Goal: Task Accomplishment & Management: Use online tool/utility

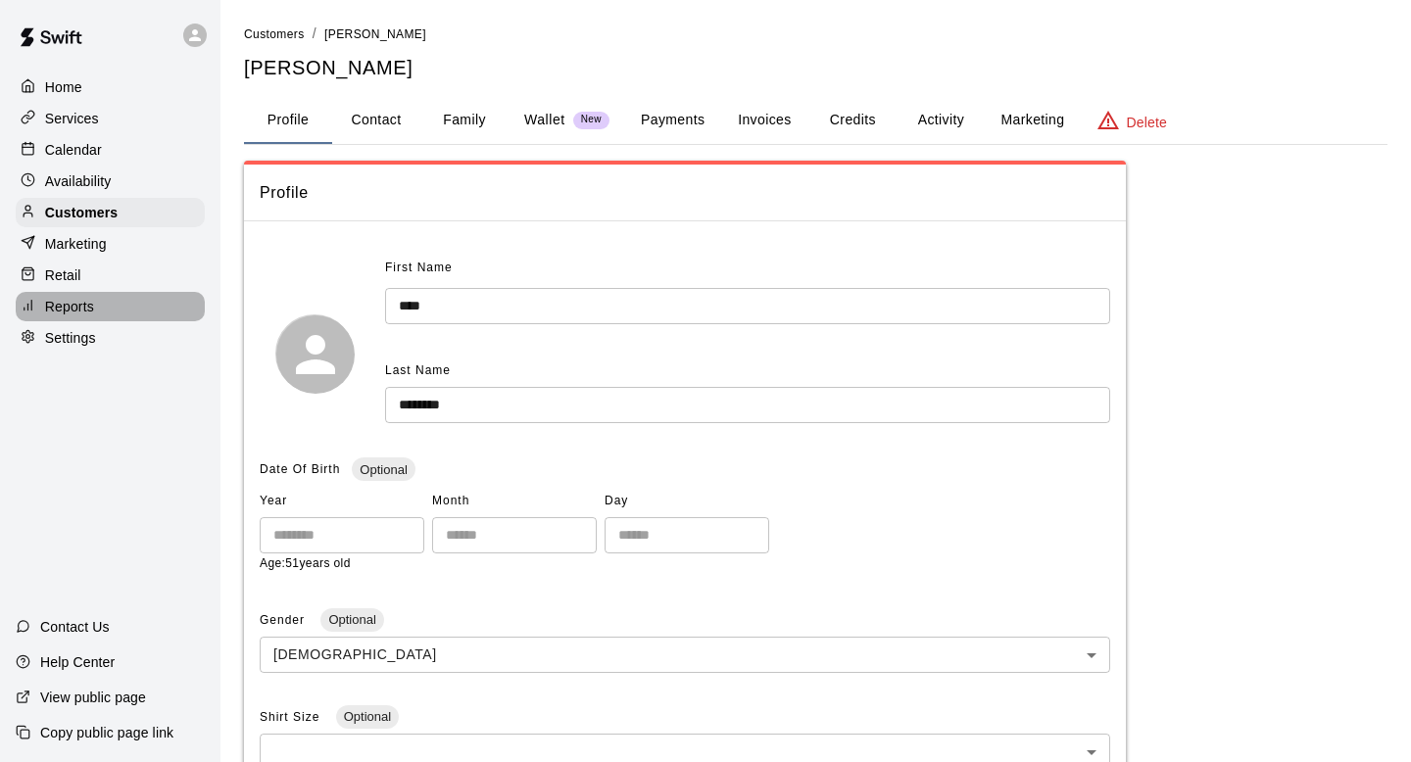
click at [71, 307] on p "Reports" at bounding box center [69, 307] width 49 height 20
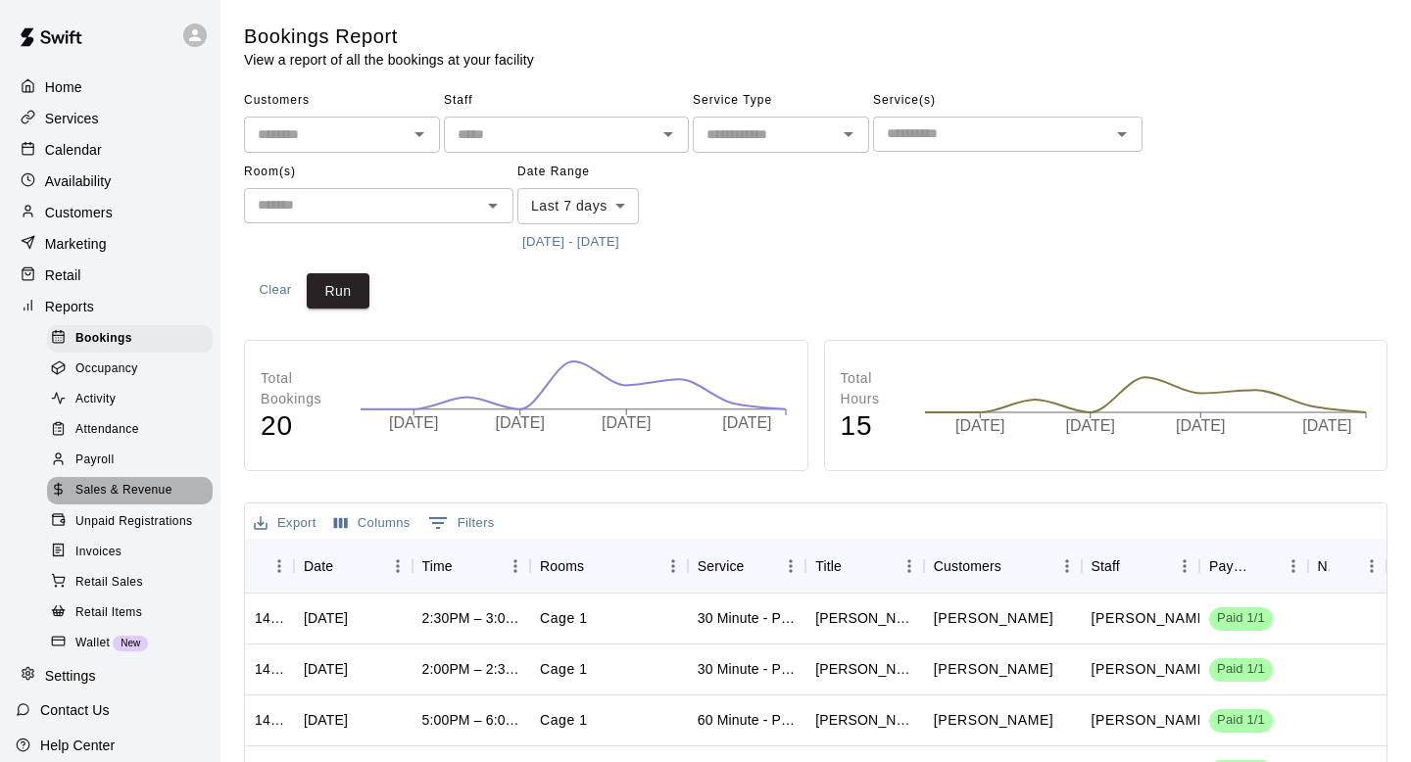
click at [119, 488] on span "Sales & Revenue" at bounding box center [123, 491] width 97 height 20
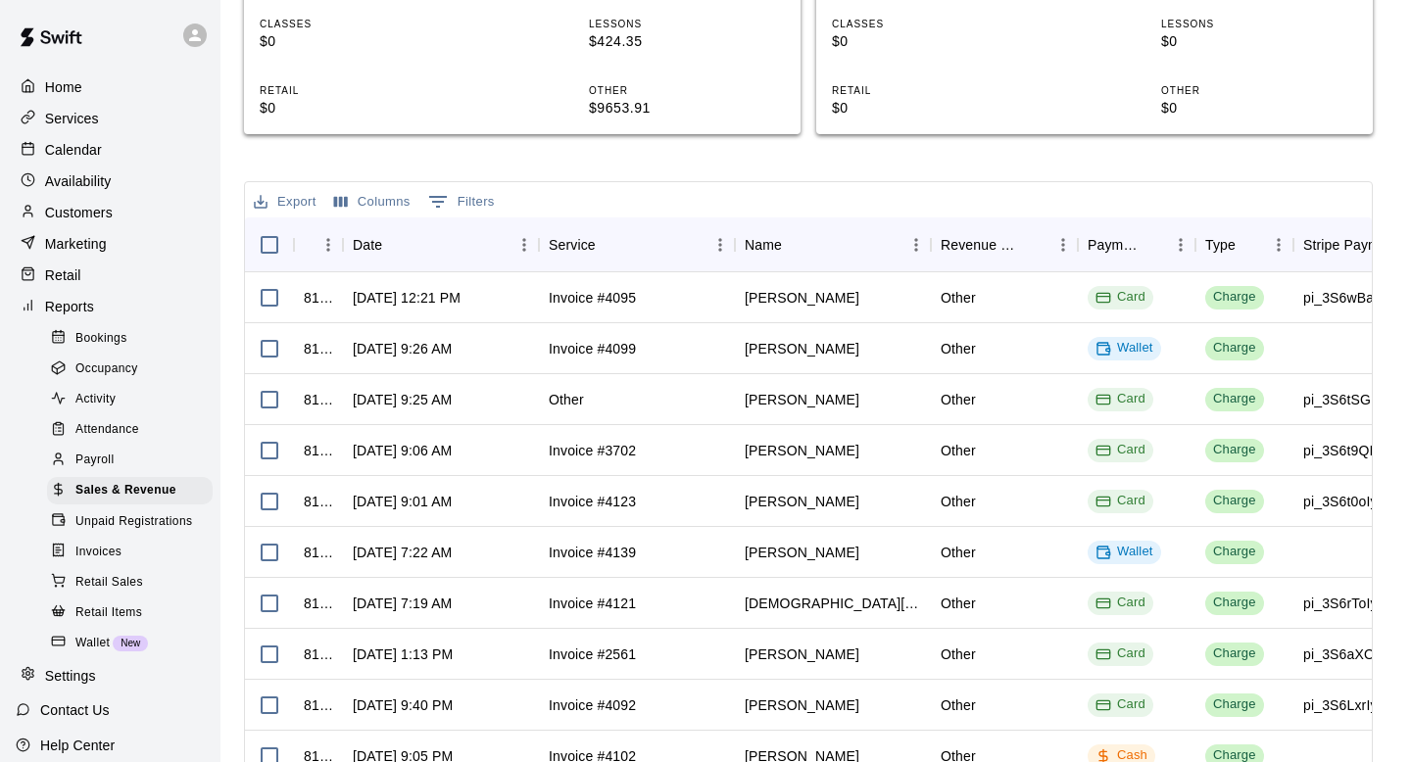
scroll to position [654, 0]
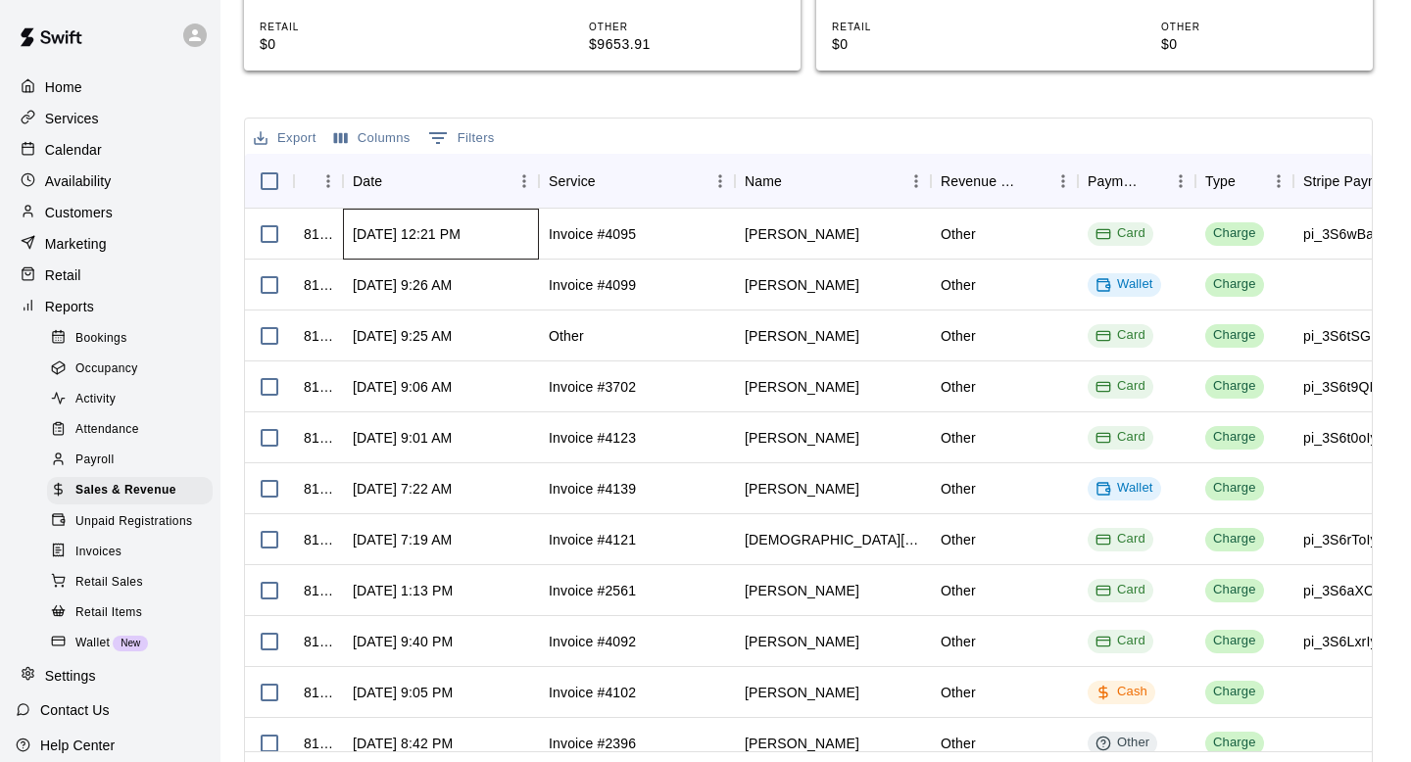
click at [453, 231] on div "[DATE] 12:21 PM" at bounding box center [407, 234] width 108 height 20
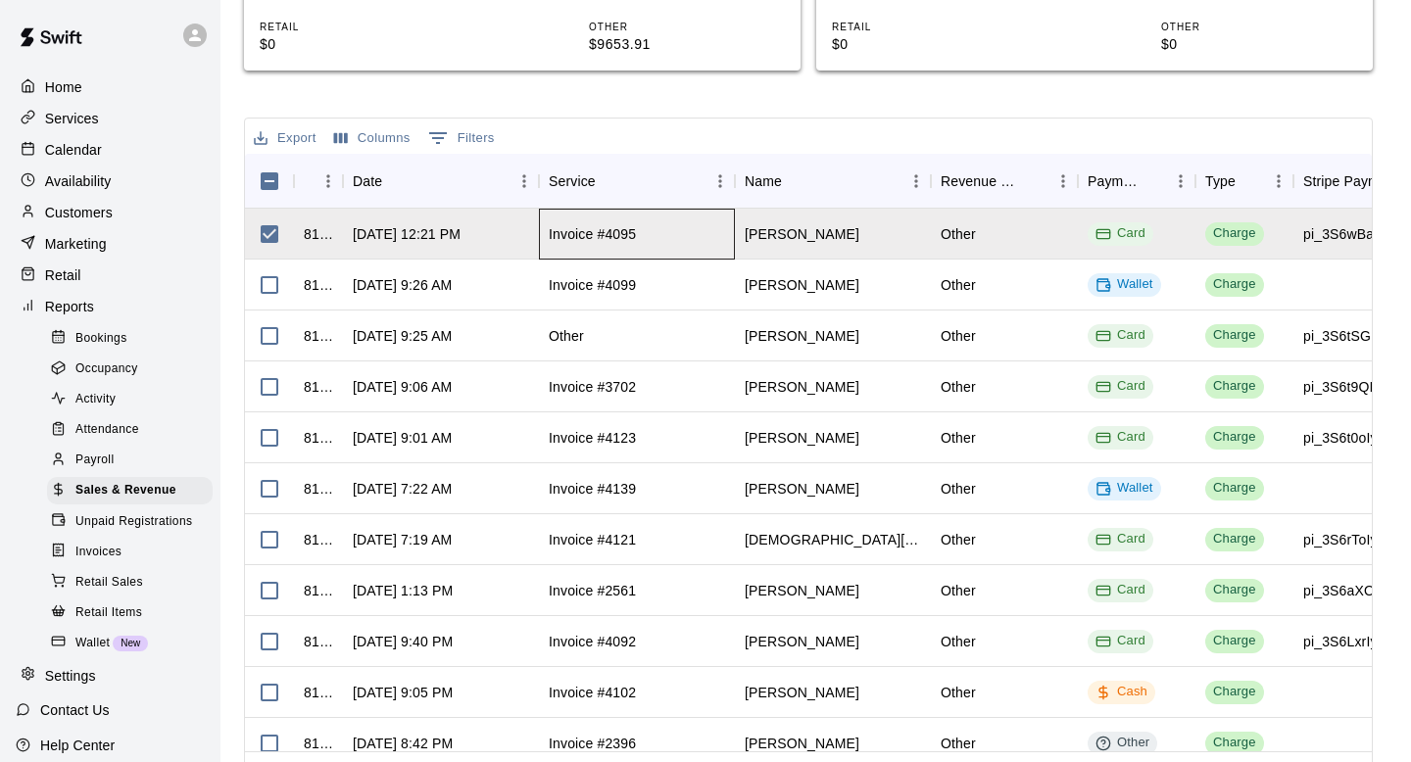
click at [589, 234] on div "Invoice #4095" at bounding box center [592, 234] width 87 height 20
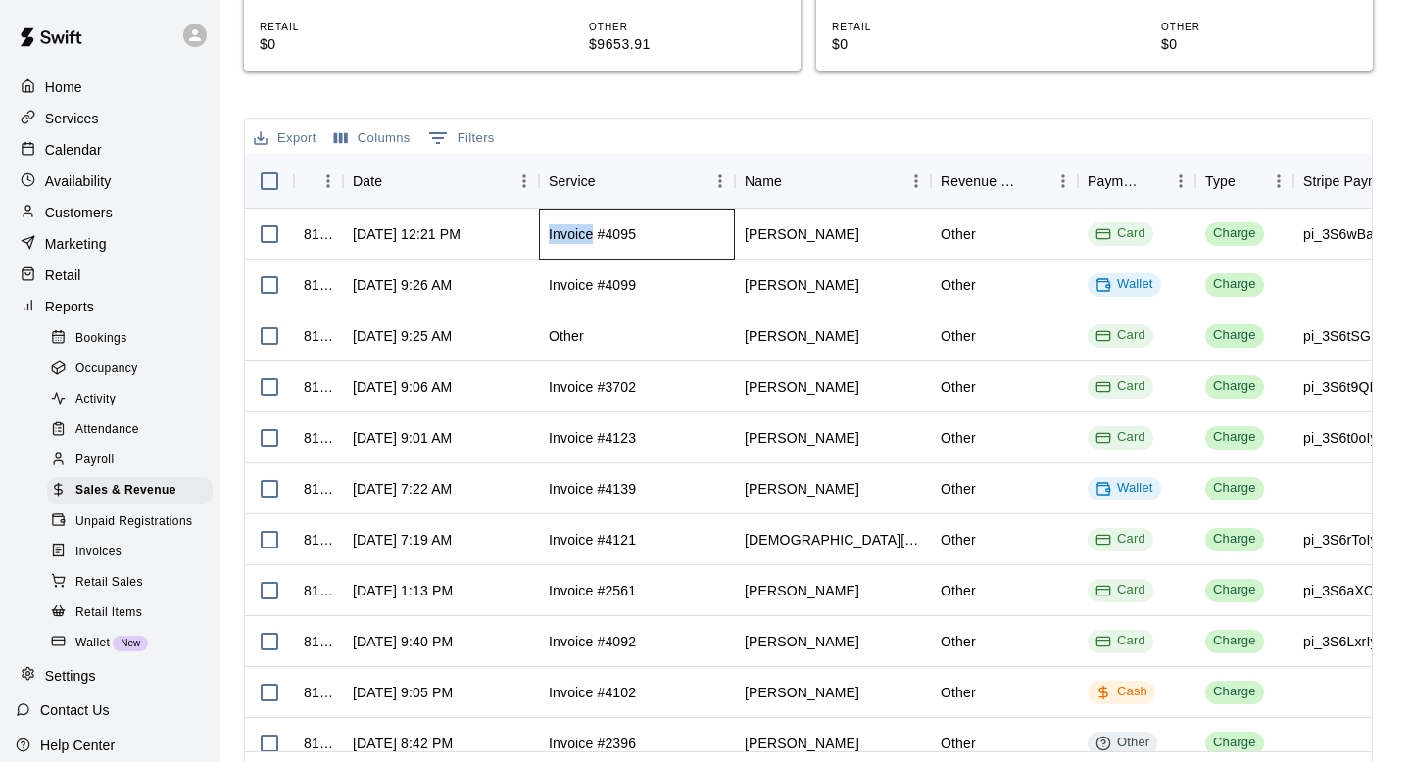
click at [589, 234] on div "Invoice #4095" at bounding box center [592, 234] width 87 height 20
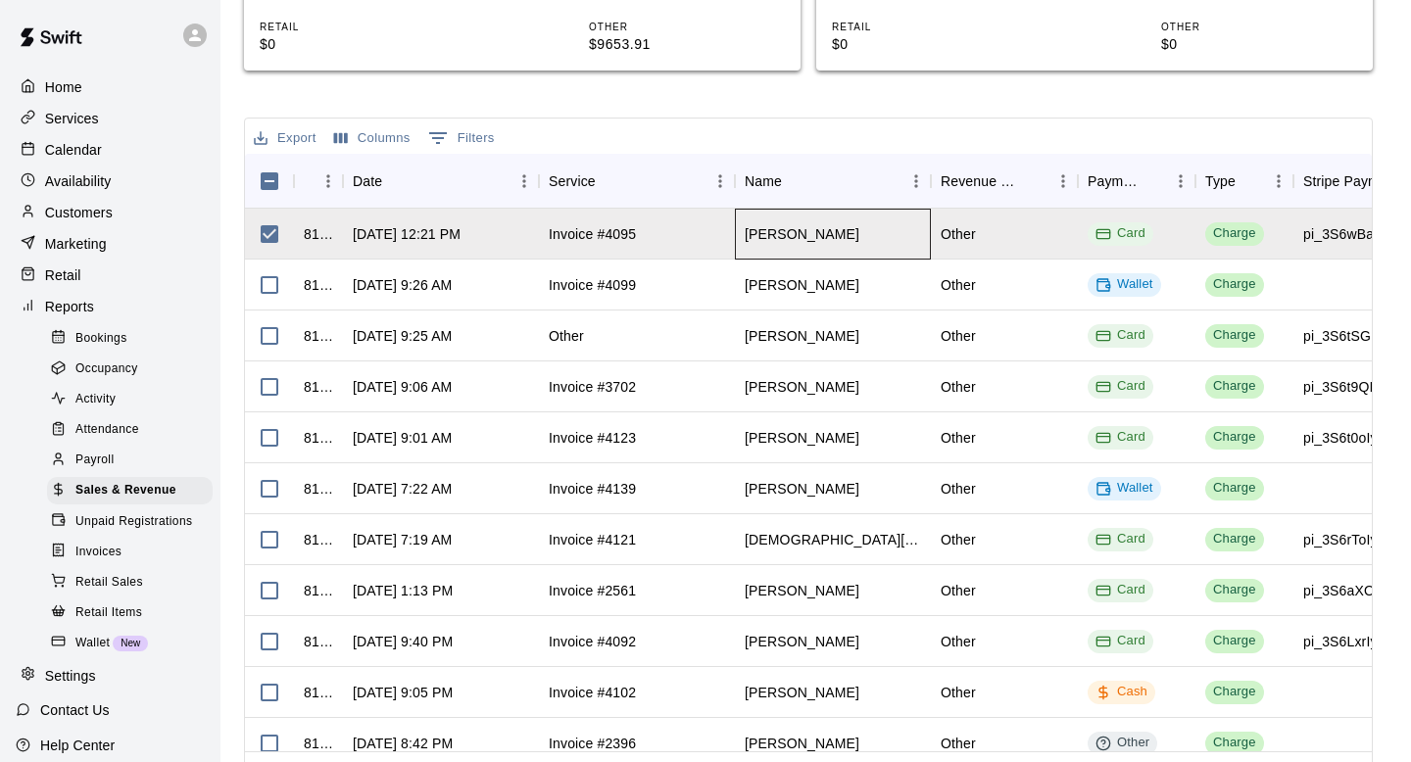
click at [817, 245] on div "[PERSON_NAME]" at bounding box center [833, 234] width 196 height 51
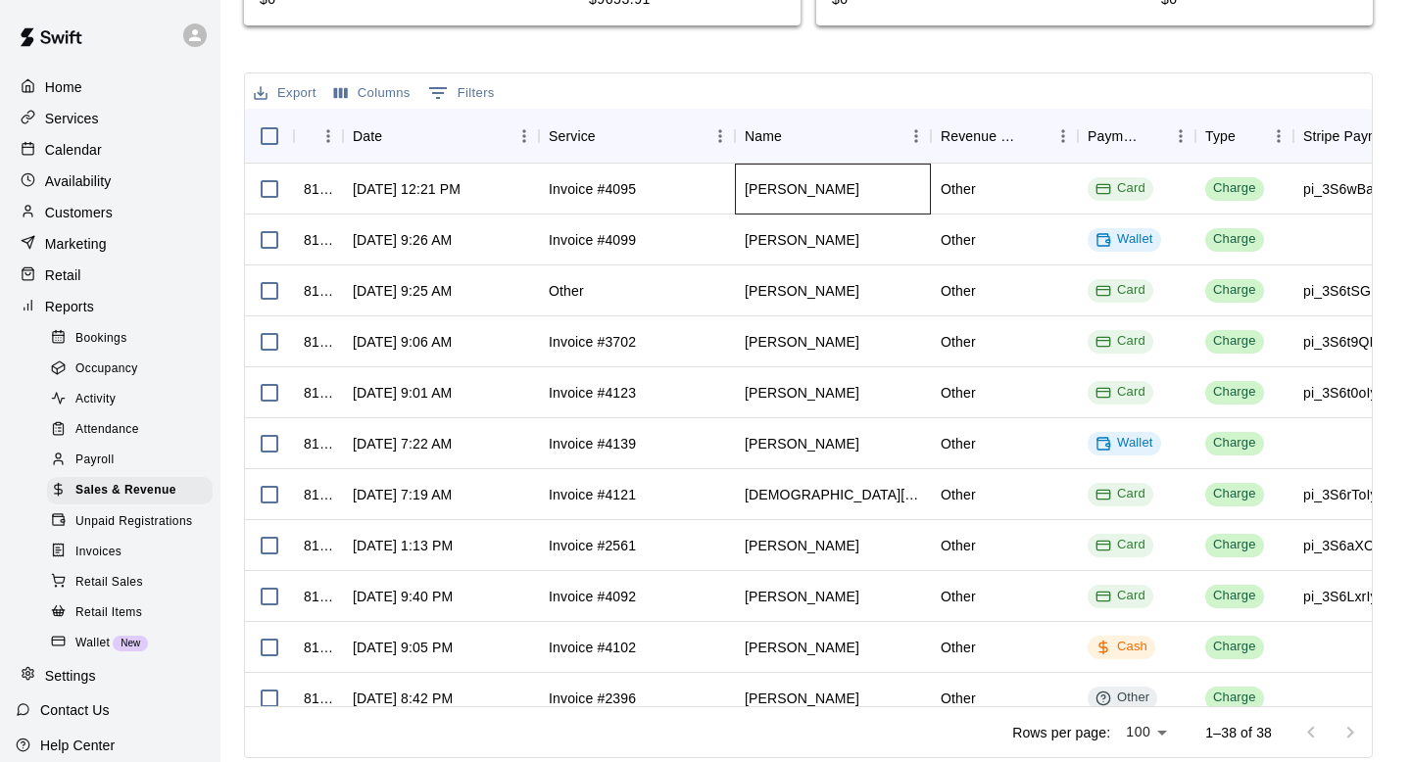
scroll to position [703, 0]
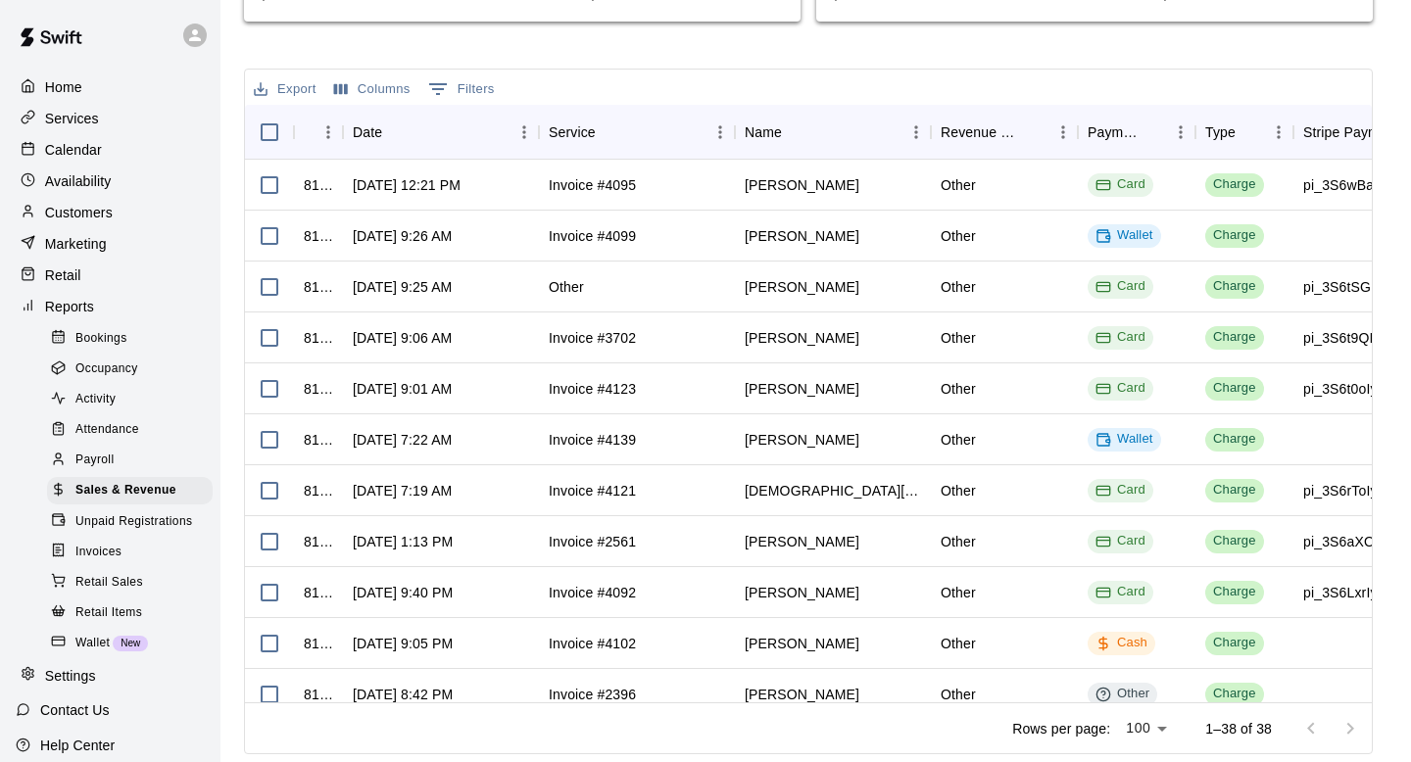
click at [1126, 54] on div "Sales and Revenue Report View your sales and revenue reports Visit your Stripe …" at bounding box center [808, 38] width 1129 height 1434
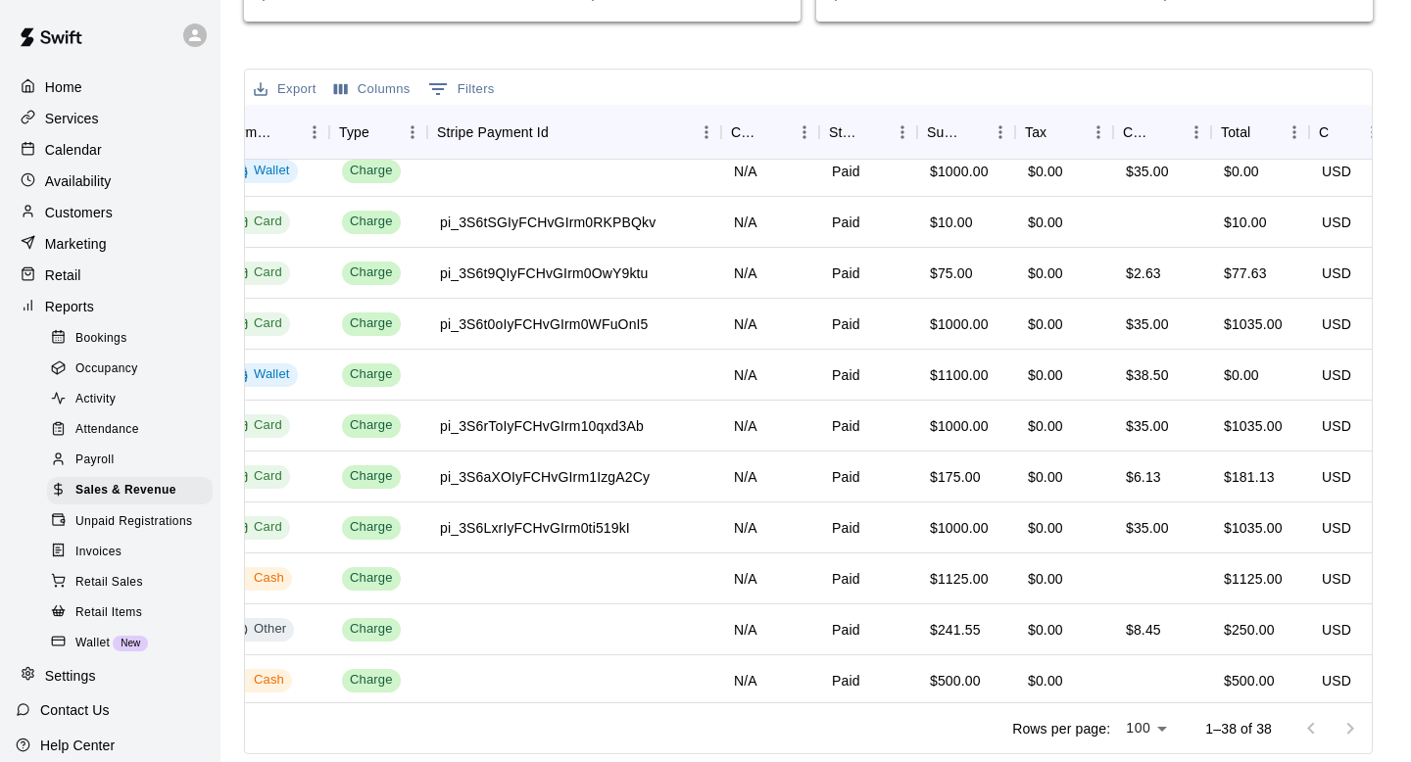
scroll to position [65, 882]
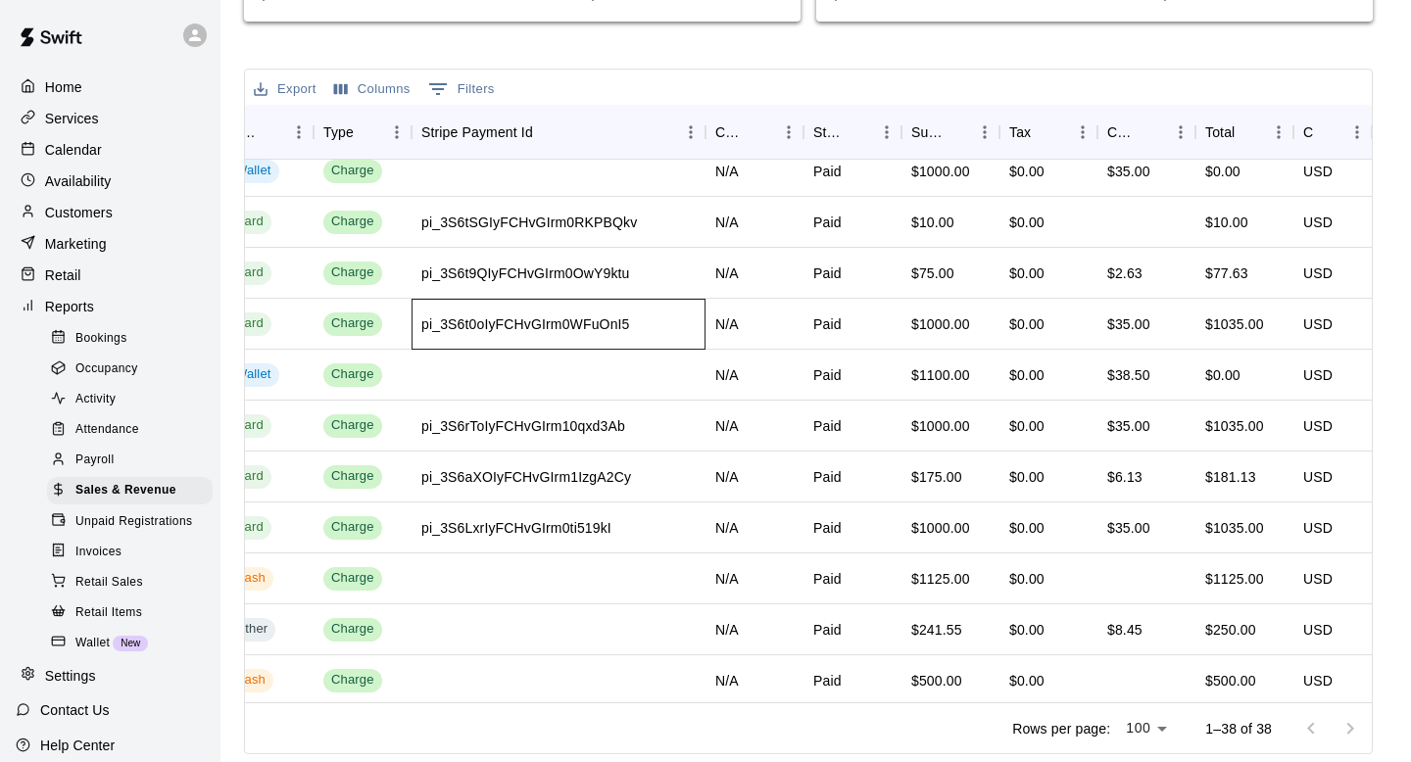
click at [579, 347] on div "pi_3S6t0oIyFCHvGIrm0WFuOnI5" at bounding box center [559, 324] width 294 height 51
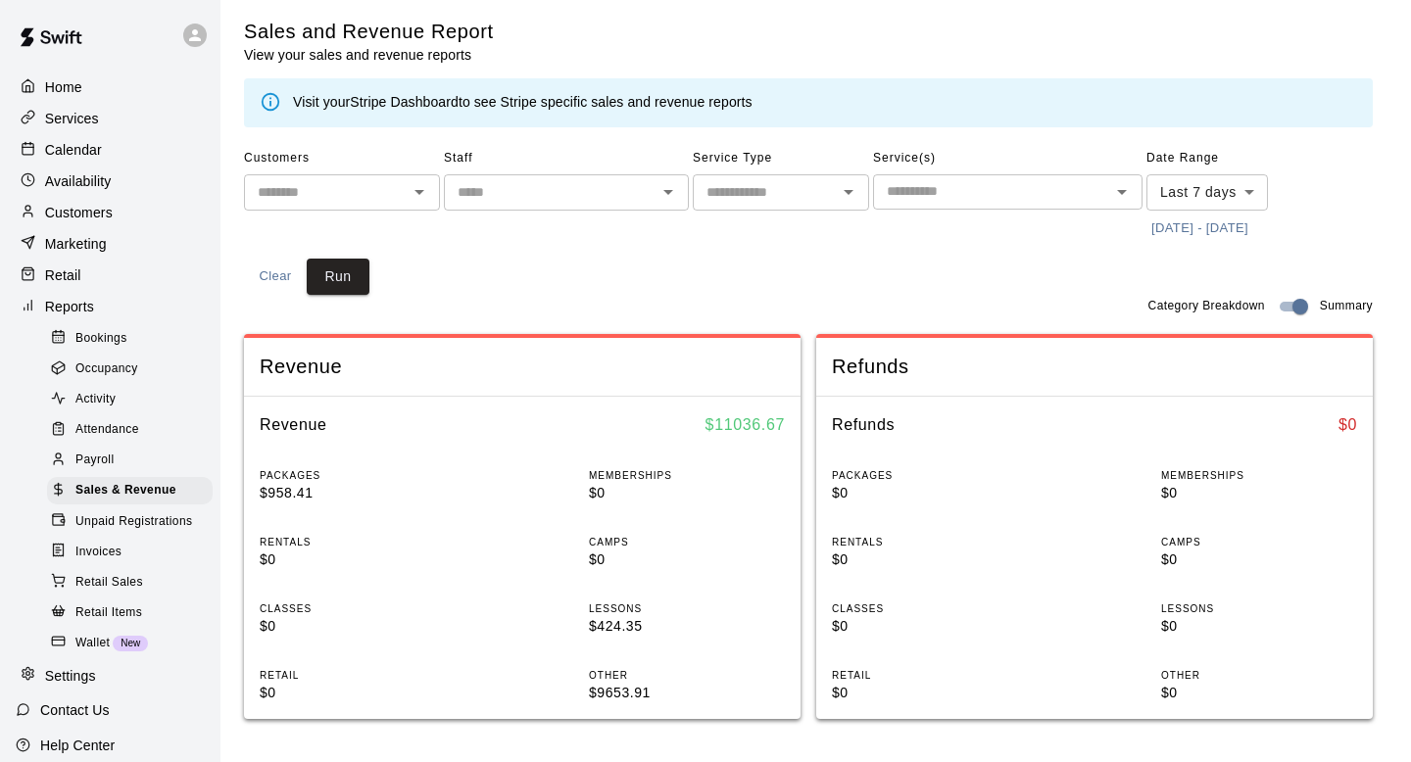
scroll to position [0, 0]
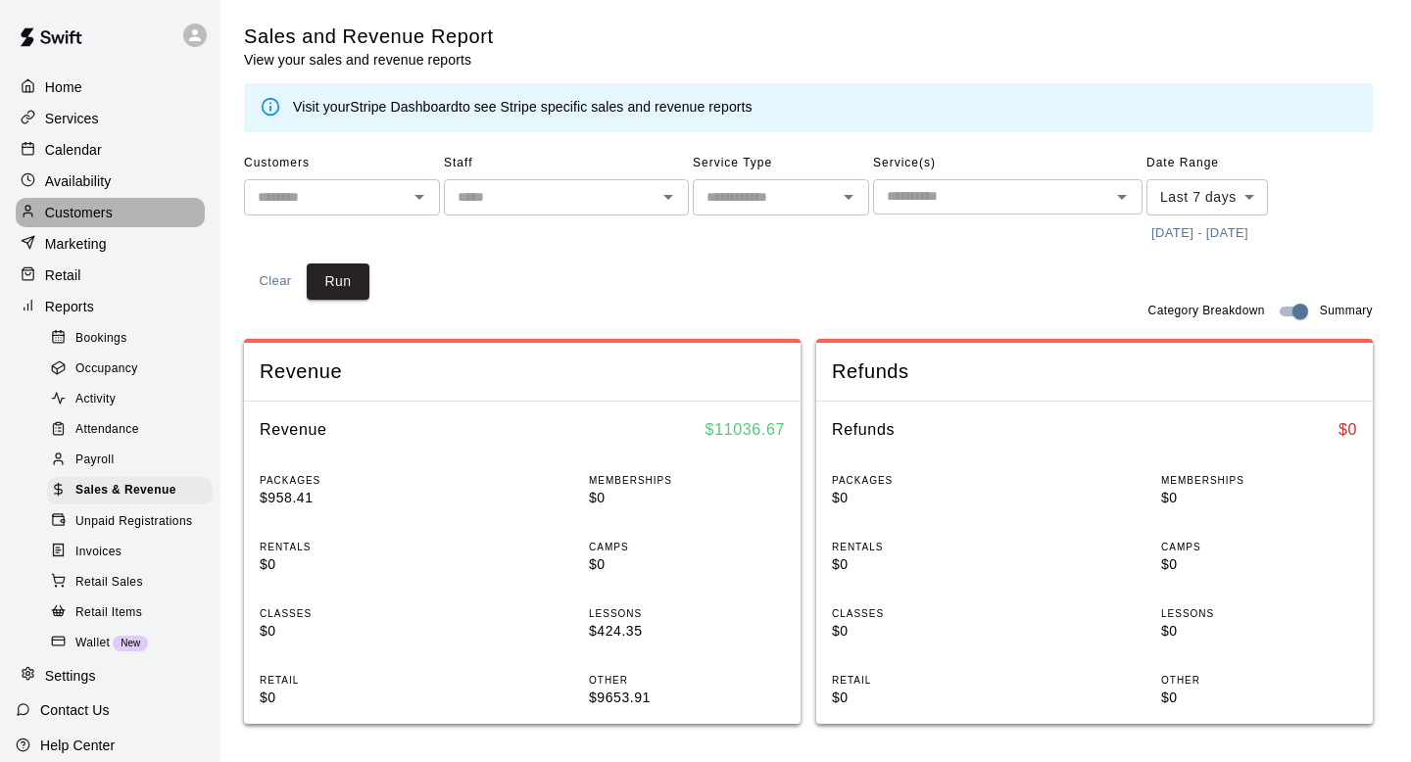
click at [97, 206] on p "Customers" at bounding box center [79, 213] width 68 height 20
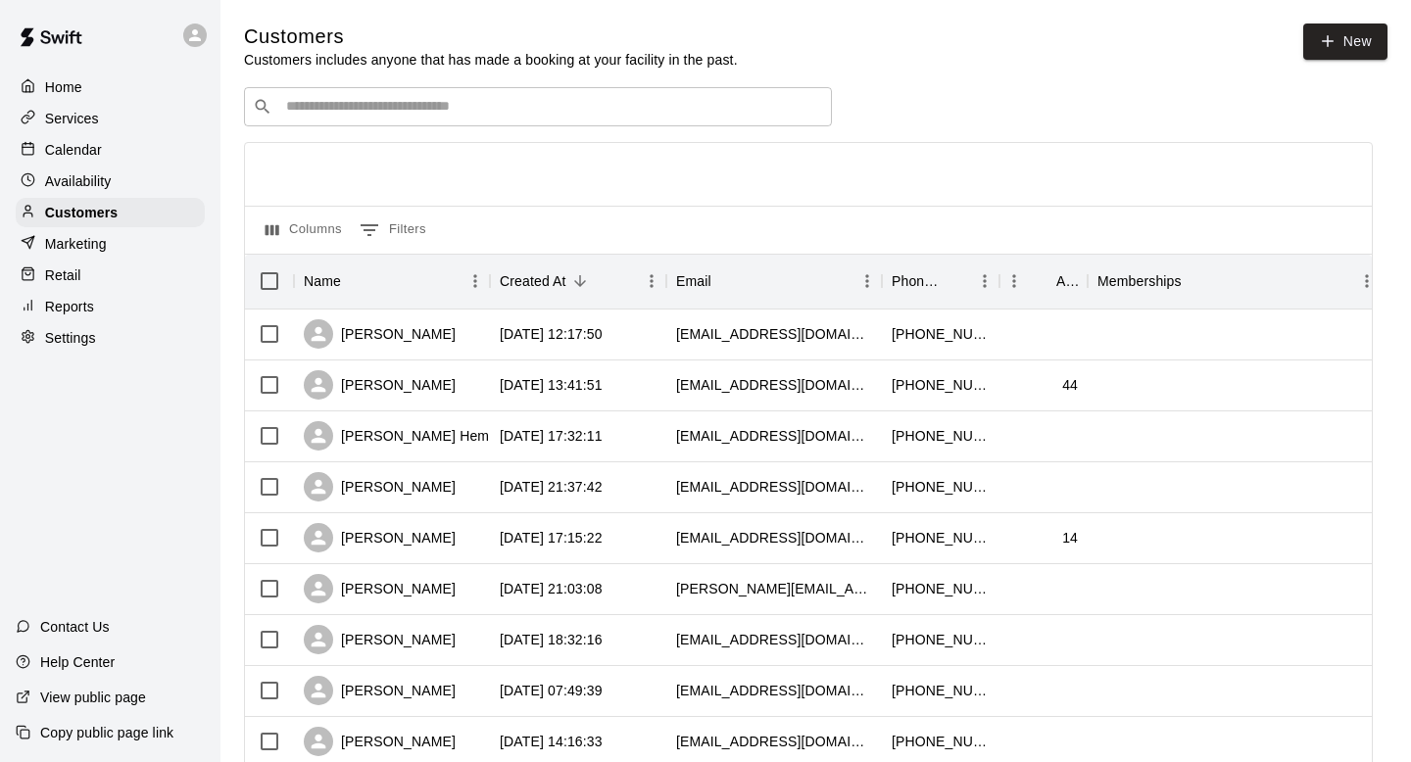
click at [472, 118] on div "​ ​" at bounding box center [538, 106] width 588 height 39
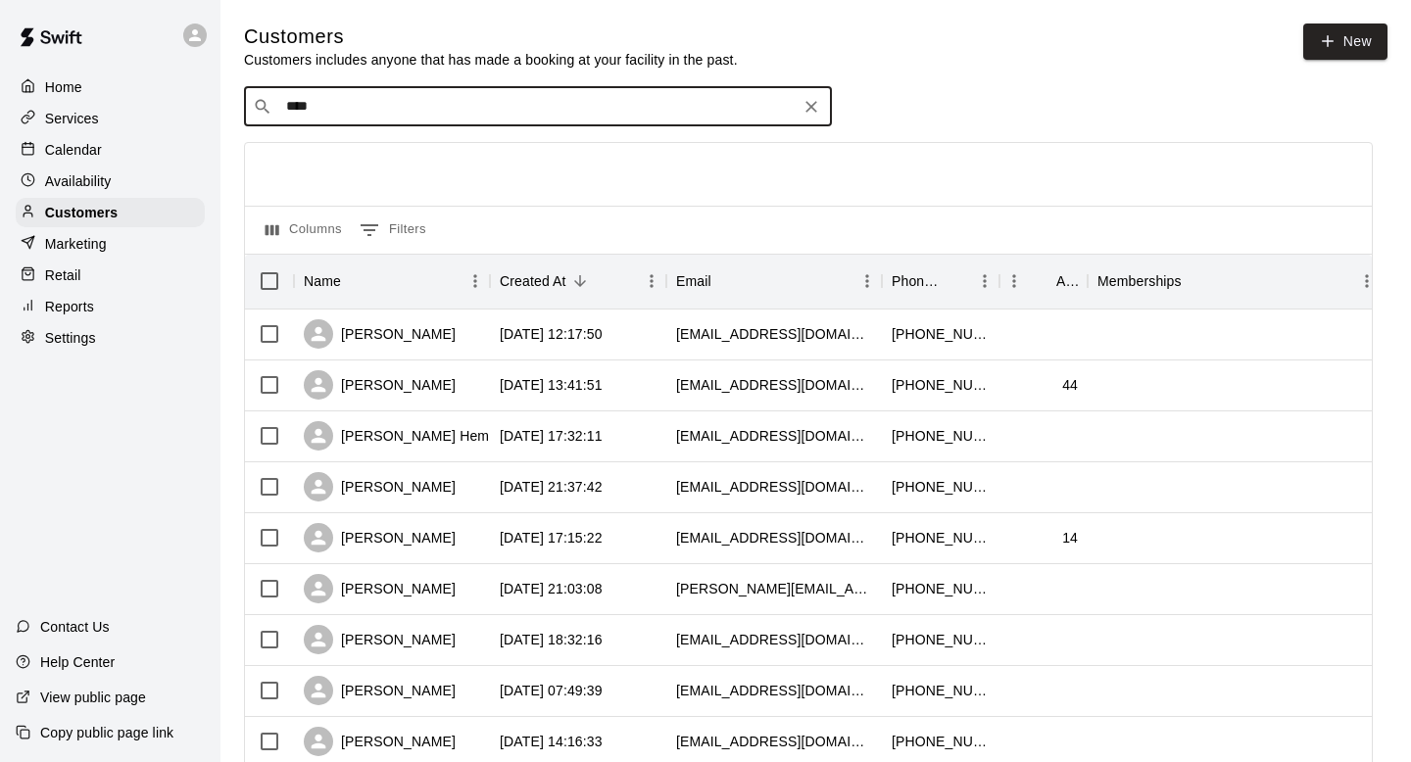
type input "*****"
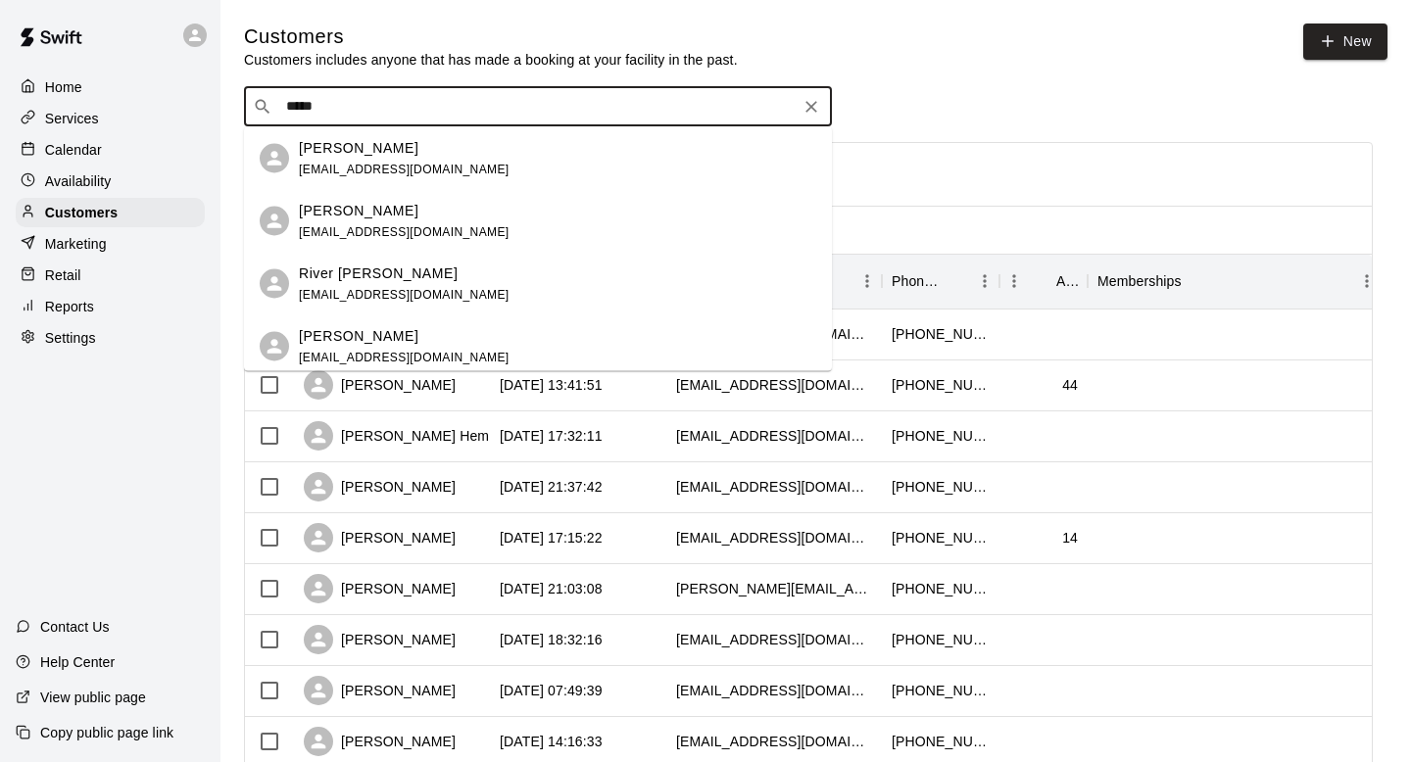
click at [438, 162] on div "Brayden Rivera brivera05@yahoo.com" at bounding box center [557, 158] width 517 height 42
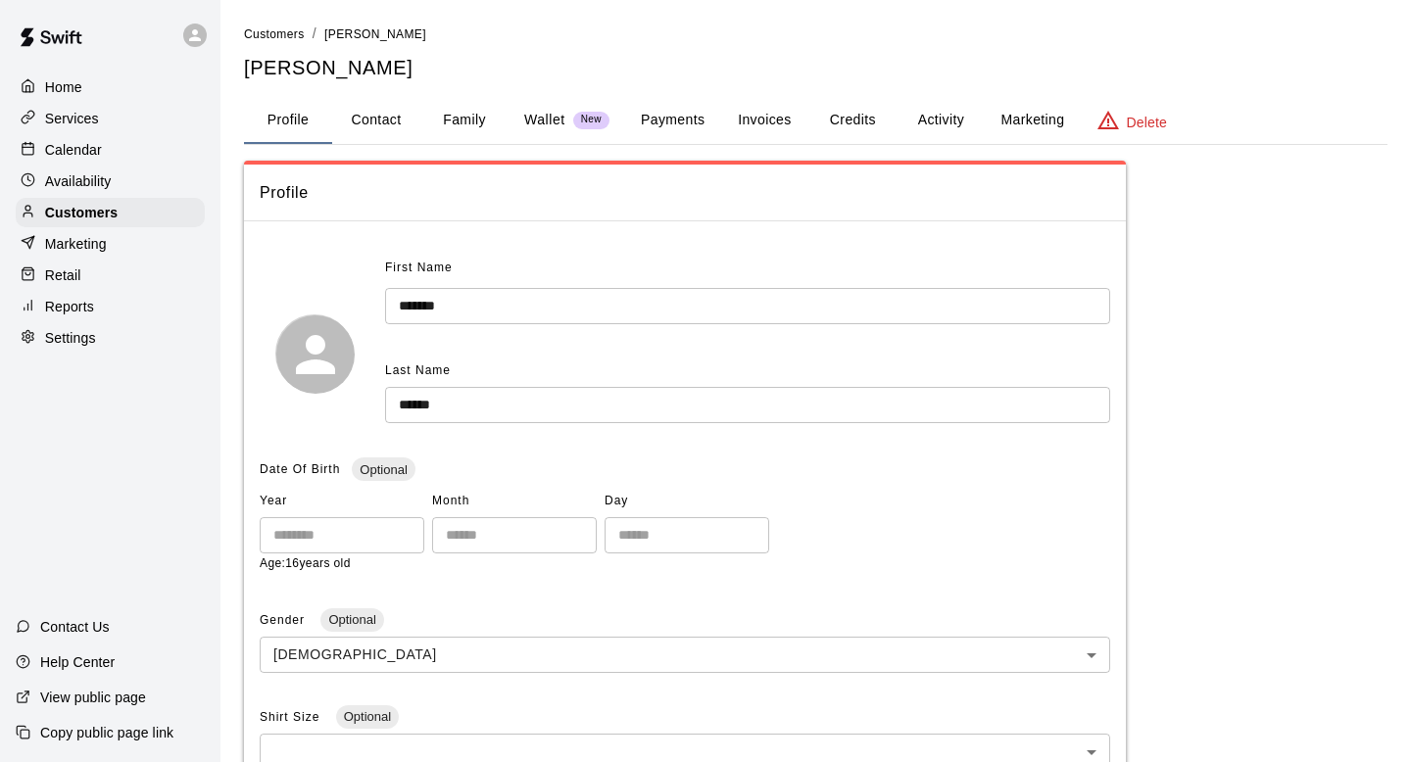
click at [769, 117] on button "Invoices" at bounding box center [764, 120] width 88 height 47
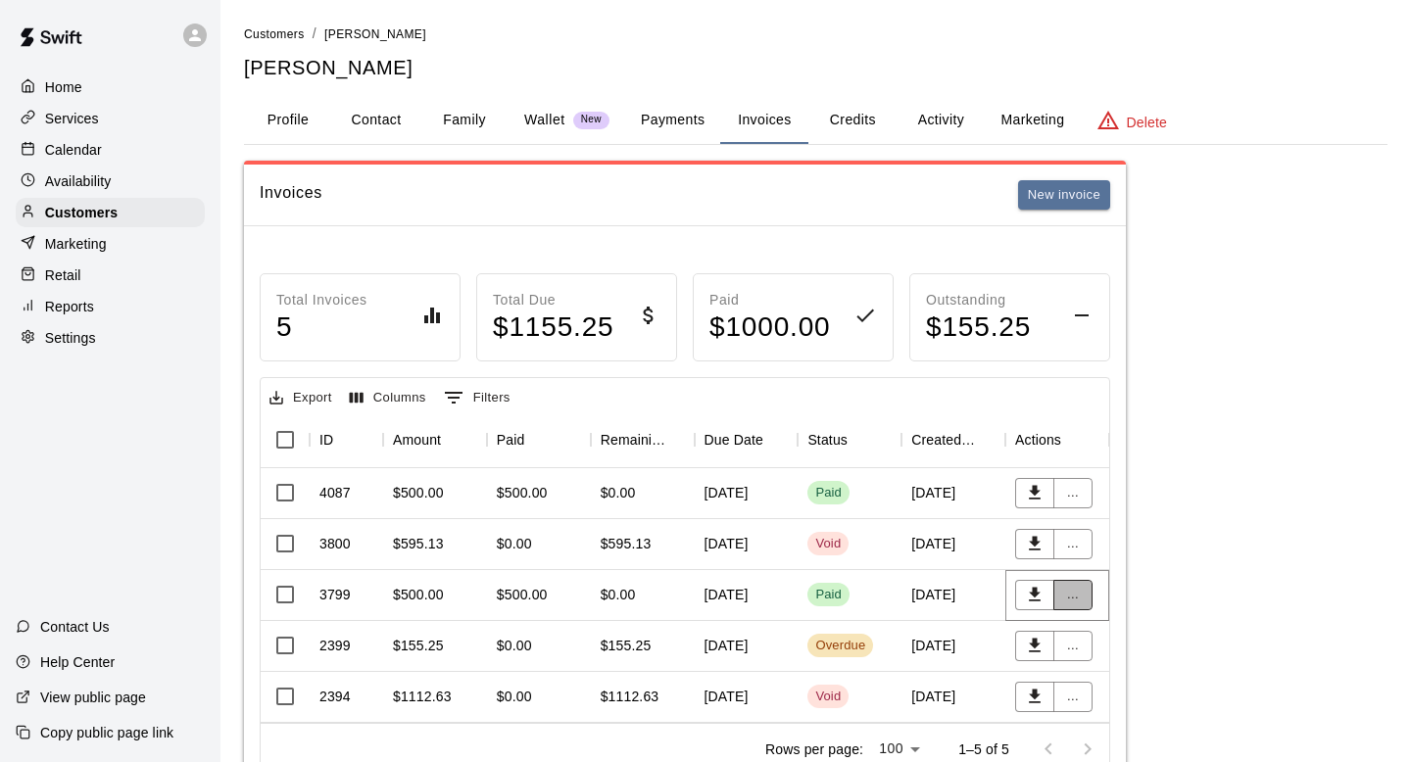
click at [1071, 595] on button "..." at bounding box center [1072, 595] width 39 height 30
click at [1082, 625] on li "View details" at bounding box center [1108, 634] width 111 height 32
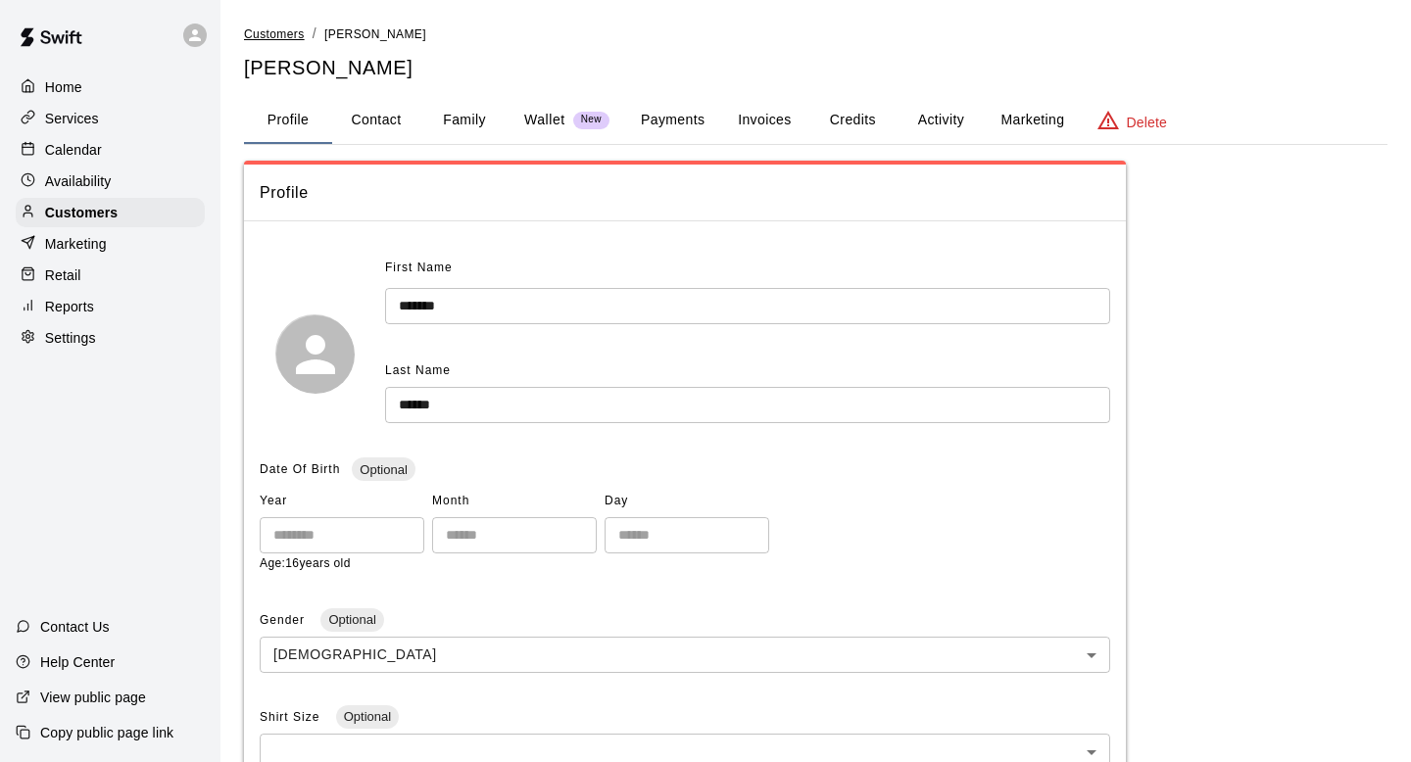
click at [275, 32] on span "Customers" at bounding box center [274, 34] width 61 height 14
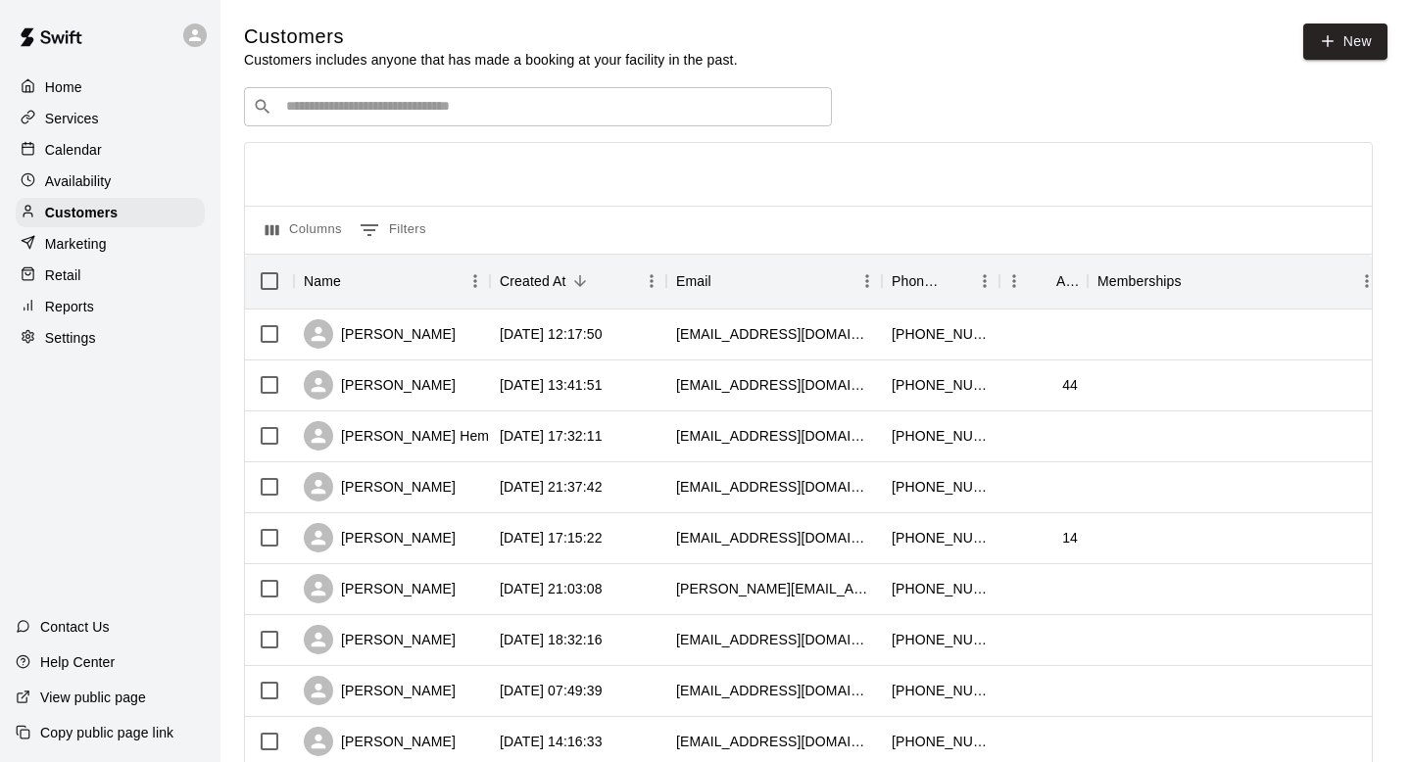
click at [413, 102] on input "Search customers by name or email" at bounding box center [551, 107] width 543 height 20
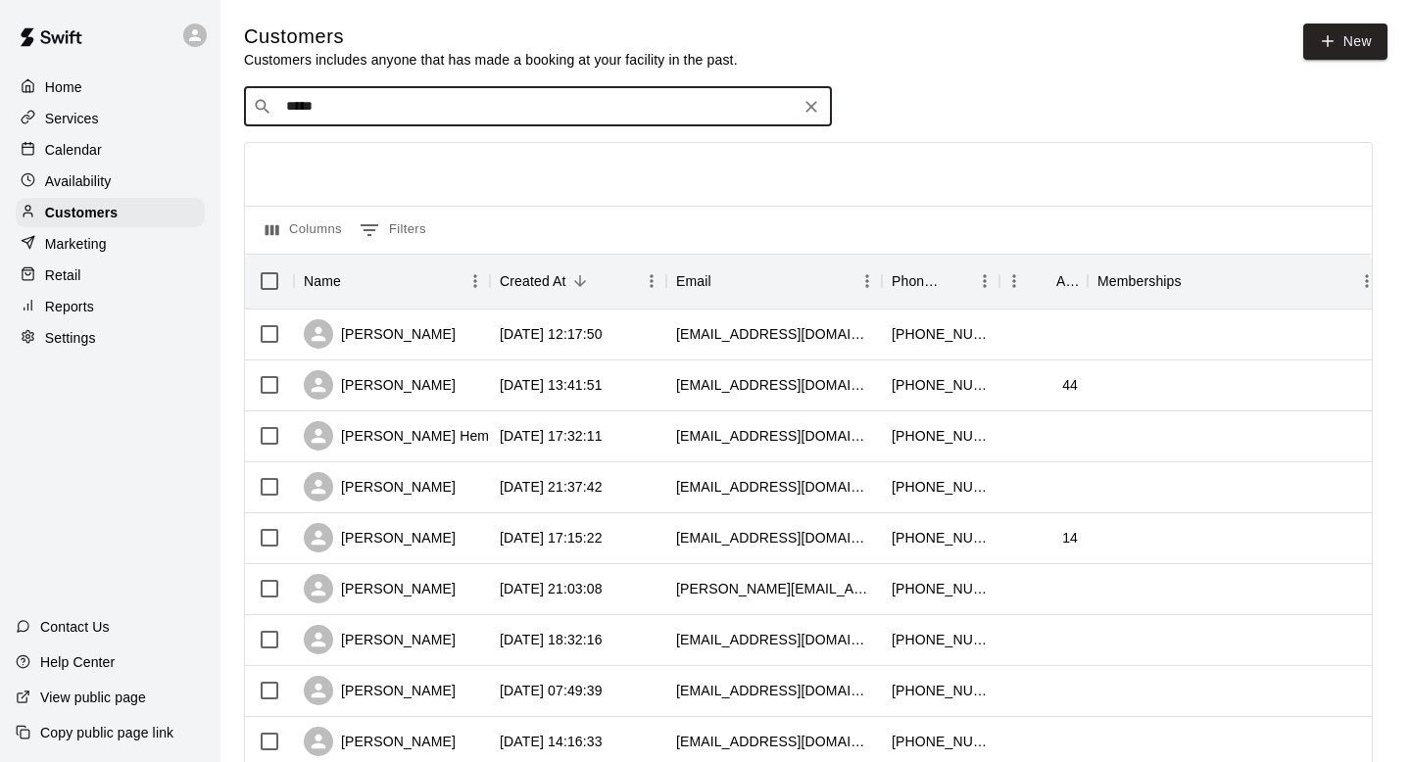
type input "******"
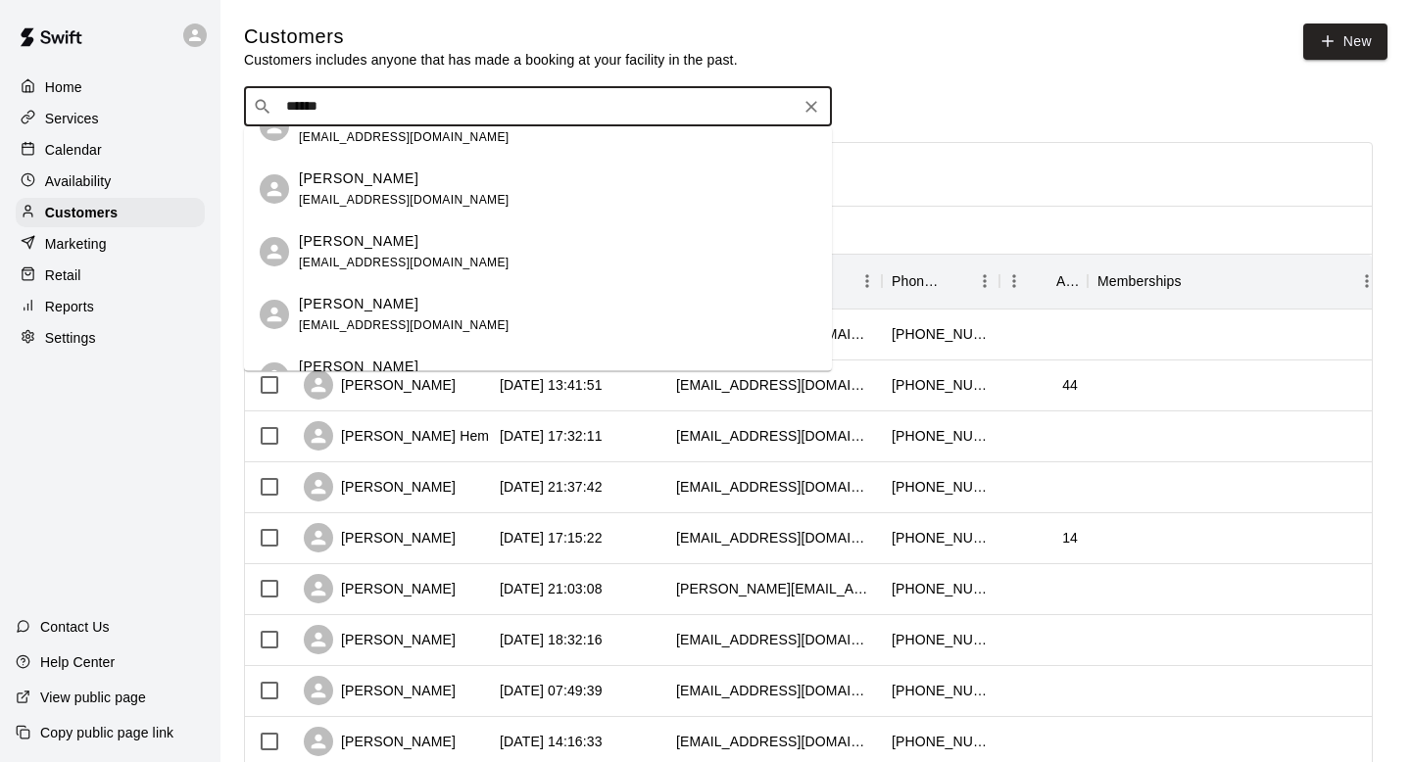
scroll to position [167, 0]
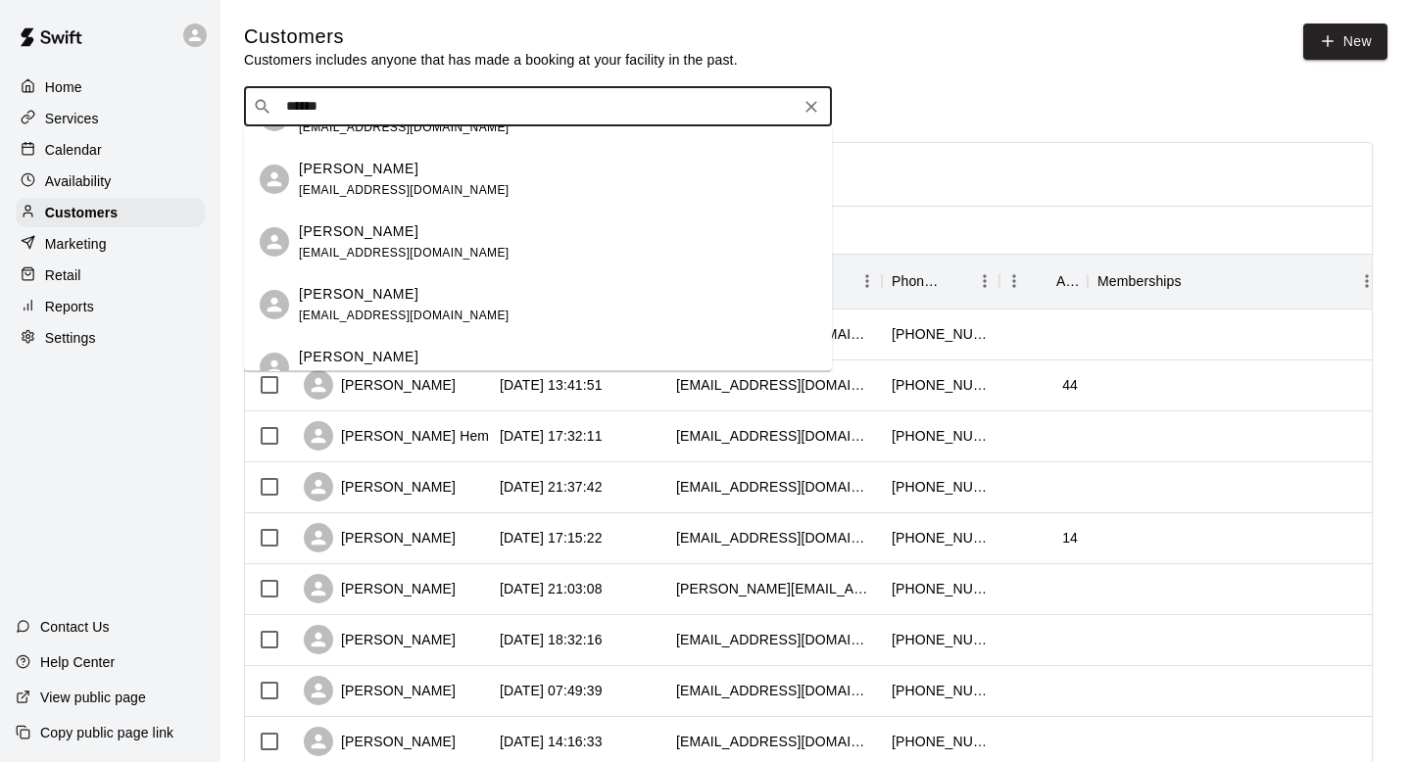
click at [402, 253] on span "nazelrod44@gmail.com" at bounding box center [404, 253] width 211 height 14
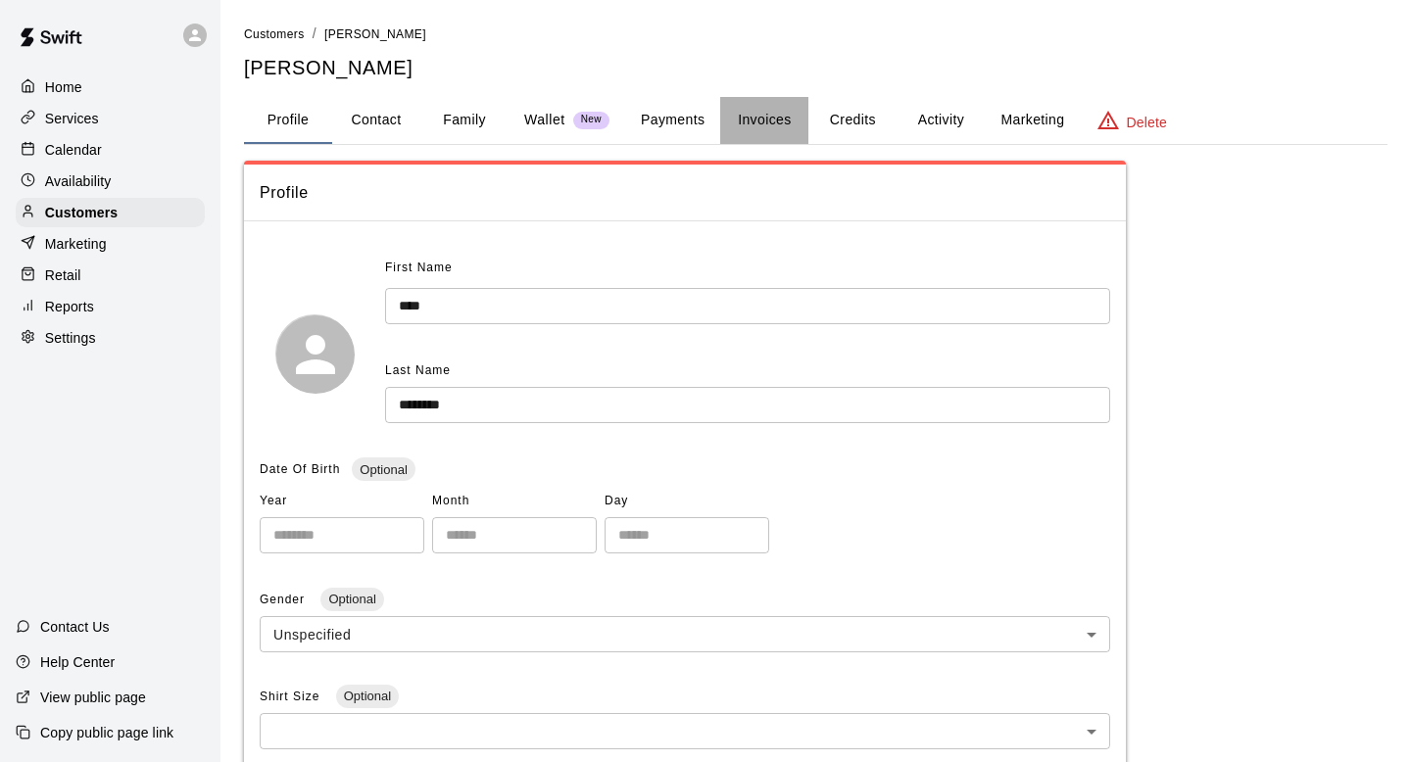
click at [769, 125] on button "Invoices" at bounding box center [764, 120] width 88 height 47
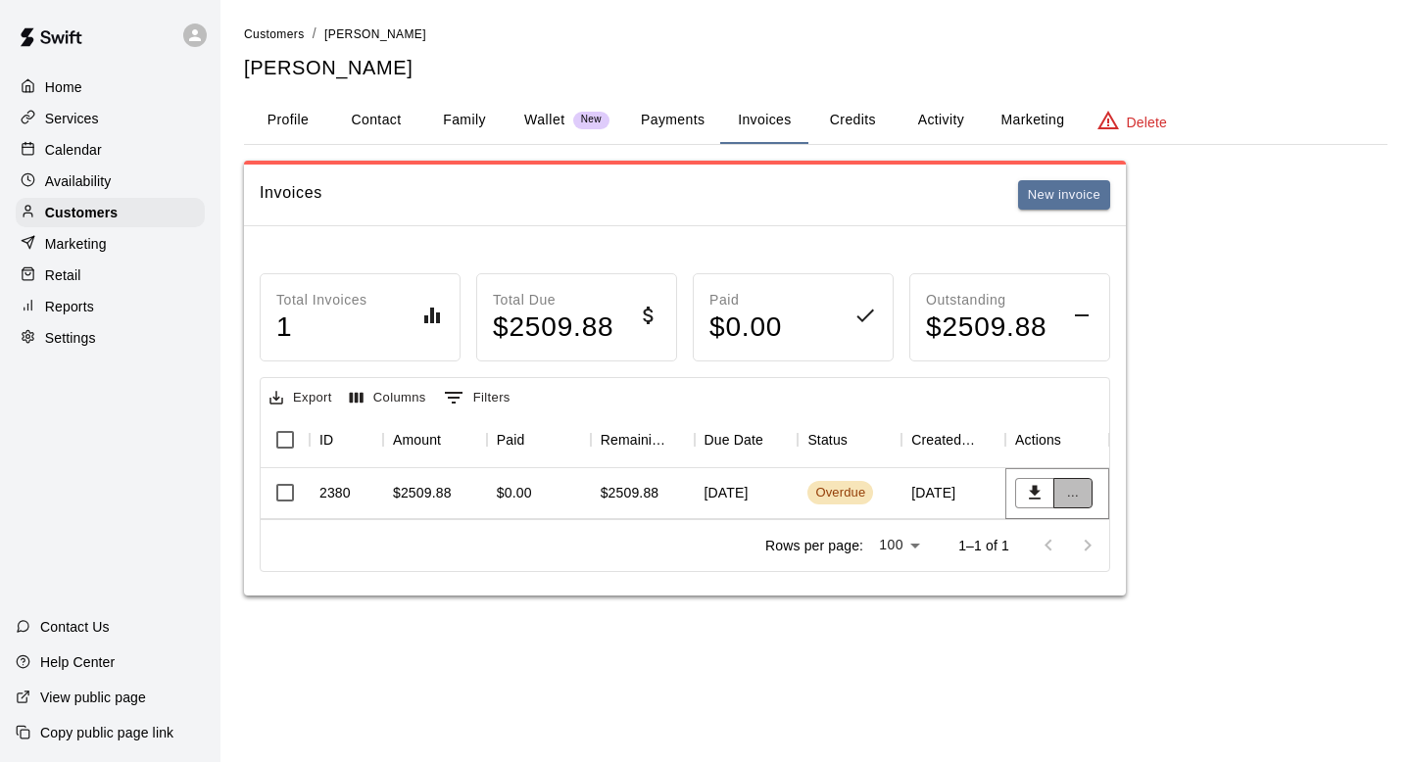
click at [1076, 485] on button "..." at bounding box center [1072, 493] width 39 height 30
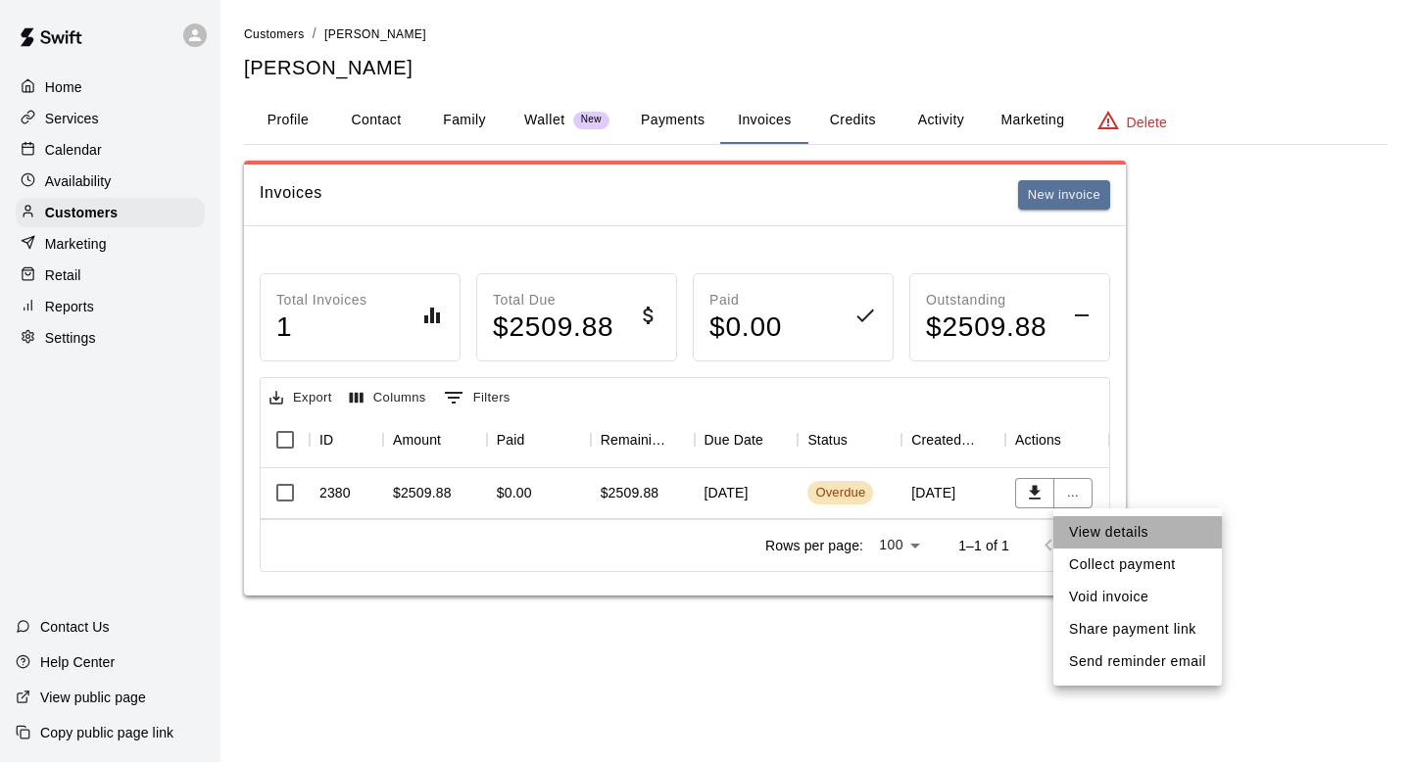
click at [1076, 530] on li "View details" at bounding box center [1137, 532] width 169 height 32
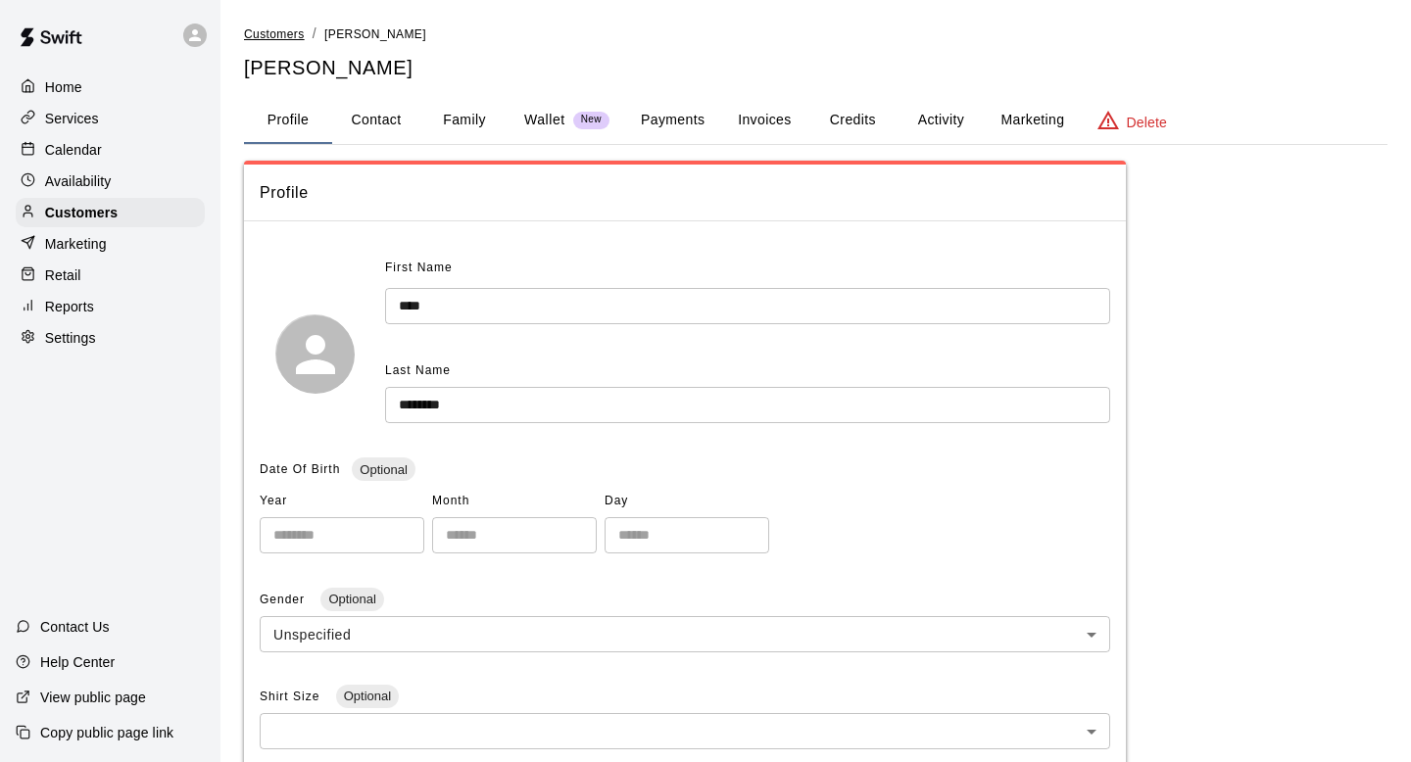
click at [269, 31] on span "Customers" at bounding box center [274, 34] width 61 height 14
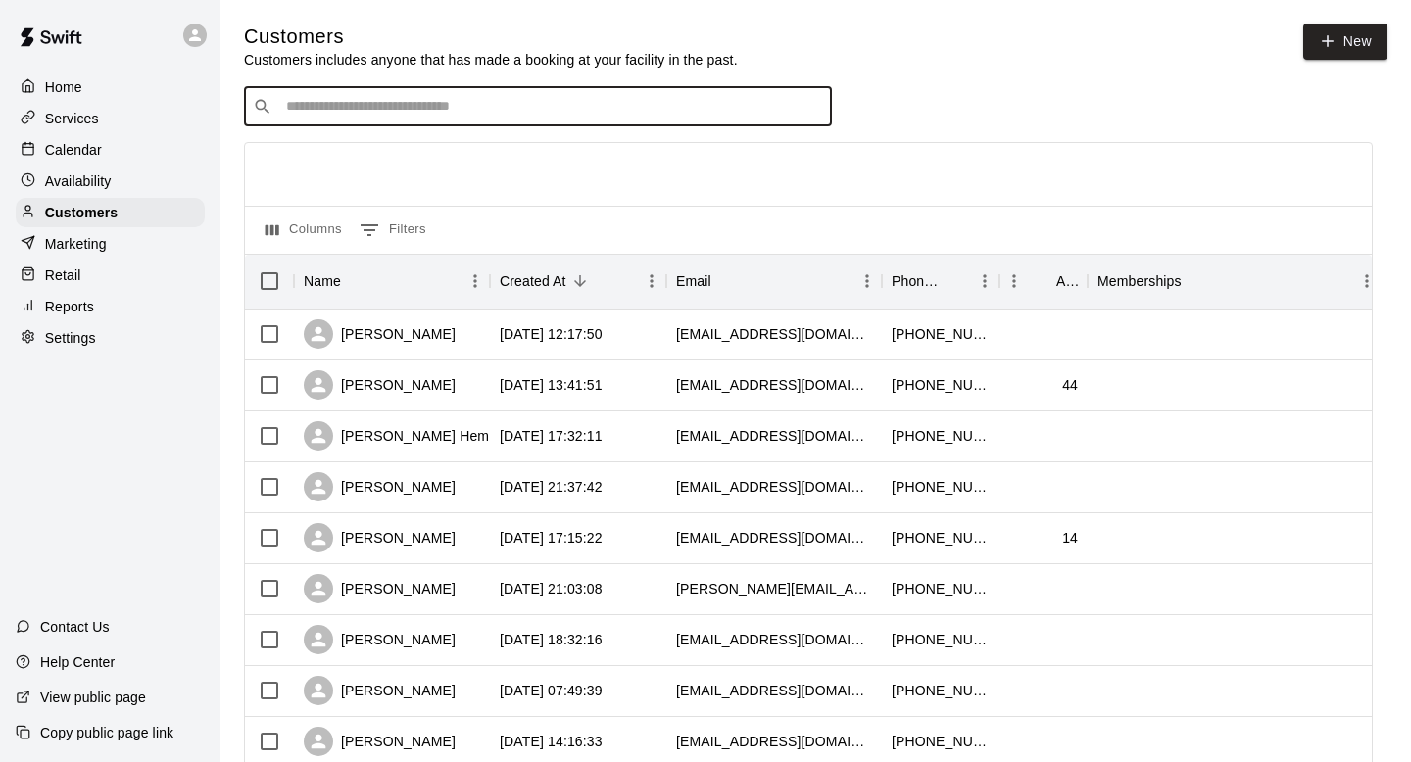
click at [408, 110] on input "Search customers by name or email" at bounding box center [551, 107] width 543 height 20
type input "******"
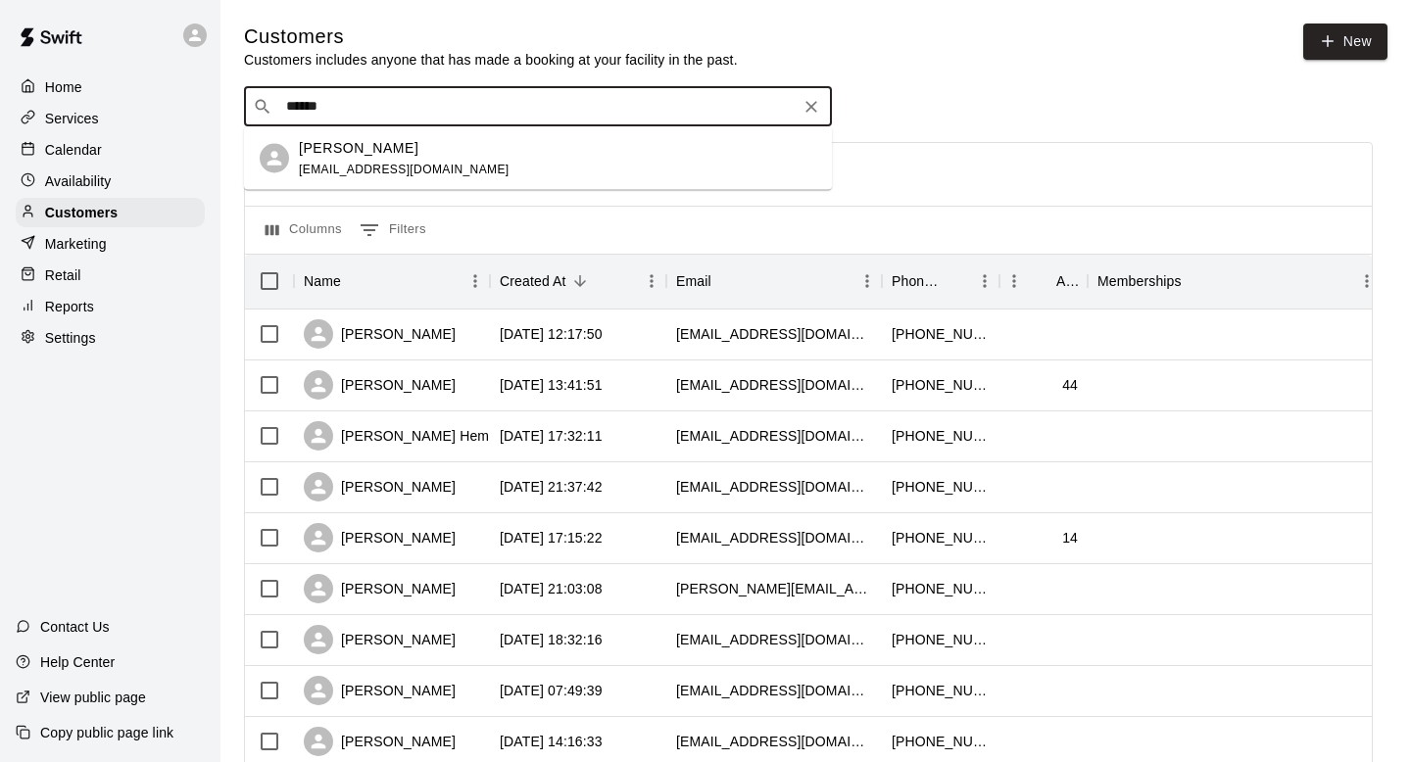
click at [423, 164] on span "siegschase44@gmail.com" at bounding box center [404, 169] width 211 height 14
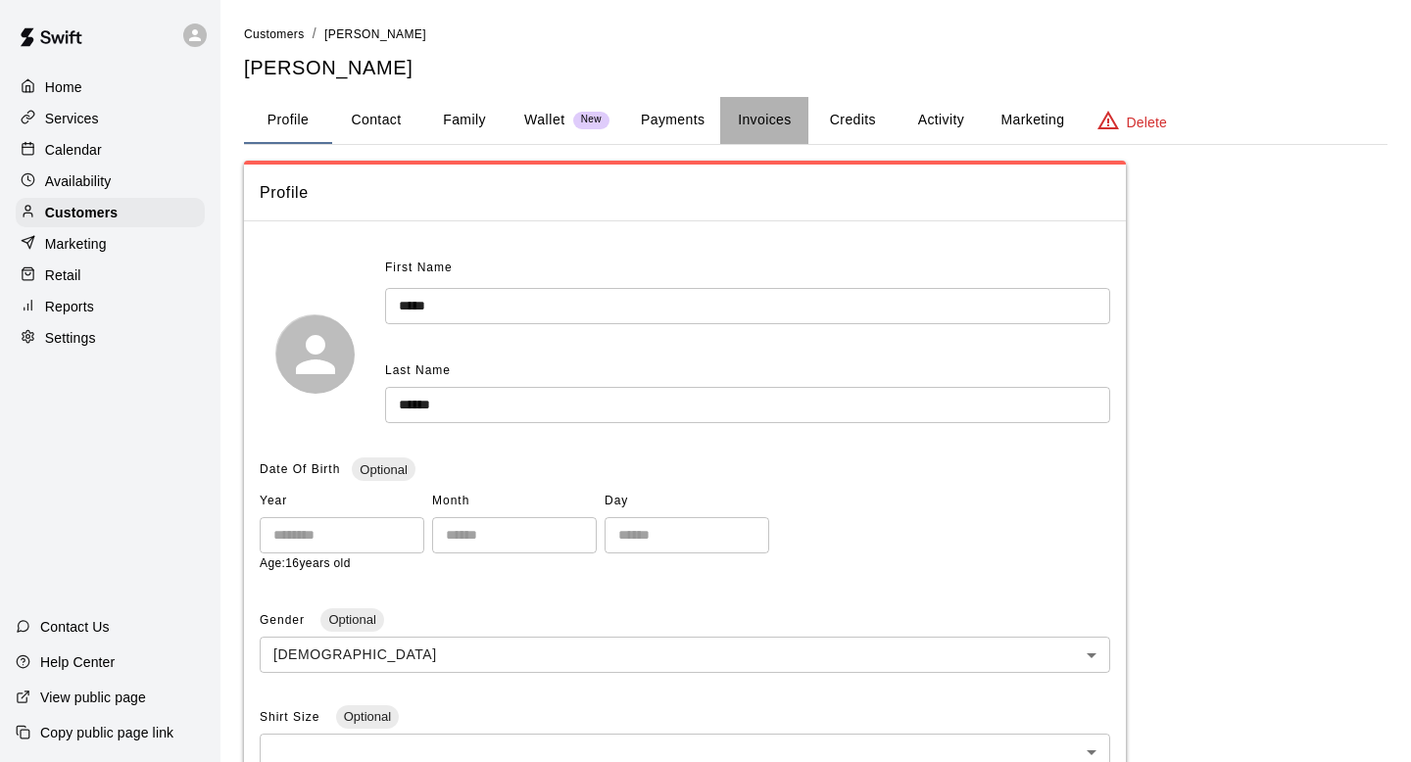
click at [759, 121] on button "Invoices" at bounding box center [764, 120] width 88 height 47
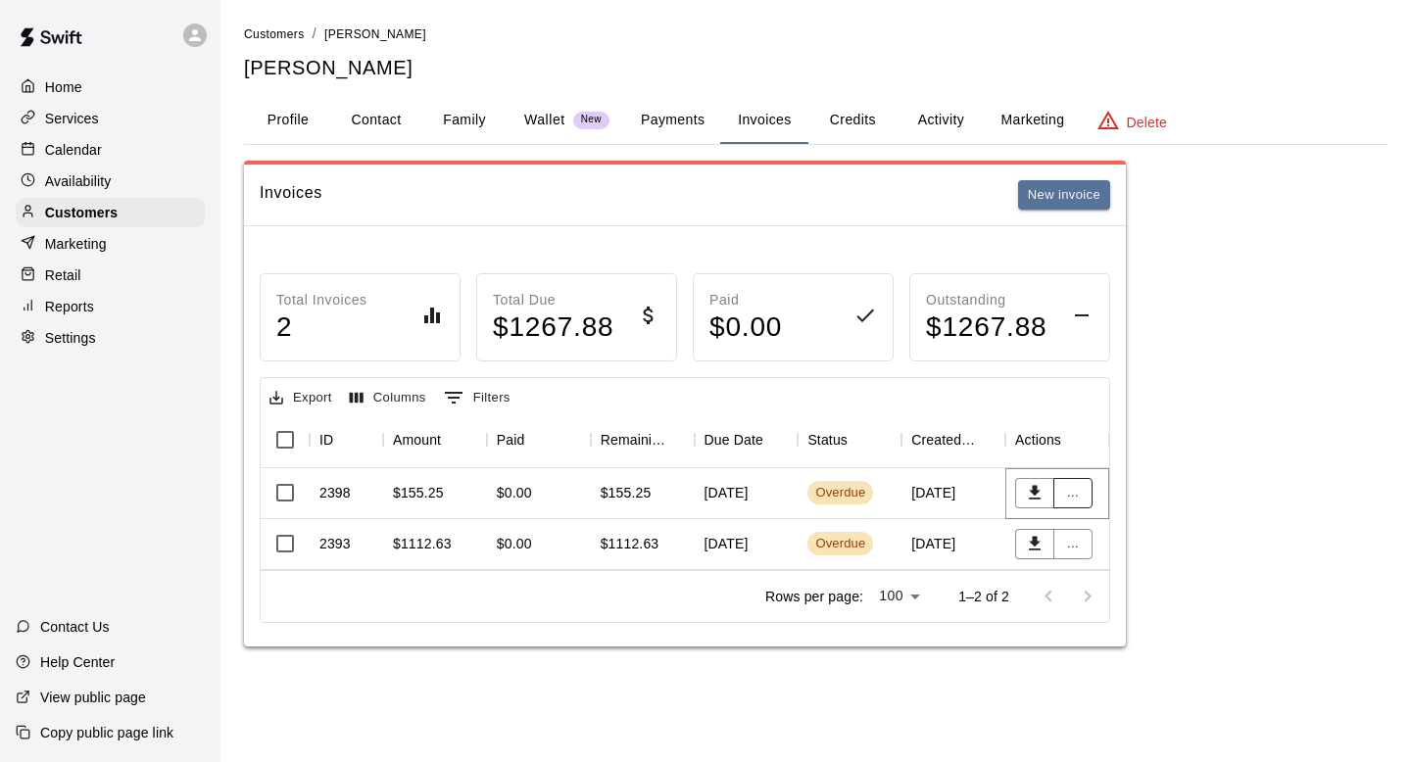
click at [1078, 487] on button "..." at bounding box center [1072, 493] width 39 height 30
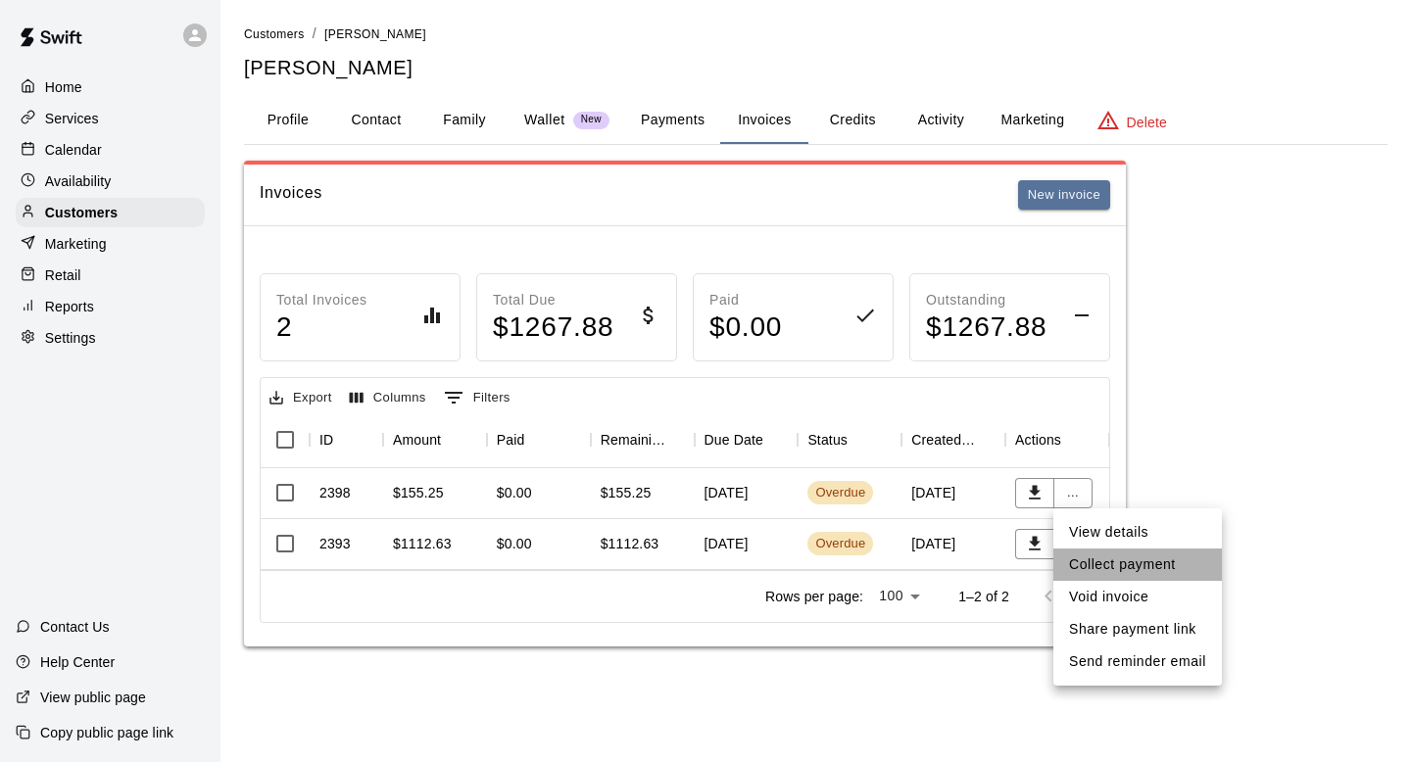
click at [1077, 562] on li "Collect payment" at bounding box center [1137, 565] width 169 height 32
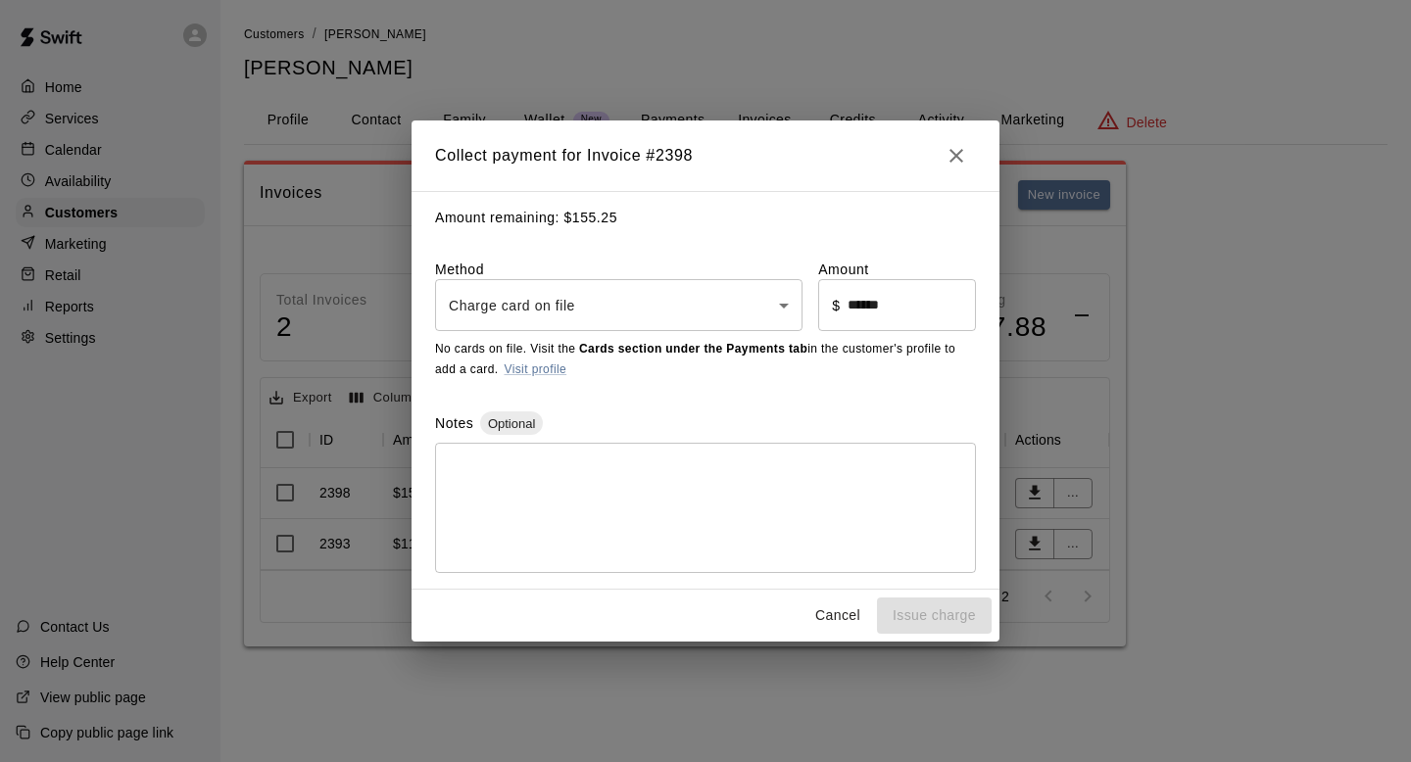
click at [821, 622] on button "Cancel" at bounding box center [837, 616] width 63 height 36
type input "*"
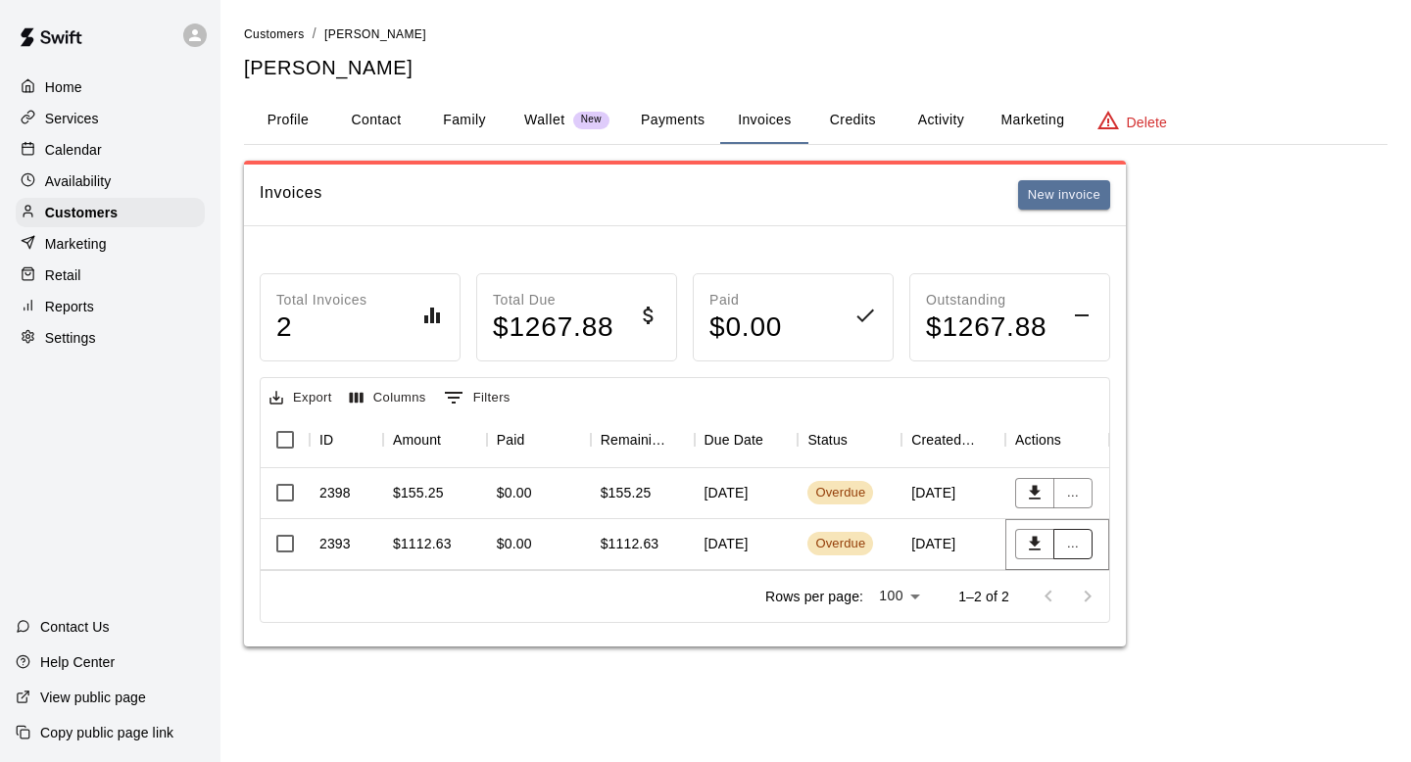
click at [1073, 554] on button "..." at bounding box center [1072, 544] width 39 height 30
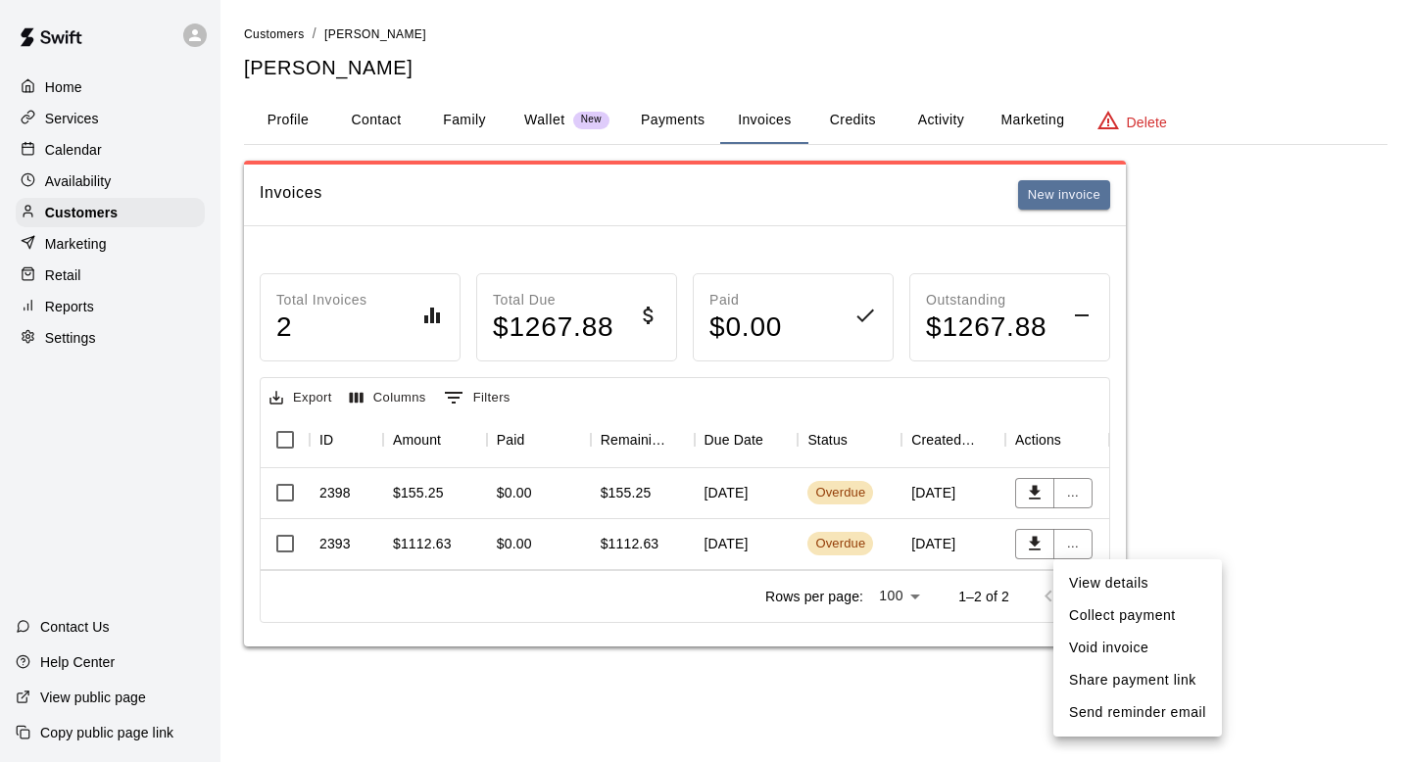
click at [1081, 580] on li "View details" at bounding box center [1137, 583] width 169 height 32
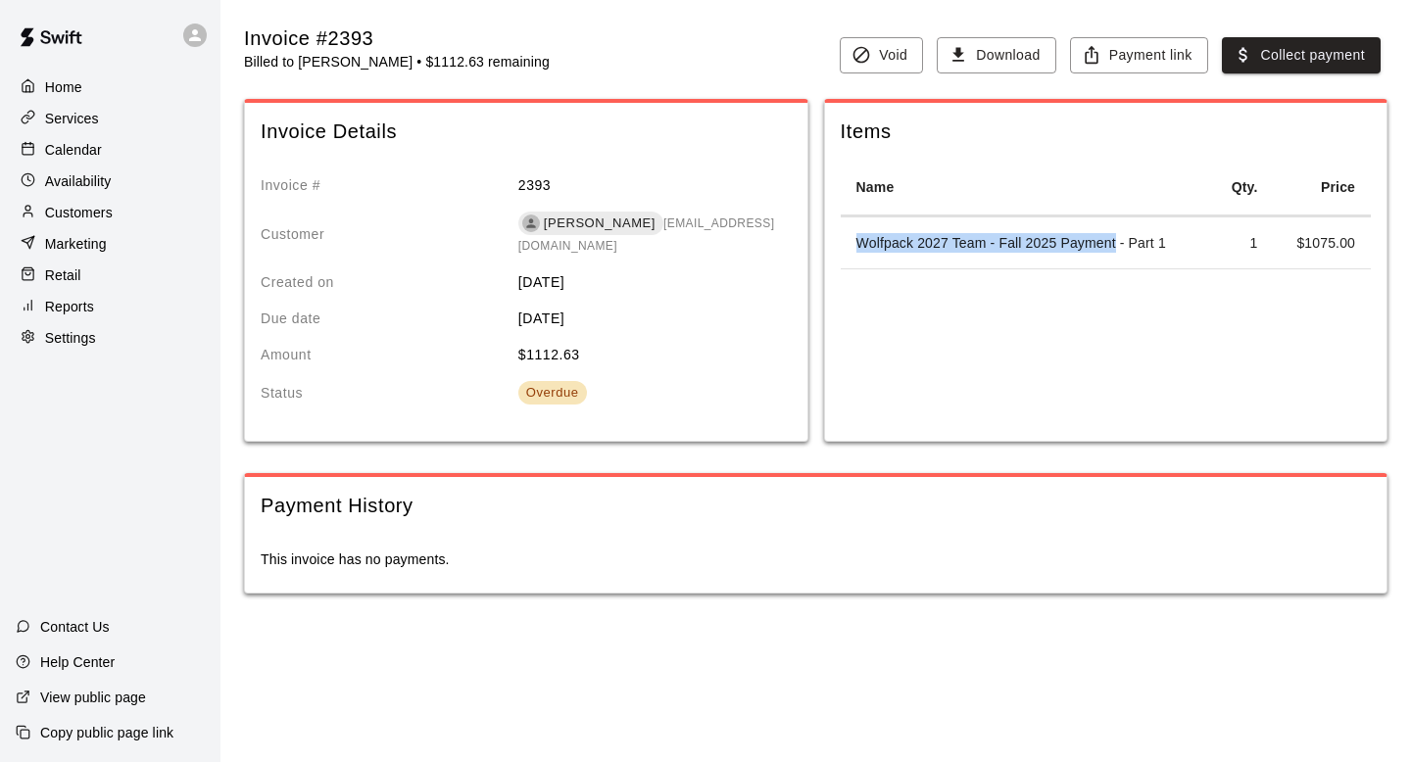
drag, startPoint x: 1117, startPoint y: 238, endPoint x: 855, endPoint y: 239, distance: 261.6
click at [855, 239] on td "Wolfpack 2027 Team - Fall 2025 Payment - Part 1" at bounding box center [1026, 244] width 370 height 52
copy td "Wolfpack 2027 Team - Fall 2025 Payment"
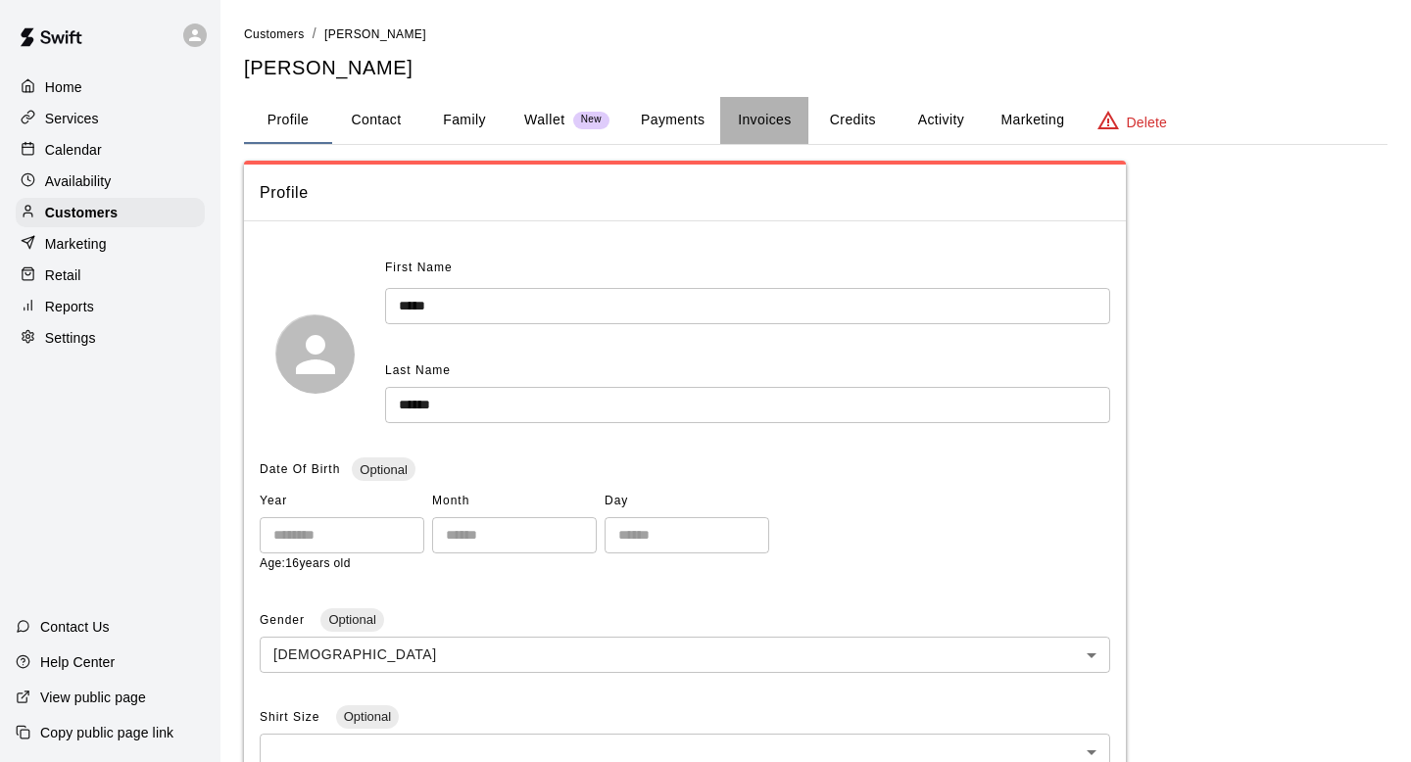
click at [767, 119] on button "Invoices" at bounding box center [764, 120] width 88 height 47
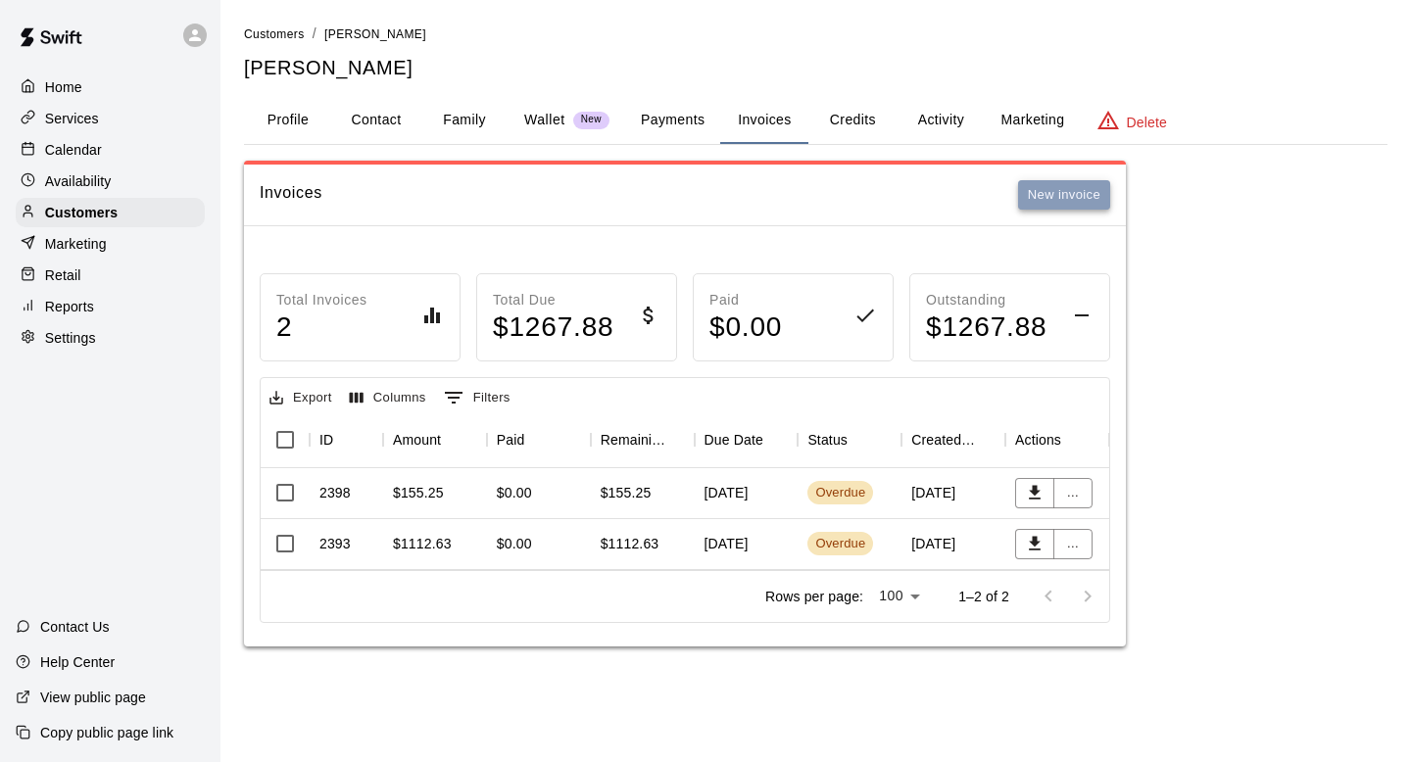
click at [1053, 198] on button "New invoice" at bounding box center [1064, 195] width 92 height 30
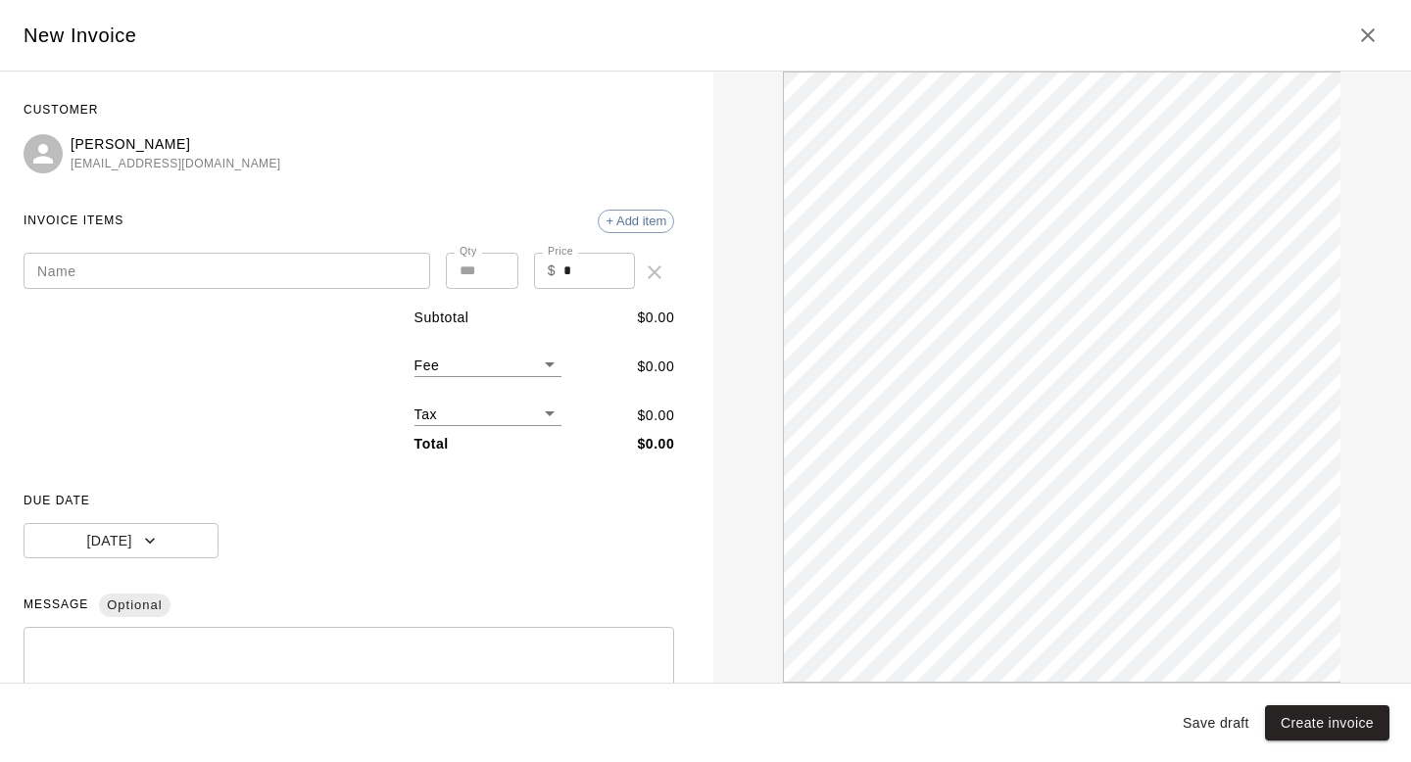
click at [323, 273] on input "Name" at bounding box center [227, 271] width 407 height 36
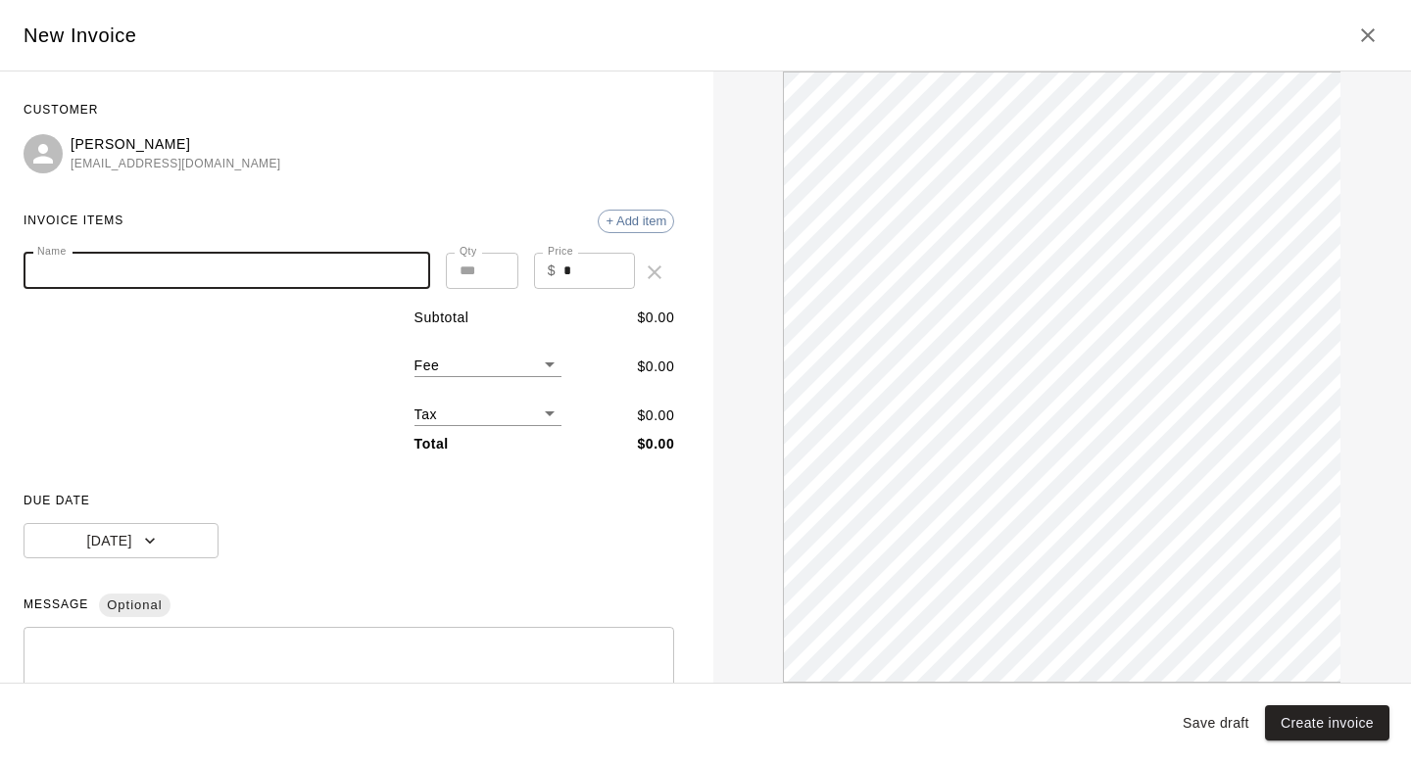
paste input "**********"
type input "**********"
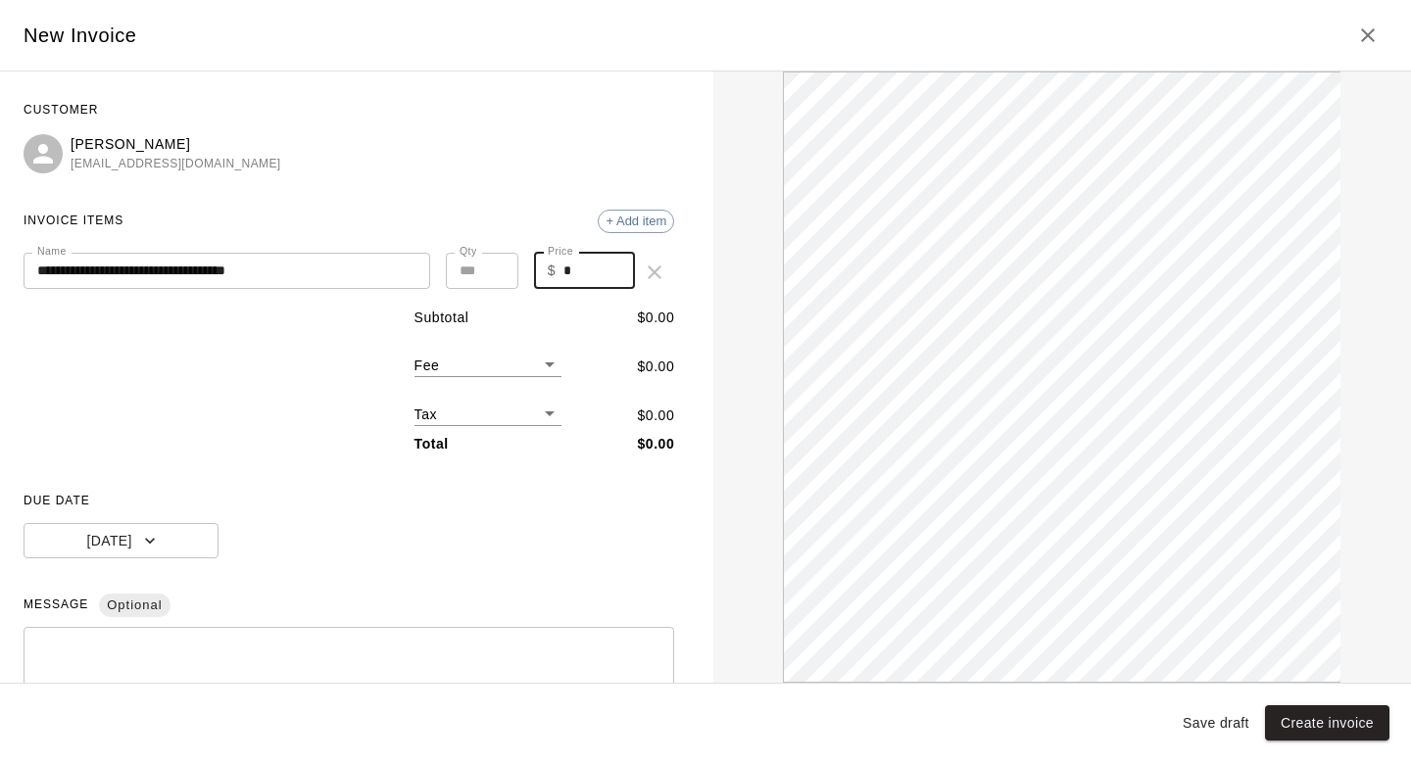
drag, startPoint x: 572, startPoint y: 268, endPoint x: 558, endPoint y: 268, distance: 14.7
click at [558, 268] on div "$ * Price" at bounding box center [585, 271] width 102 height 36
type input "****"
click at [1291, 724] on button "Create invoice" at bounding box center [1327, 724] width 124 height 36
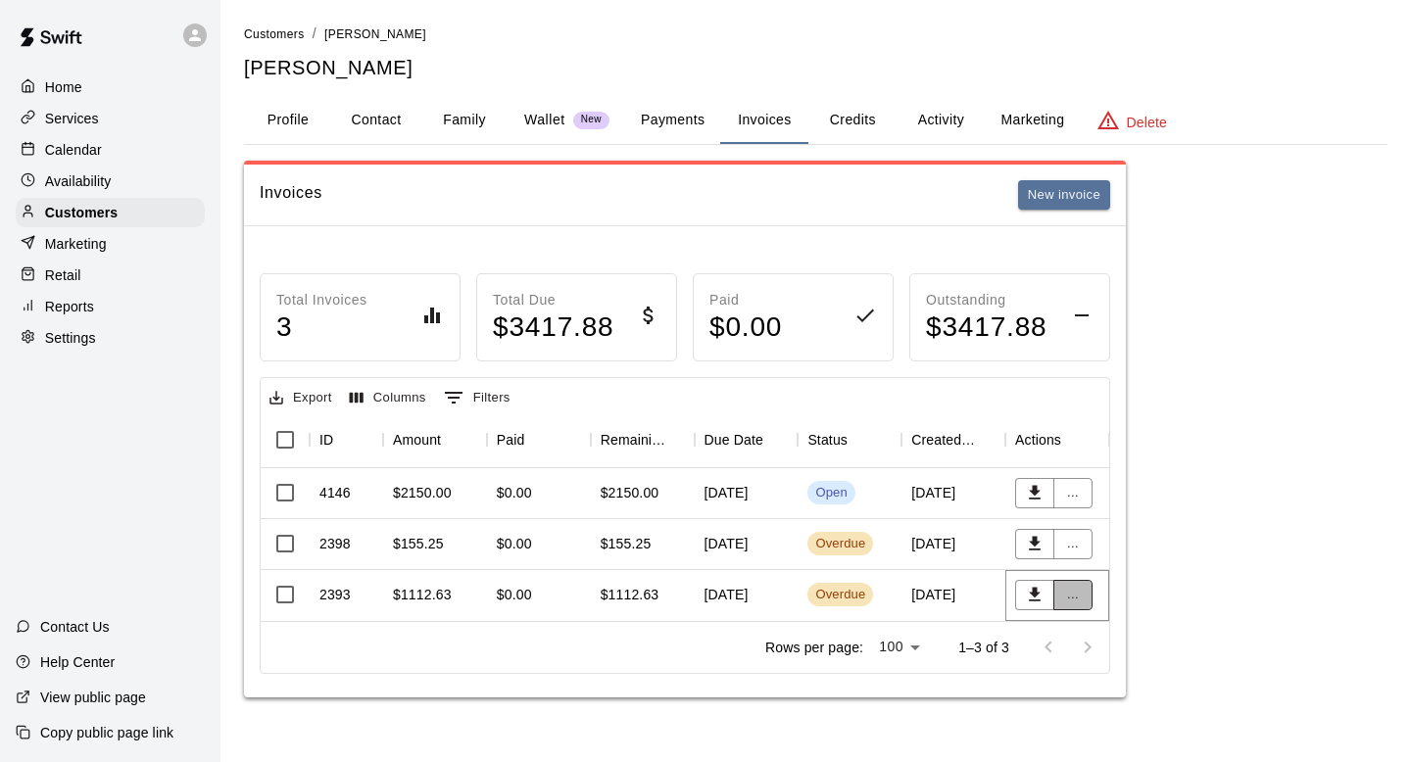
click at [1066, 597] on button "..." at bounding box center [1072, 595] width 39 height 30
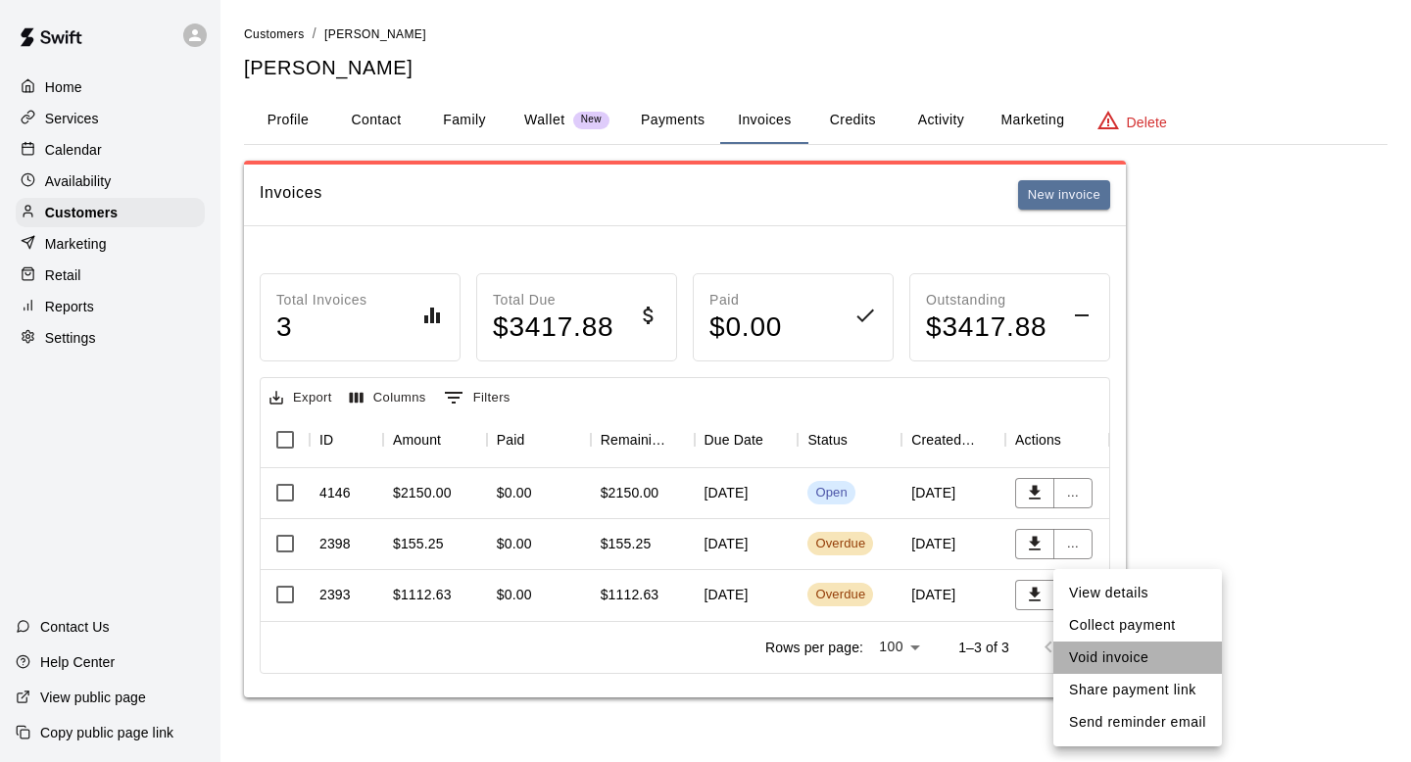
click at [1106, 650] on li "Void invoice" at bounding box center [1137, 658] width 169 height 32
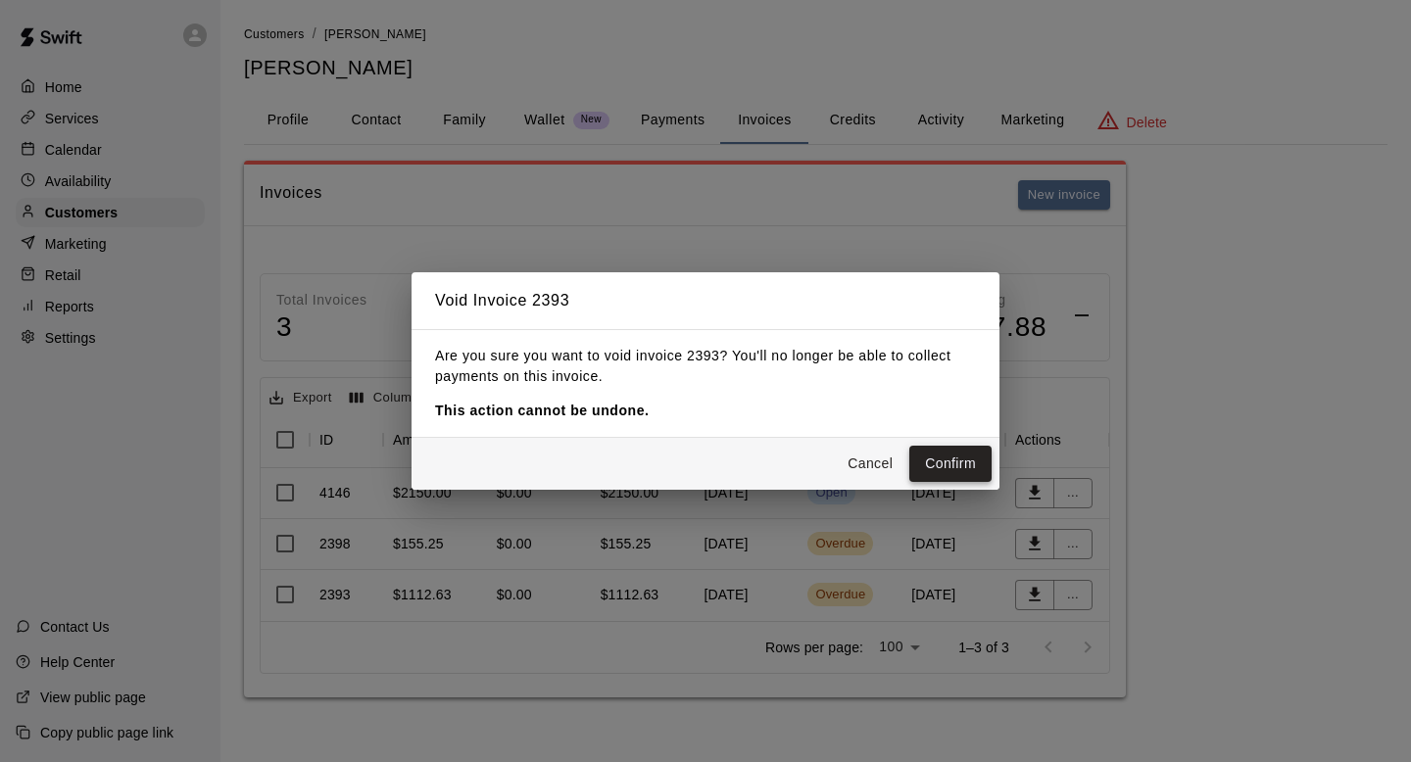
click at [938, 468] on button "Confirm" at bounding box center [950, 464] width 82 height 36
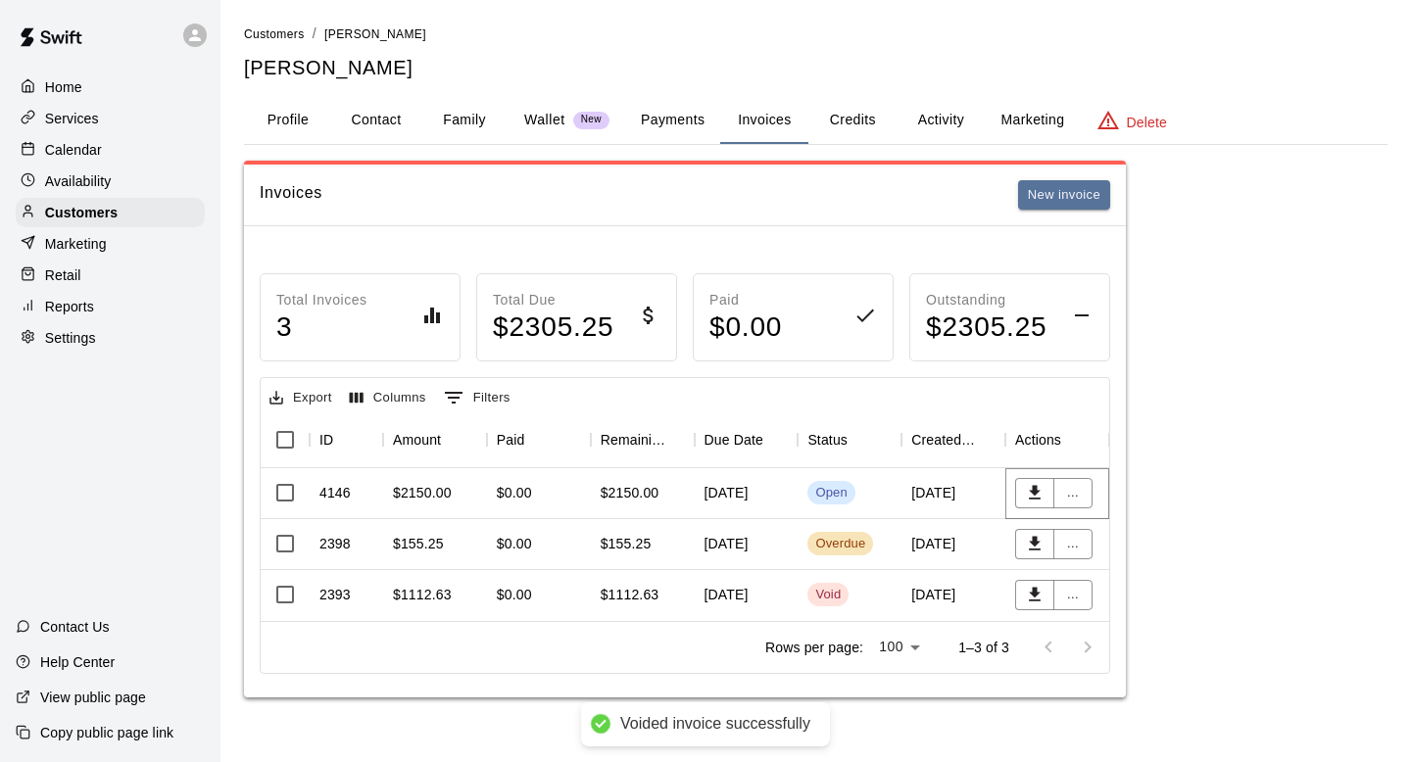
click at [1071, 492] on button "..." at bounding box center [1072, 493] width 39 height 30
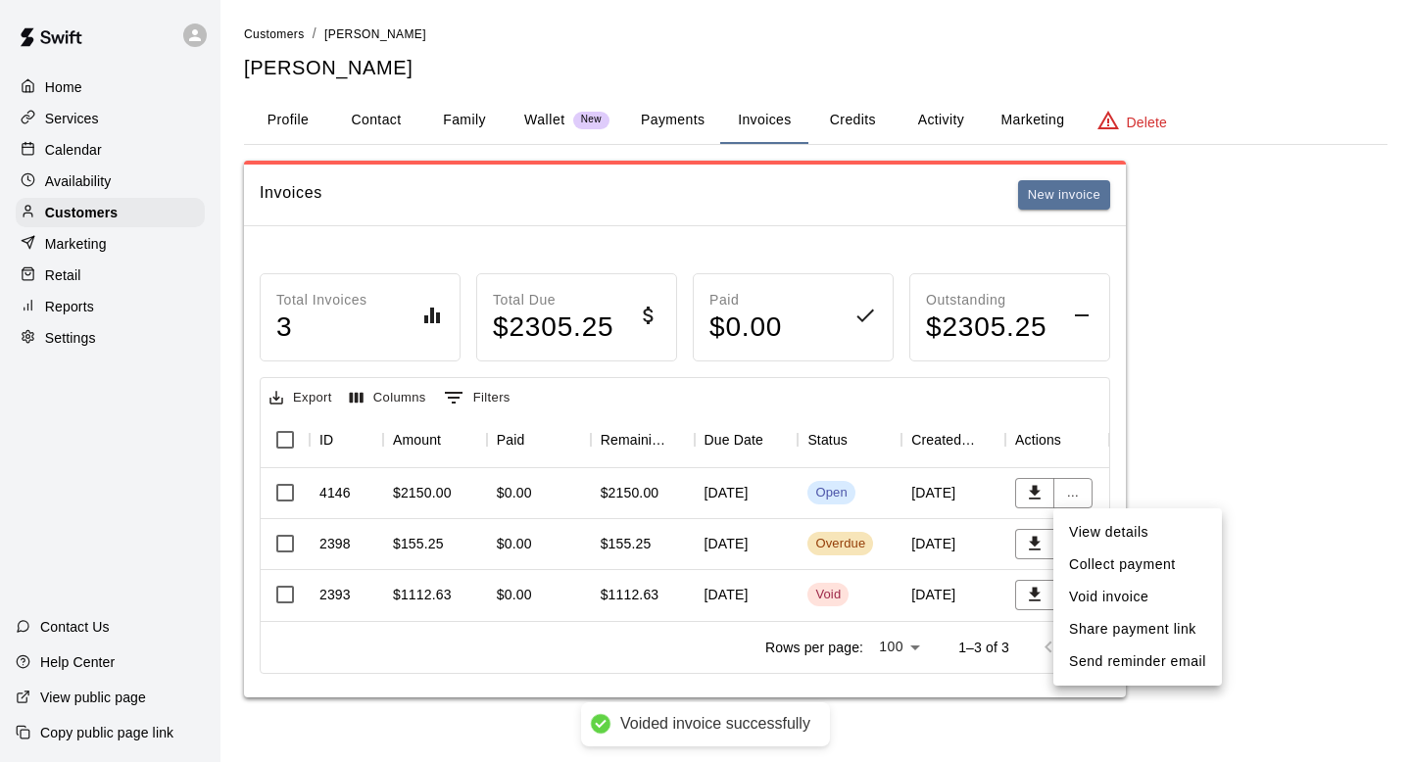
click at [1073, 564] on li "Collect payment" at bounding box center [1137, 565] width 169 height 32
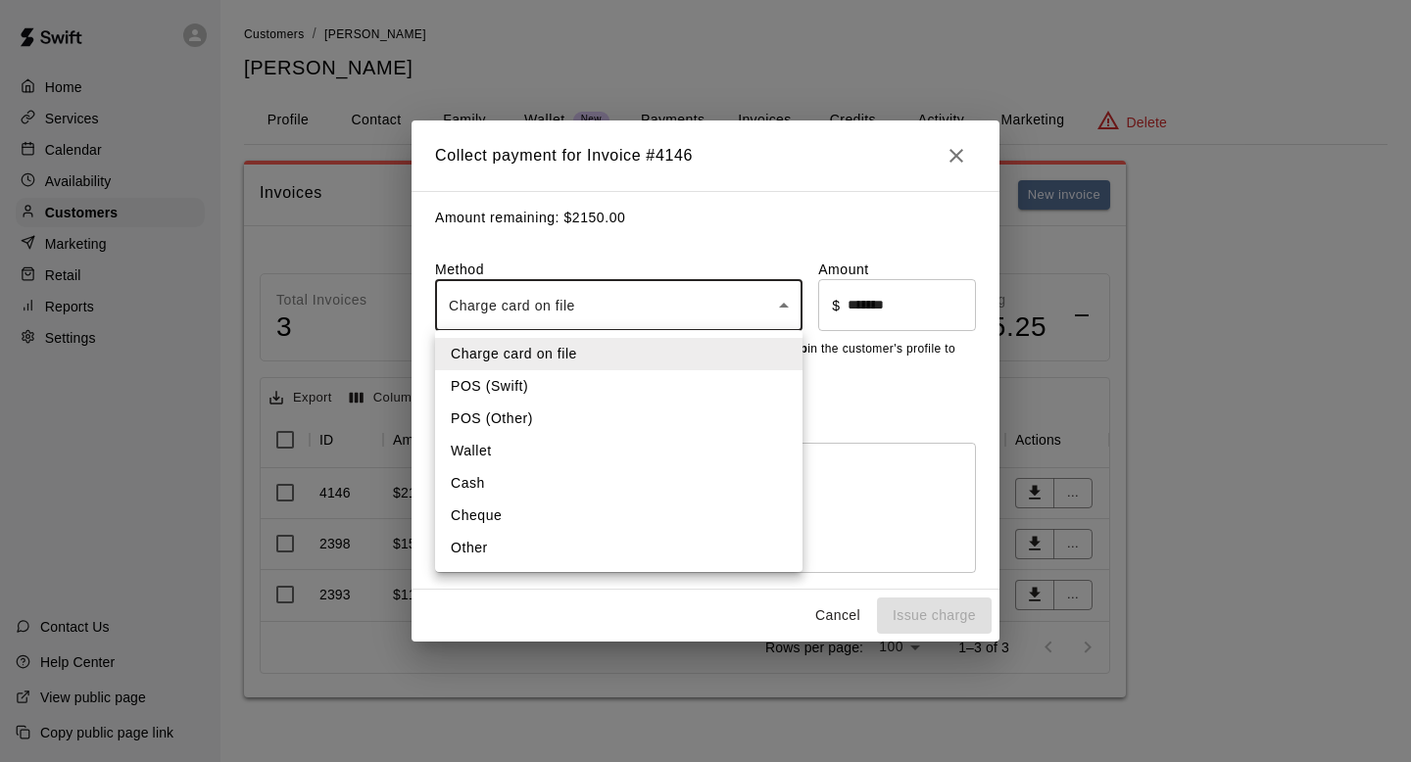
click at [526, 308] on body "Voided invoice successfully Home Services Calendar Availability Customers Marke…" at bounding box center [705, 368] width 1411 height 737
click at [484, 518] on li "Cheque" at bounding box center [618, 516] width 367 height 32
type input "******"
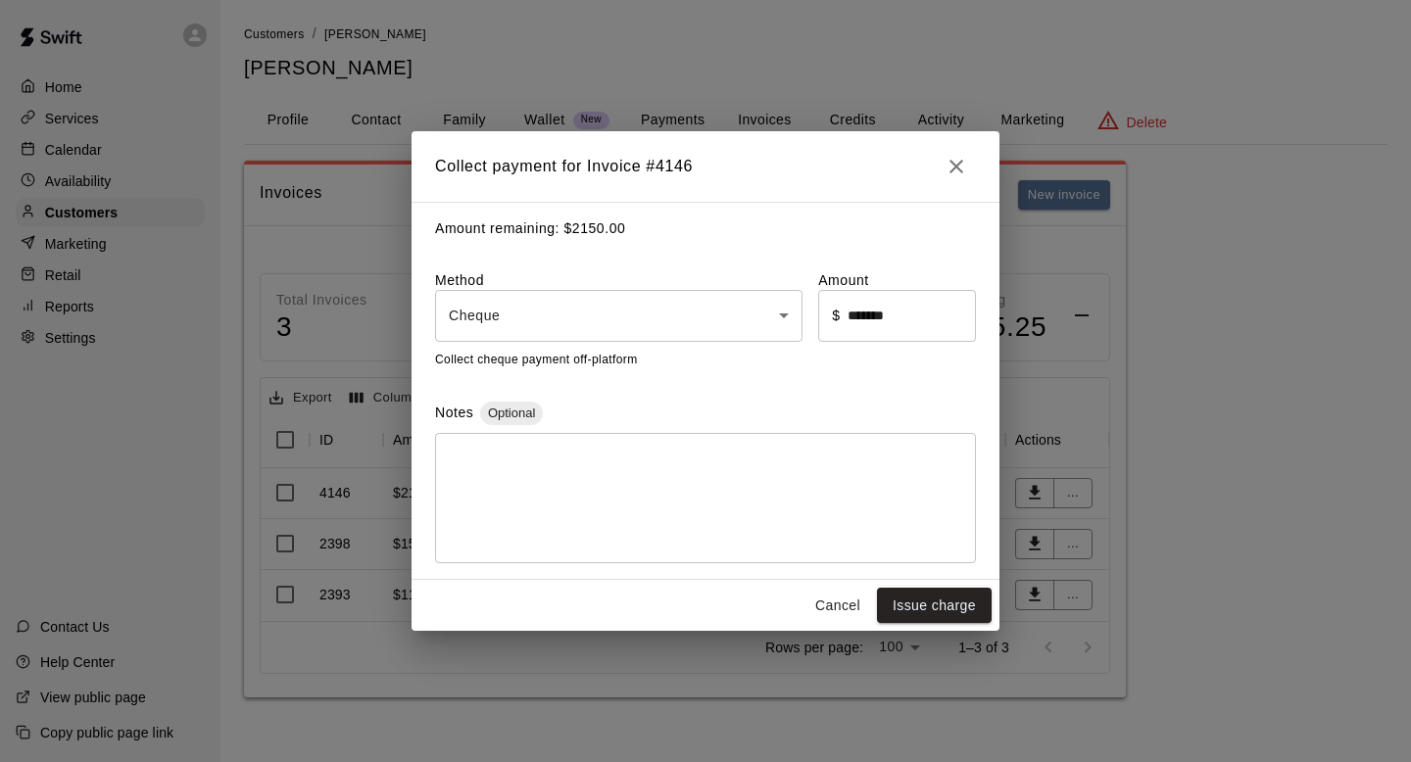
click at [510, 446] on div "* ​" at bounding box center [705, 498] width 541 height 130
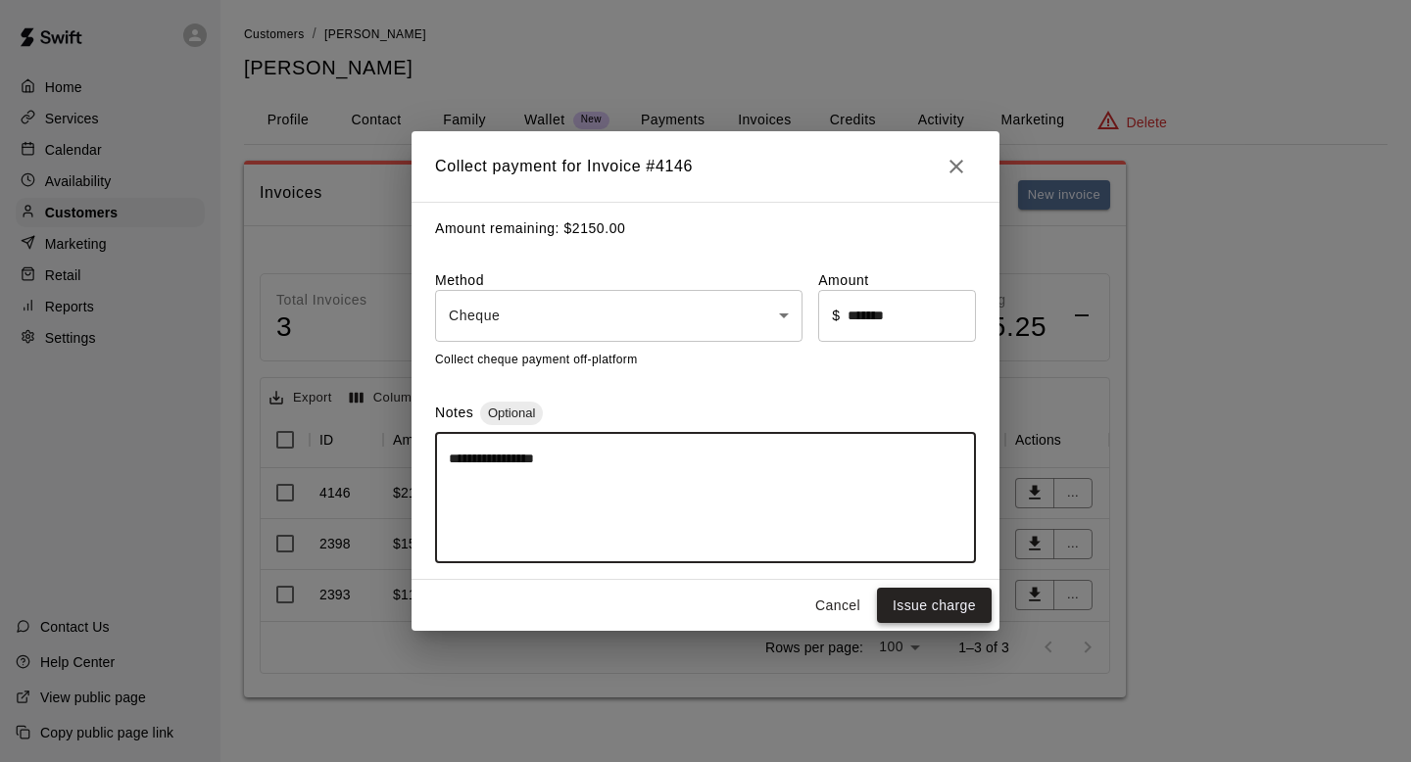
type textarea "**********"
click at [963, 608] on button "Issue charge" at bounding box center [934, 606] width 115 height 36
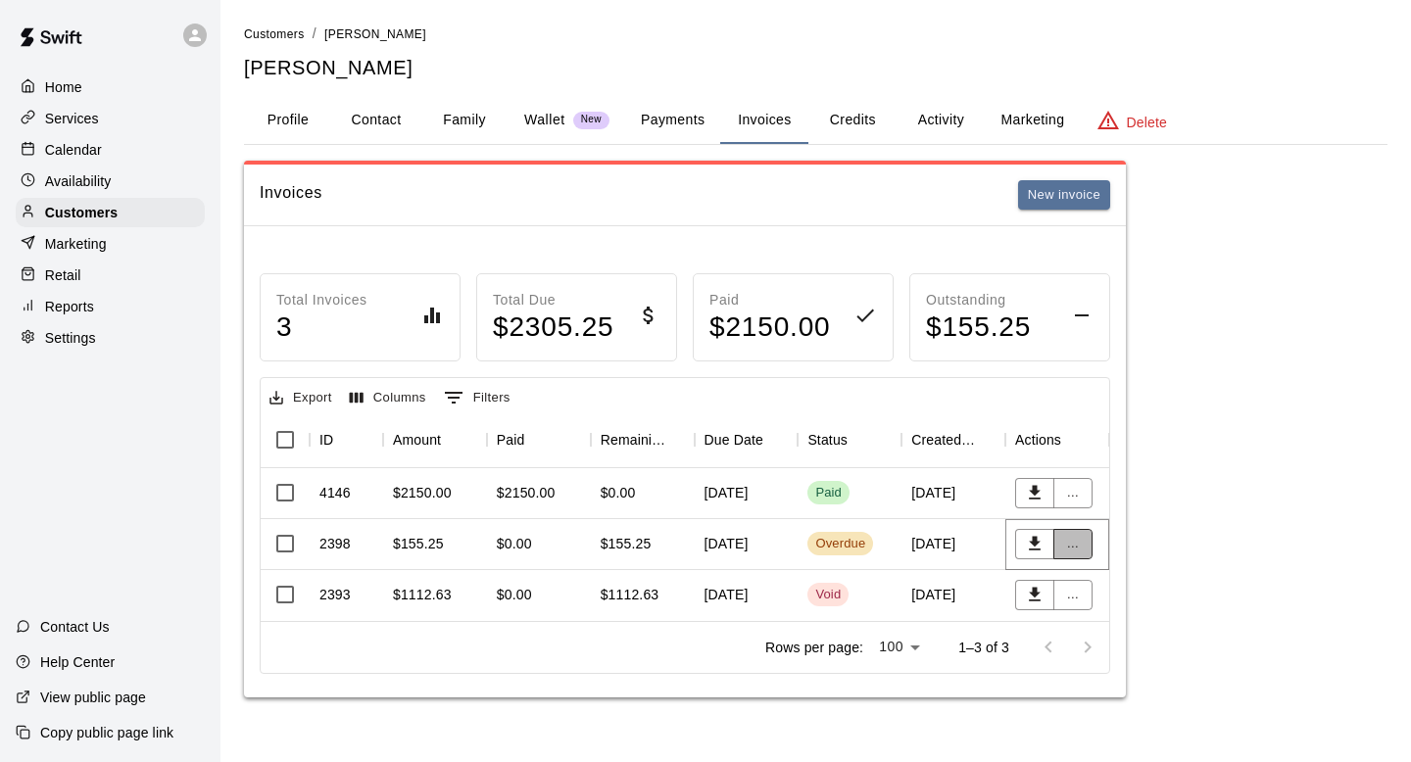
click at [1071, 543] on button "..." at bounding box center [1072, 544] width 39 height 30
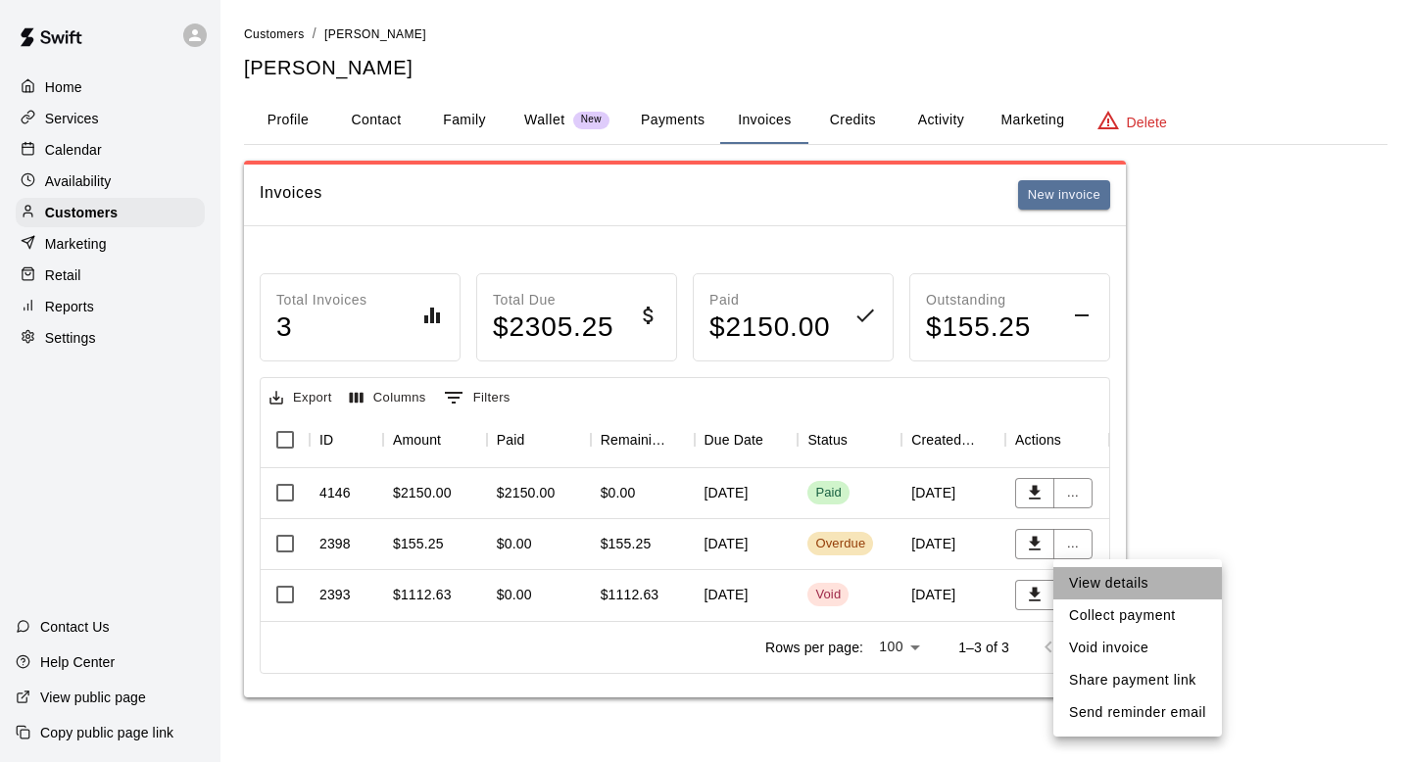
click at [1082, 589] on li "View details" at bounding box center [1137, 583] width 169 height 32
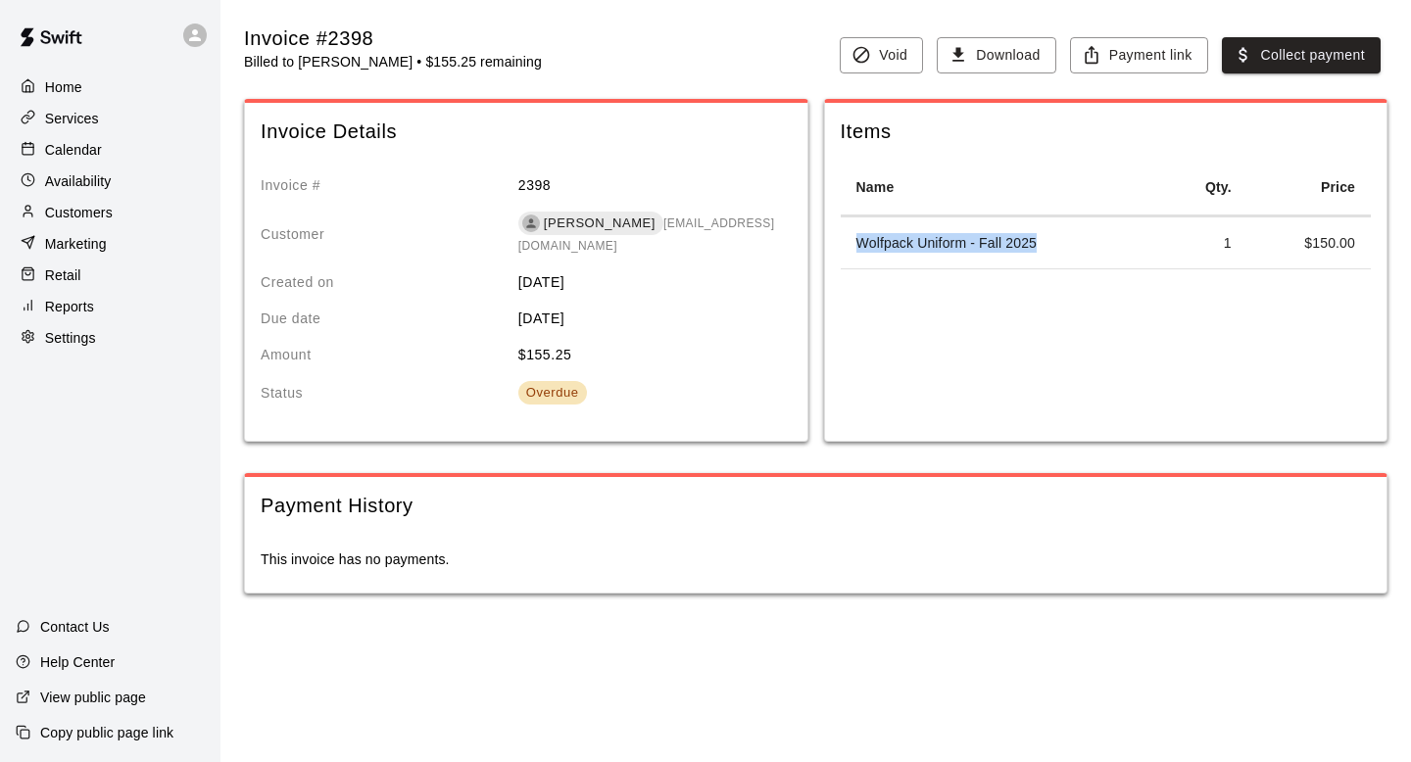
drag, startPoint x: 1040, startPoint y: 240, endPoint x: 859, endPoint y: 228, distance: 180.7
click at [859, 227] on td "Wolfpack Uniform - Fall 2025" at bounding box center [1000, 244] width 319 height 52
copy td "Wolfpack Uniform - Fall 2025"
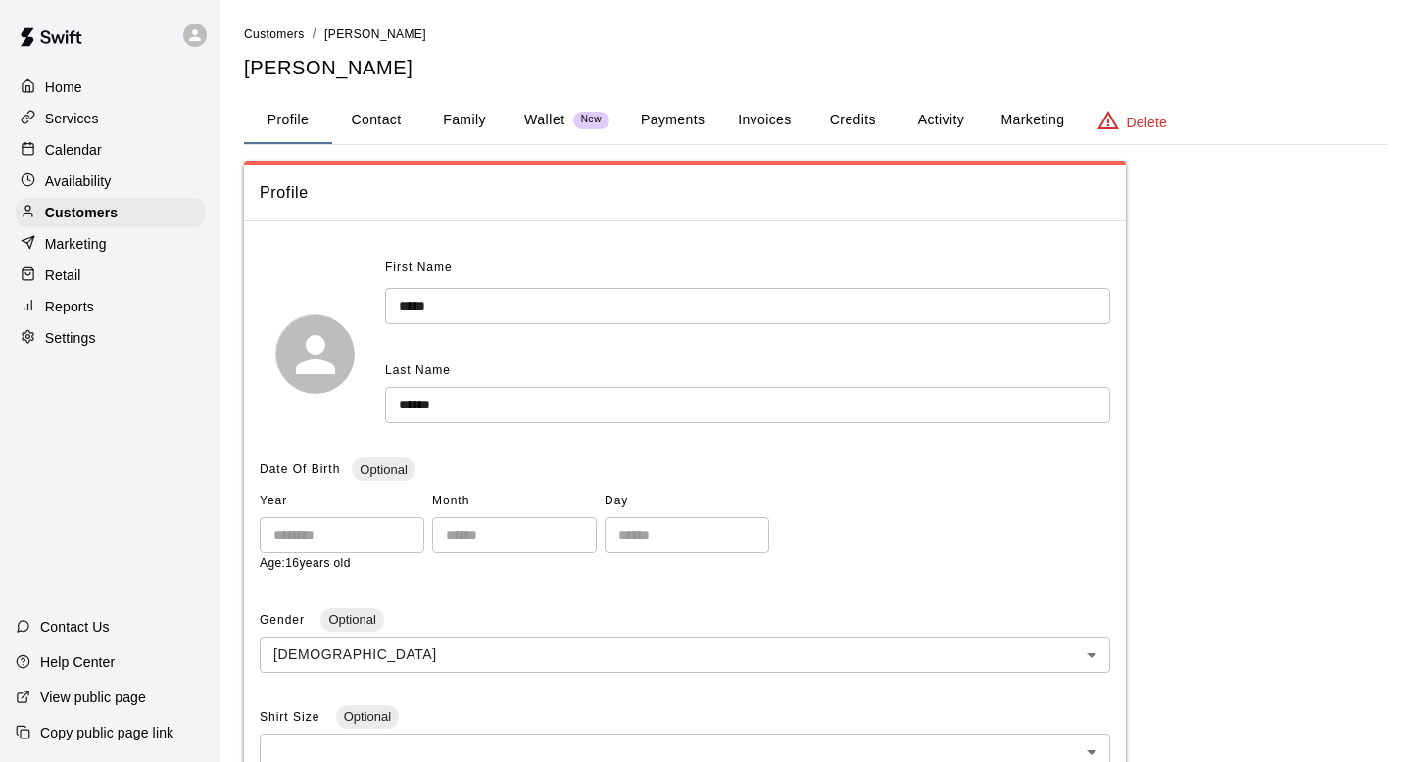
click at [768, 120] on button "Invoices" at bounding box center [764, 120] width 88 height 47
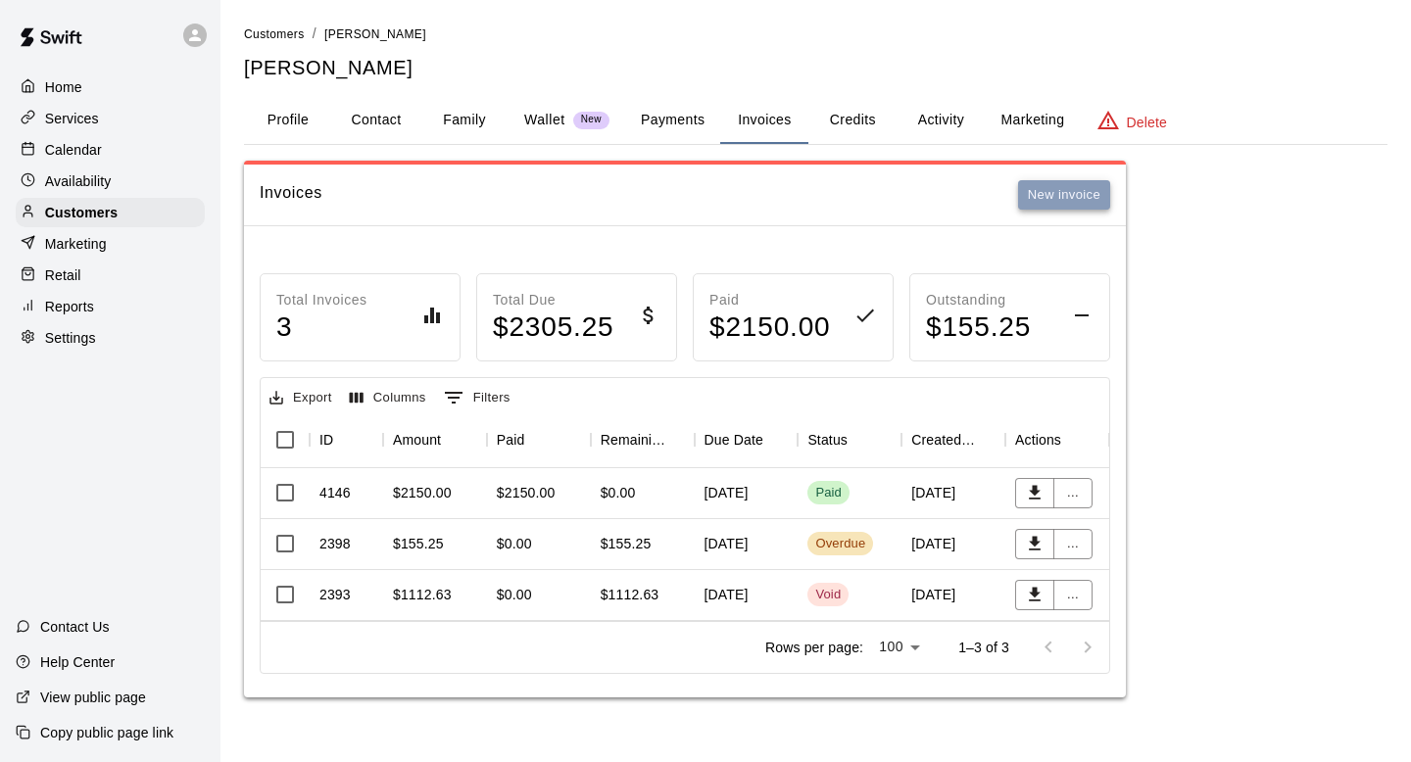
click at [1082, 188] on button "New invoice" at bounding box center [1064, 195] width 92 height 30
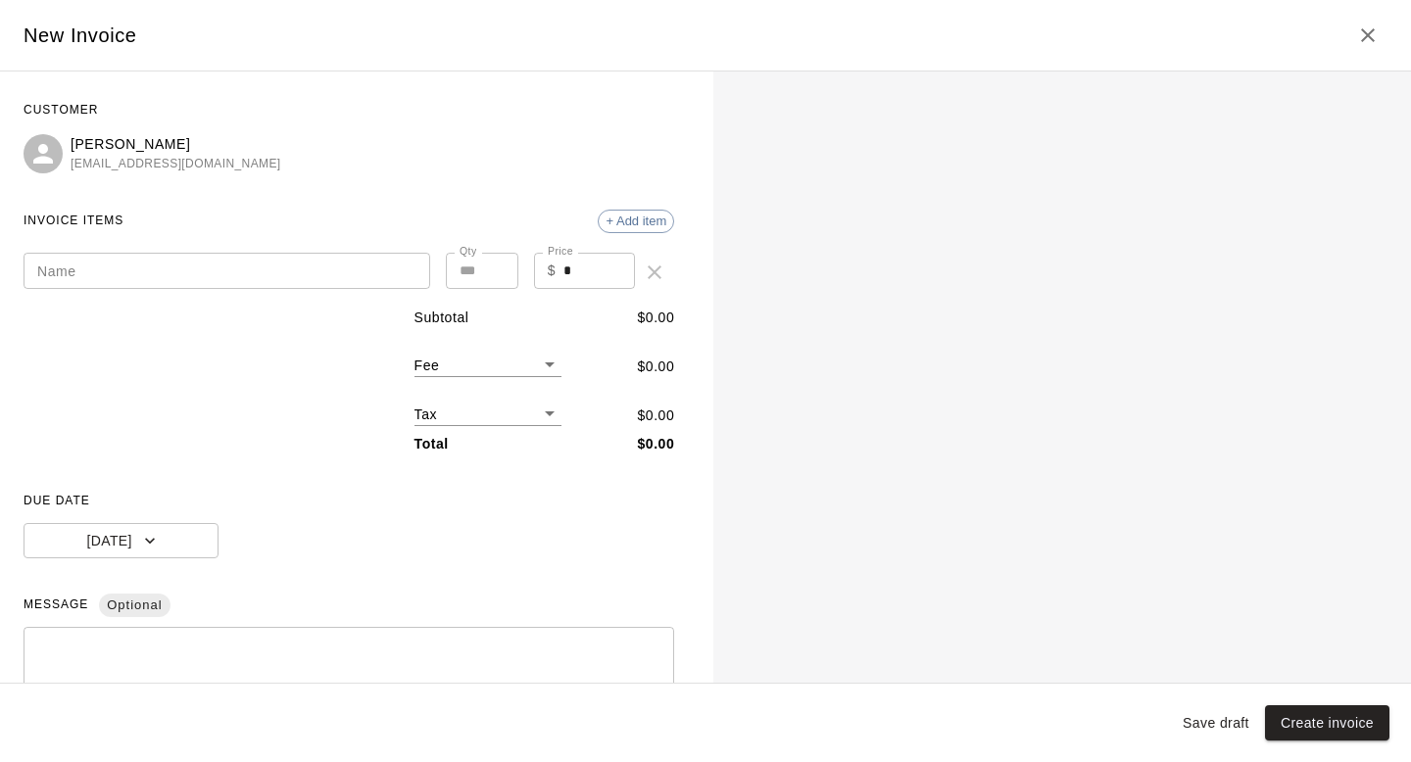
click at [293, 273] on input "Name" at bounding box center [227, 271] width 407 height 36
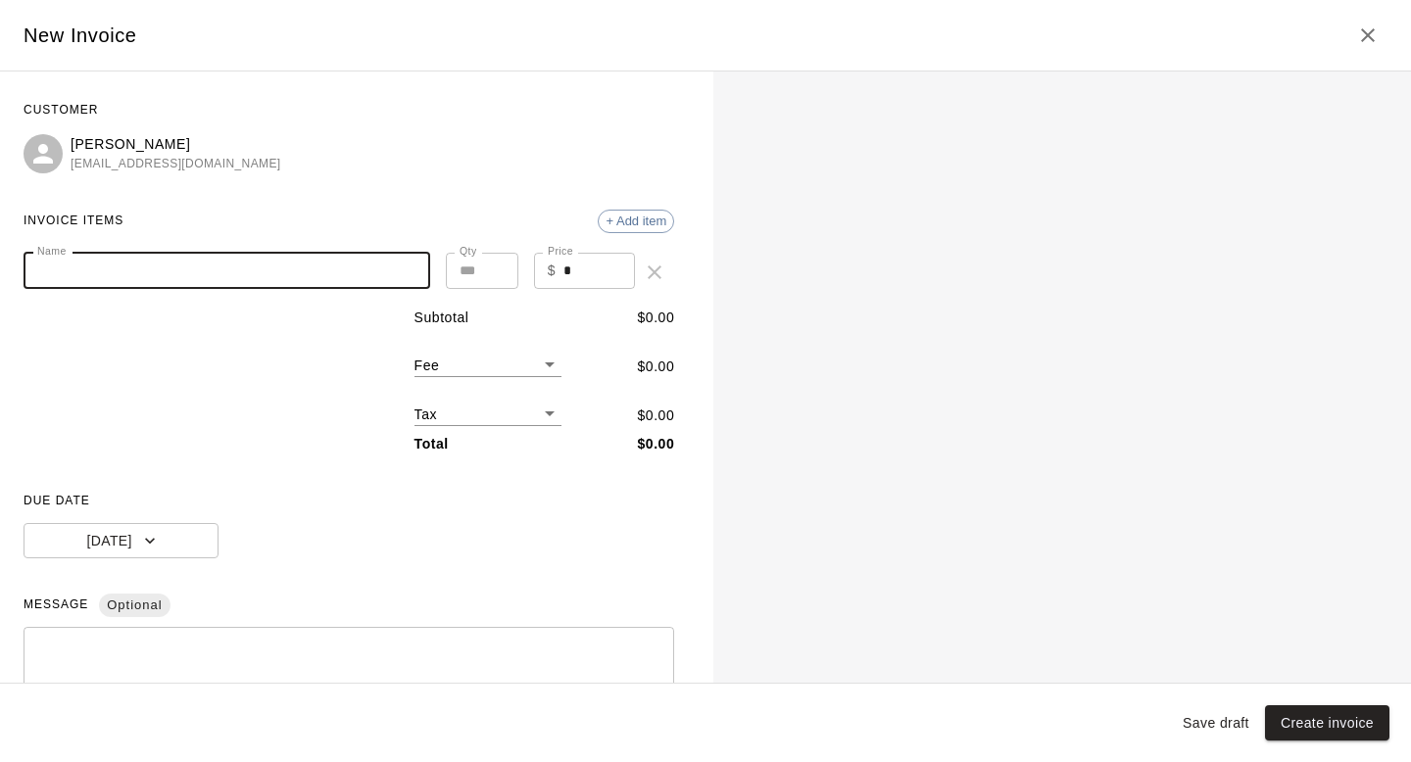
click at [293, 273] on input "Name" at bounding box center [227, 271] width 407 height 36
paste input "**********"
type input "**********"
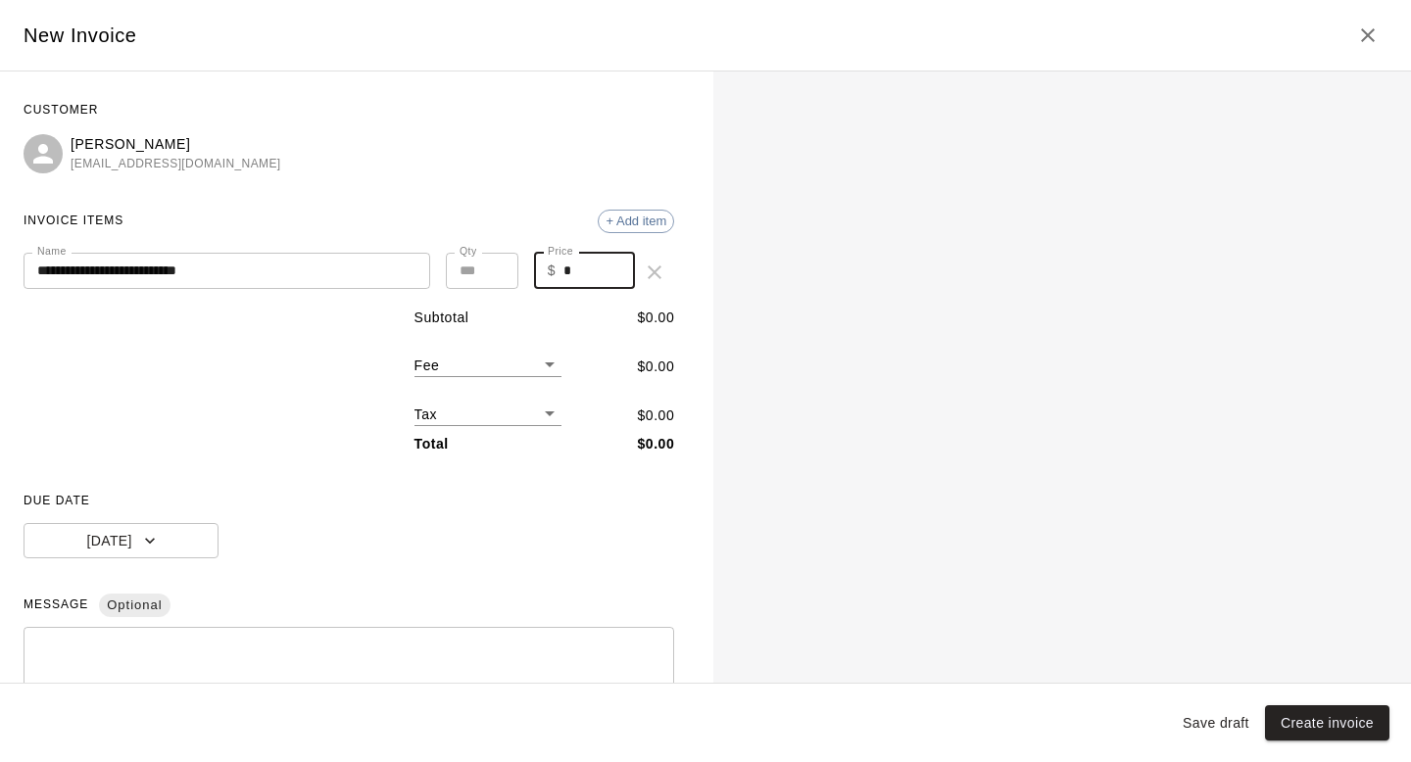
drag, startPoint x: 576, startPoint y: 266, endPoint x: 563, endPoint y: 266, distance: 12.7
click at [563, 266] on input "*" at bounding box center [599, 271] width 72 height 36
type input "***"
click at [1352, 731] on button "Create invoice" at bounding box center [1327, 724] width 124 height 36
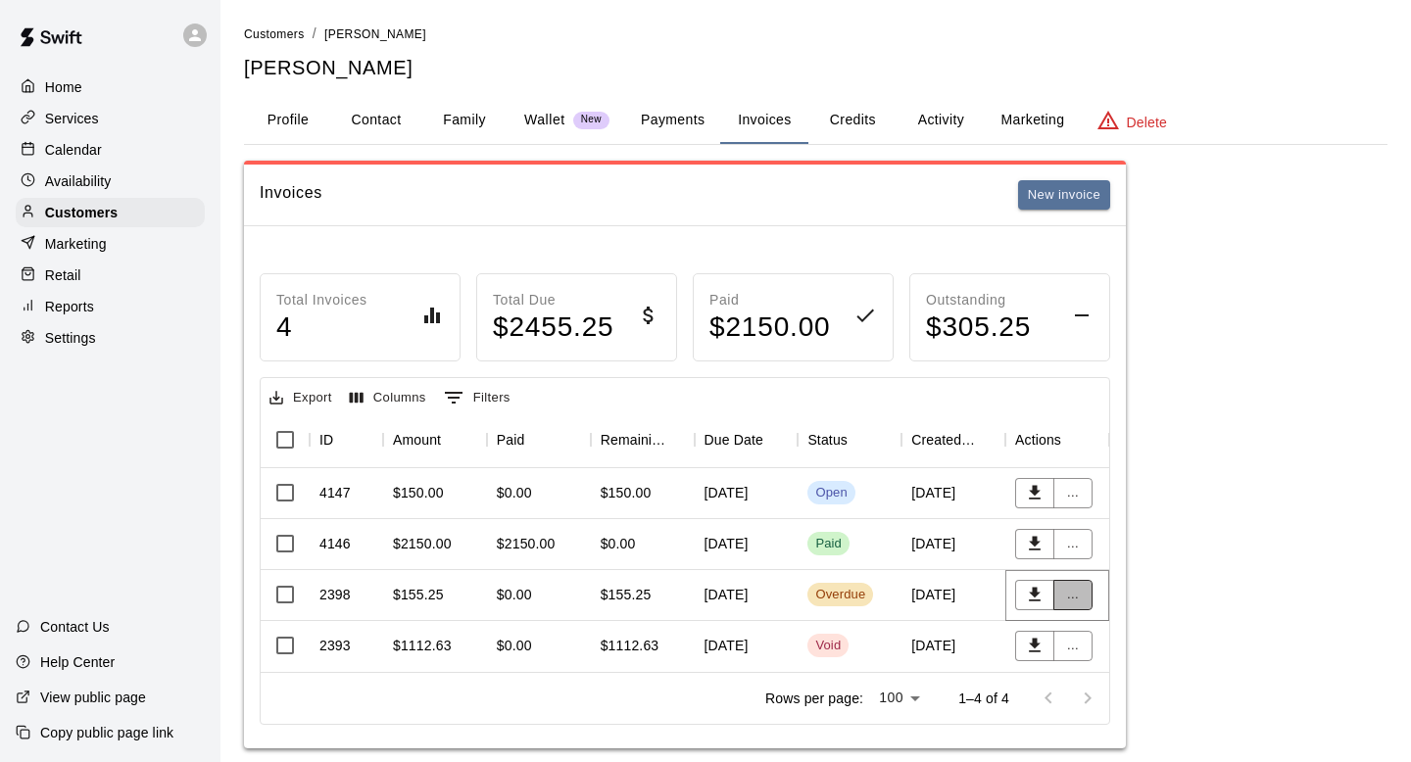
click at [1079, 591] on button "..." at bounding box center [1072, 595] width 39 height 30
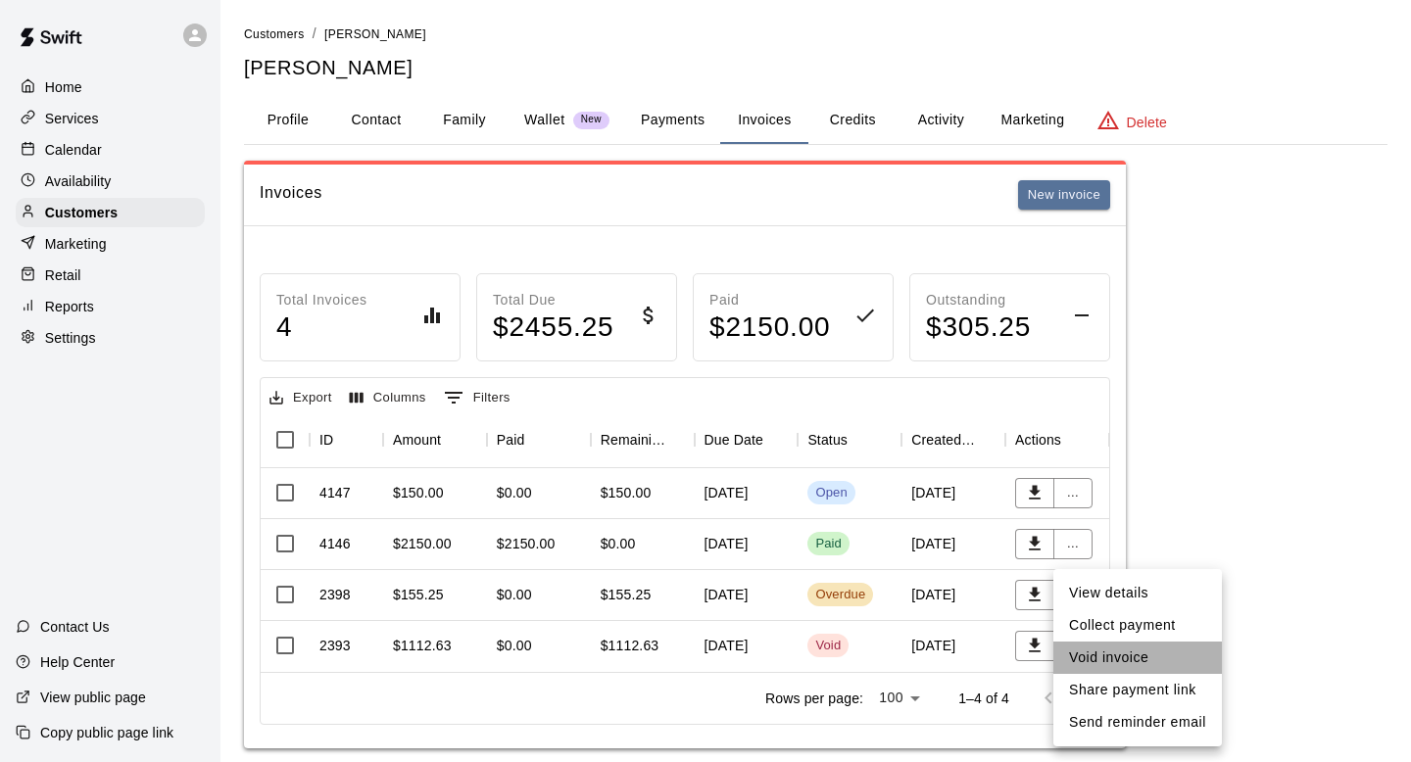
click at [1079, 664] on li "Void invoice" at bounding box center [1137, 658] width 169 height 32
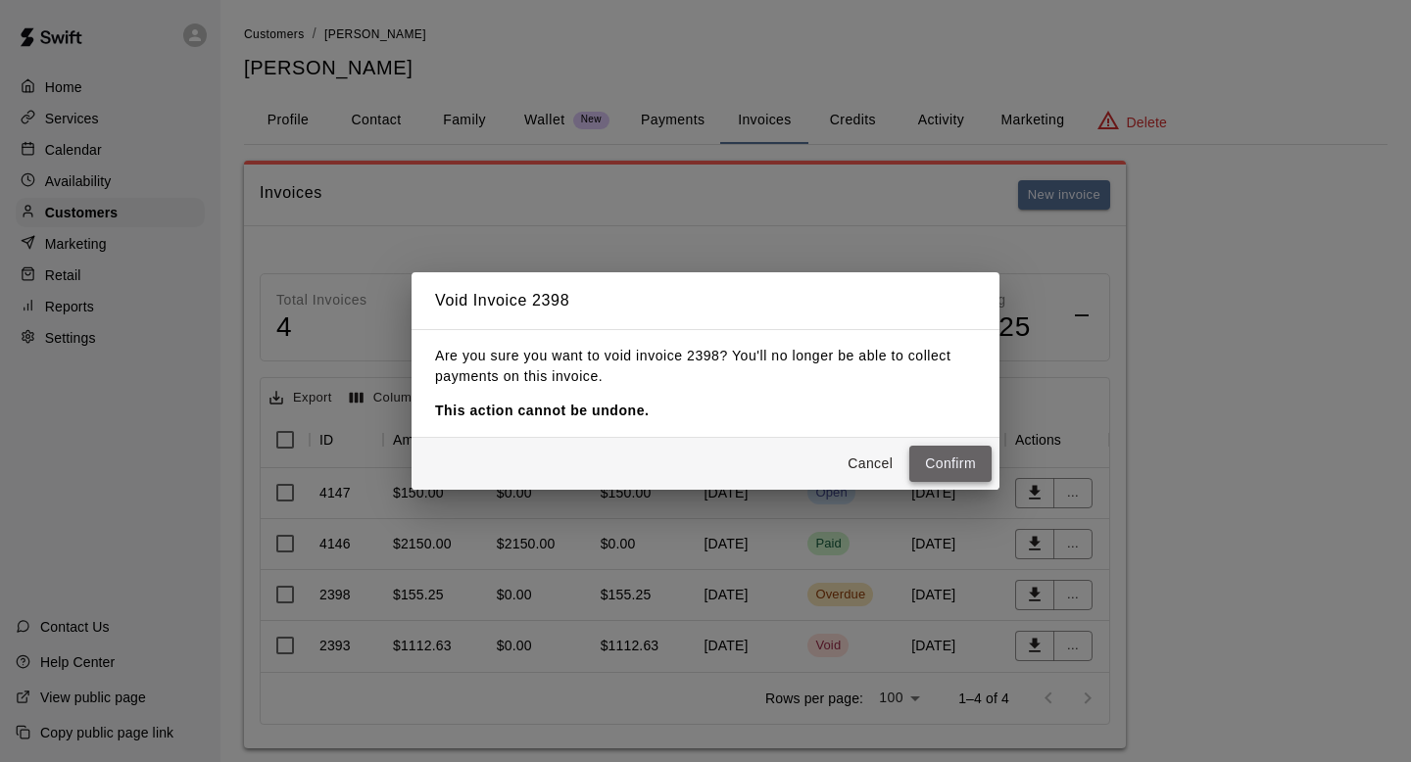
click at [950, 466] on button "Confirm" at bounding box center [950, 464] width 82 height 36
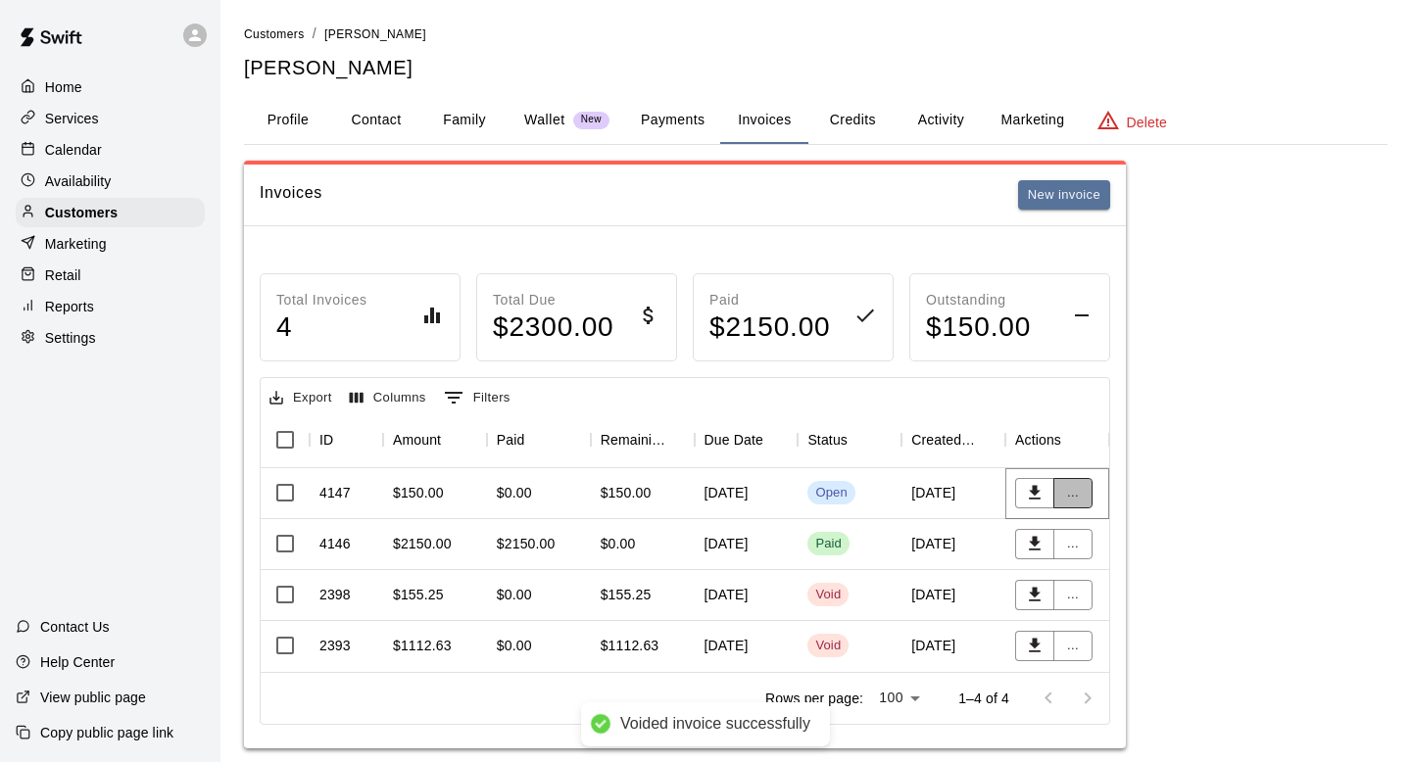
click at [1072, 492] on button "..." at bounding box center [1072, 493] width 39 height 30
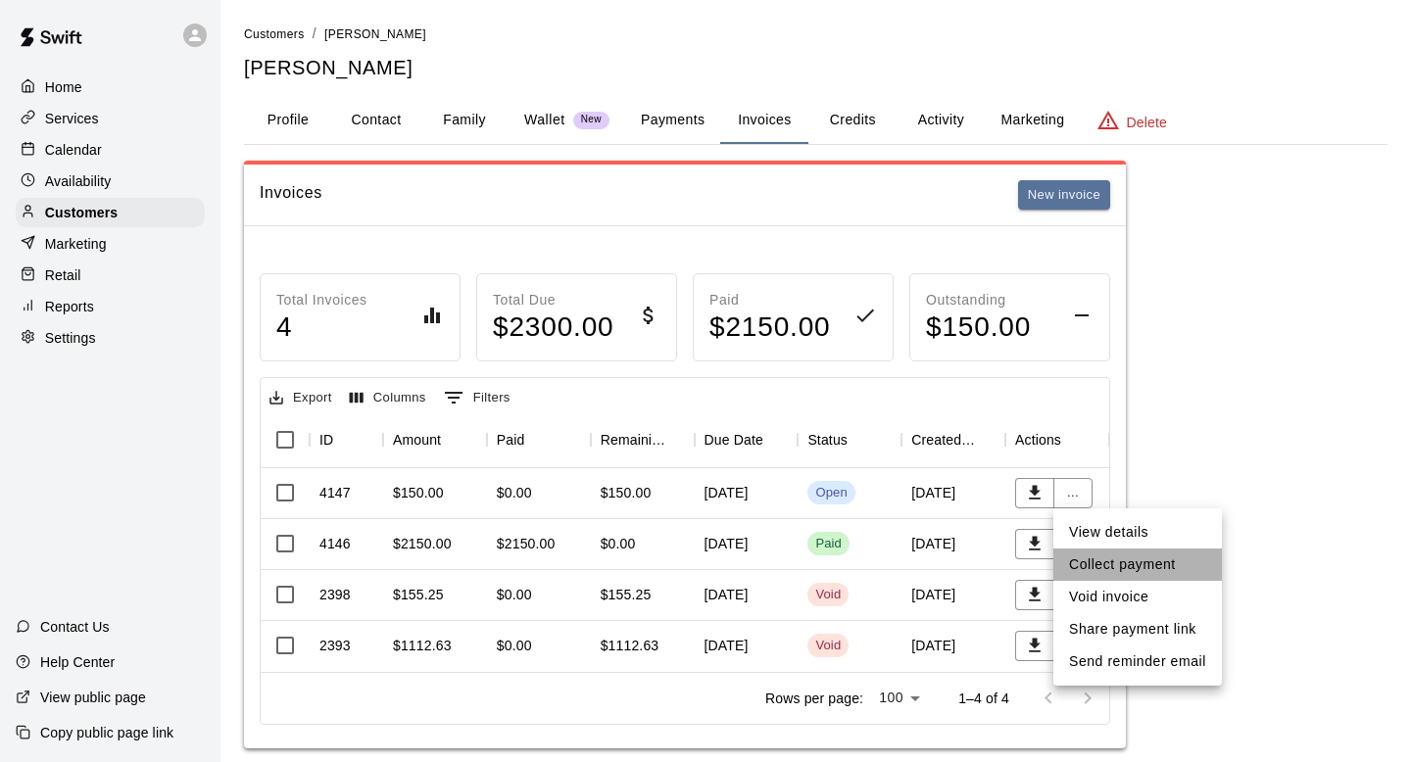
click at [1101, 555] on li "Collect payment" at bounding box center [1137, 565] width 169 height 32
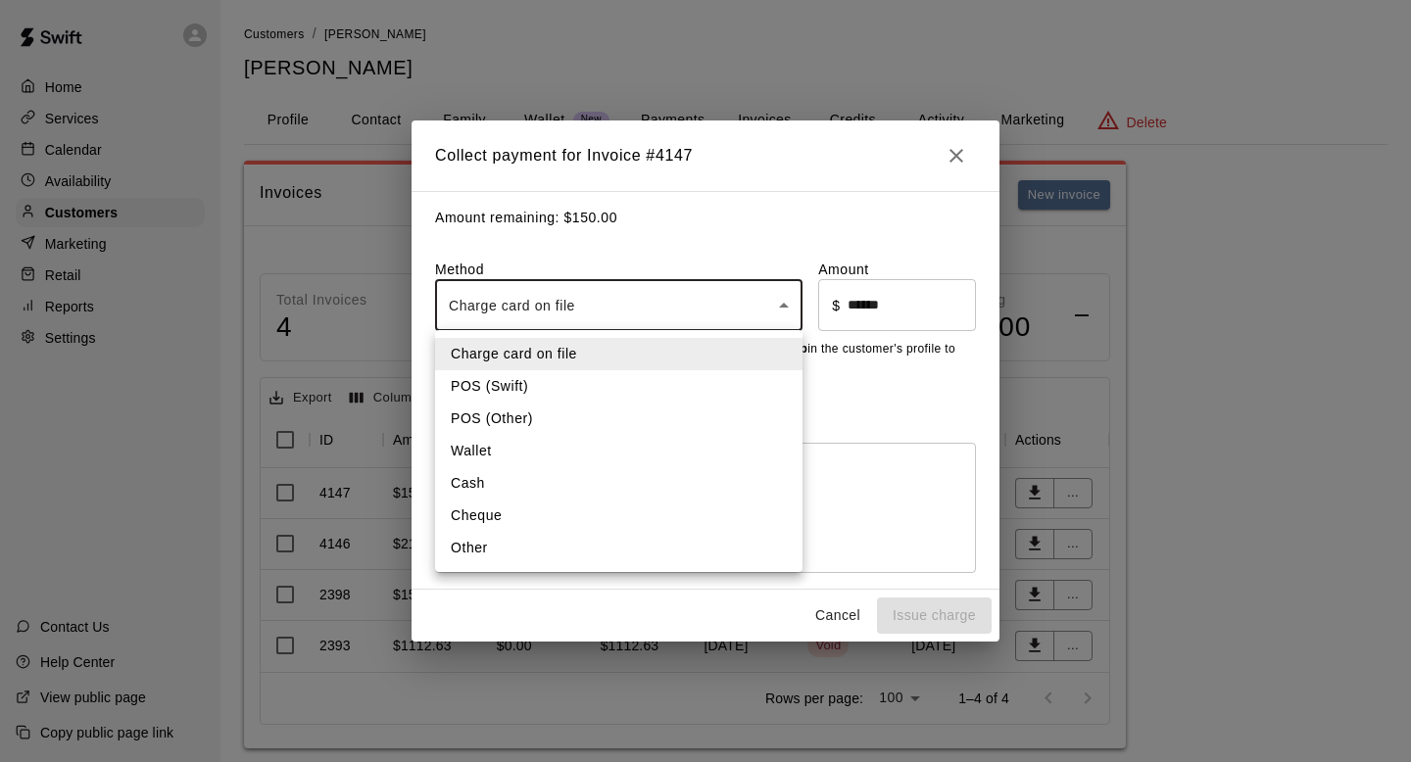
click at [560, 314] on body "Home Services Calendar Availability Customers Marketing Retail Reports Settings…" at bounding box center [705, 394] width 1411 height 788
click at [508, 511] on li "Cheque" at bounding box center [618, 516] width 367 height 32
type input "******"
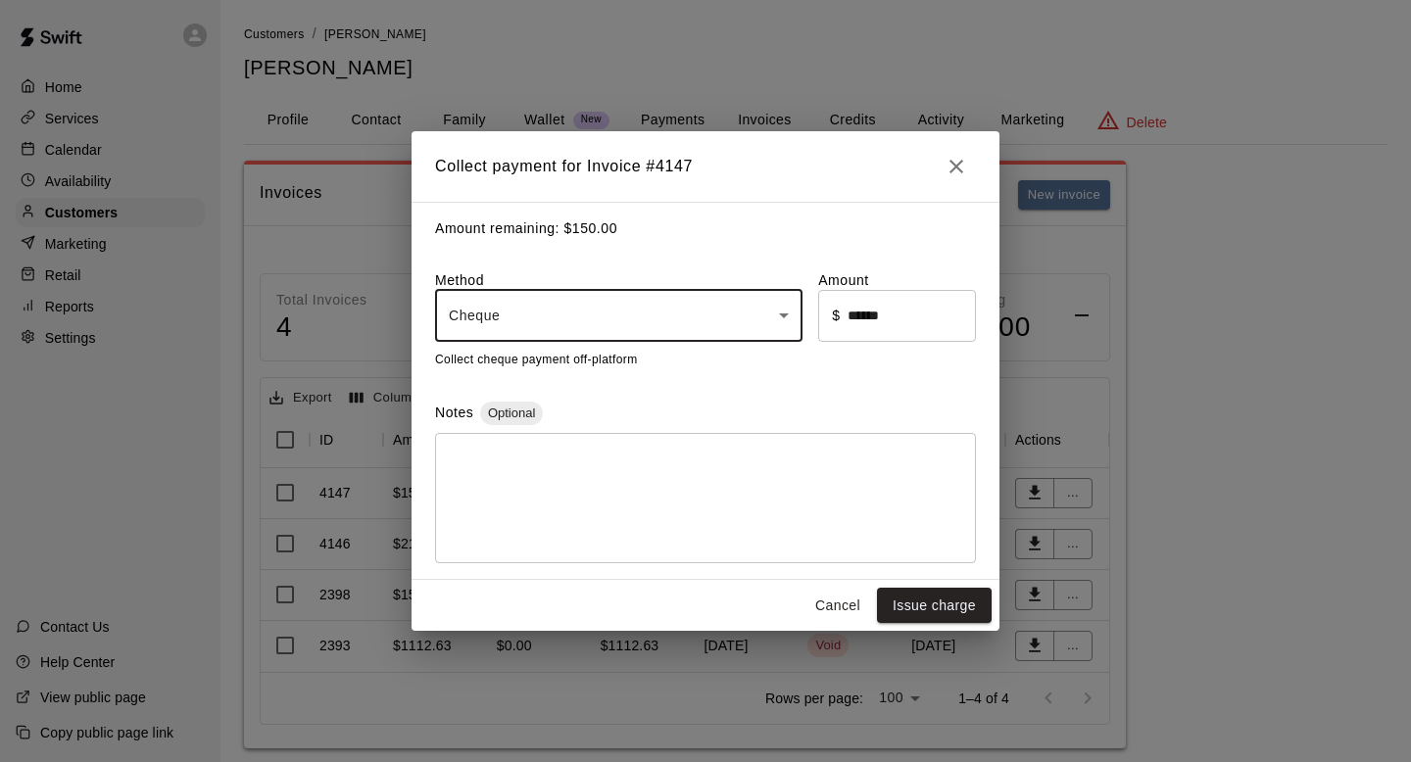
click at [609, 478] on textarea at bounding box center [705, 498] width 513 height 98
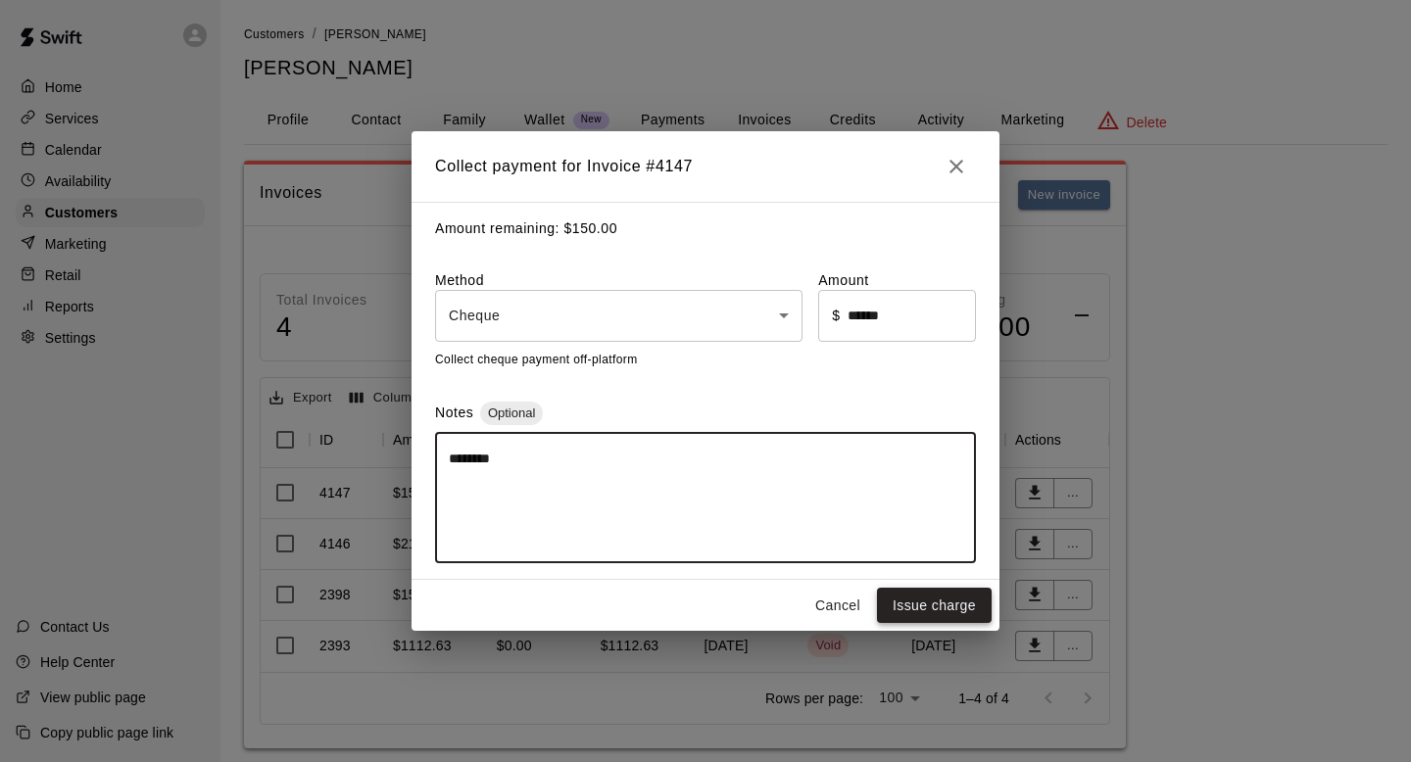
type textarea "********"
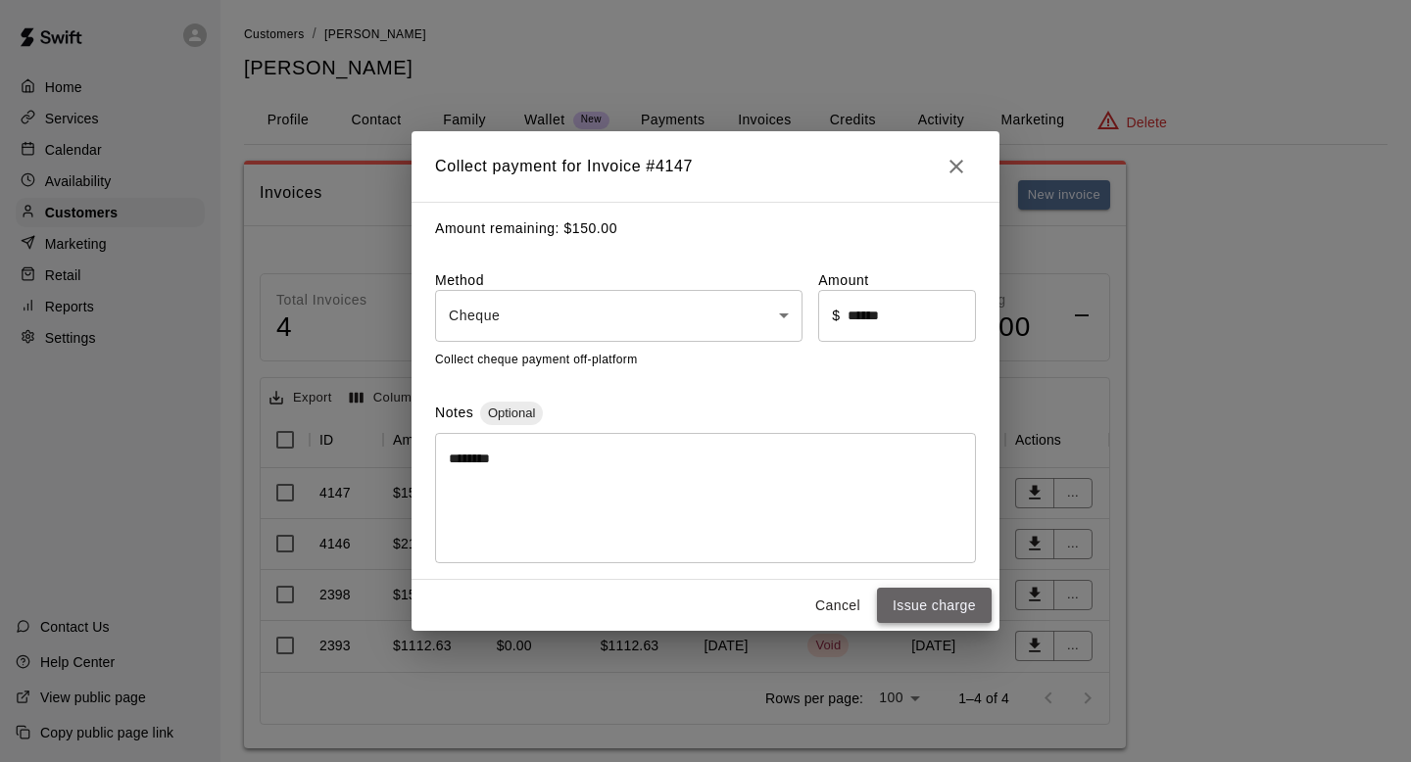
click at [935, 608] on button "Issue charge" at bounding box center [934, 606] width 115 height 36
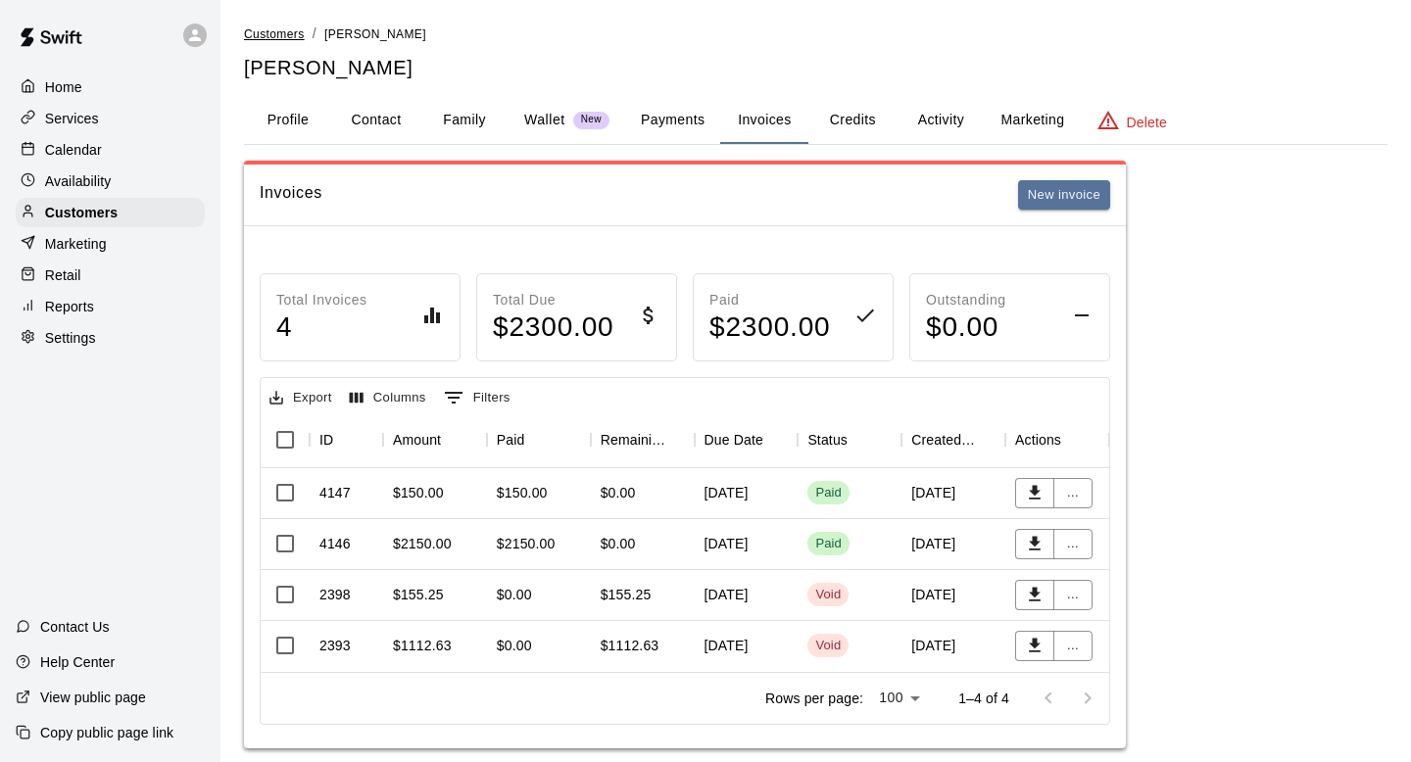
click at [273, 34] on span "Customers" at bounding box center [274, 34] width 61 height 14
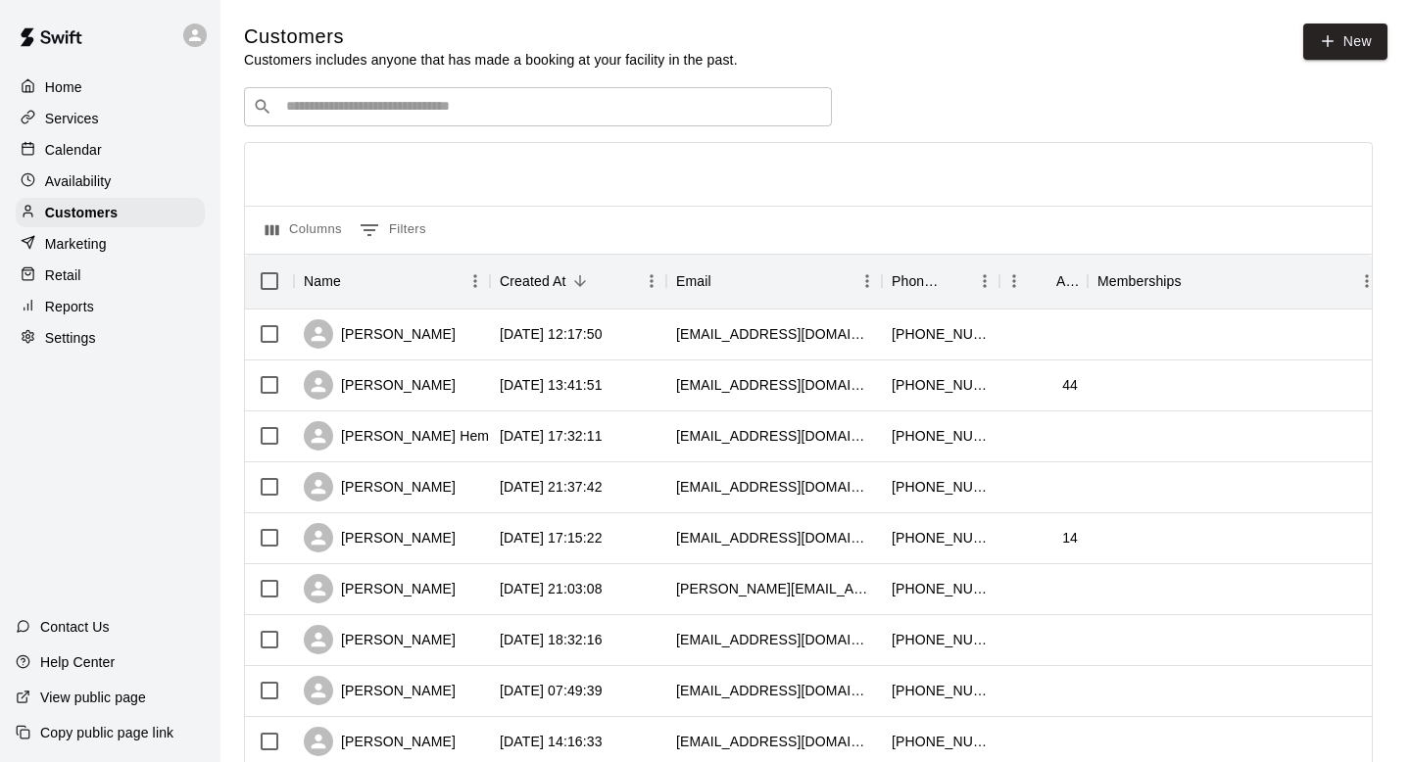
click at [321, 118] on div "​ ​" at bounding box center [538, 106] width 588 height 39
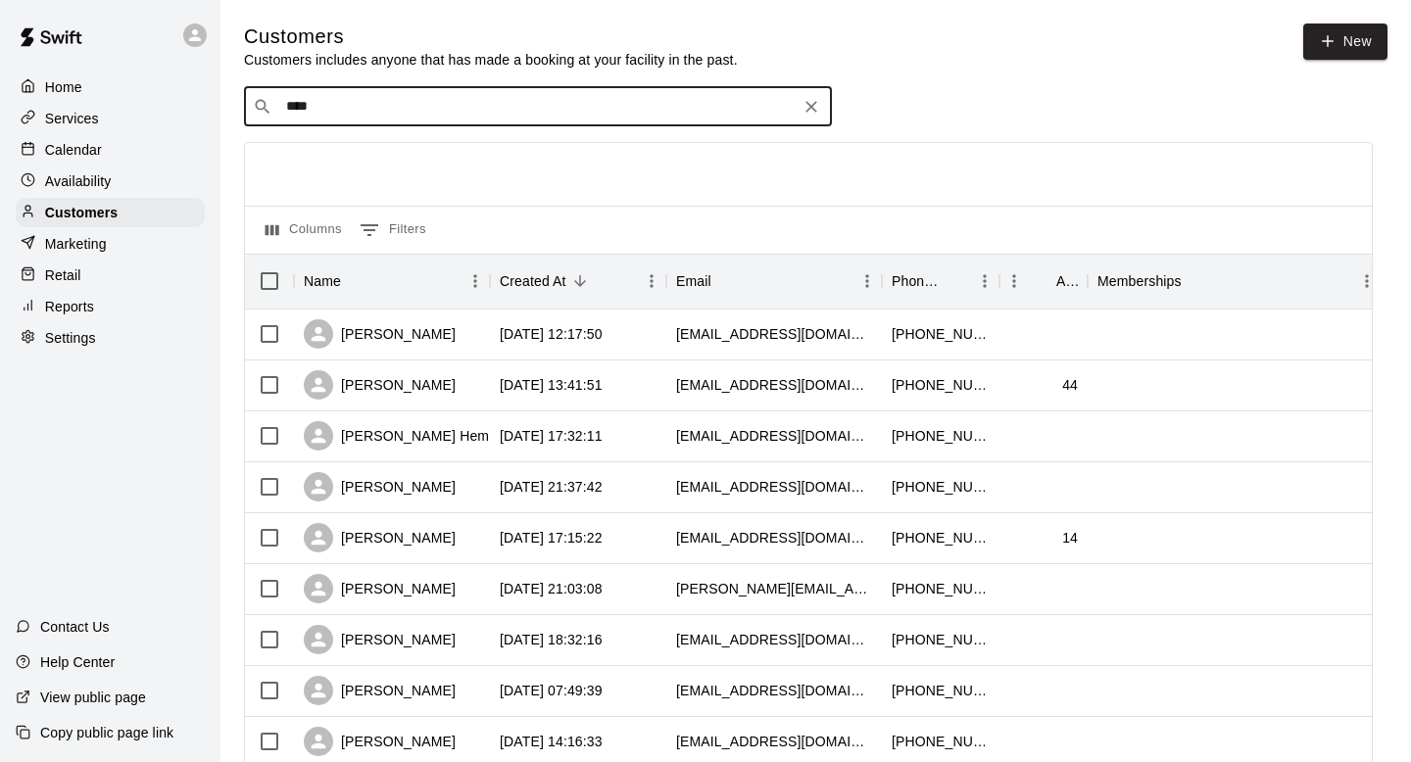
type input "****"
click at [275, 105] on div "​ **** ​" at bounding box center [538, 106] width 588 height 39
click at [319, 154] on p "Xavier Hood" at bounding box center [359, 147] width 120 height 21
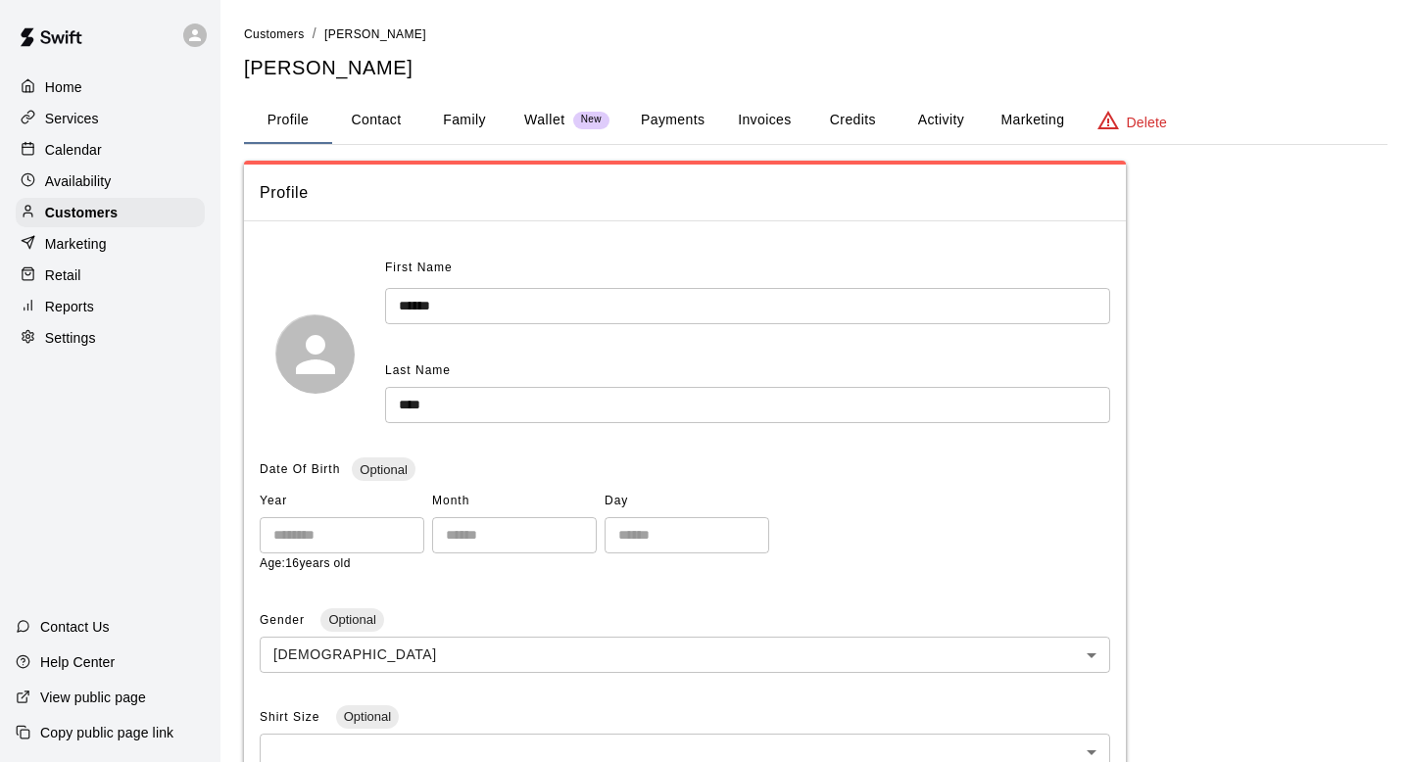
click at [763, 120] on button "Invoices" at bounding box center [764, 120] width 88 height 47
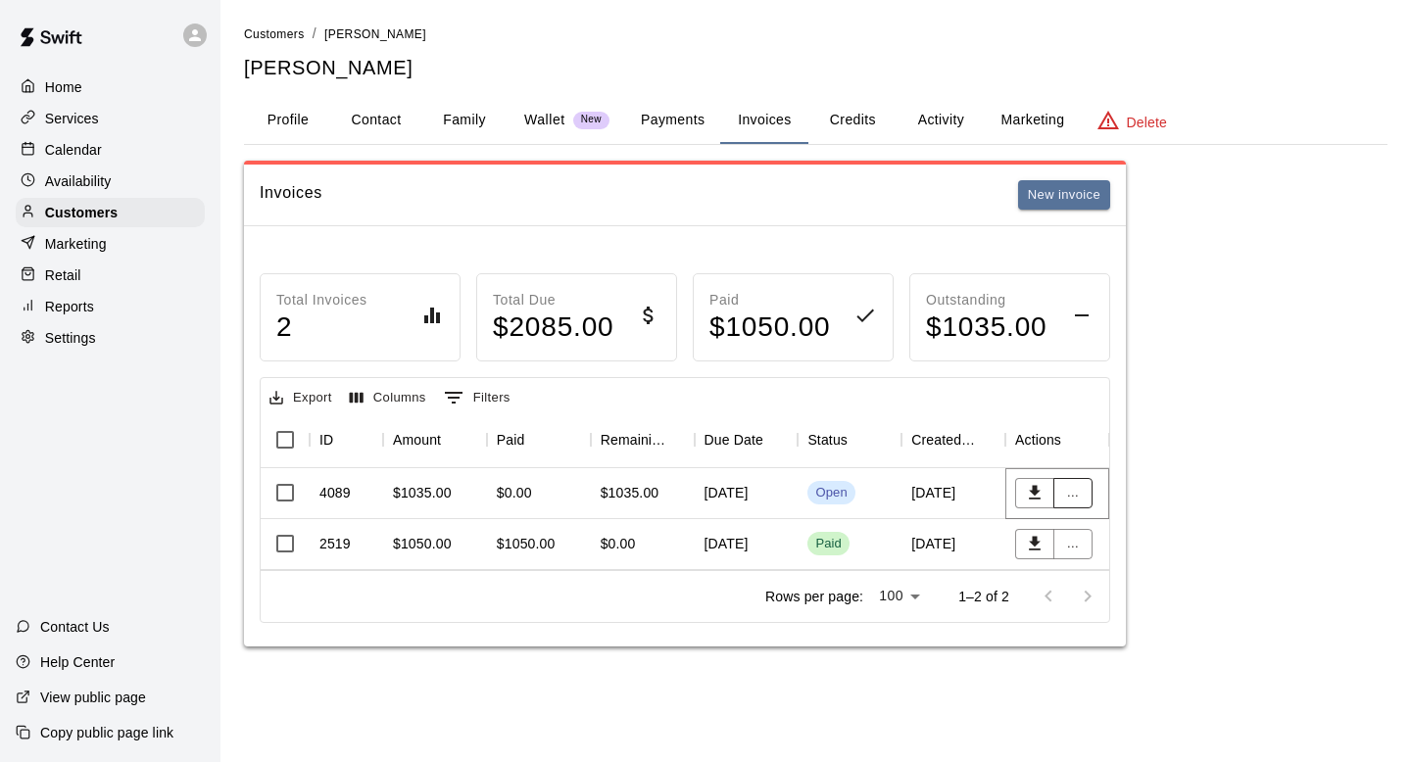
click at [1077, 486] on button "..." at bounding box center [1072, 493] width 39 height 30
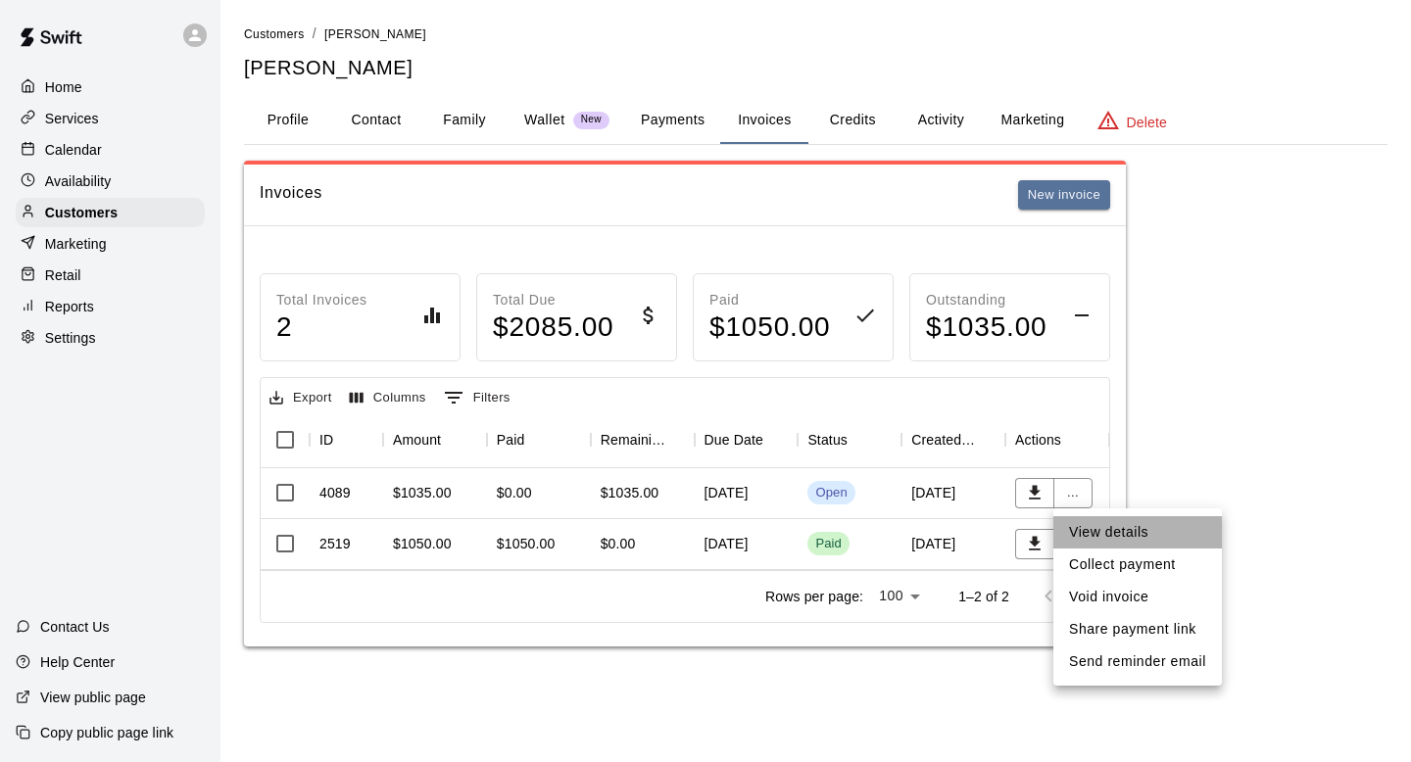
click at [1100, 541] on li "View details" at bounding box center [1137, 532] width 169 height 32
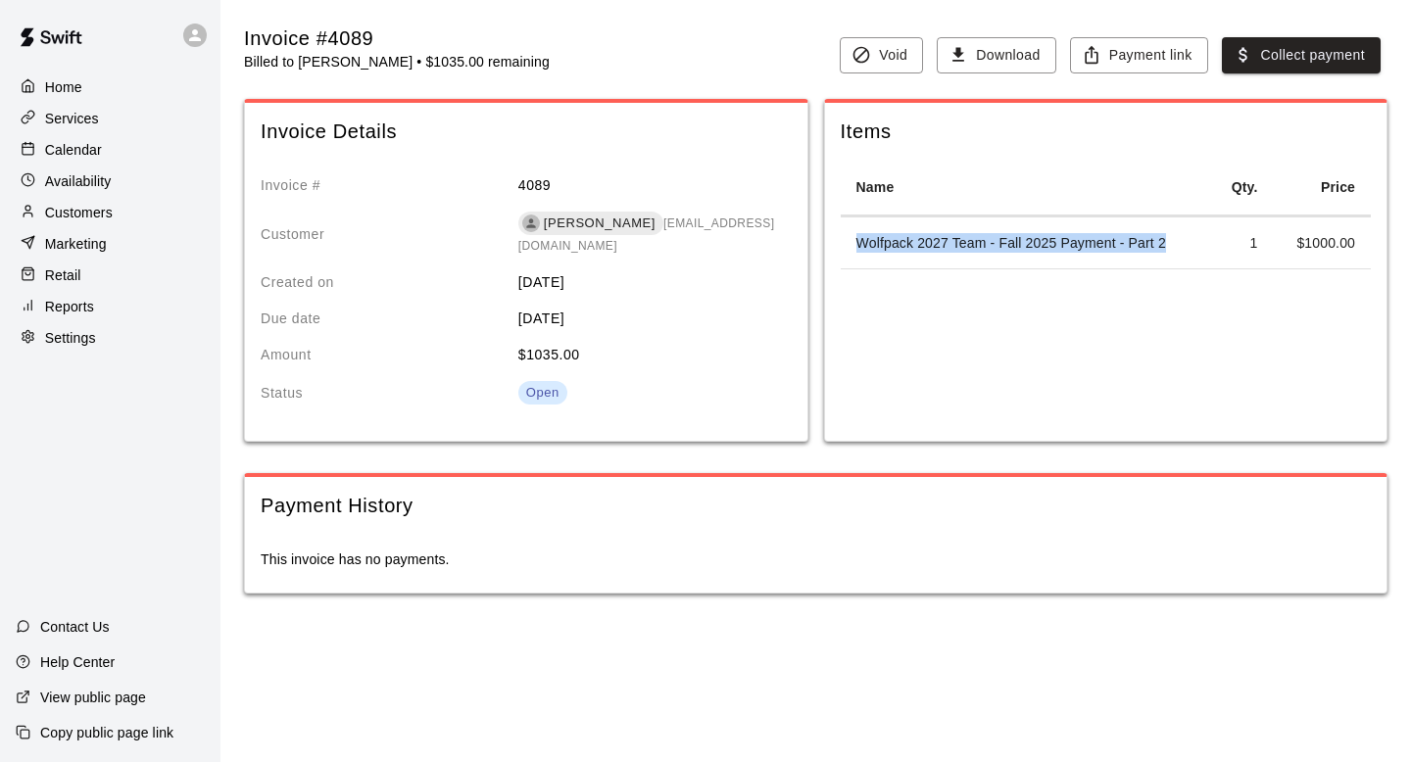
drag, startPoint x: 1171, startPoint y: 243, endPoint x: 851, endPoint y: 238, distance: 320.5
click at [851, 238] on td "Wolfpack 2027 Team - Fall 2025 Payment - Part 2" at bounding box center [1026, 244] width 370 height 52
copy td "Wolfpack 2027 Team - Fall 2025 Payment - Part 2"
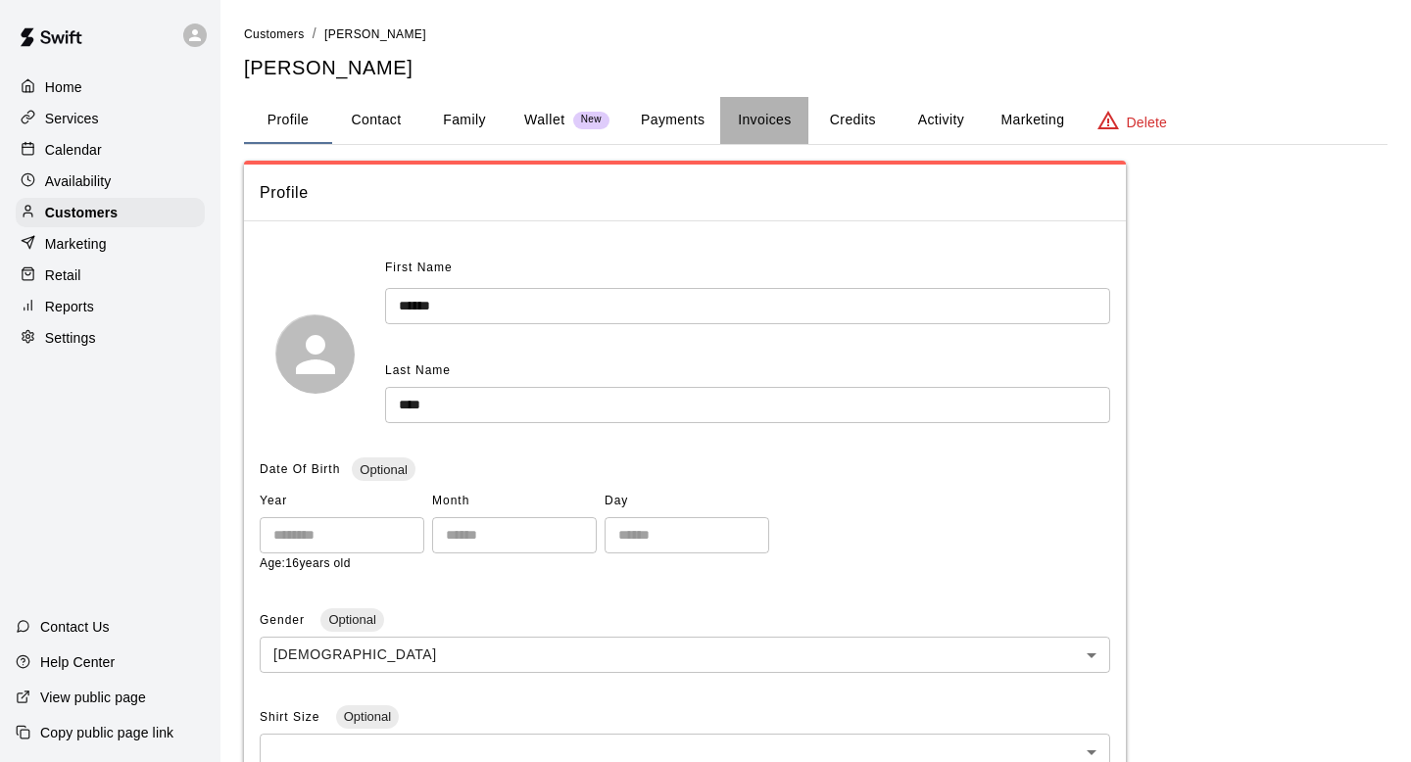
click at [784, 115] on button "Invoices" at bounding box center [764, 120] width 88 height 47
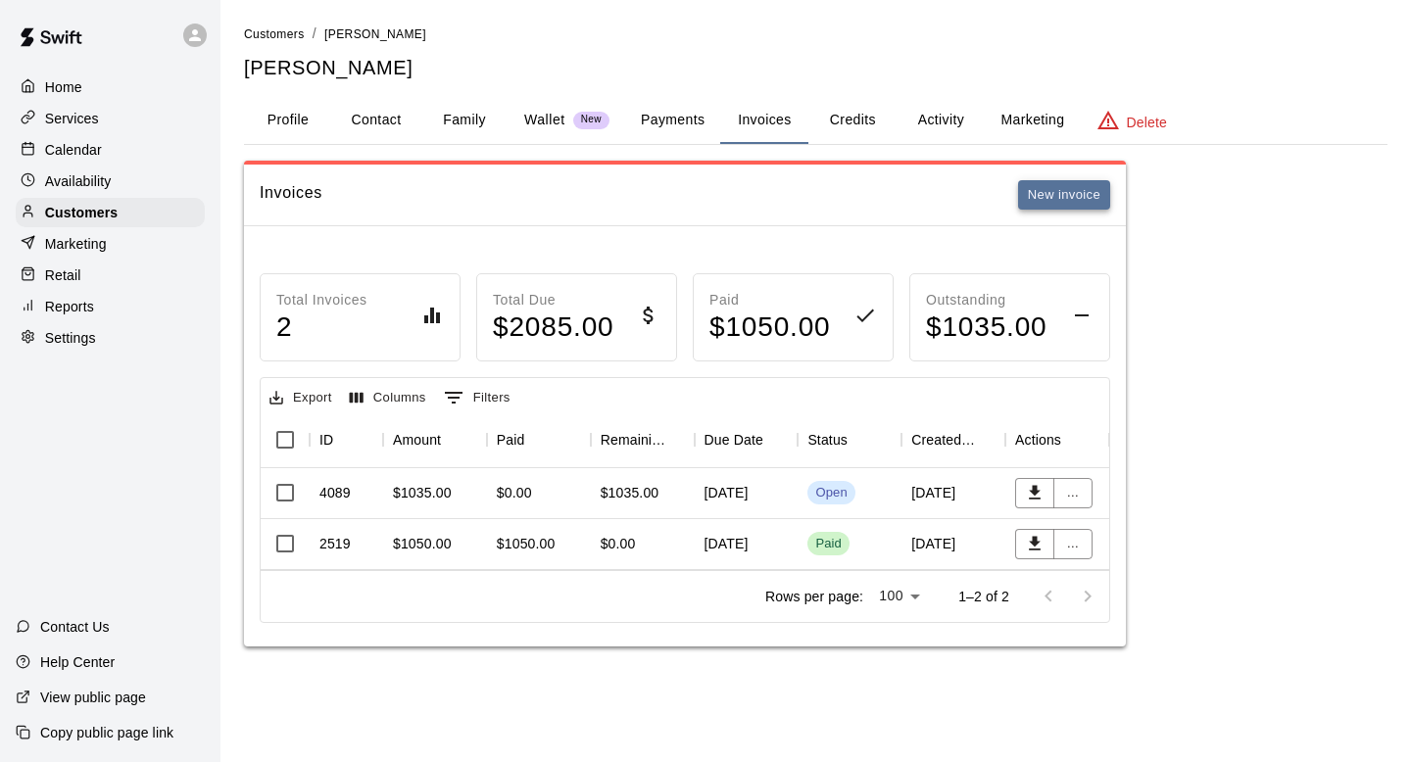
click at [1068, 195] on button "New invoice" at bounding box center [1064, 195] width 92 height 30
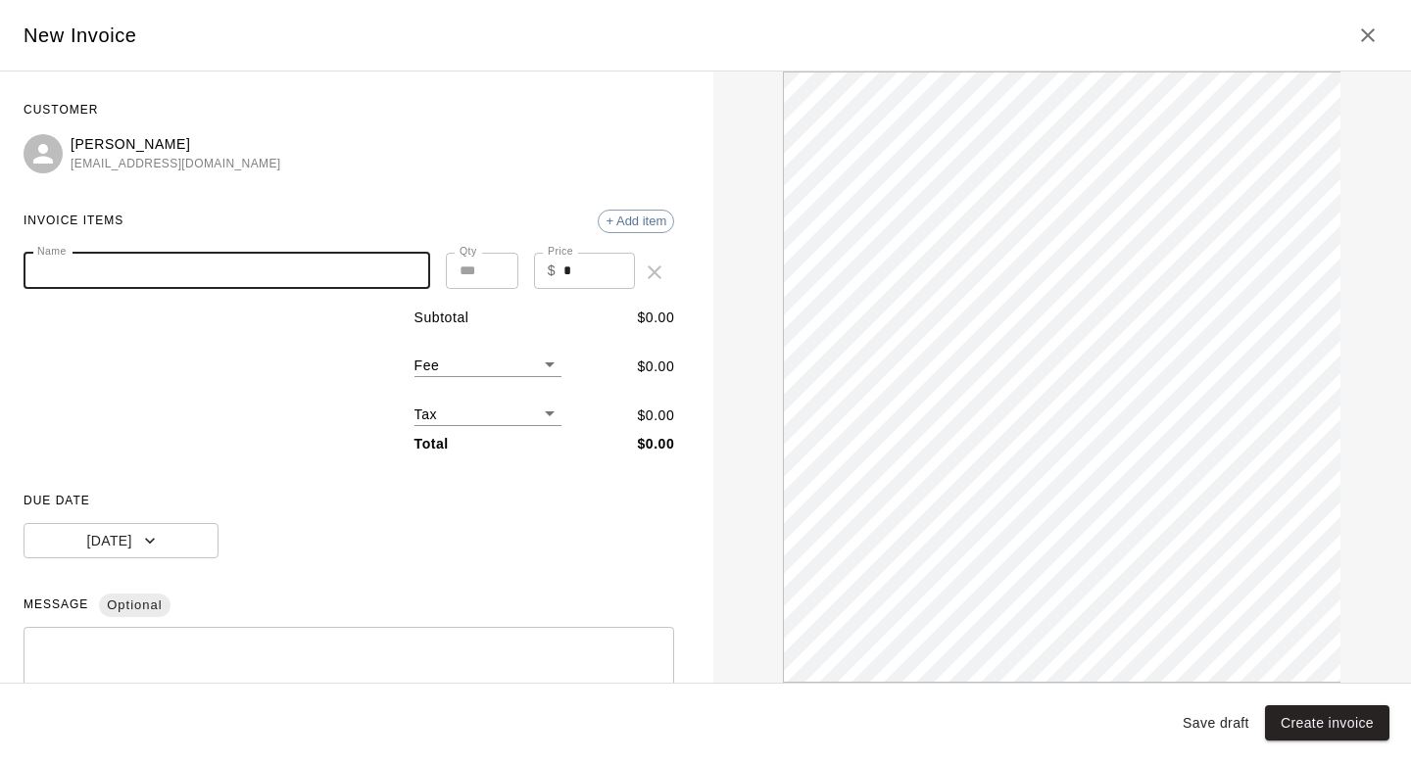
click at [334, 268] on input "Name" at bounding box center [227, 271] width 407 height 36
paste input "**********"
type input "**********"
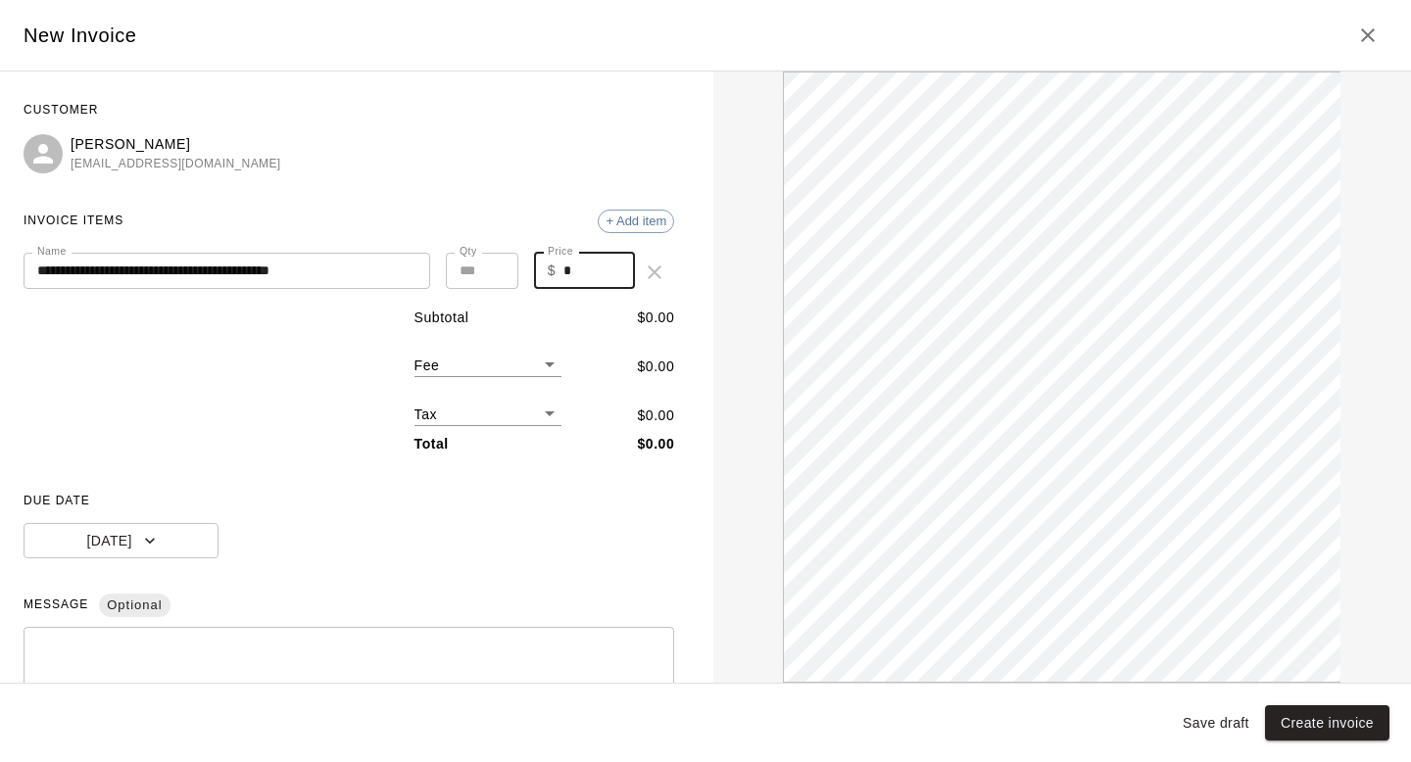
drag, startPoint x: 583, startPoint y: 273, endPoint x: 550, endPoint y: 273, distance: 33.3
click at [550, 273] on div "$ * Price" at bounding box center [585, 271] width 102 height 36
type input "****"
click at [1371, 40] on icon "Close" at bounding box center [1368, 36] width 24 height 24
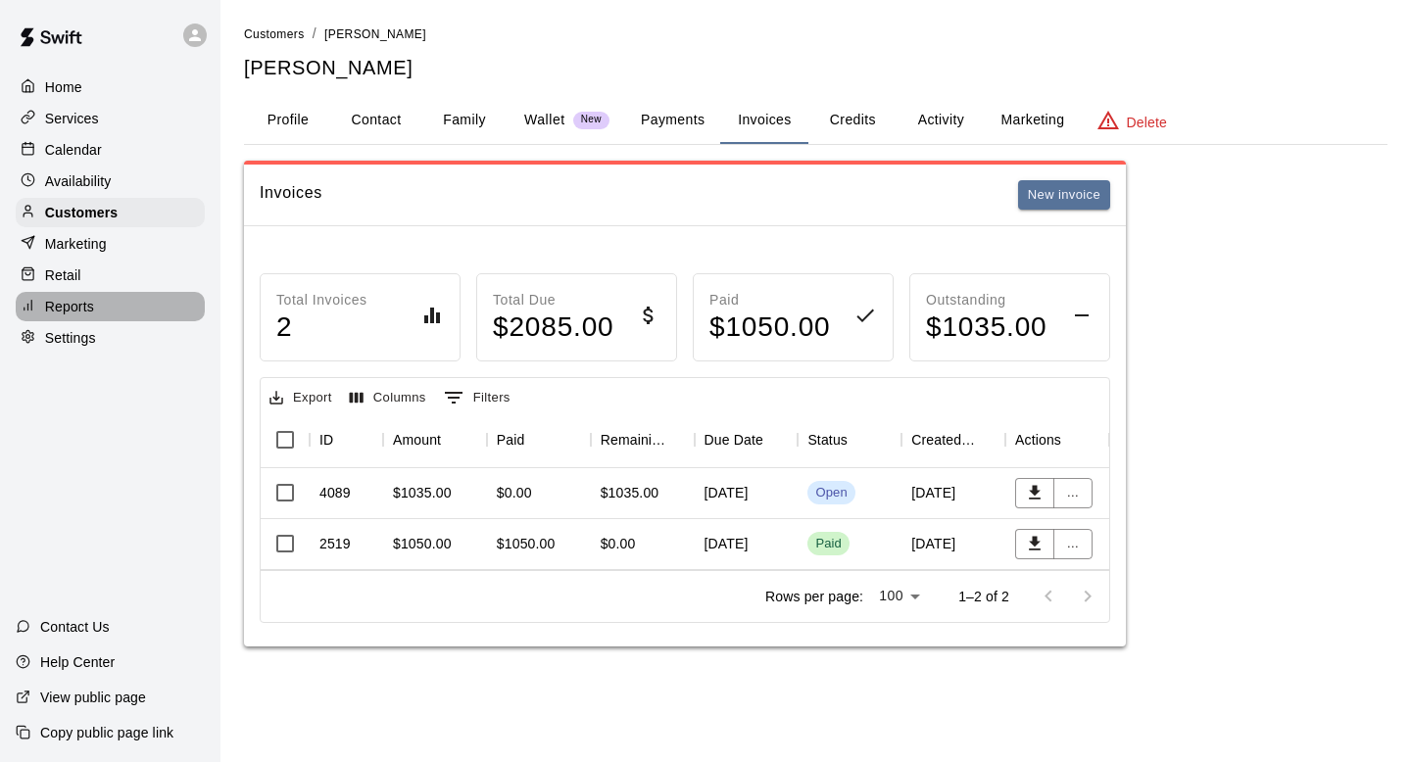
click at [81, 305] on p "Reports" at bounding box center [69, 307] width 49 height 20
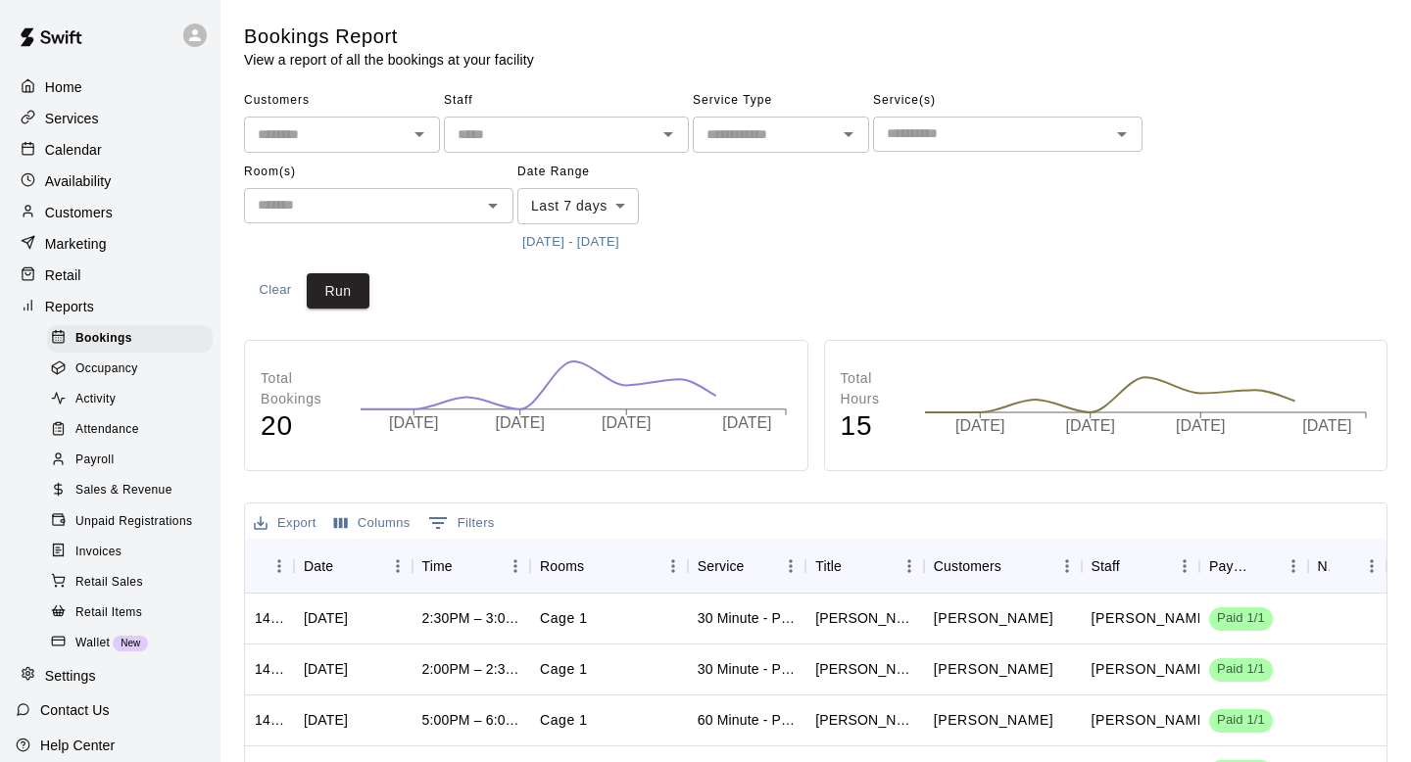
click at [136, 488] on span "Sales & Revenue" at bounding box center [123, 491] width 97 height 20
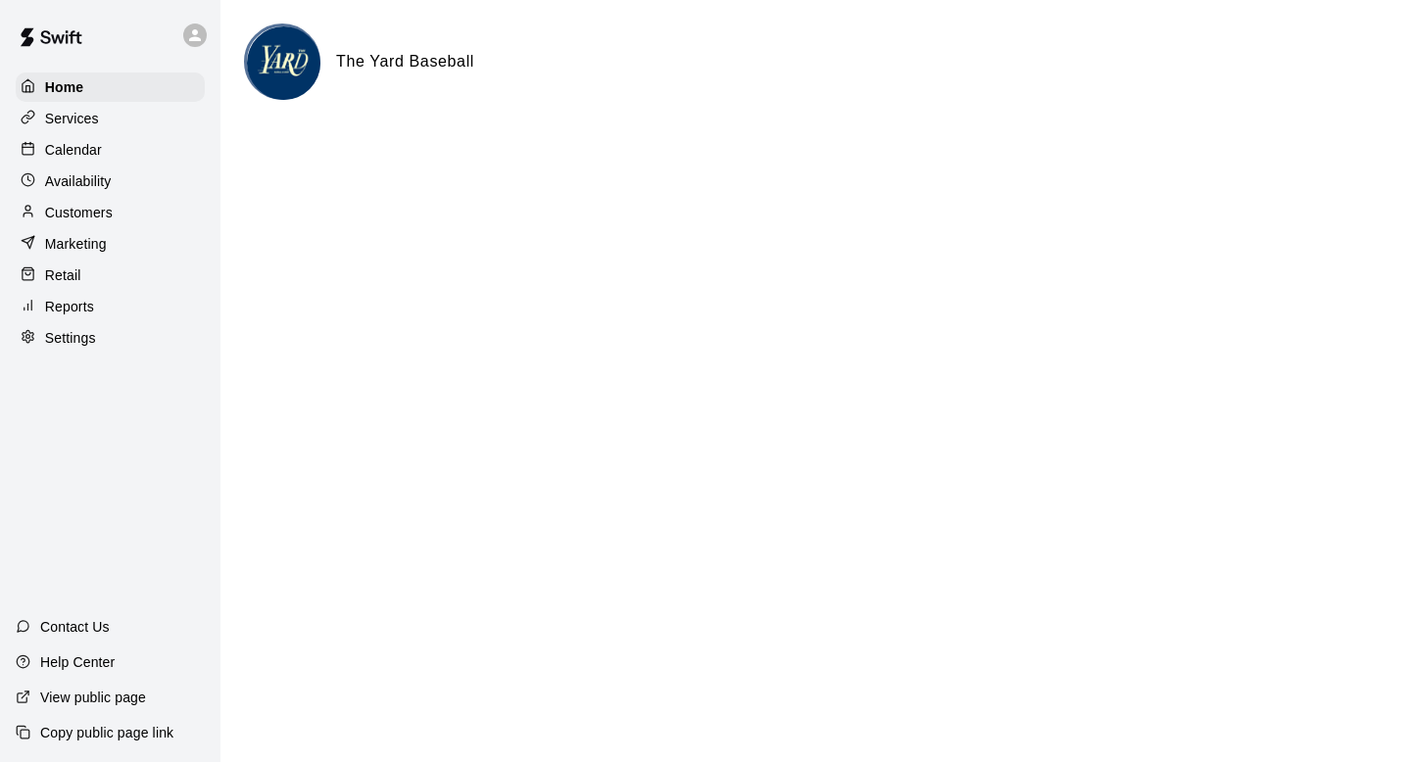
click at [94, 209] on p "Customers" at bounding box center [79, 213] width 68 height 20
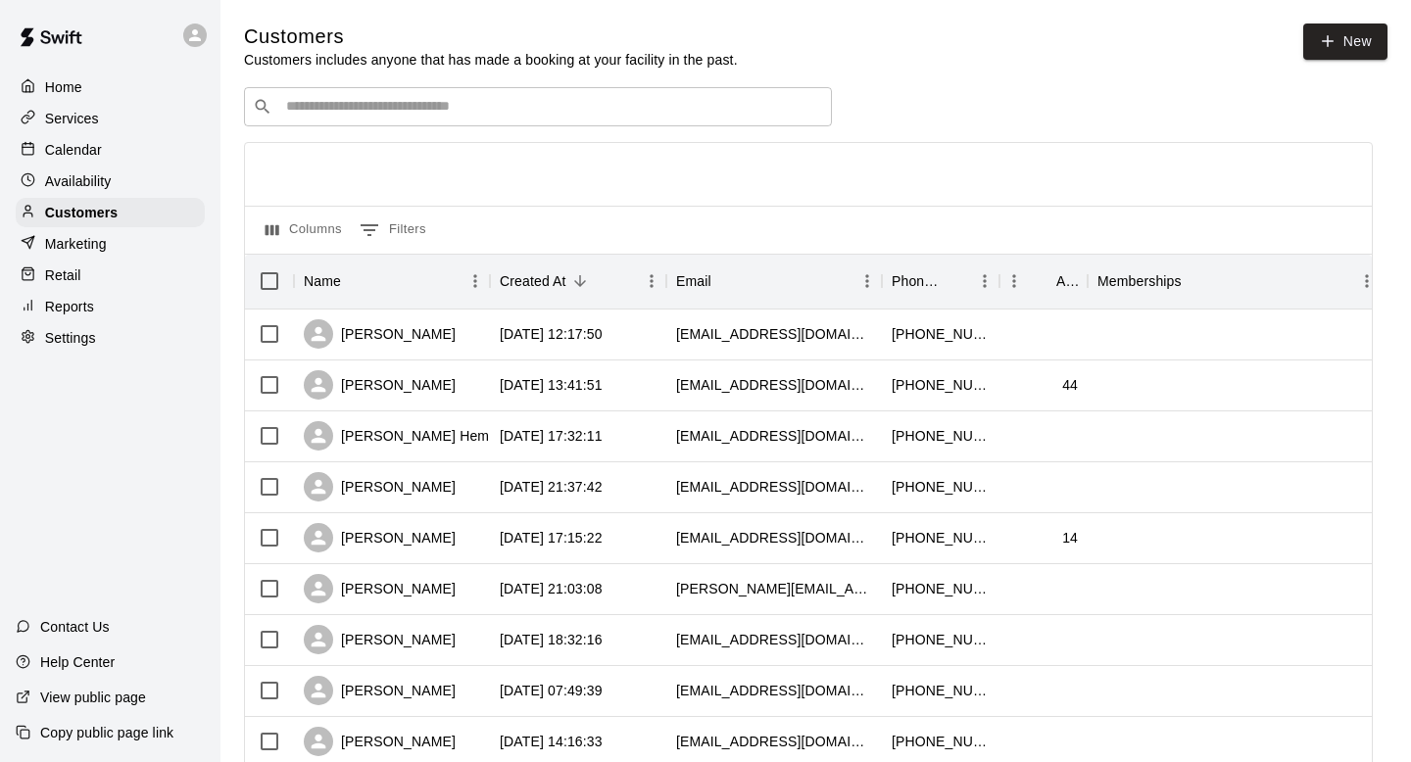
click at [438, 116] on input "Search customers by name or email" at bounding box center [551, 107] width 543 height 20
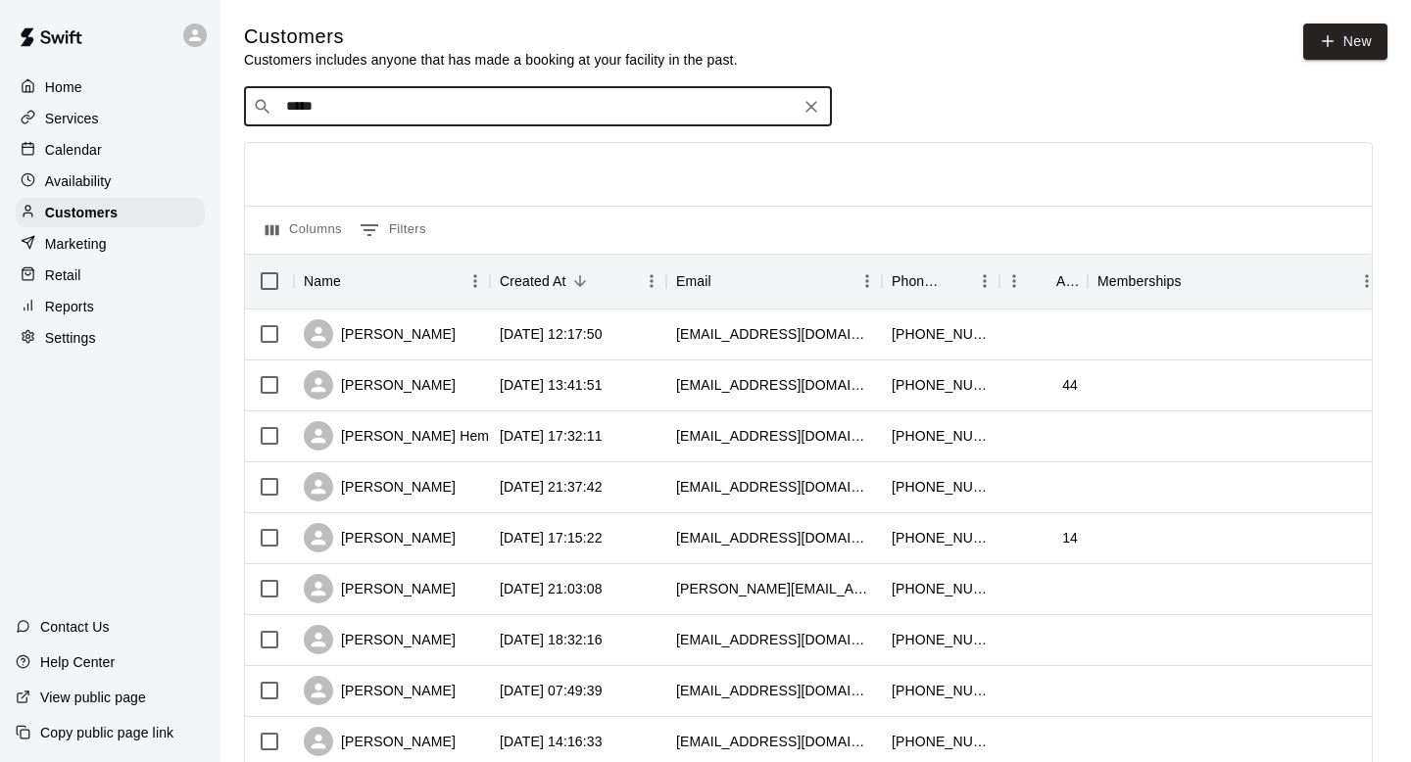
type input "******"
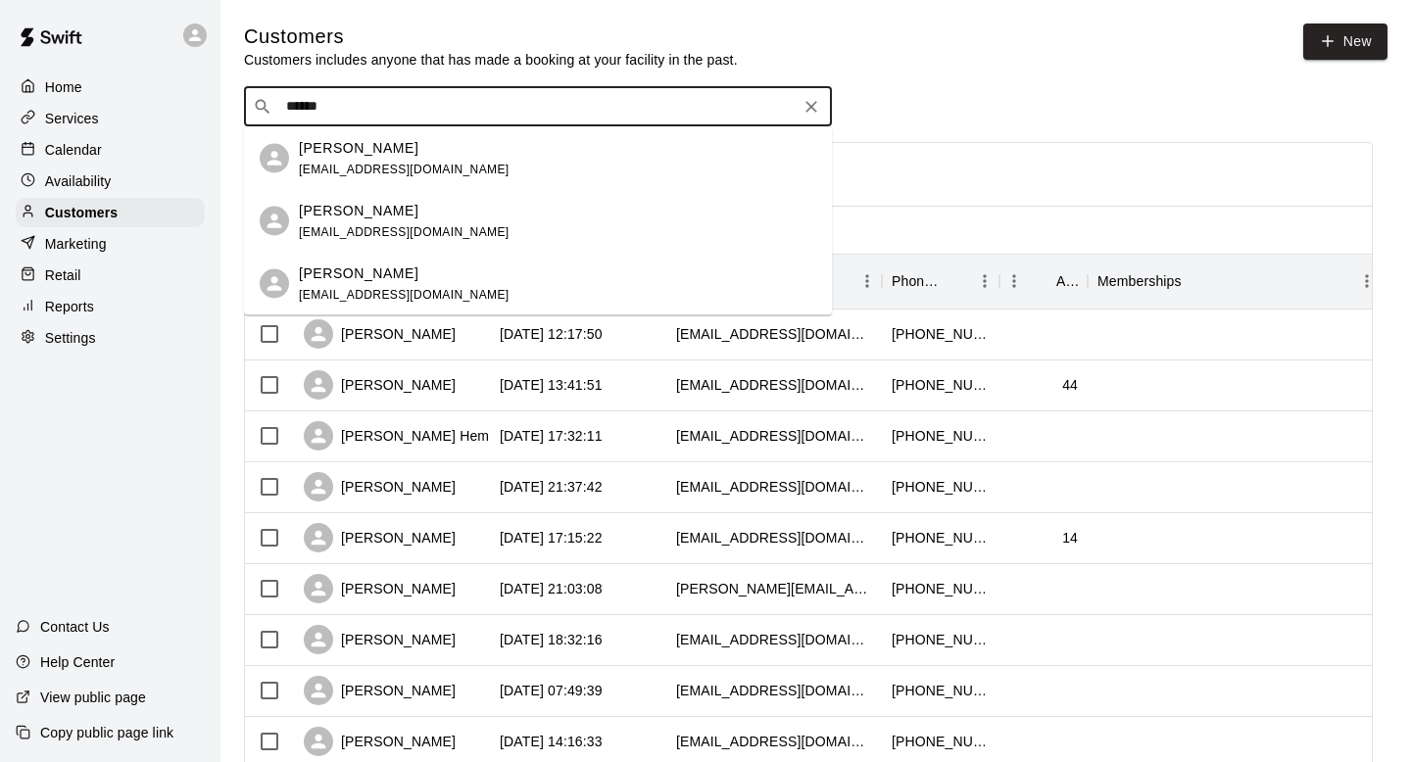
click at [446, 162] on div "[PERSON_NAME] [EMAIL_ADDRESS][DOMAIN_NAME]" at bounding box center [557, 158] width 517 height 42
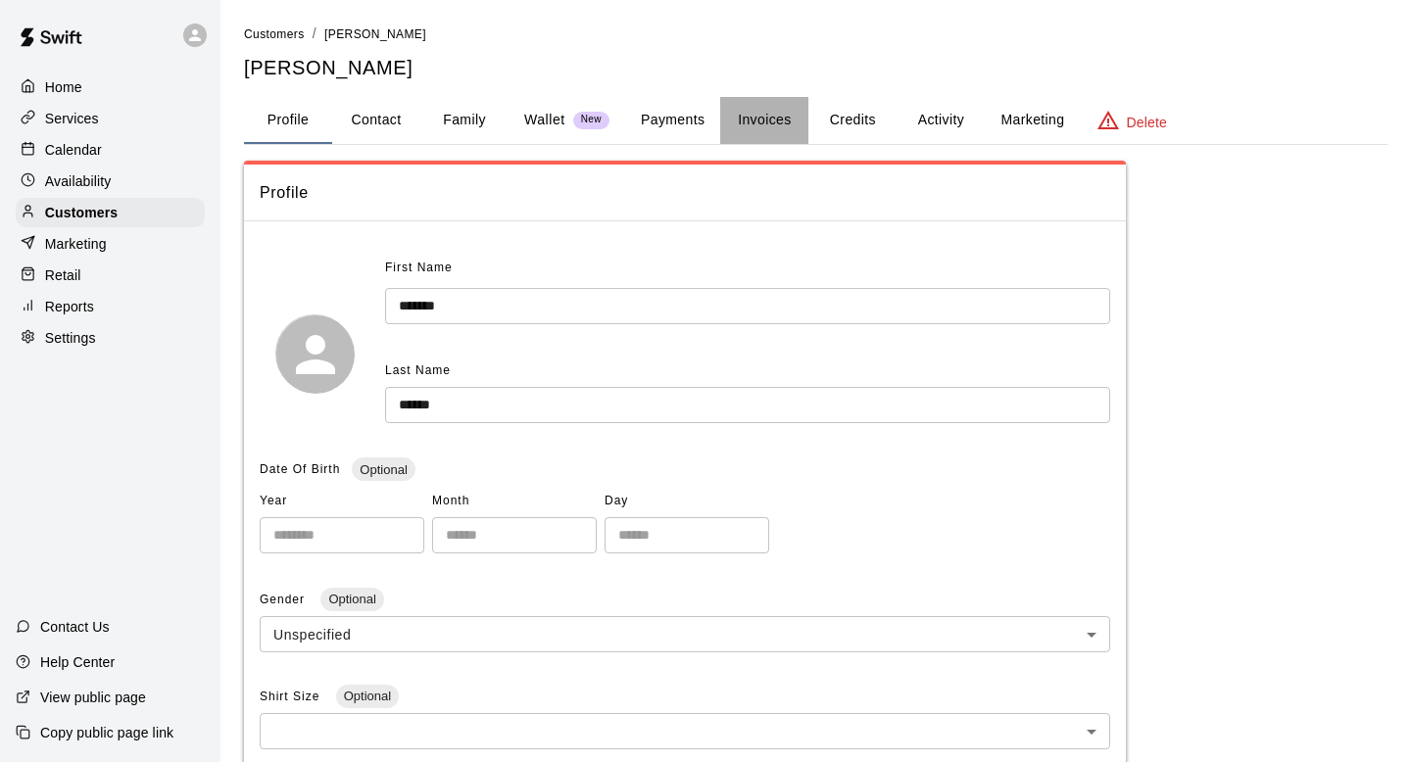
click at [744, 114] on button "Invoices" at bounding box center [764, 120] width 88 height 47
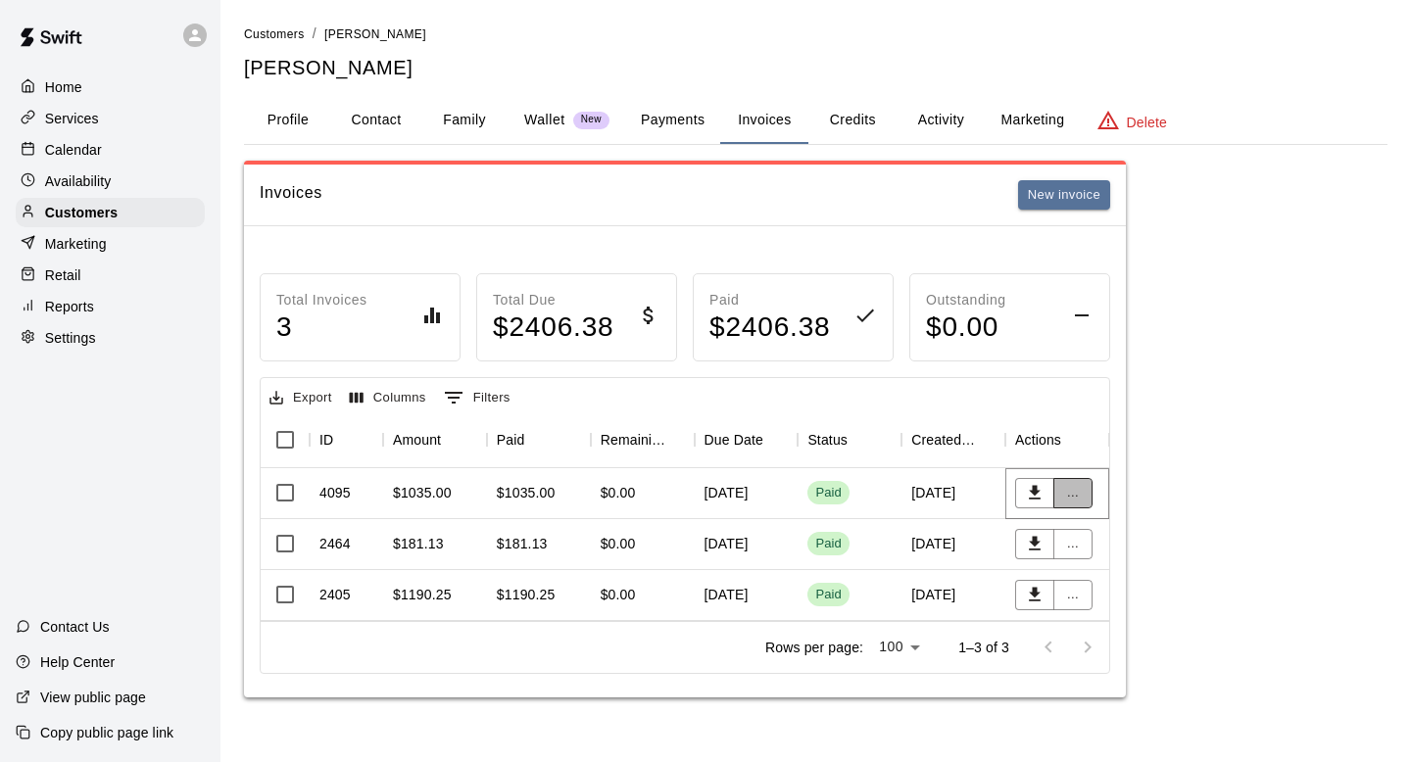
click at [1080, 492] on button "..." at bounding box center [1072, 493] width 39 height 30
click at [1103, 528] on li "View details" at bounding box center [1108, 532] width 111 height 32
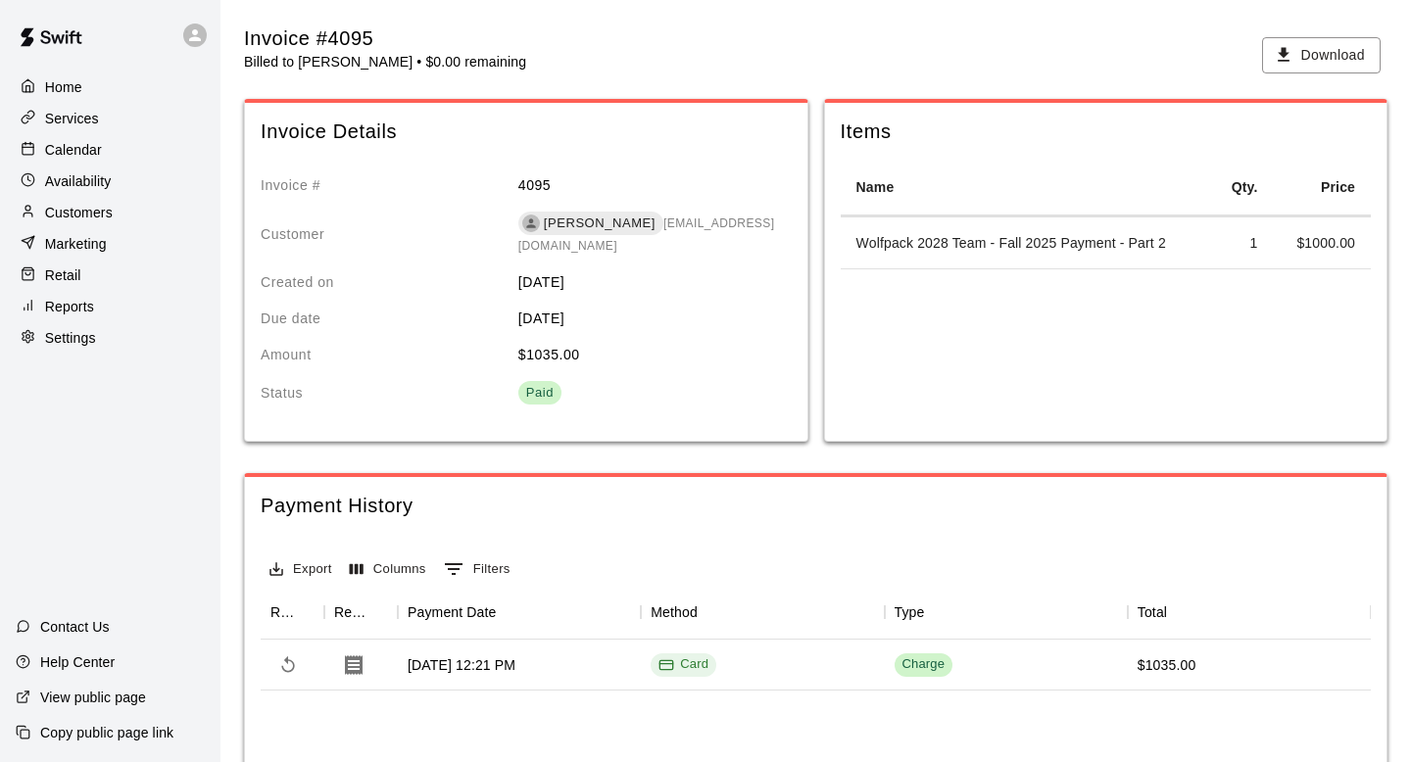
click at [119, 218] on div "Customers" at bounding box center [110, 212] width 189 height 29
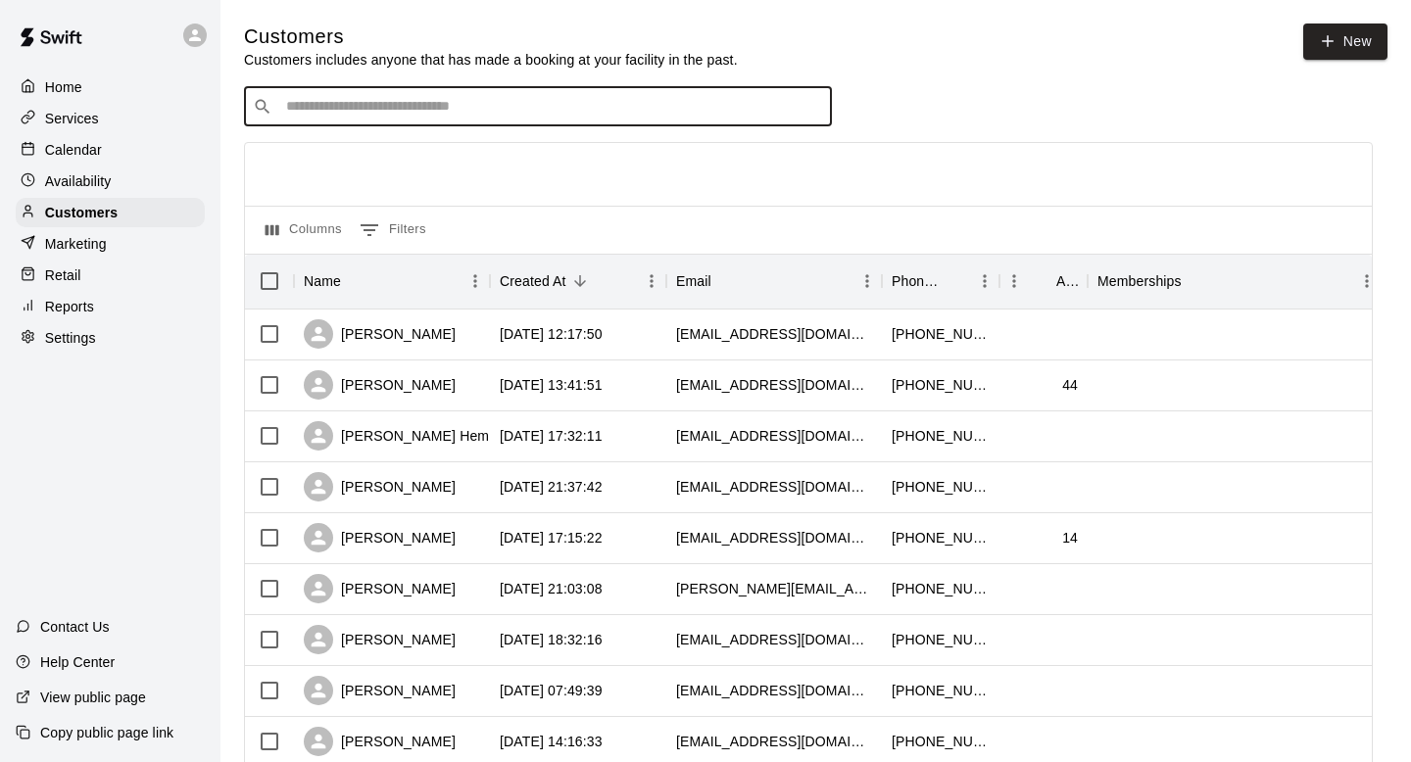
click at [480, 98] on input "Search customers by name or email" at bounding box center [551, 107] width 543 height 20
click at [283, 104] on input "*******" at bounding box center [536, 107] width 513 height 20
click at [384, 116] on input "*******" at bounding box center [536, 107] width 513 height 20
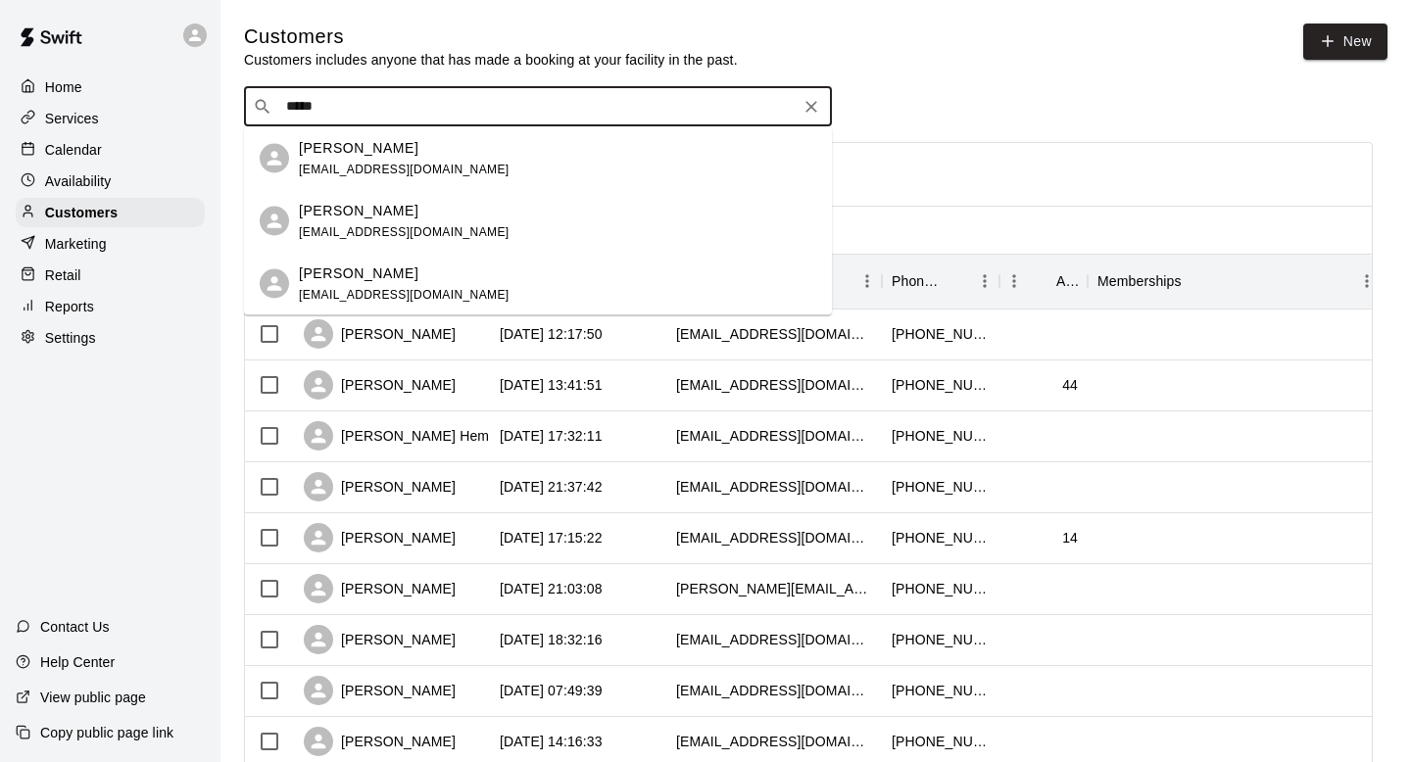
type input "******"
click at [410, 163] on span "jschmitt35@icloud.com" at bounding box center [404, 169] width 211 height 14
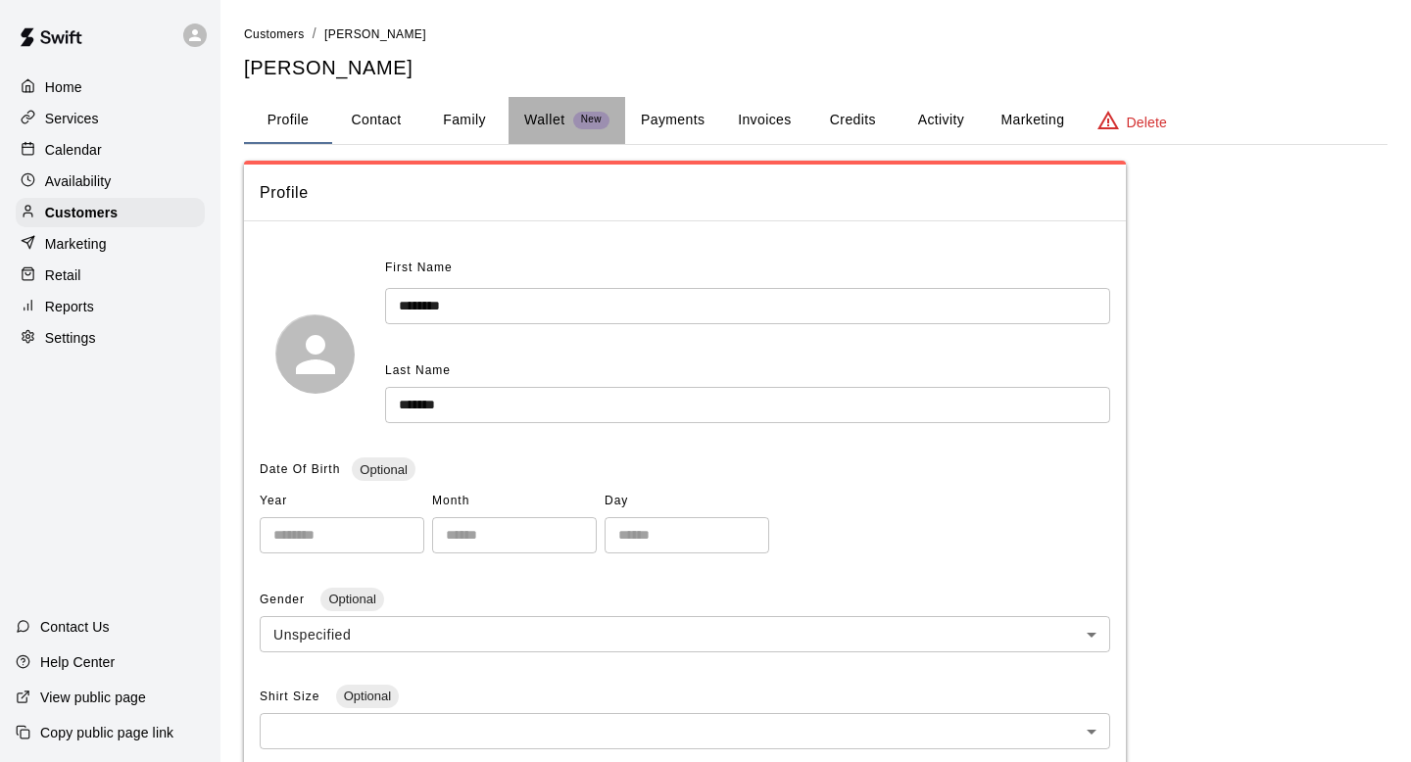
click at [538, 120] on p "Wallet" at bounding box center [544, 120] width 41 height 21
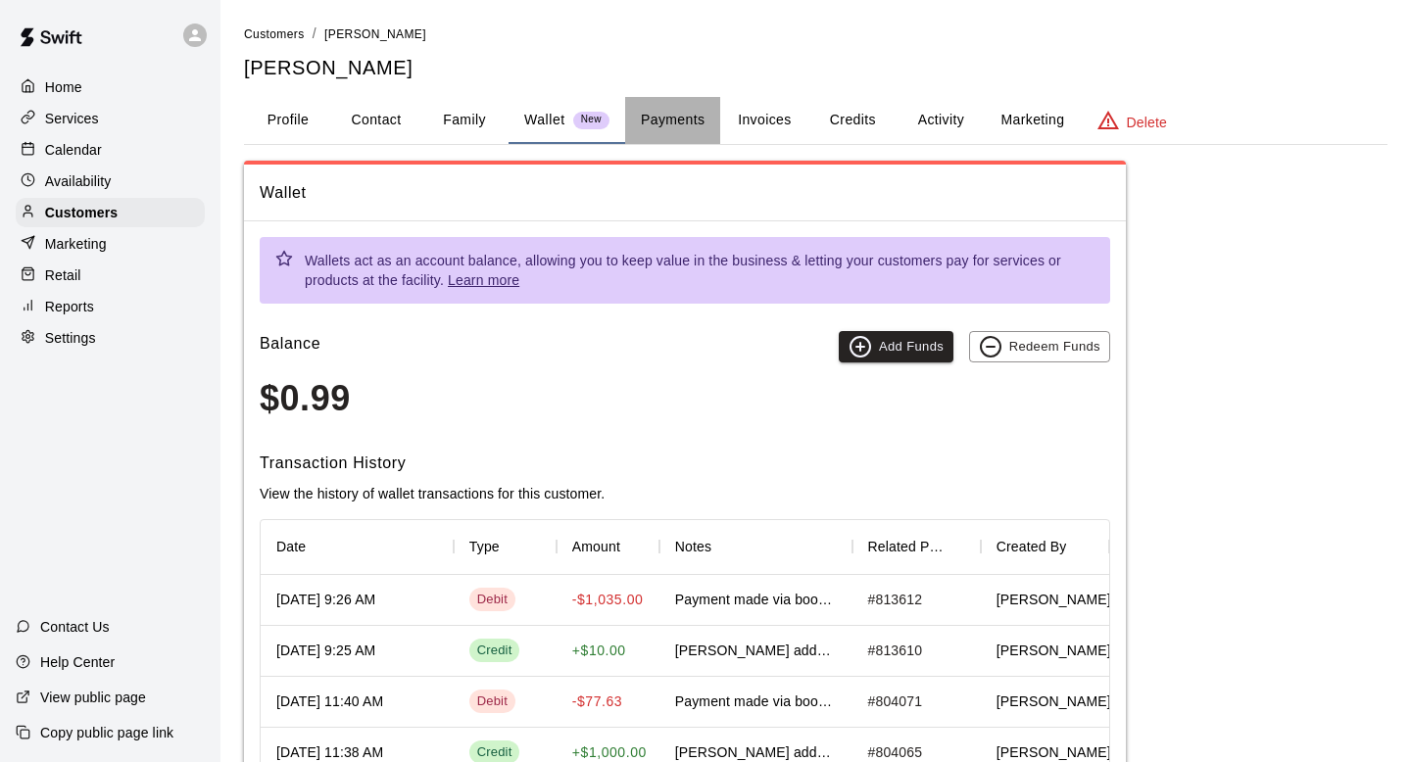
click at [669, 119] on button "Payments" at bounding box center [672, 120] width 95 height 47
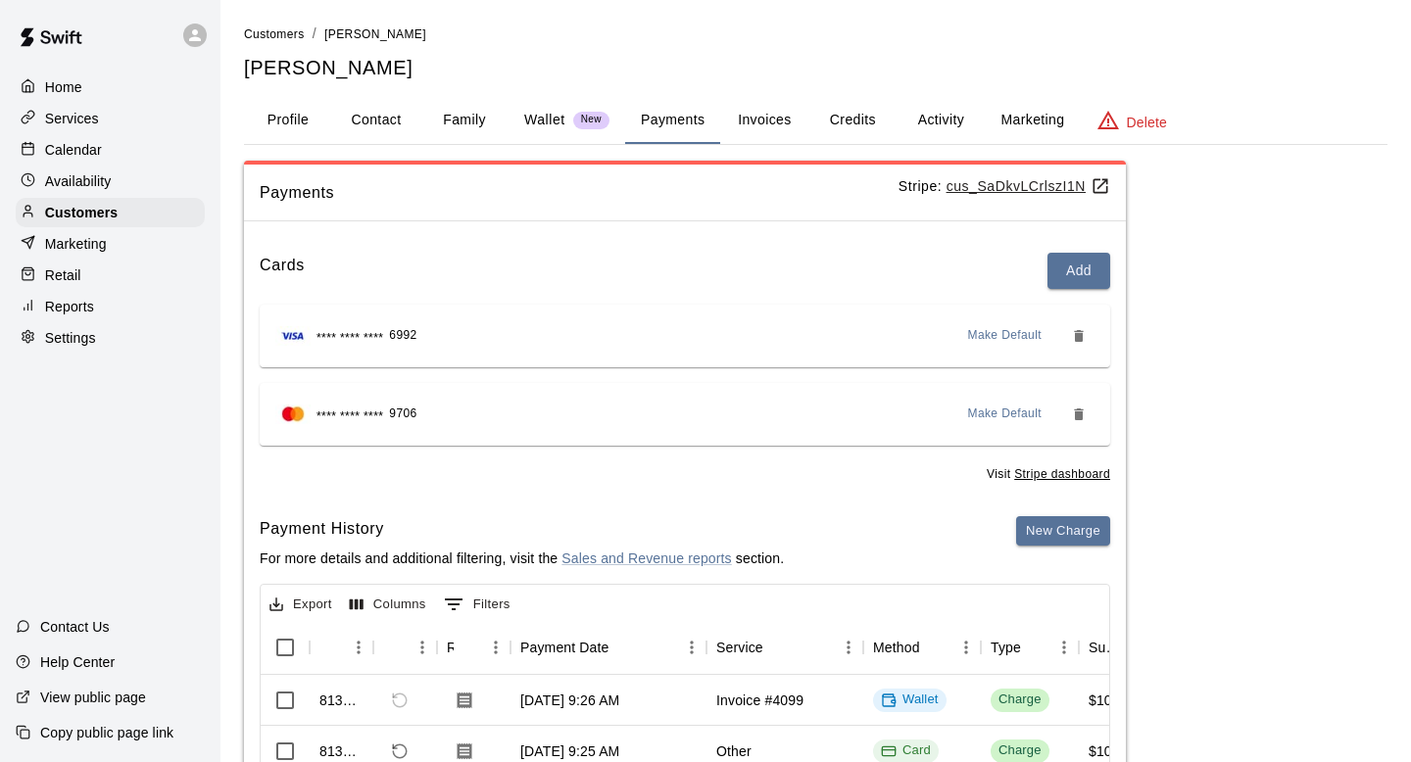
click at [778, 115] on button "Invoices" at bounding box center [764, 120] width 88 height 47
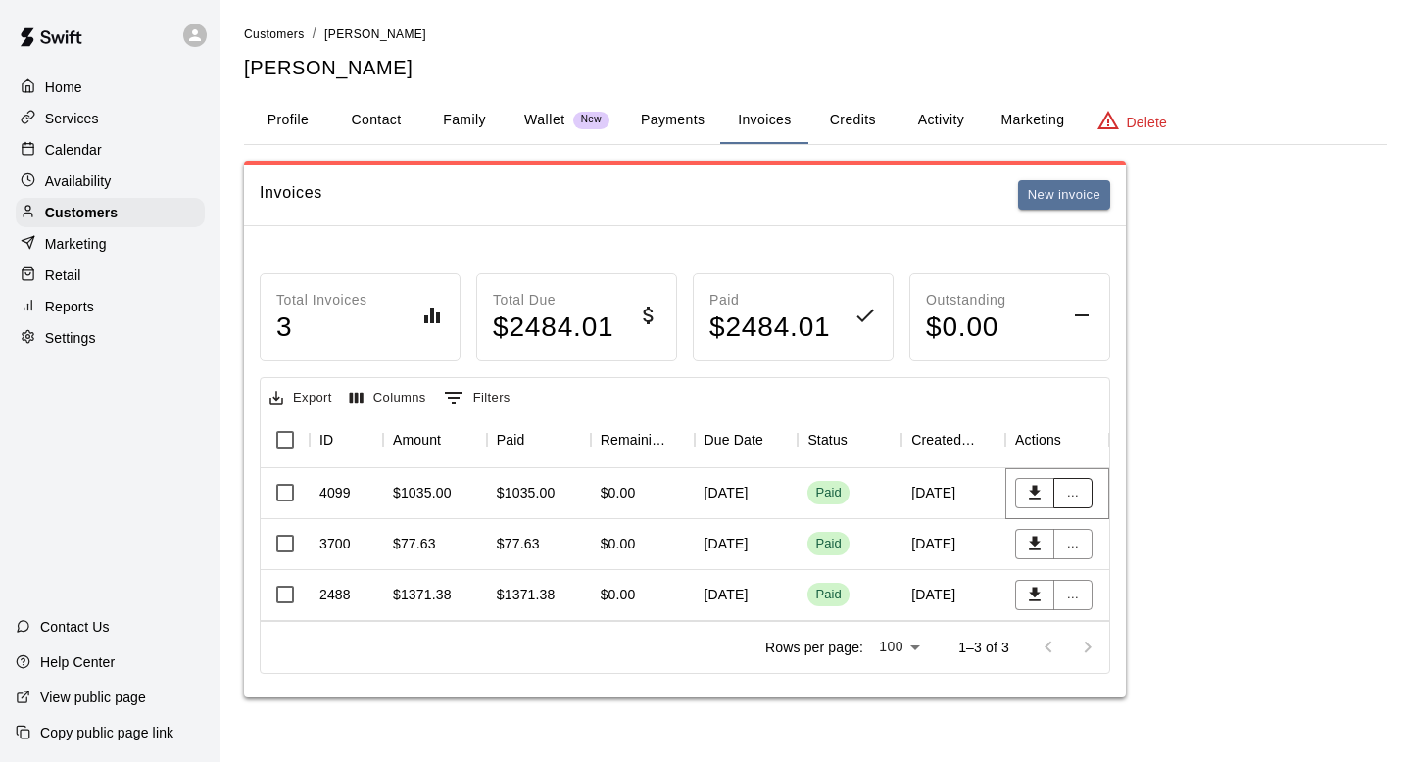
click at [1073, 492] on button "..." at bounding box center [1072, 493] width 39 height 30
click at [1081, 536] on li "View details" at bounding box center [1108, 532] width 111 height 32
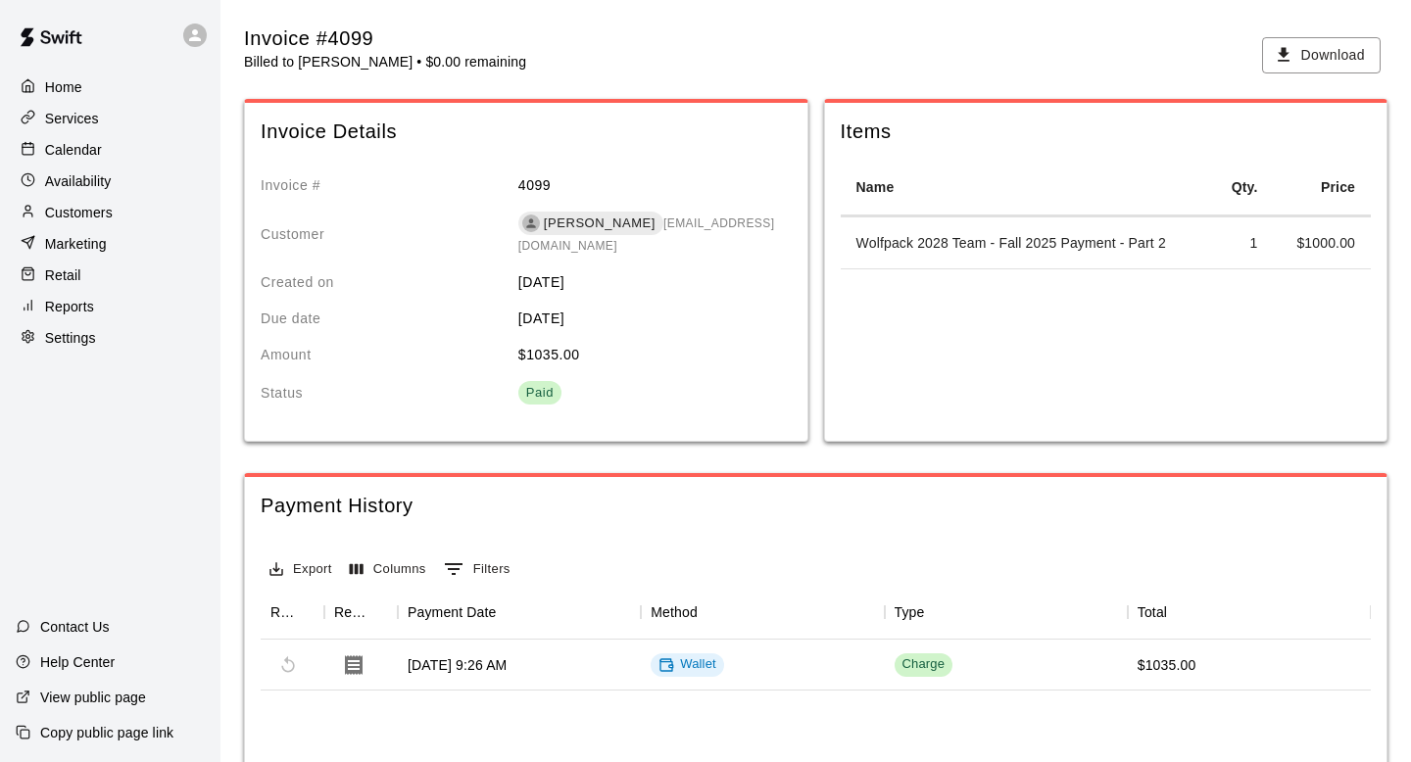
click at [79, 210] on p "Customers" at bounding box center [79, 213] width 68 height 20
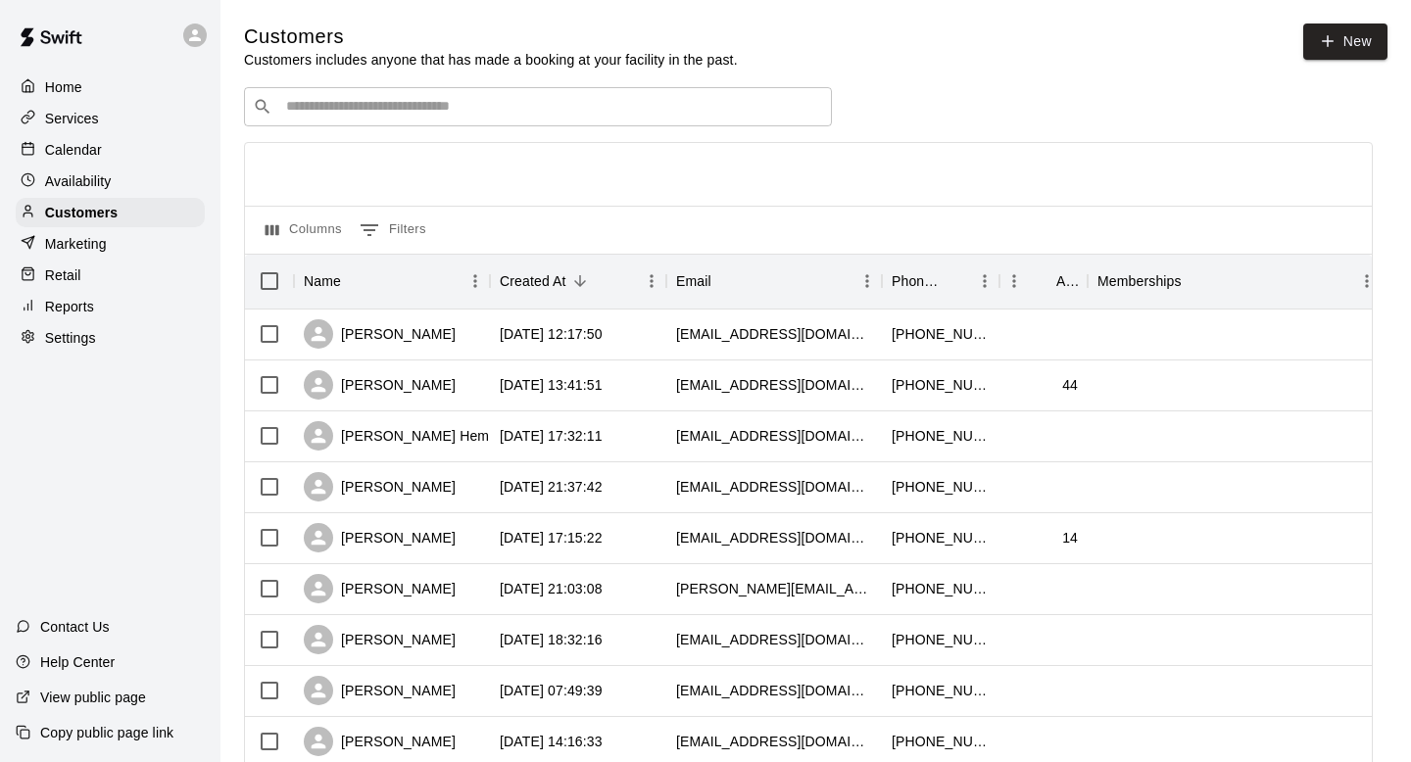
click at [291, 105] on input "Search customers by name or email" at bounding box center [551, 107] width 543 height 20
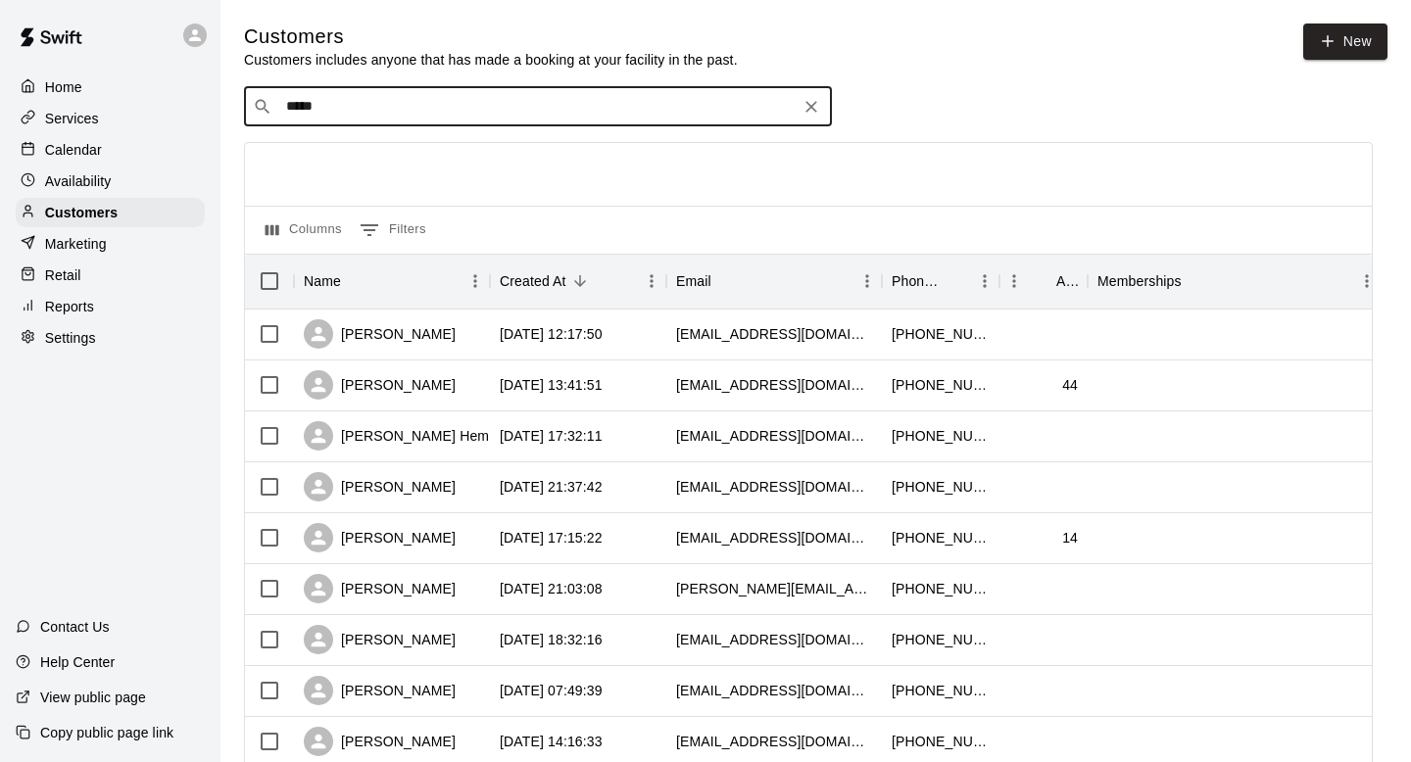
type input "******"
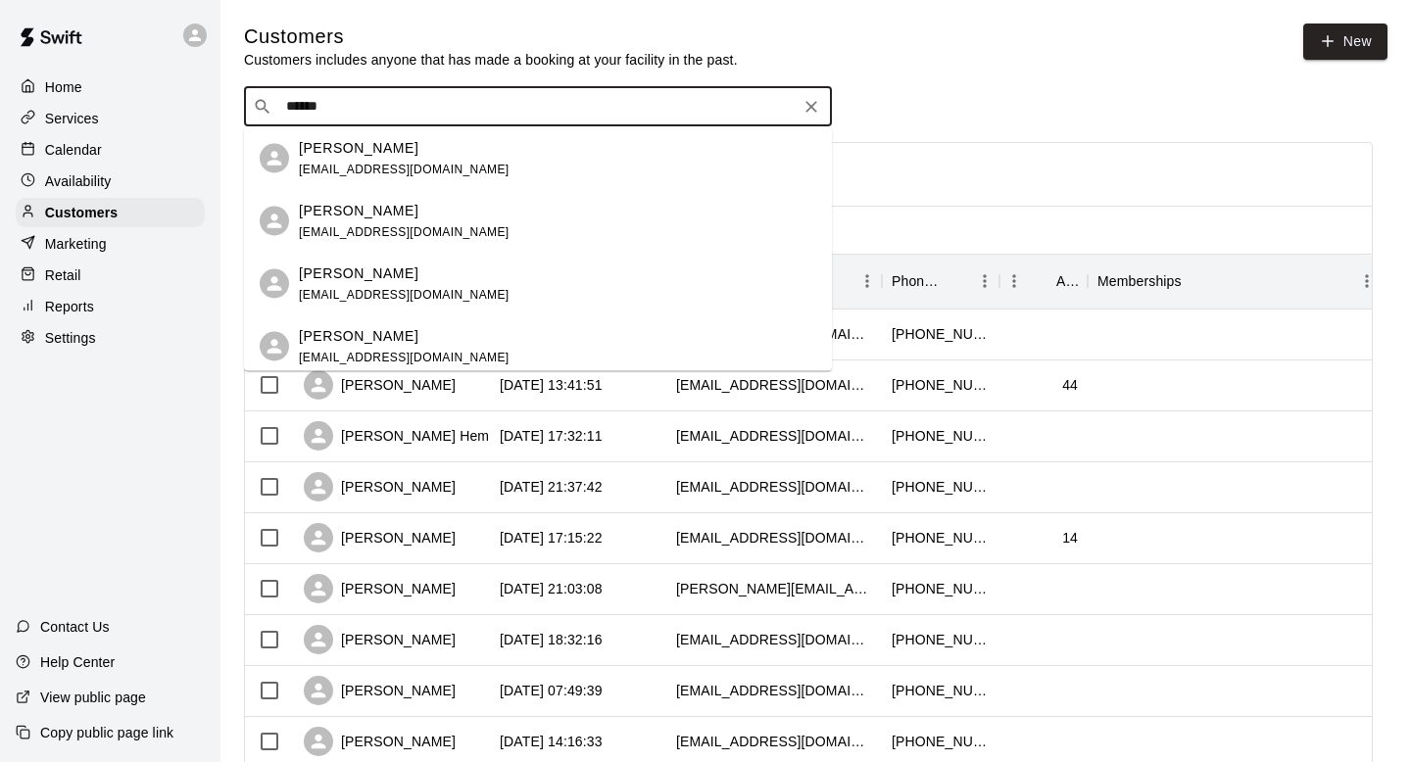
click at [390, 152] on p "[PERSON_NAME]" at bounding box center [359, 147] width 120 height 21
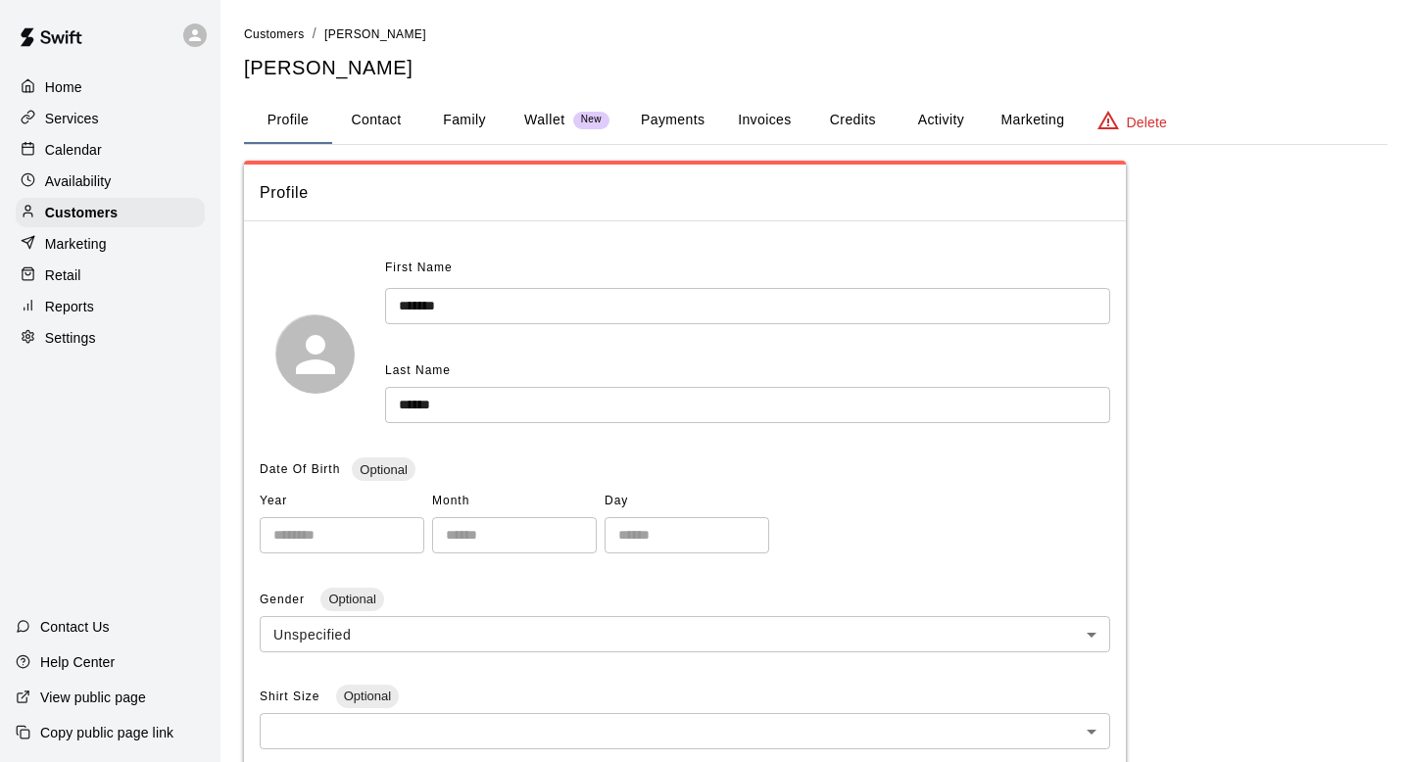
click at [787, 113] on button "Invoices" at bounding box center [764, 120] width 88 height 47
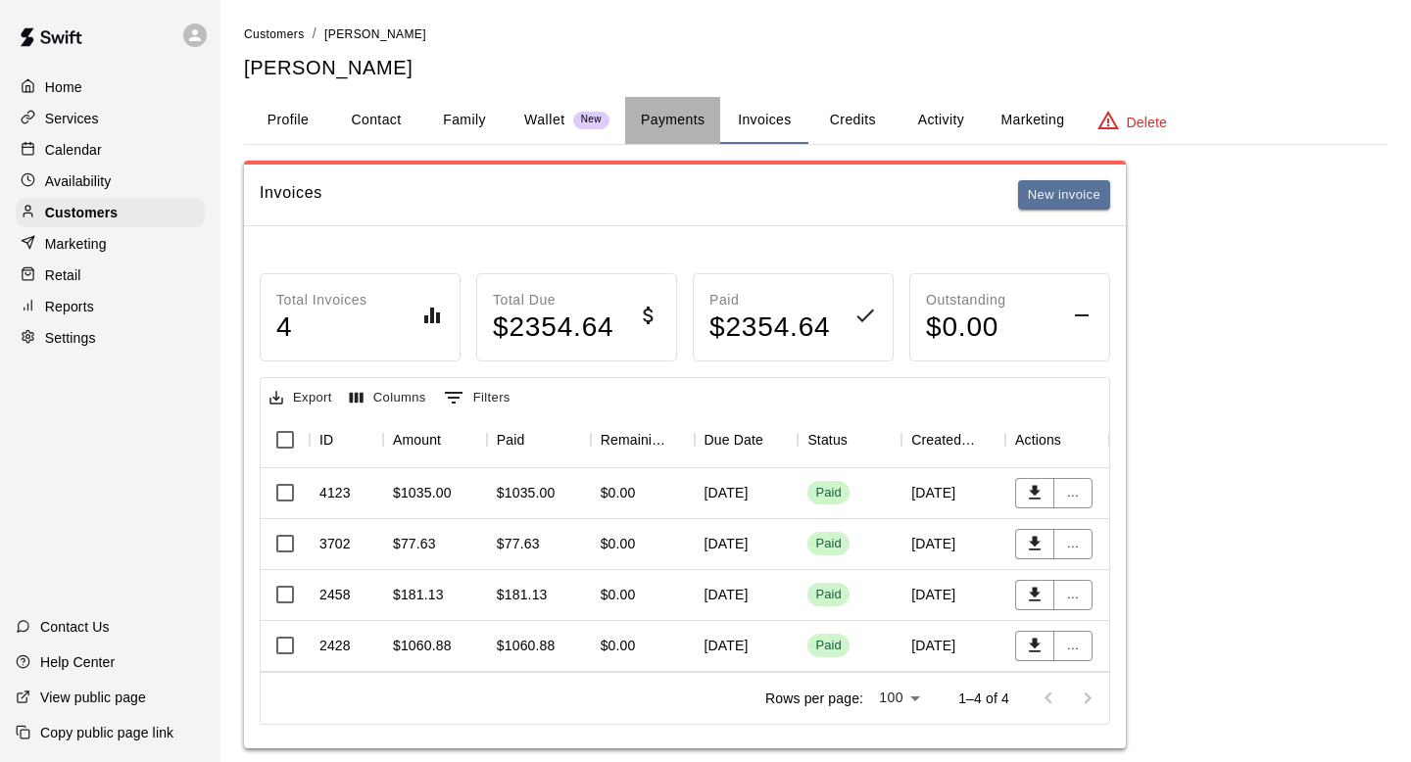
click at [670, 122] on button "Payments" at bounding box center [672, 120] width 95 height 47
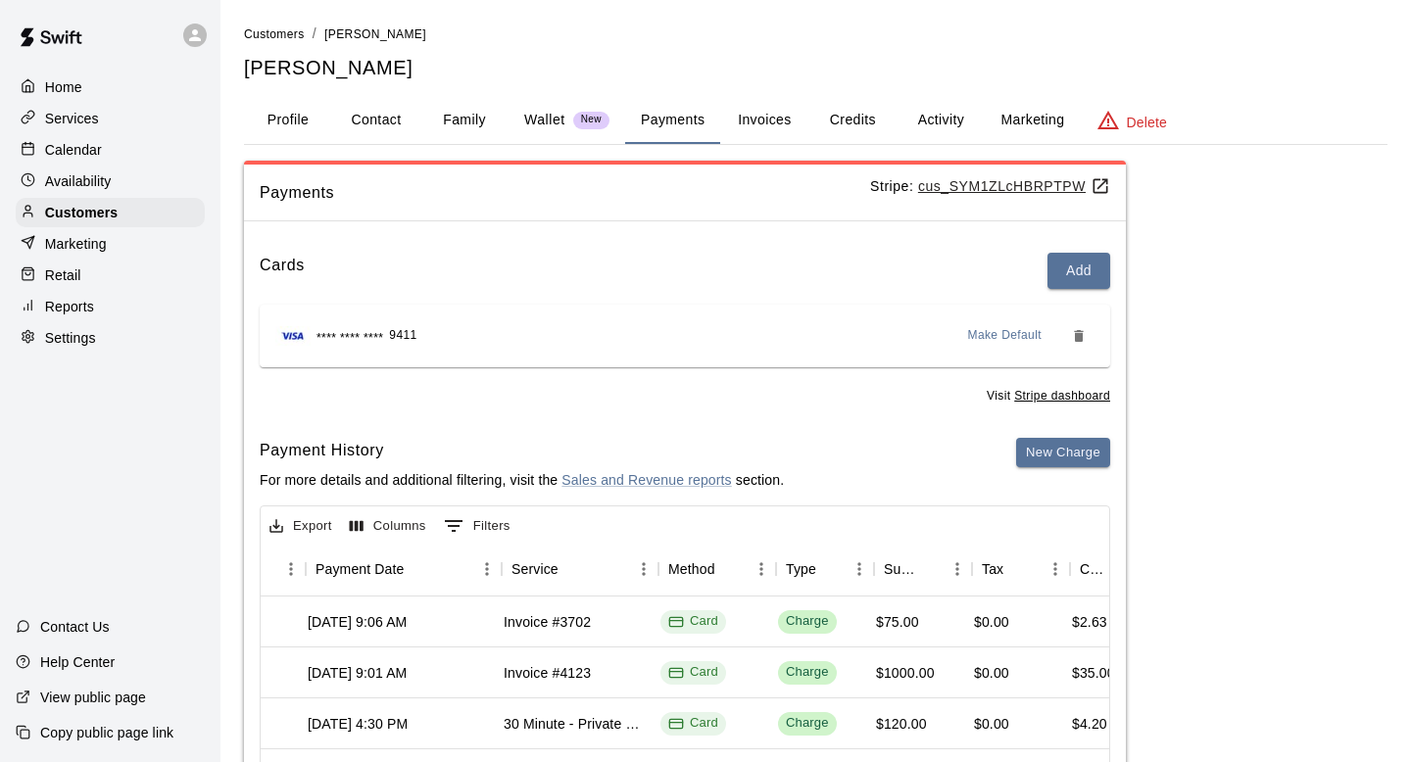
scroll to position [0, 217]
click at [780, 123] on button "Invoices" at bounding box center [764, 120] width 88 height 47
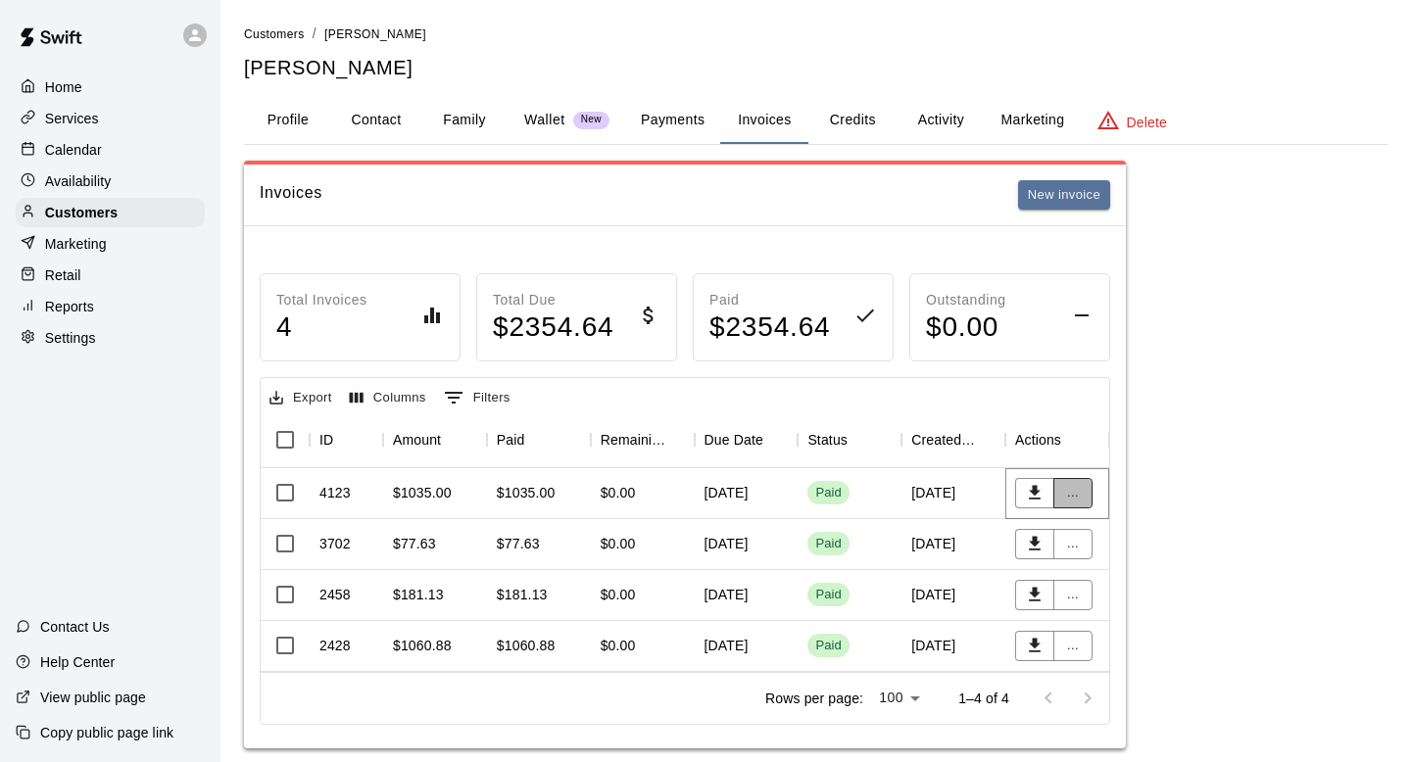
click at [1073, 502] on button "..." at bounding box center [1072, 493] width 39 height 30
click at [1086, 539] on li "View details" at bounding box center [1108, 532] width 111 height 32
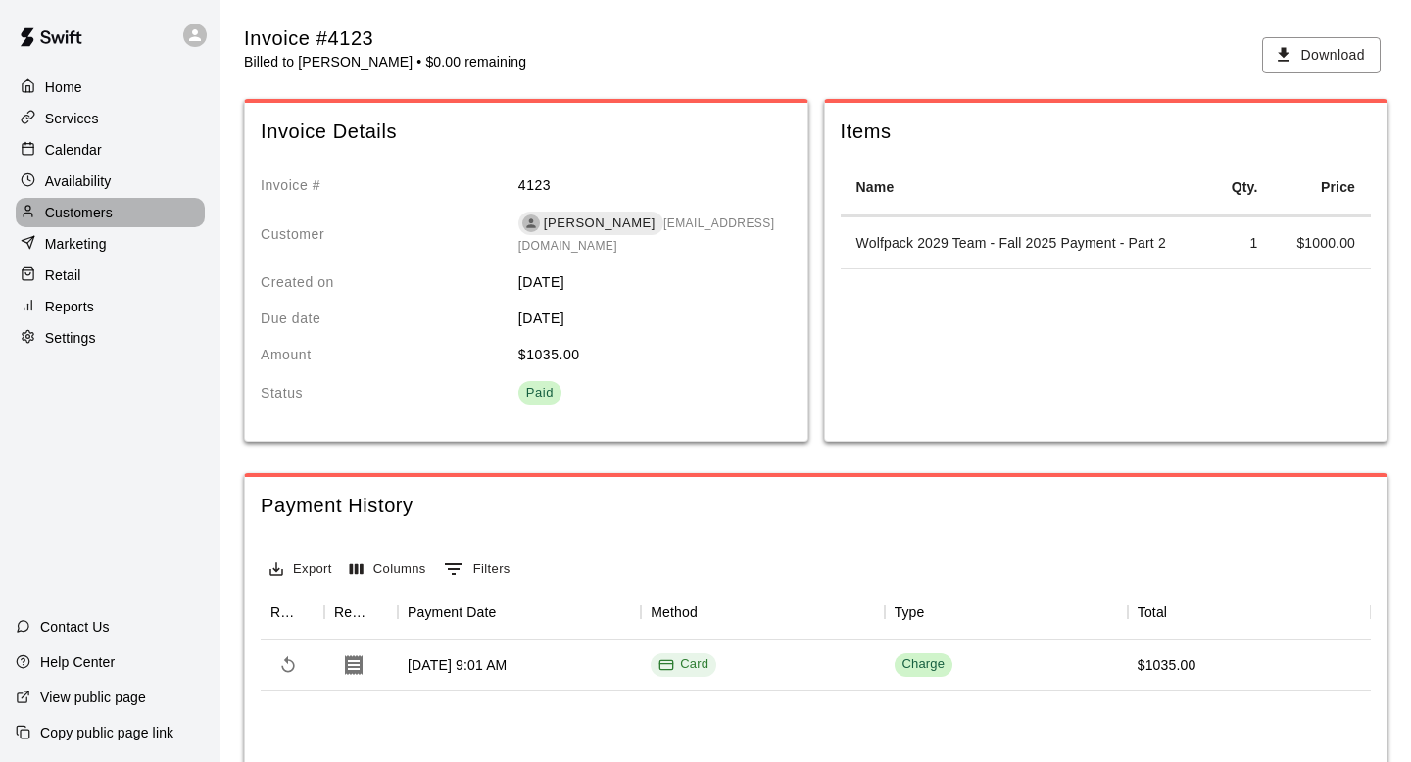
click at [104, 217] on p "Customers" at bounding box center [79, 213] width 68 height 20
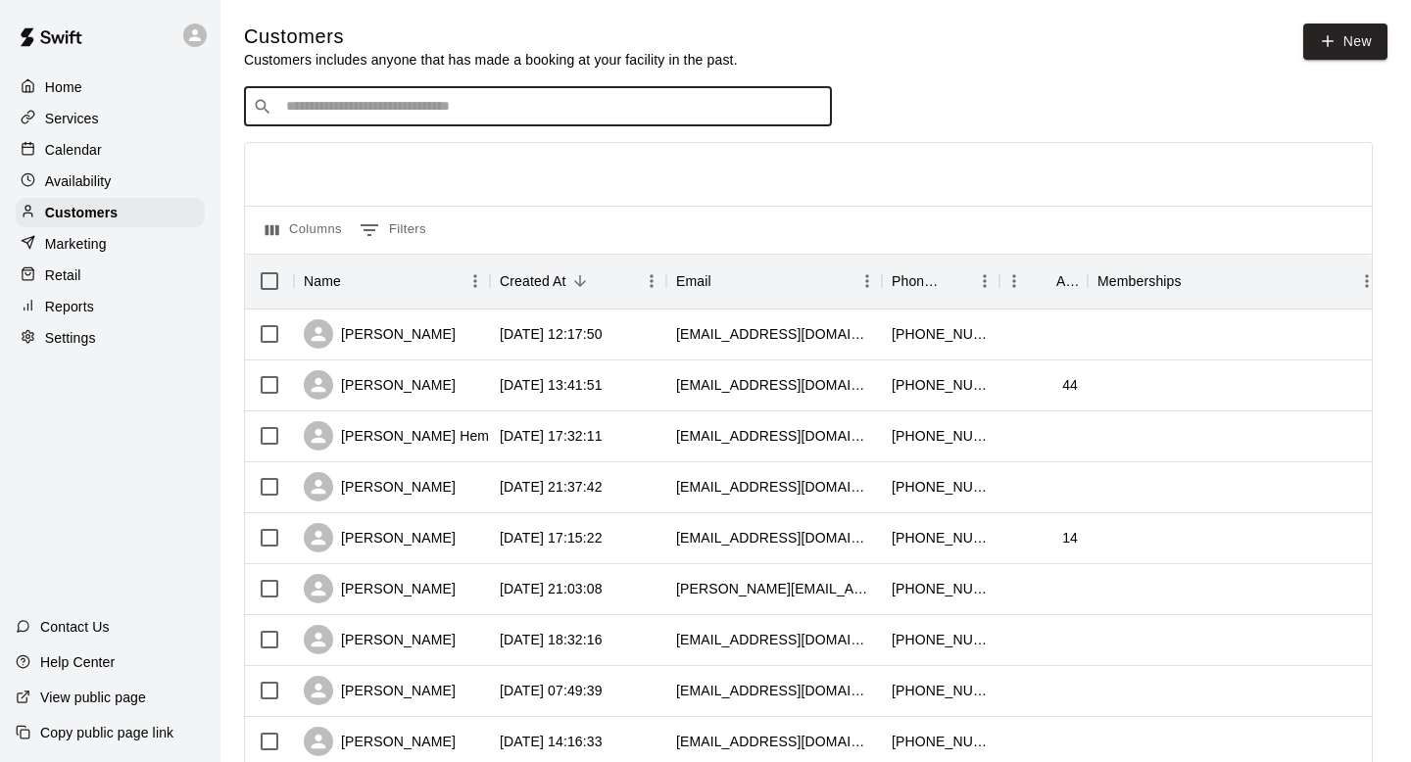
click at [349, 110] on input "Search customers by name or email" at bounding box center [551, 107] width 543 height 20
type input "****"
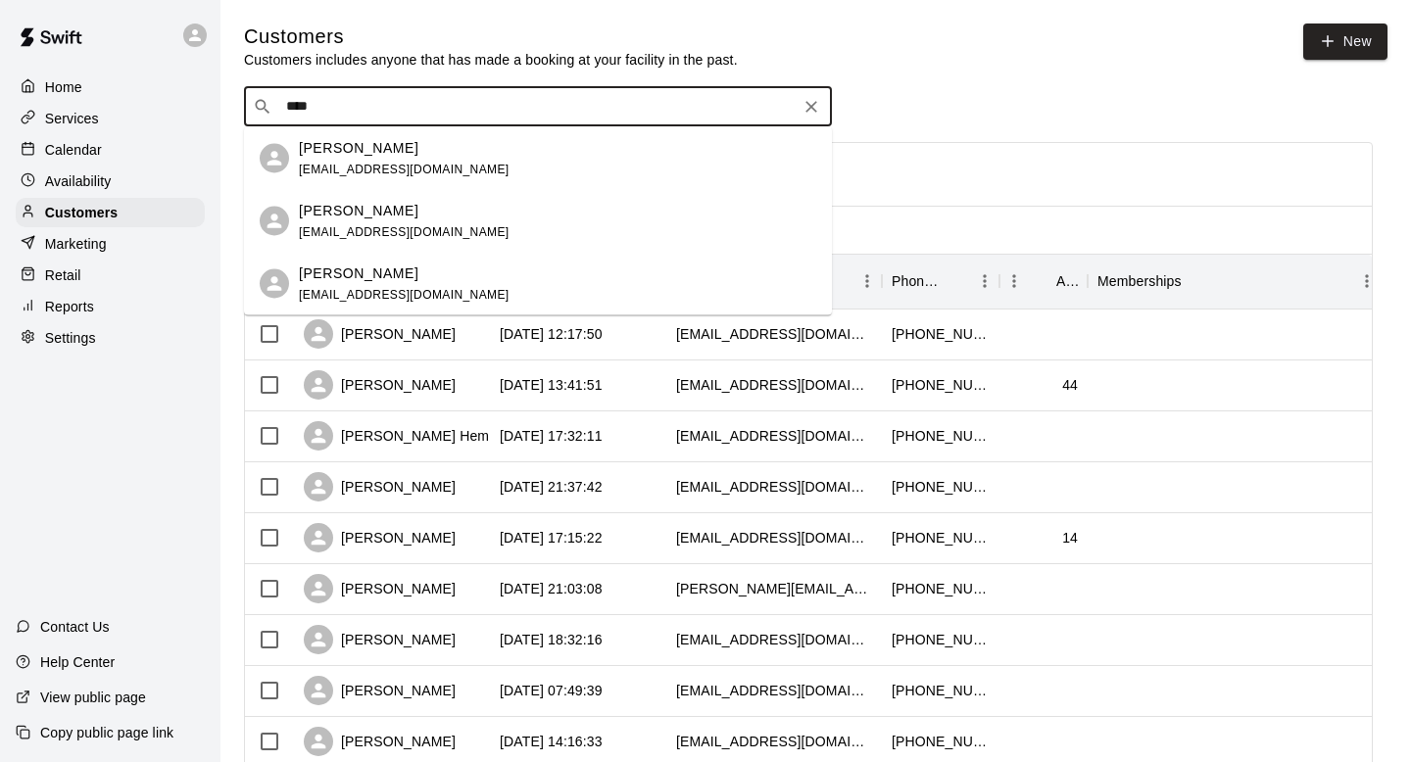
click at [365, 159] on div "Brad Shinavar bradshinavar@gmail.com" at bounding box center [404, 158] width 211 height 42
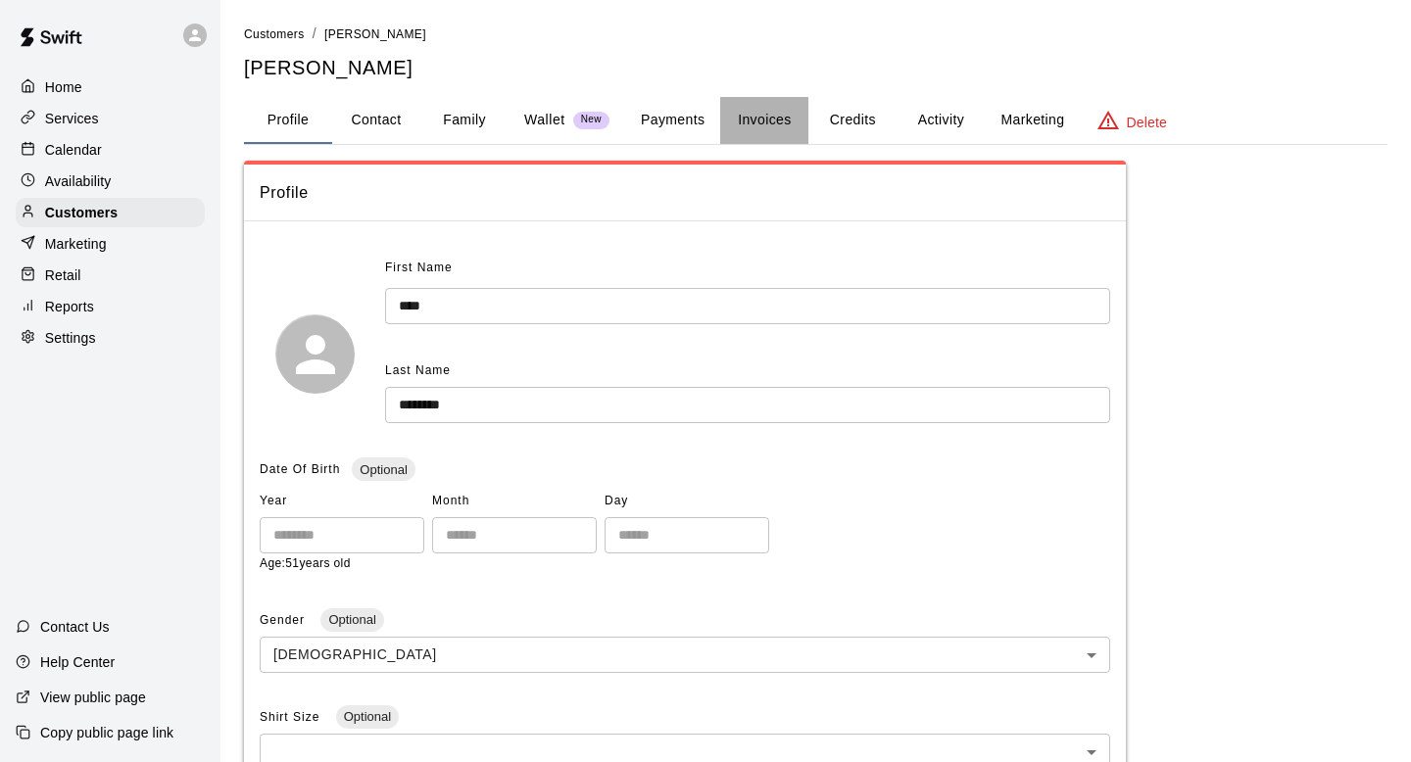
click at [784, 120] on button "Invoices" at bounding box center [764, 120] width 88 height 47
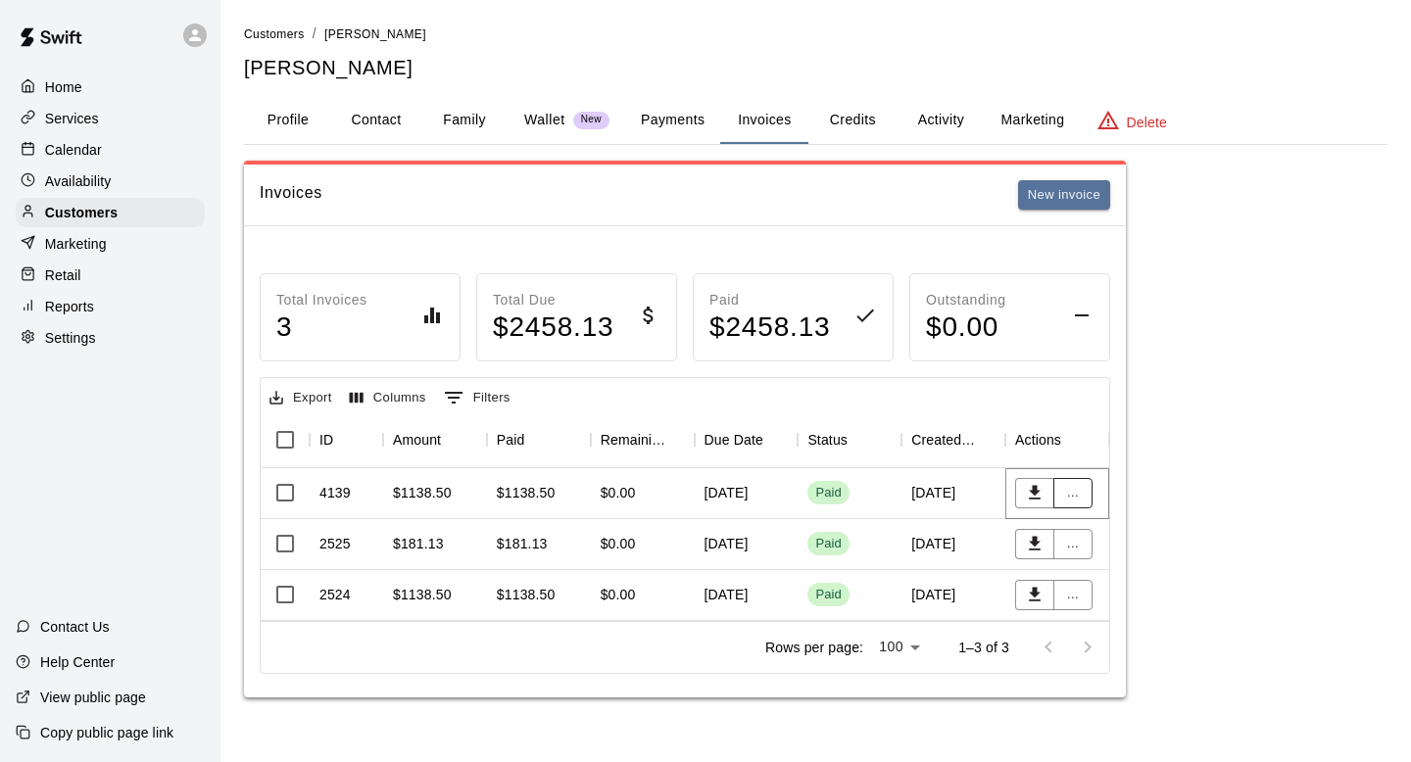
click at [1071, 496] on button "..." at bounding box center [1072, 493] width 39 height 30
click at [1084, 537] on li "View details" at bounding box center [1108, 532] width 111 height 32
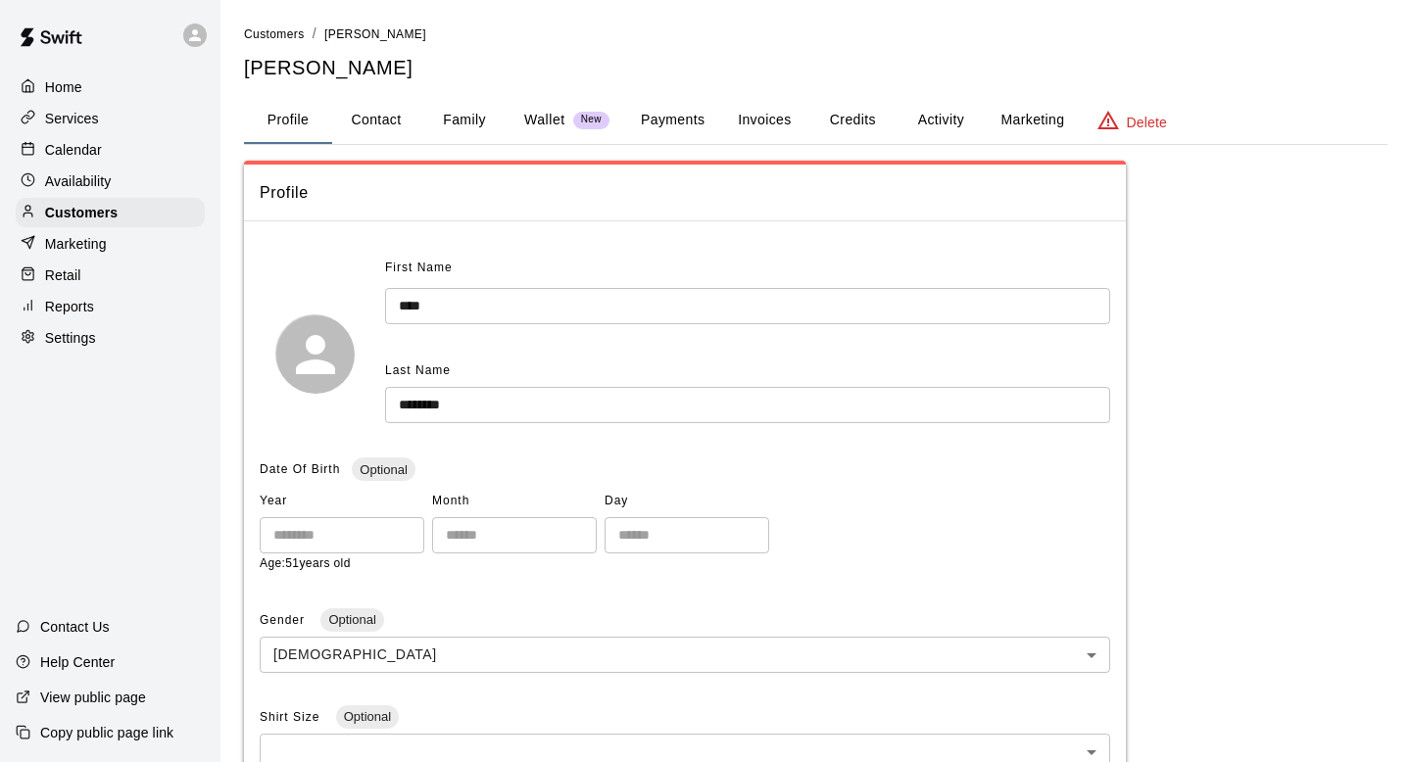
click at [649, 117] on button "Payments" at bounding box center [672, 120] width 95 height 47
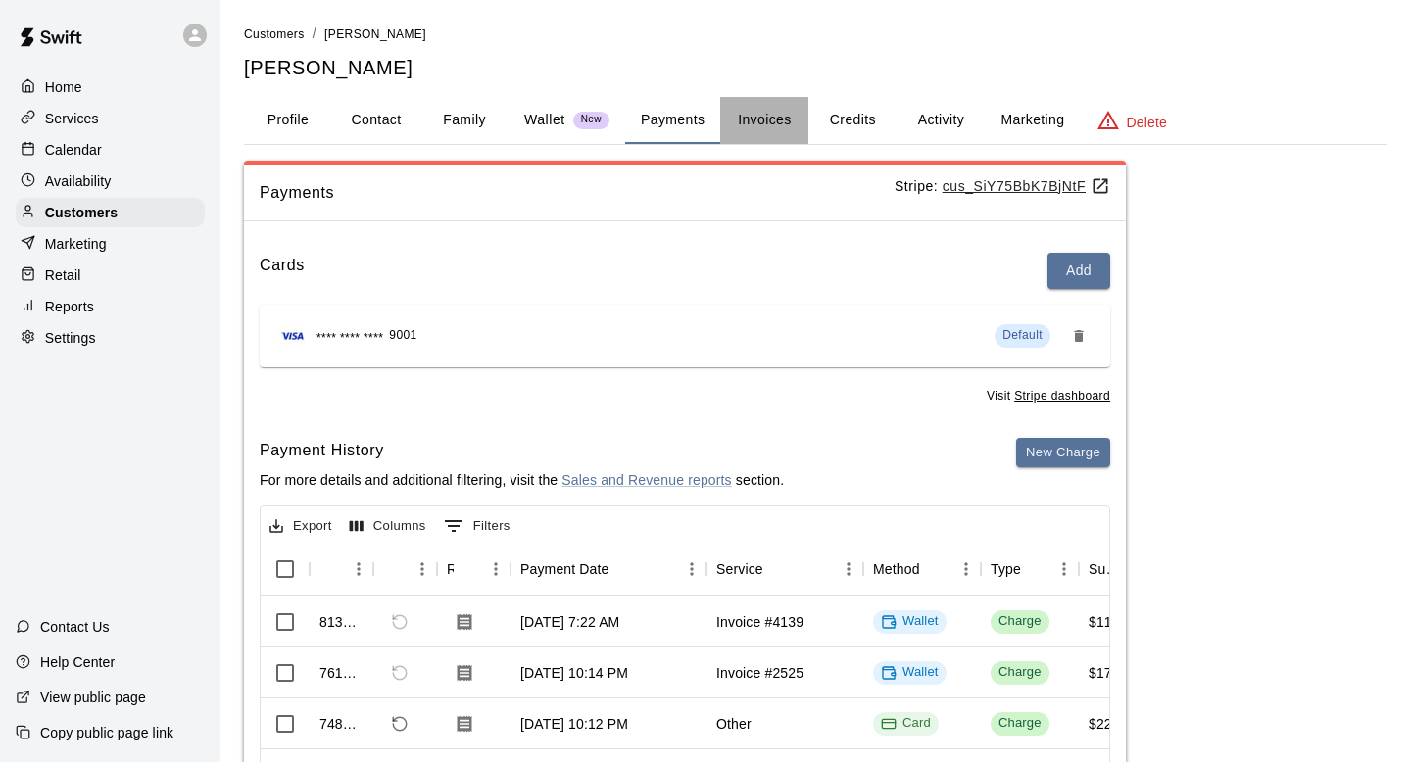
click at [782, 115] on button "Invoices" at bounding box center [764, 120] width 88 height 47
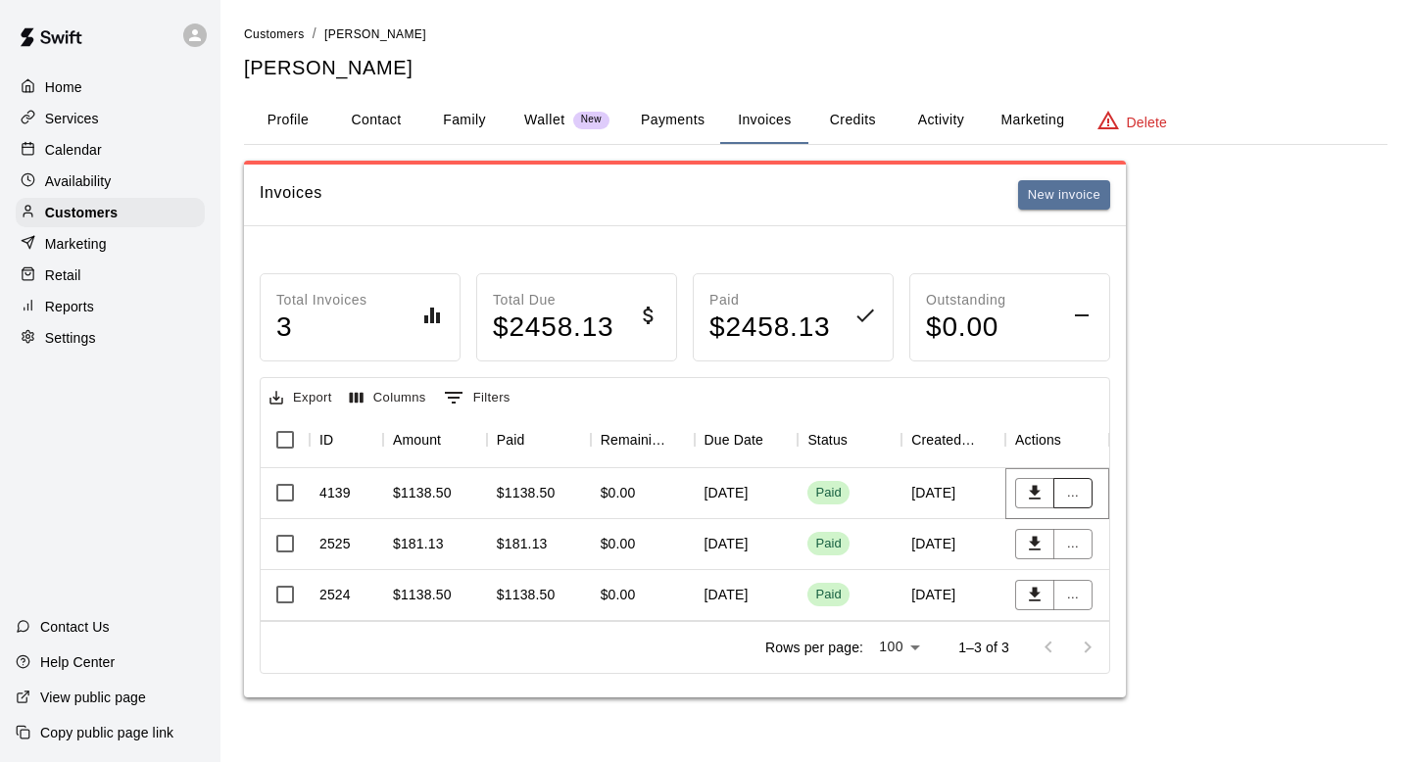
click at [1077, 489] on button "..." at bounding box center [1072, 493] width 39 height 30
click at [1103, 527] on li "View details" at bounding box center [1108, 532] width 111 height 32
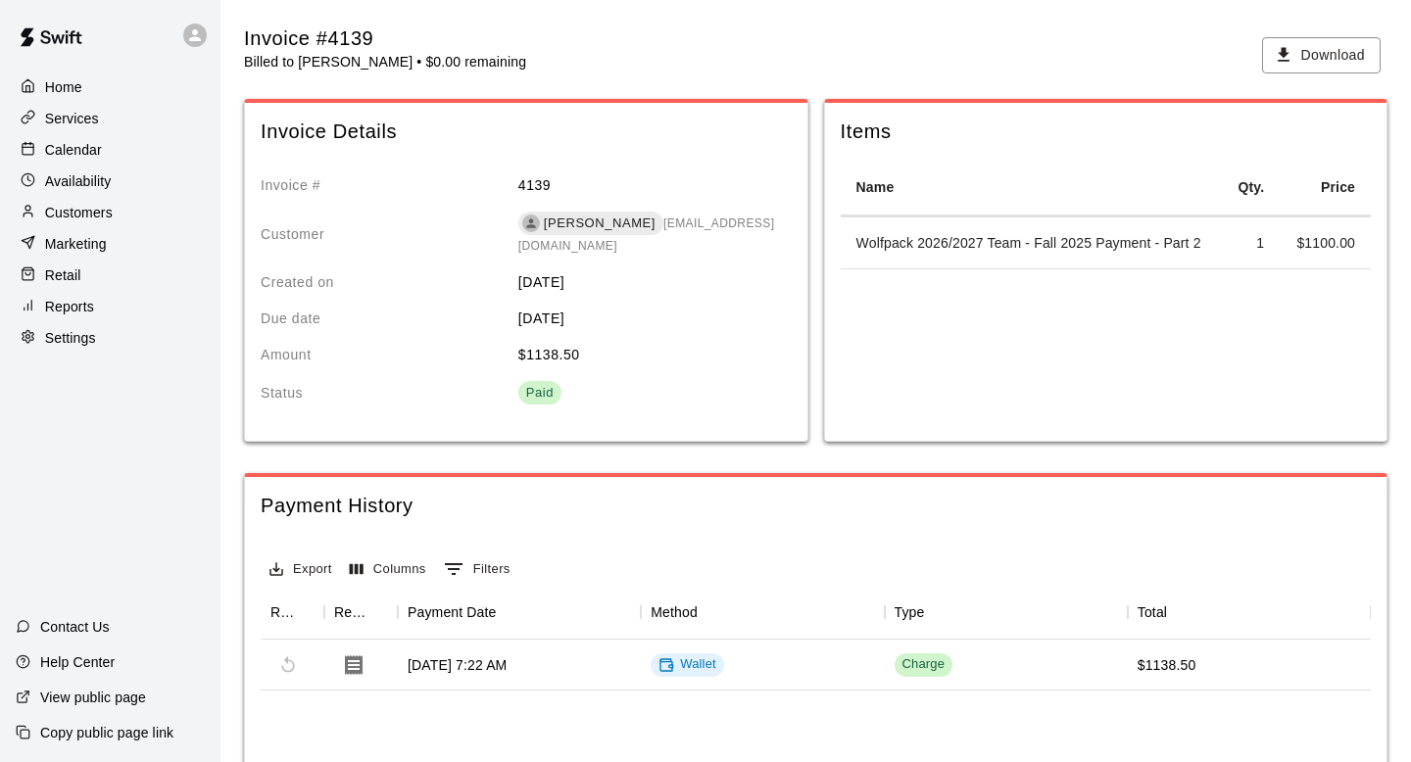
click at [112, 210] on p "Customers" at bounding box center [79, 213] width 68 height 20
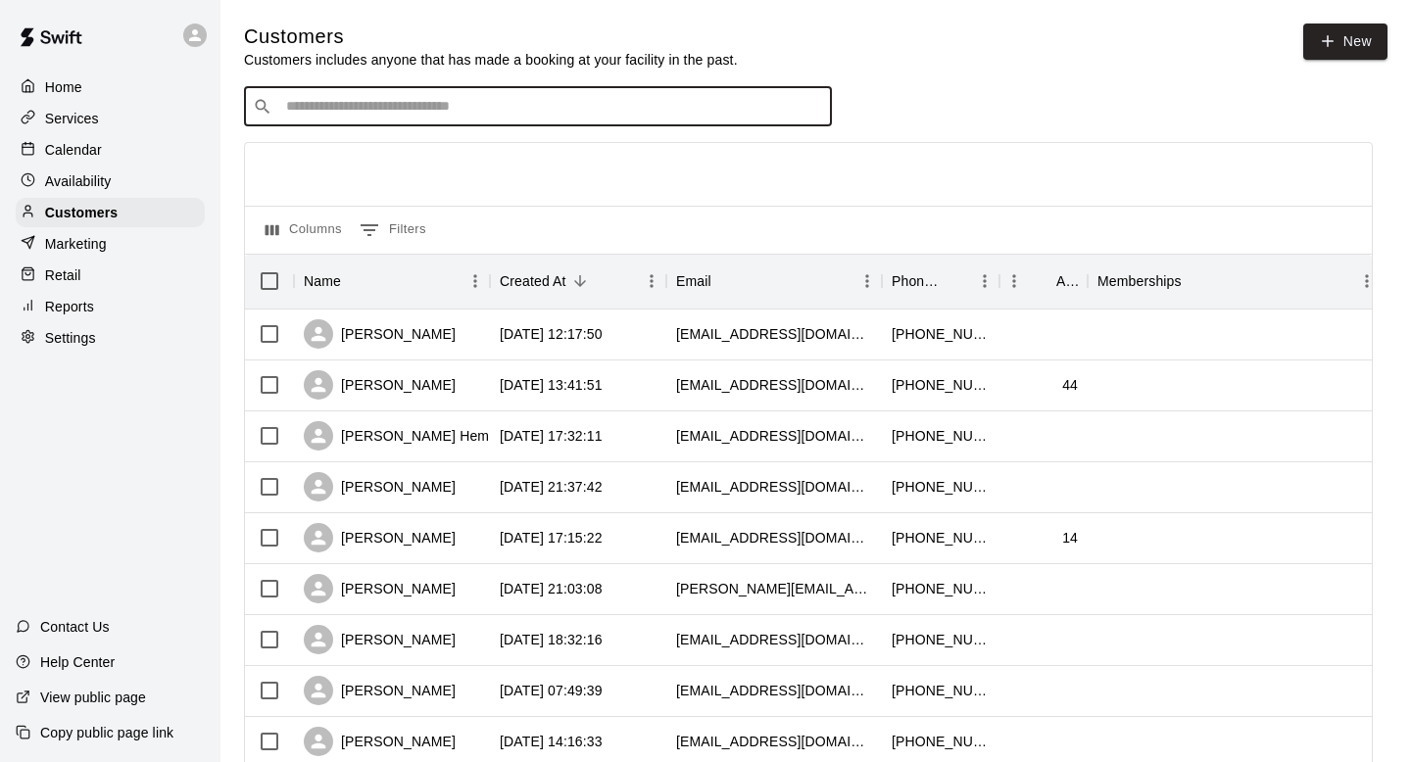
click at [495, 103] on input "Search customers by name or email" at bounding box center [551, 107] width 543 height 20
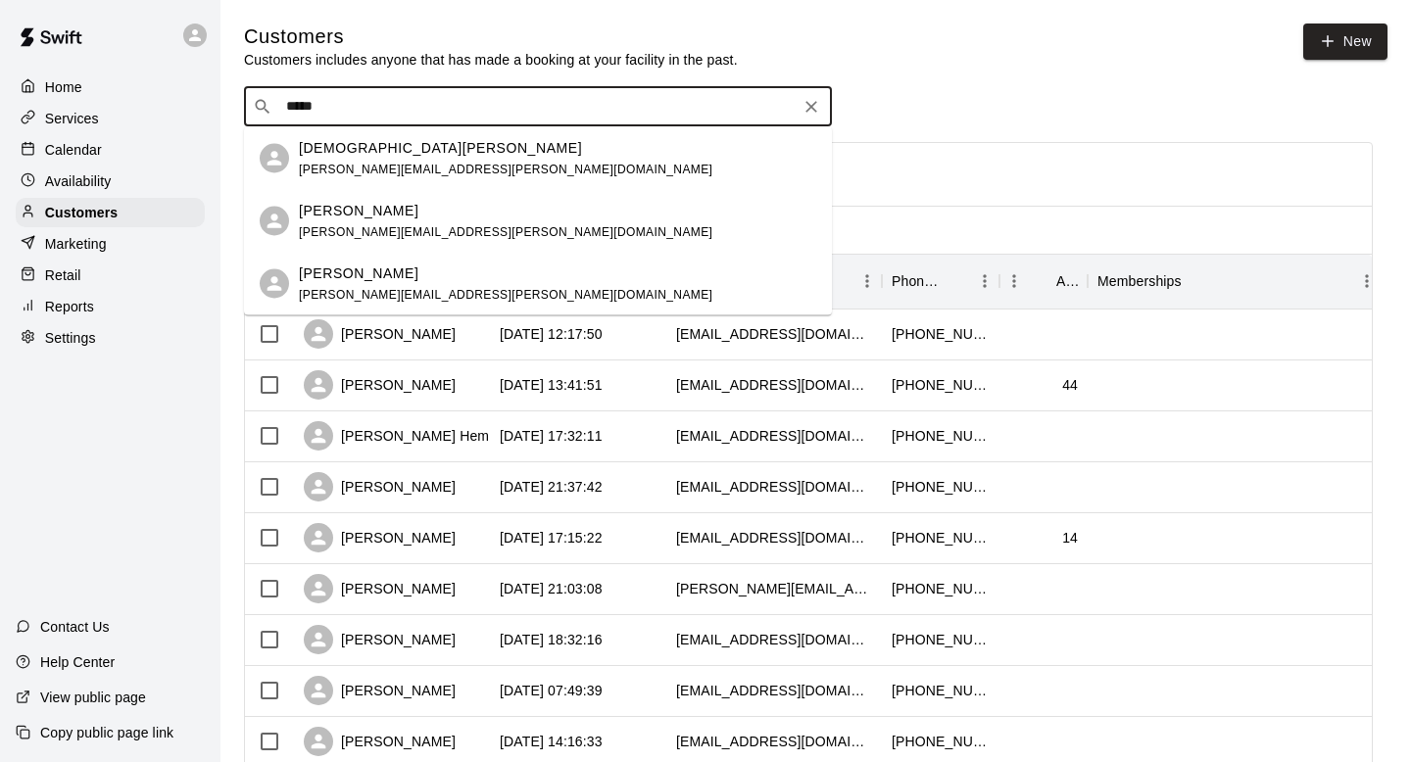
type input "******"
click at [500, 145] on div "[DEMOGRAPHIC_DATA][PERSON_NAME]" at bounding box center [506, 147] width 414 height 21
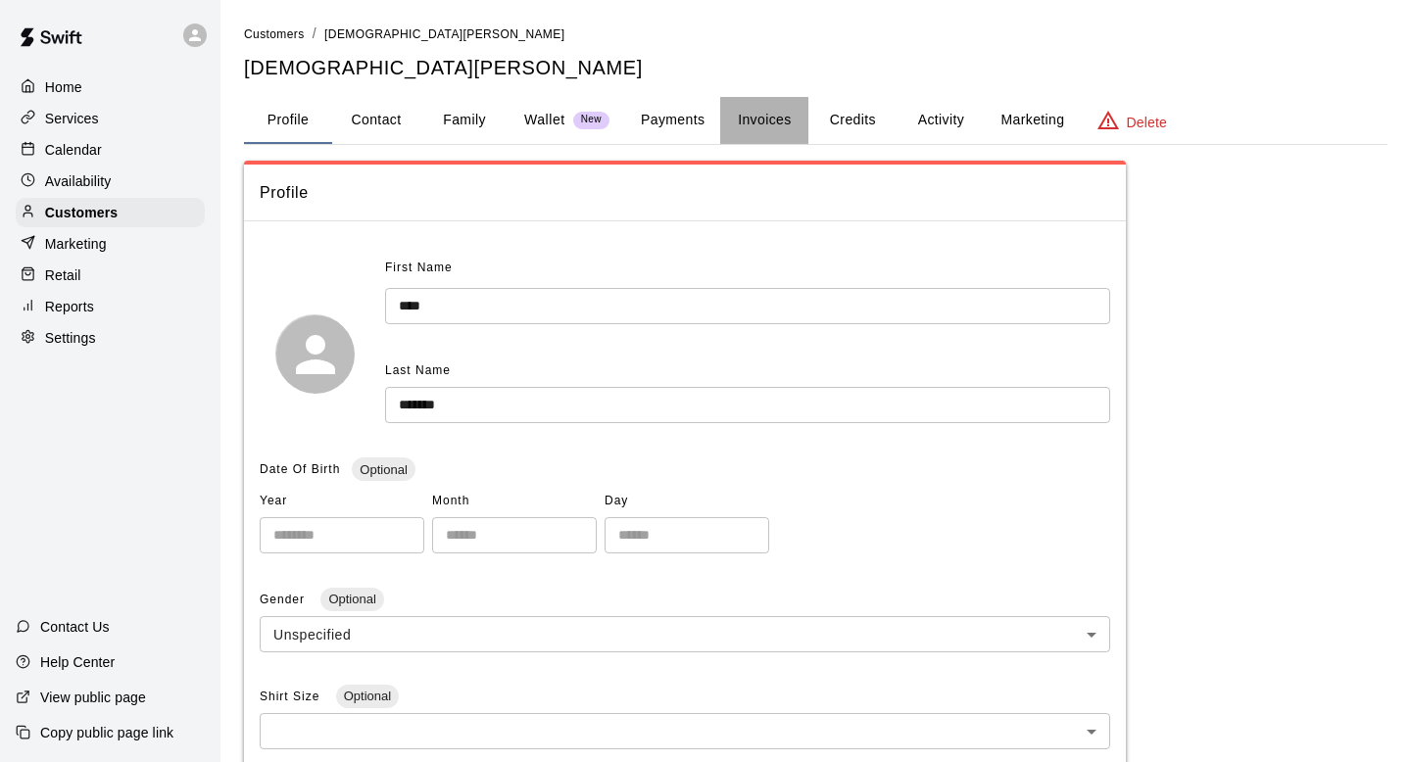
click at [761, 122] on button "Invoices" at bounding box center [764, 120] width 88 height 47
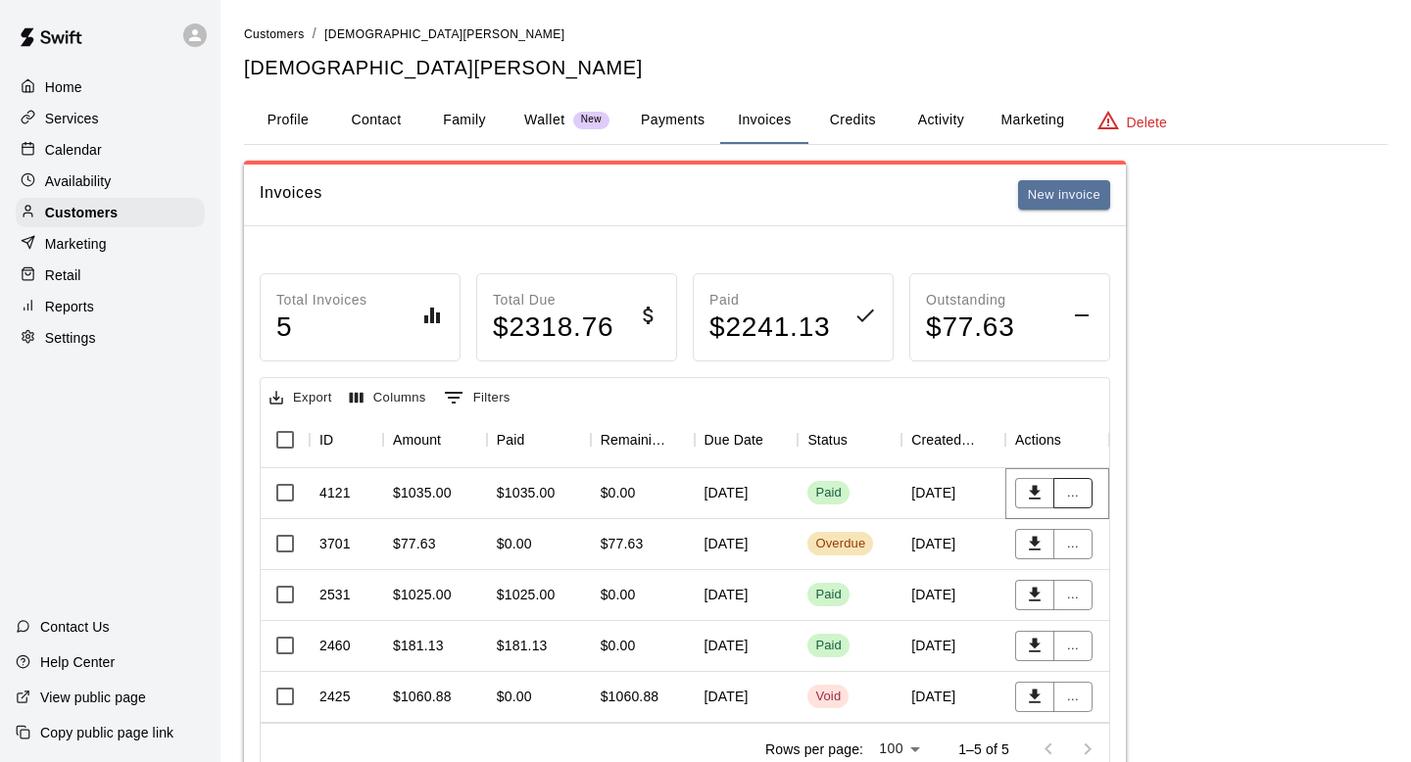
click at [1089, 491] on button "..." at bounding box center [1072, 493] width 39 height 30
click at [1094, 540] on li "View details" at bounding box center [1108, 532] width 111 height 32
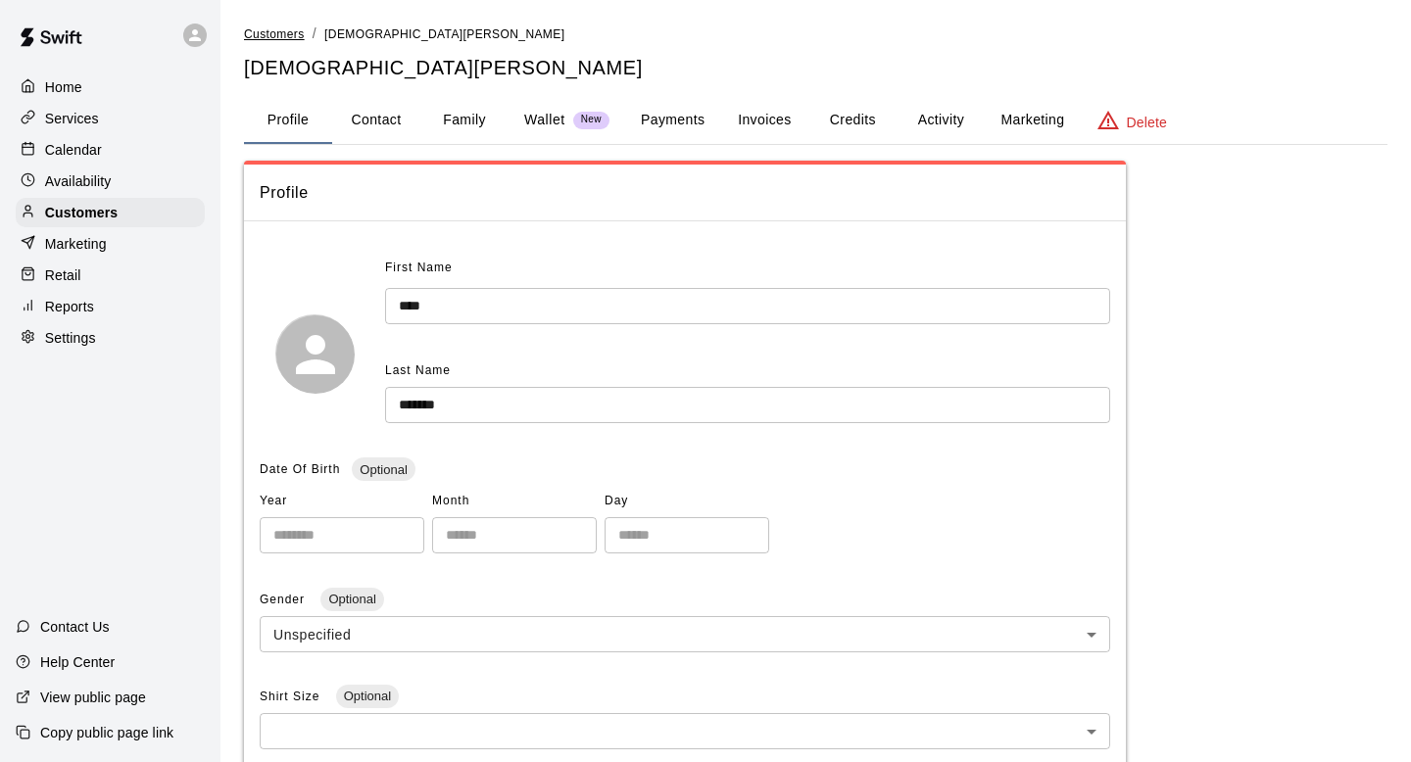
click at [283, 38] on span "Customers" at bounding box center [274, 34] width 61 height 14
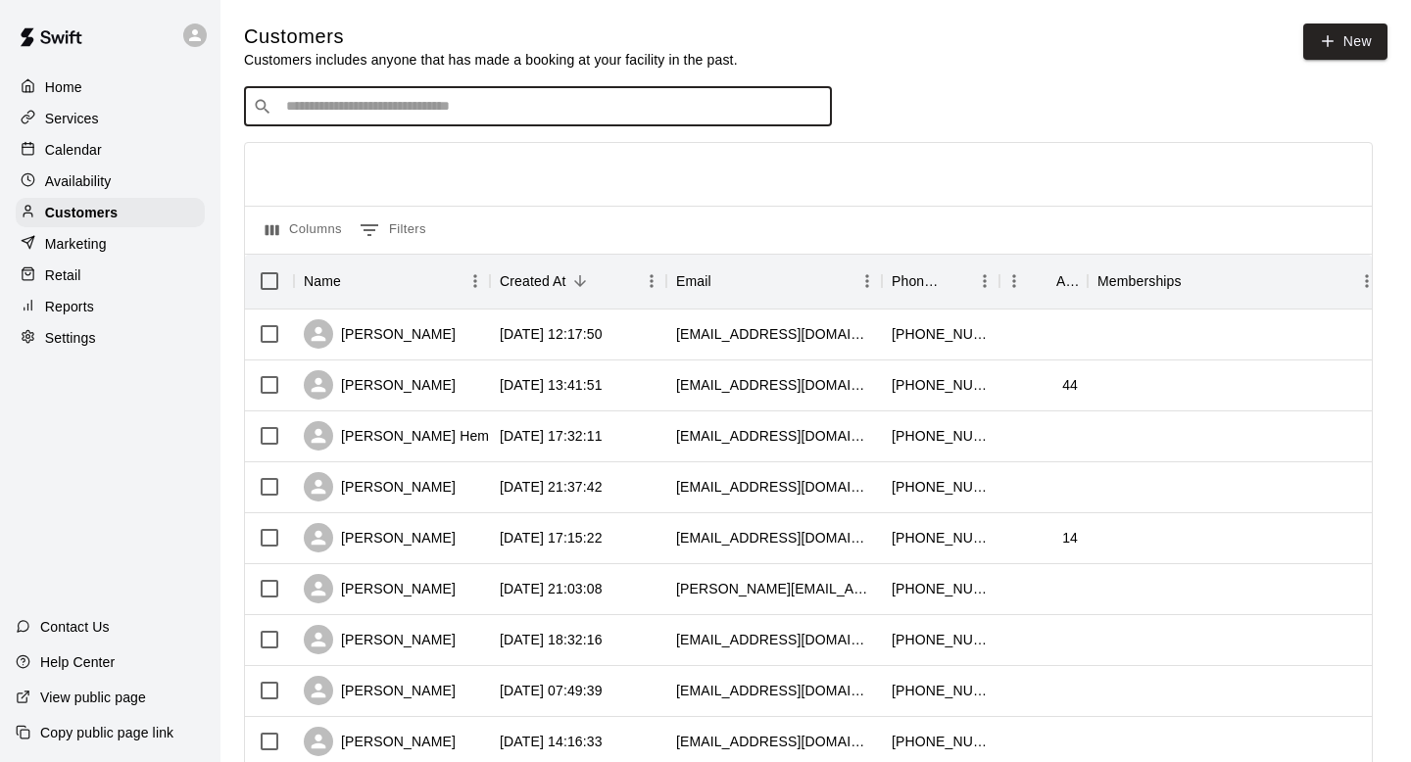
click at [428, 100] on input "Search customers by name or email" at bounding box center [551, 107] width 543 height 20
type input "*******"
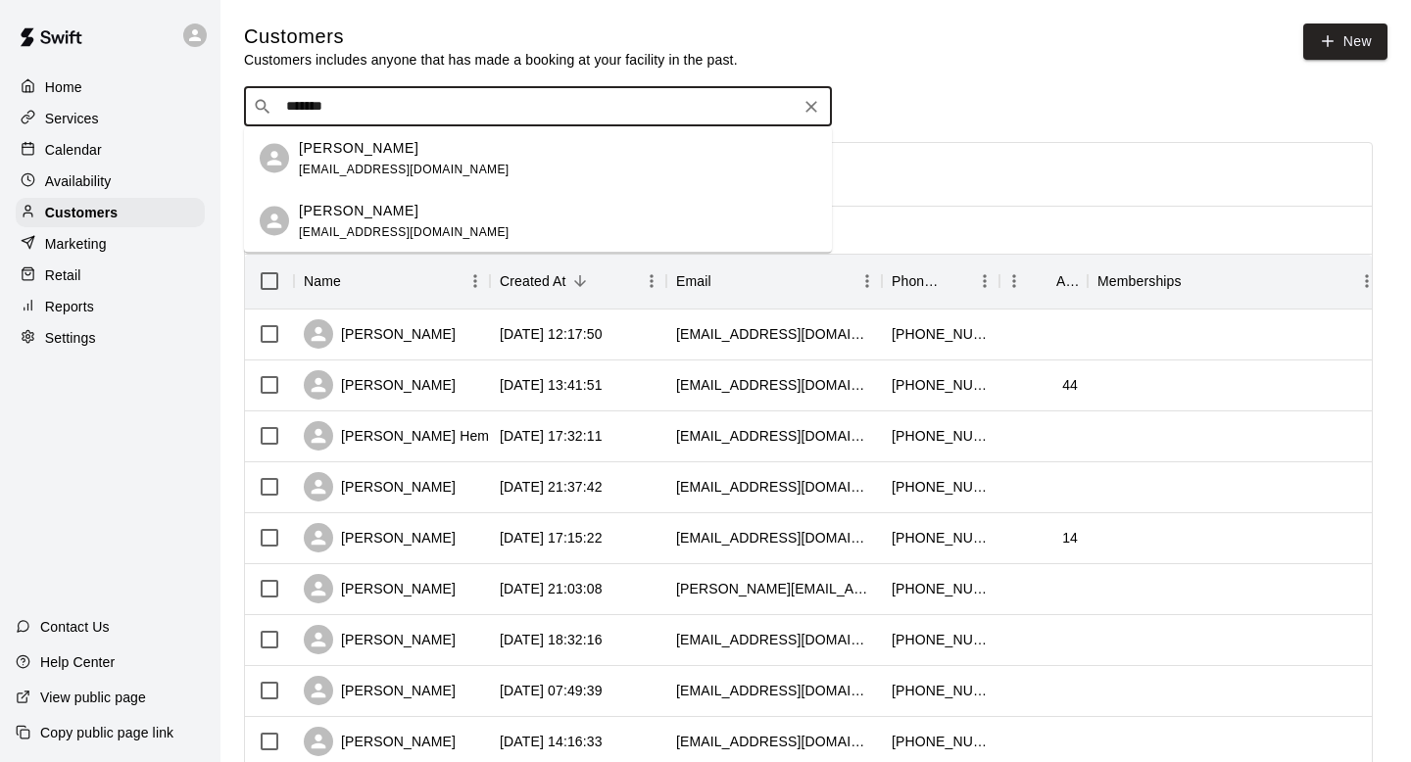
click at [372, 210] on p "[PERSON_NAME]" at bounding box center [359, 210] width 120 height 21
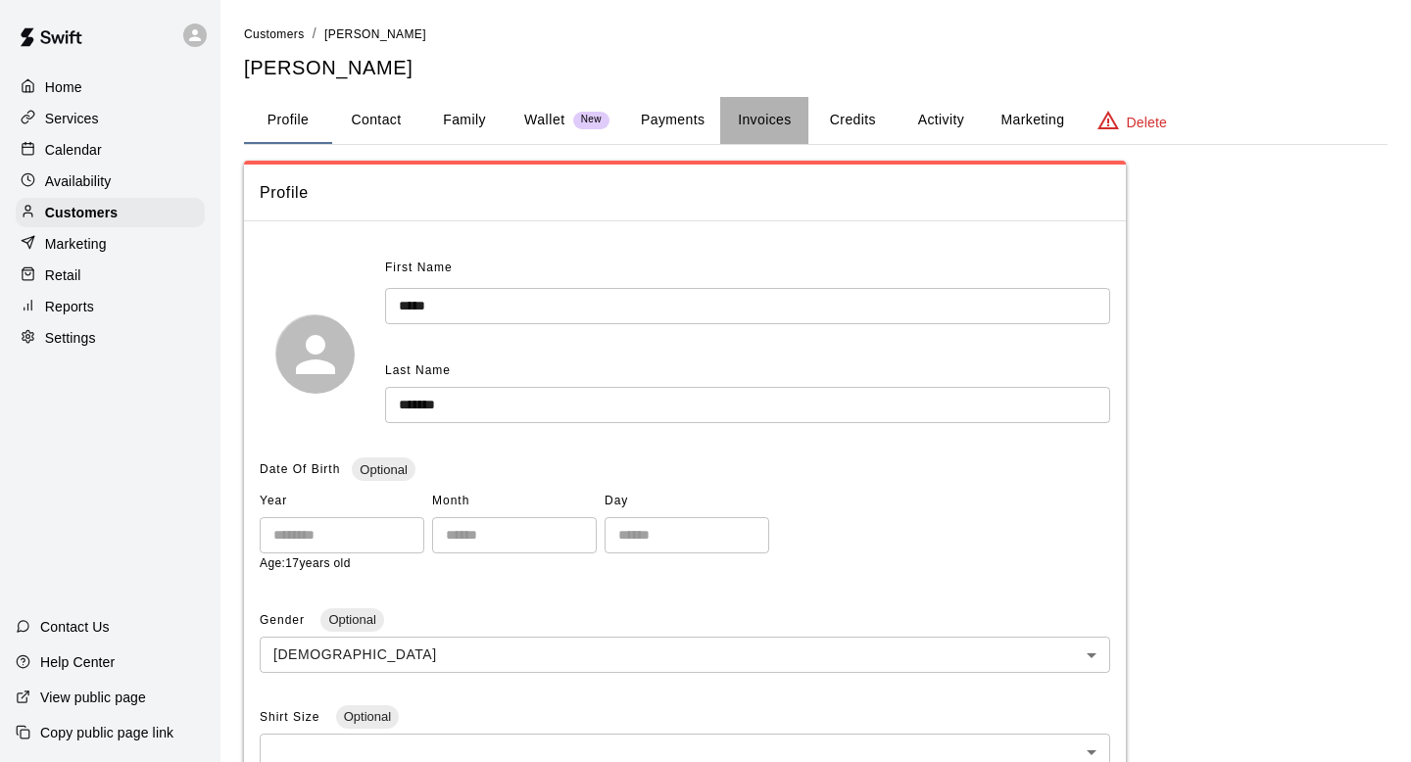
click at [767, 123] on button "Invoices" at bounding box center [764, 120] width 88 height 47
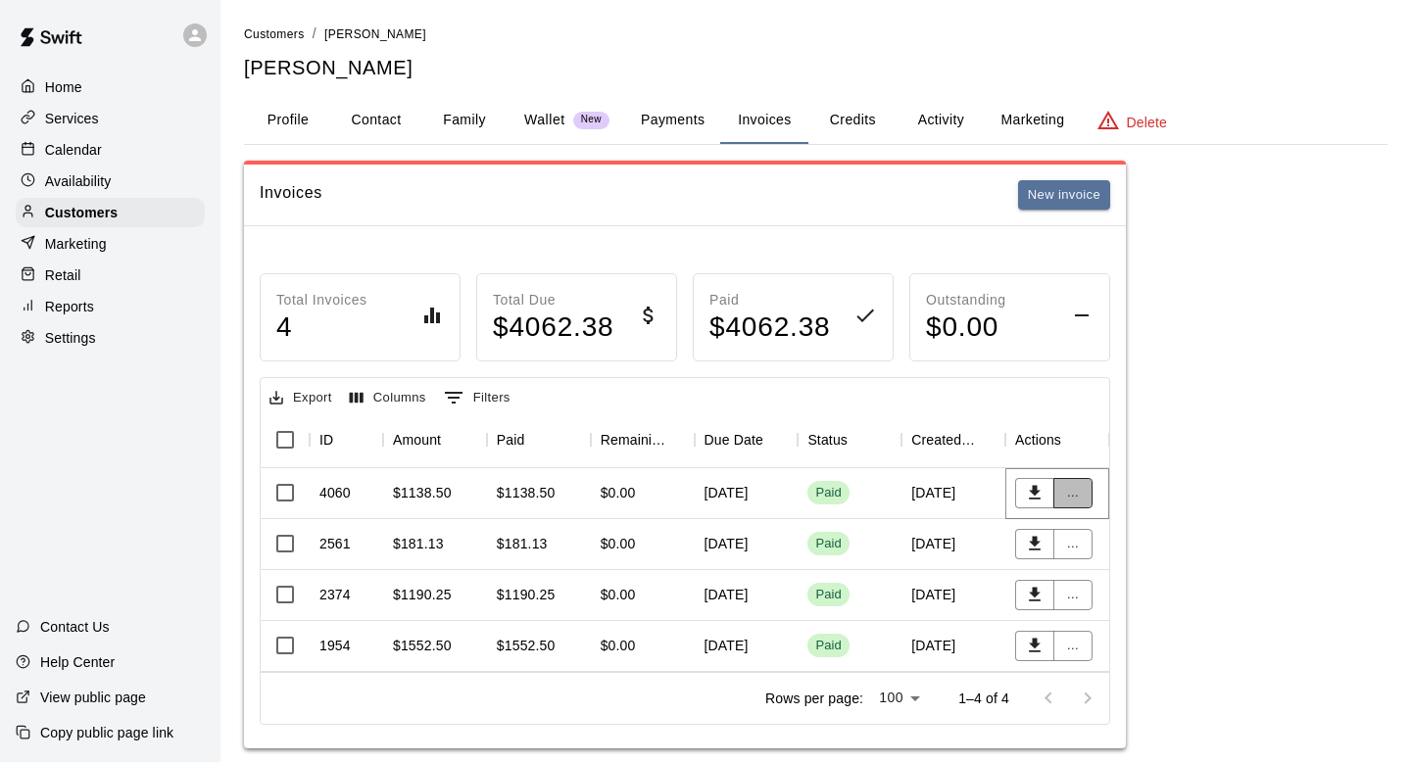
click at [1077, 498] on button "..." at bounding box center [1072, 493] width 39 height 30
click at [1096, 533] on li "View details" at bounding box center [1108, 532] width 111 height 32
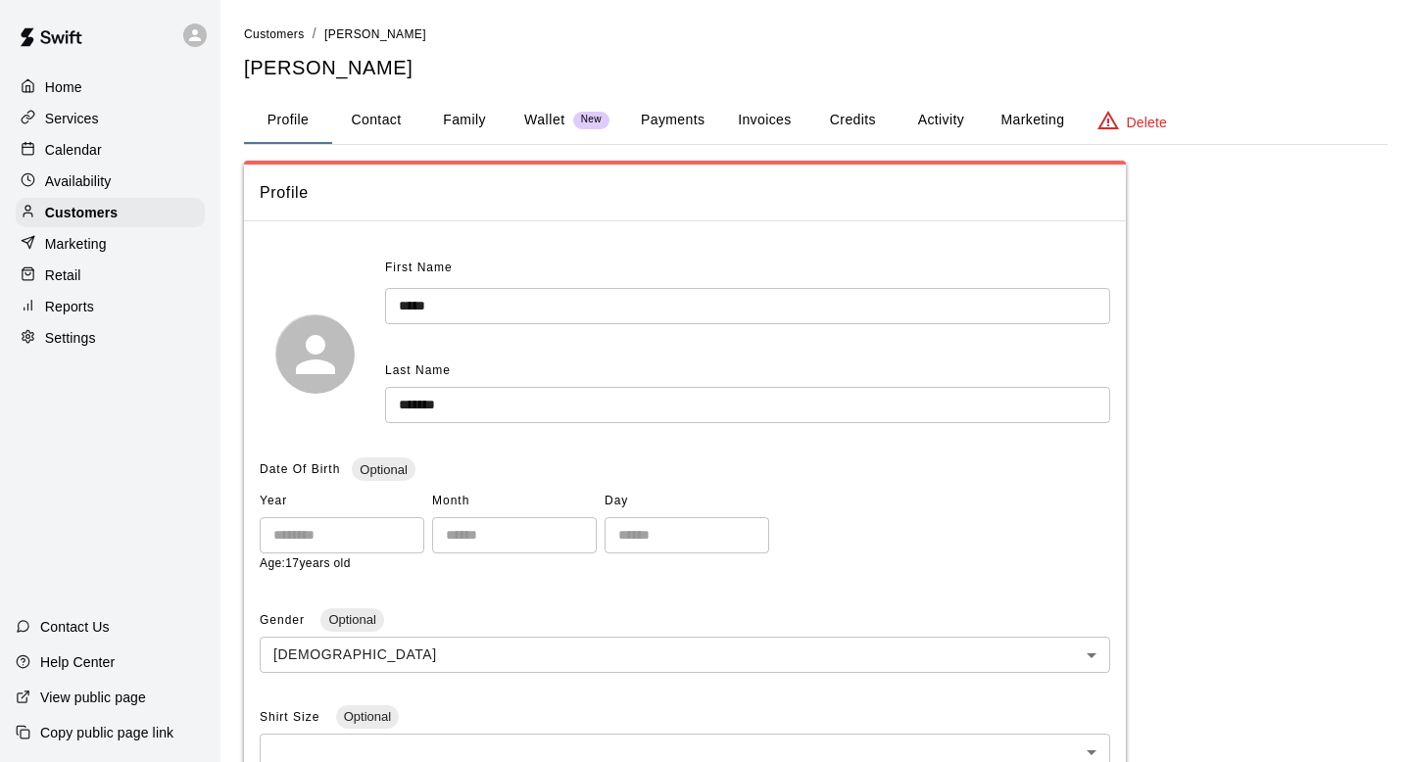
click at [662, 124] on button "Payments" at bounding box center [672, 120] width 95 height 47
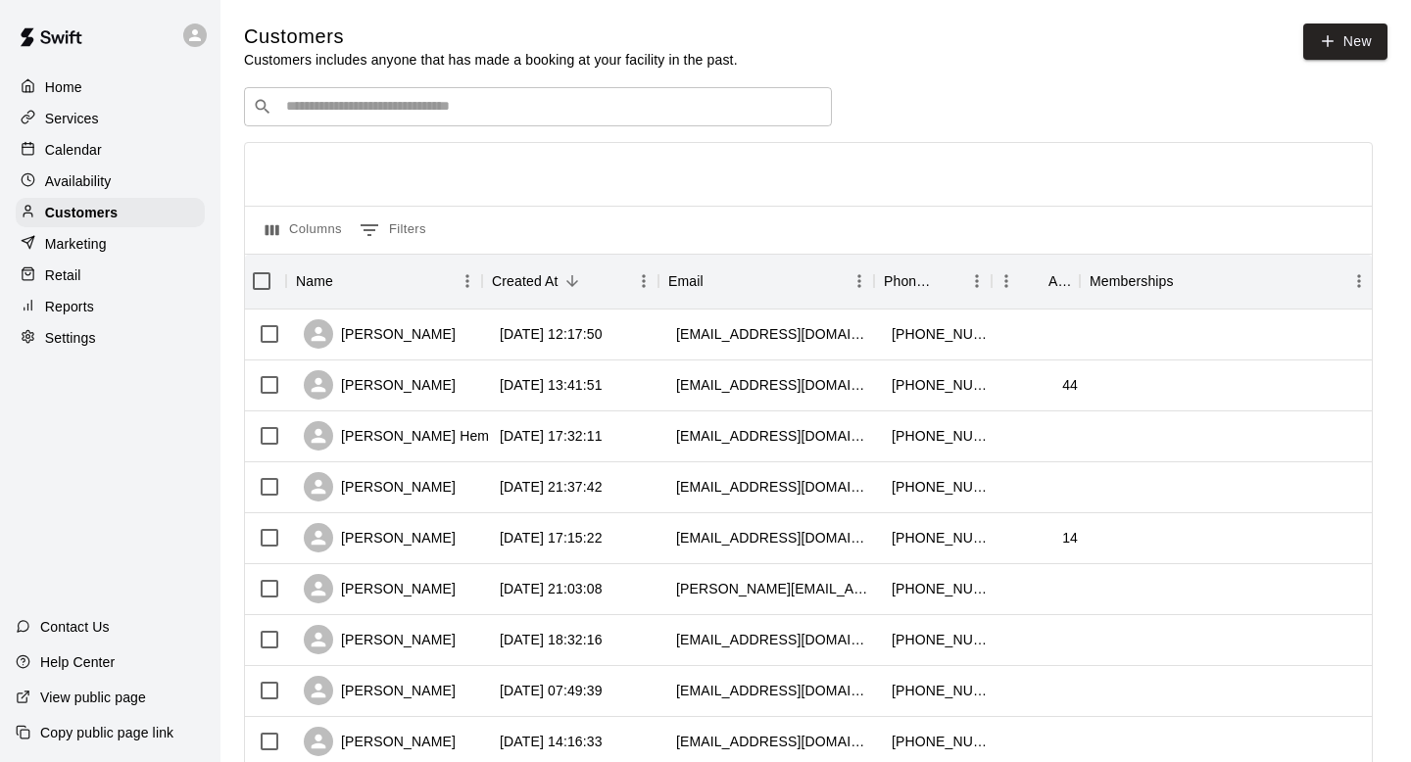
scroll to position [0, 8]
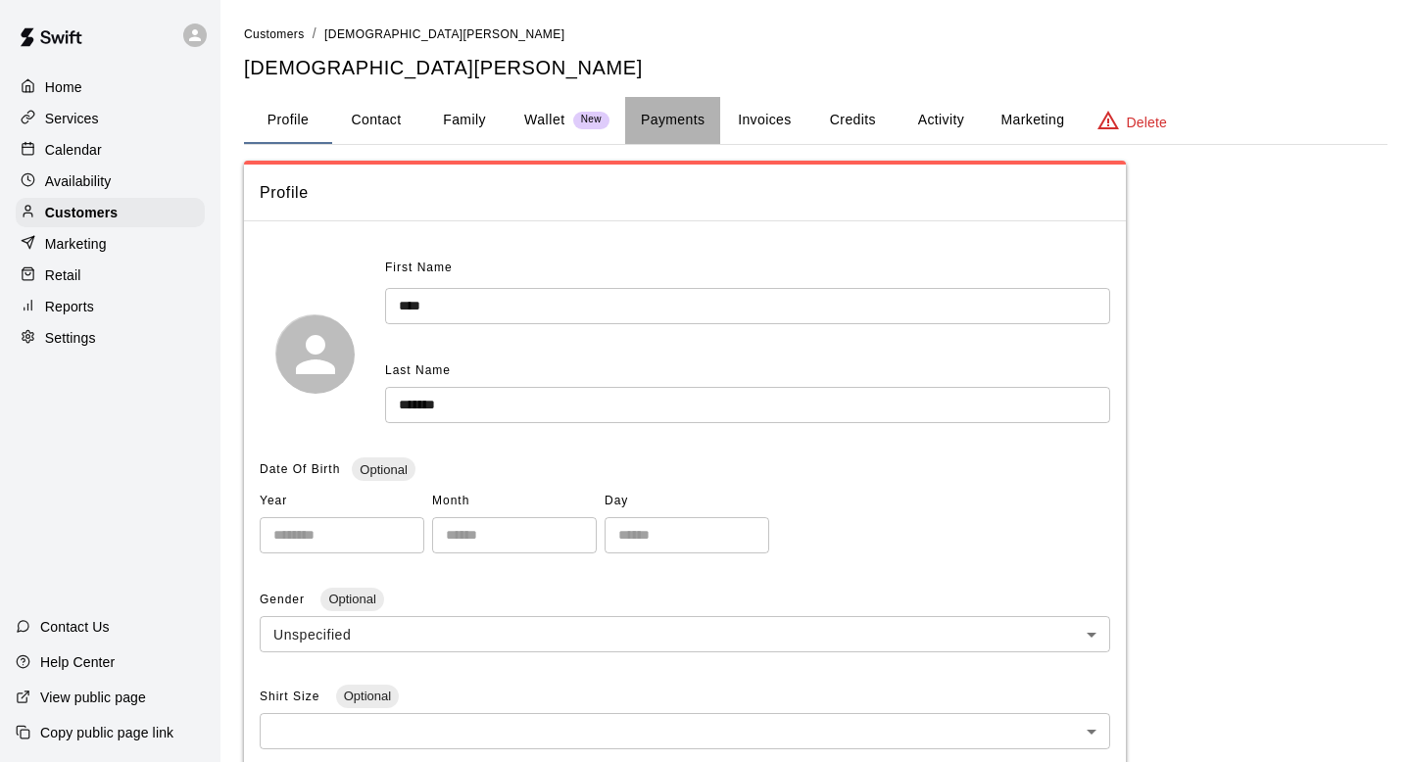
click at [637, 125] on button "Payments" at bounding box center [672, 120] width 95 height 47
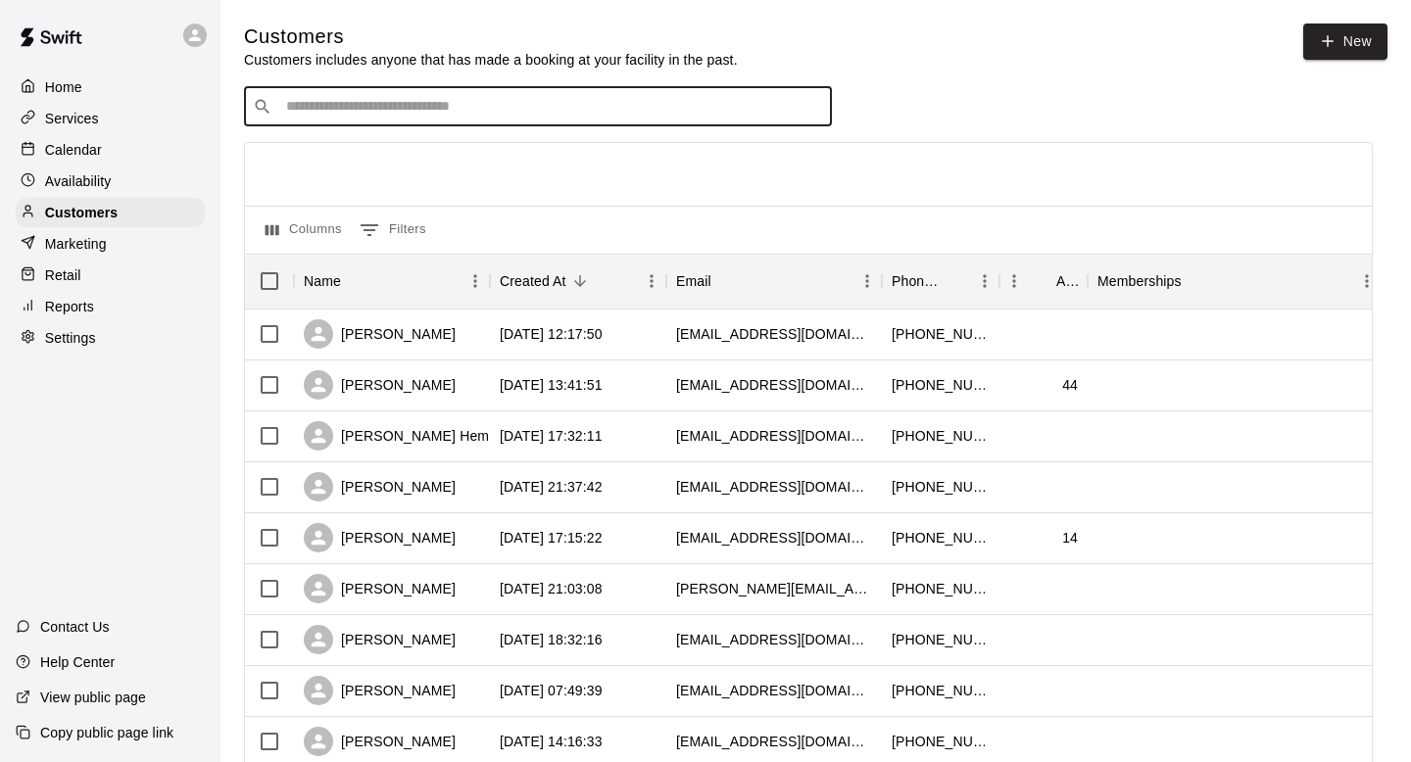
click at [451, 98] on input "Search customers by name or email" at bounding box center [551, 107] width 543 height 20
type input "*******"
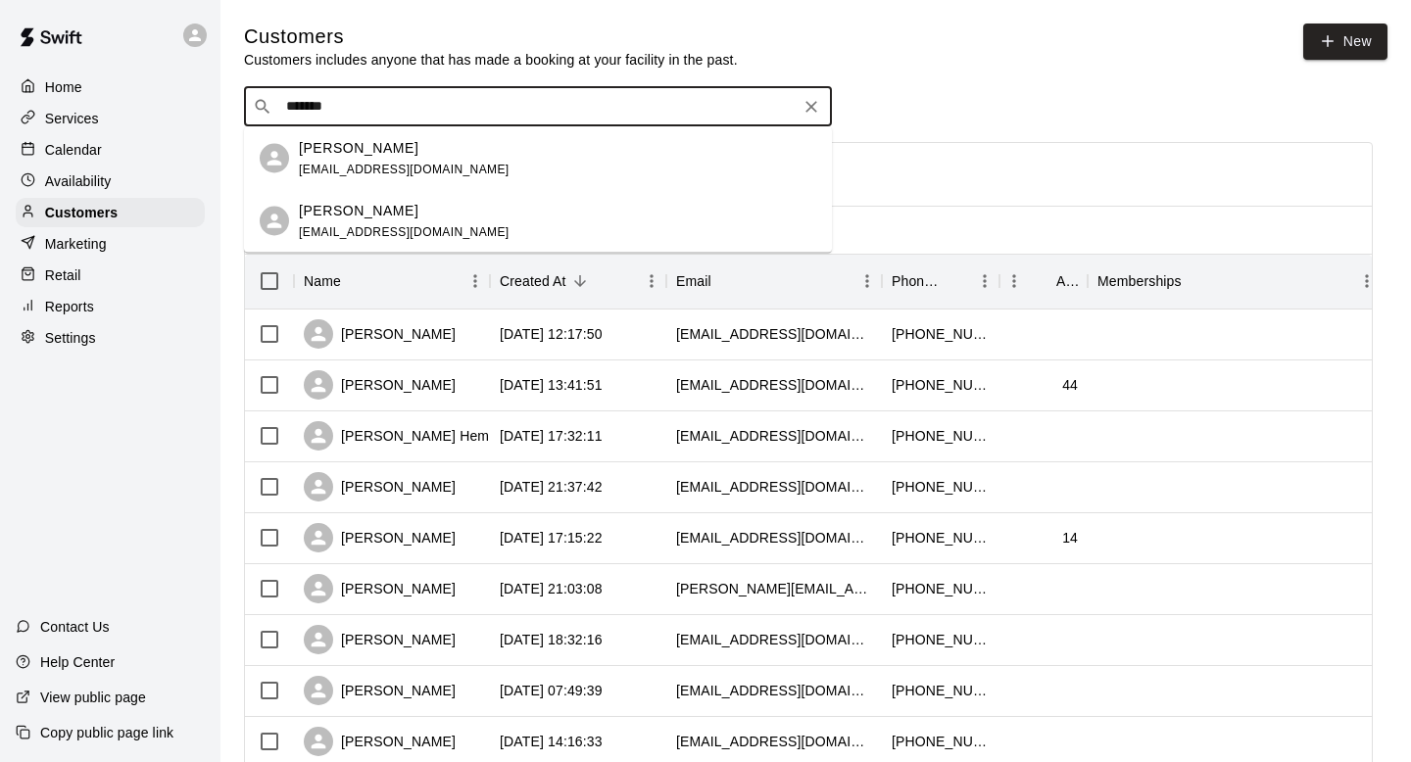
click at [458, 232] on div "Lance Gregory alangregory@hotmail.com" at bounding box center [557, 221] width 517 height 42
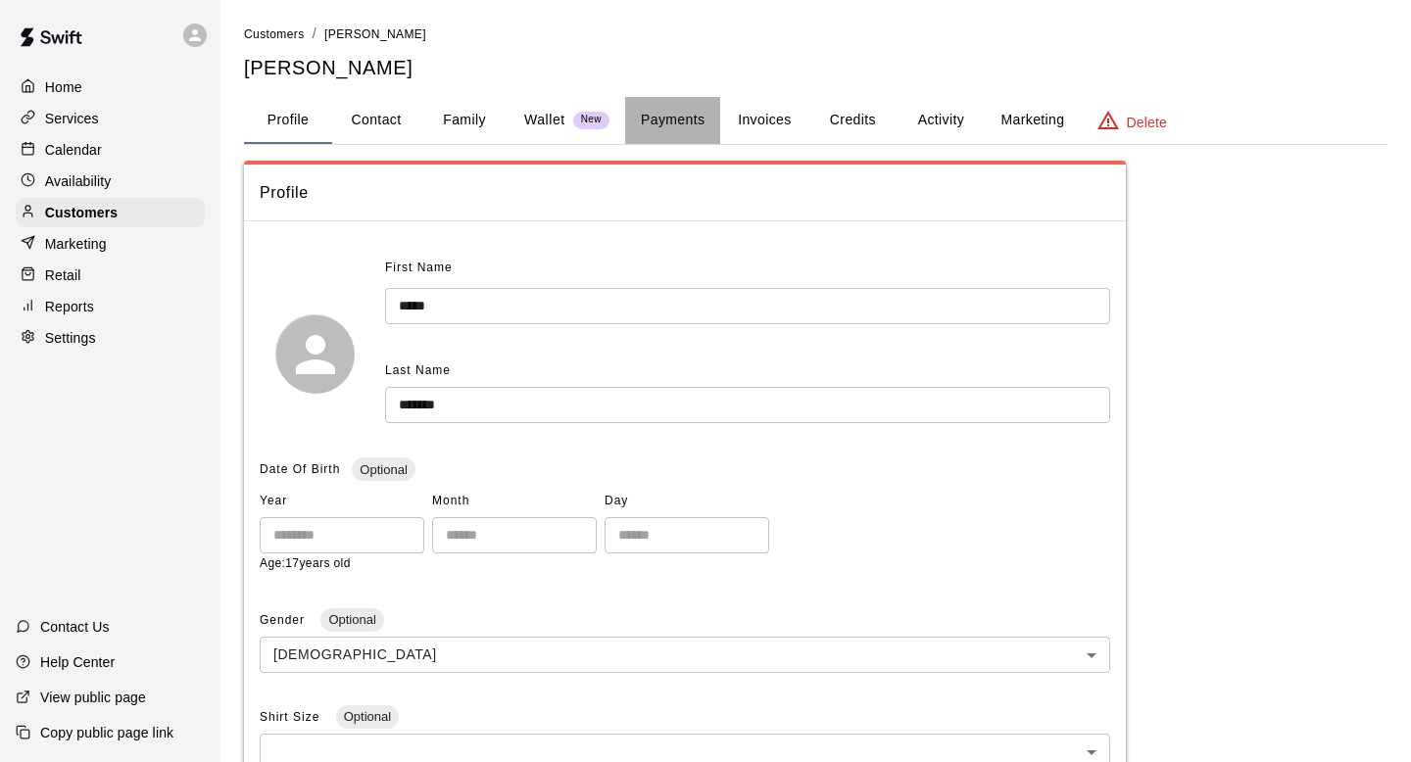
click at [700, 124] on button "Payments" at bounding box center [672, 120] width 95 height 47
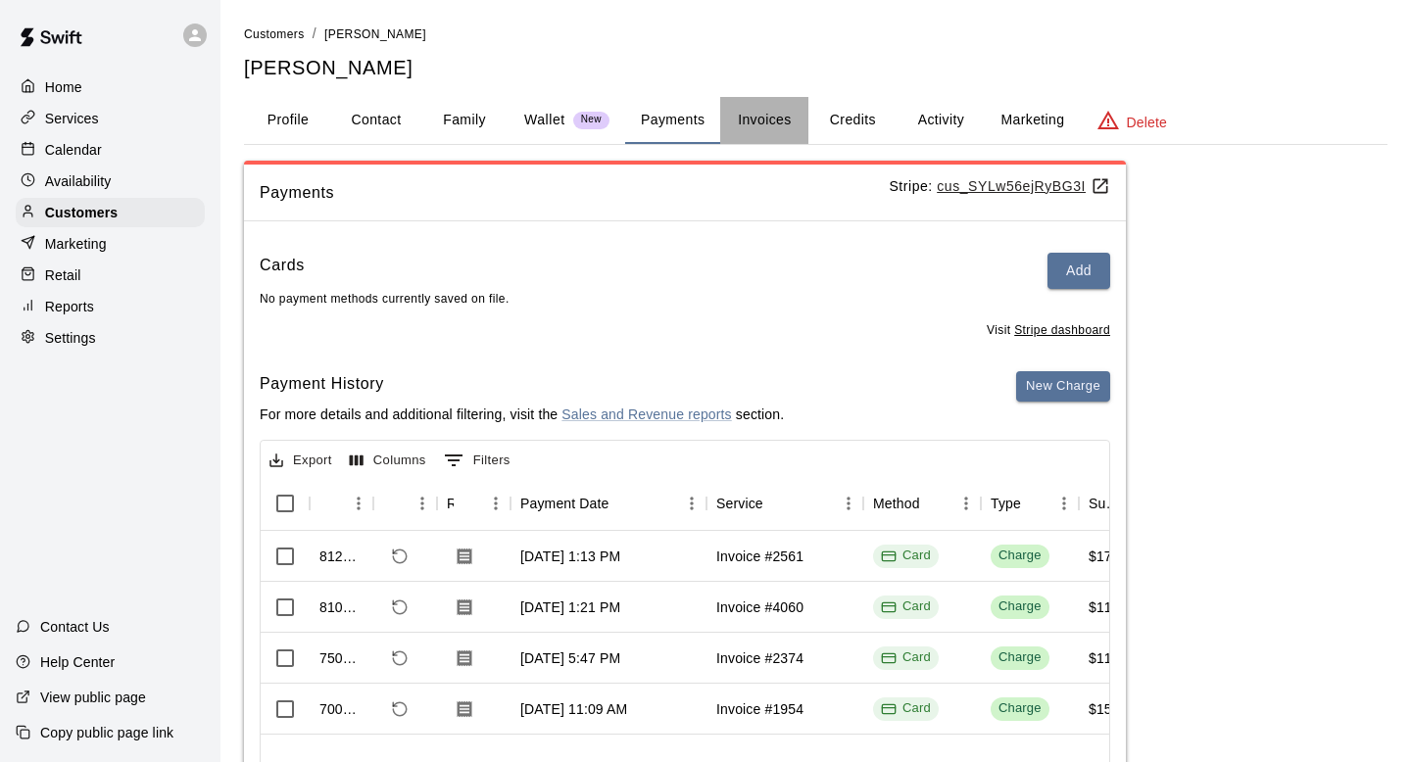
click at [783, 113] on button "Invoices" at bounding box center [764, 120] width 88 height 47
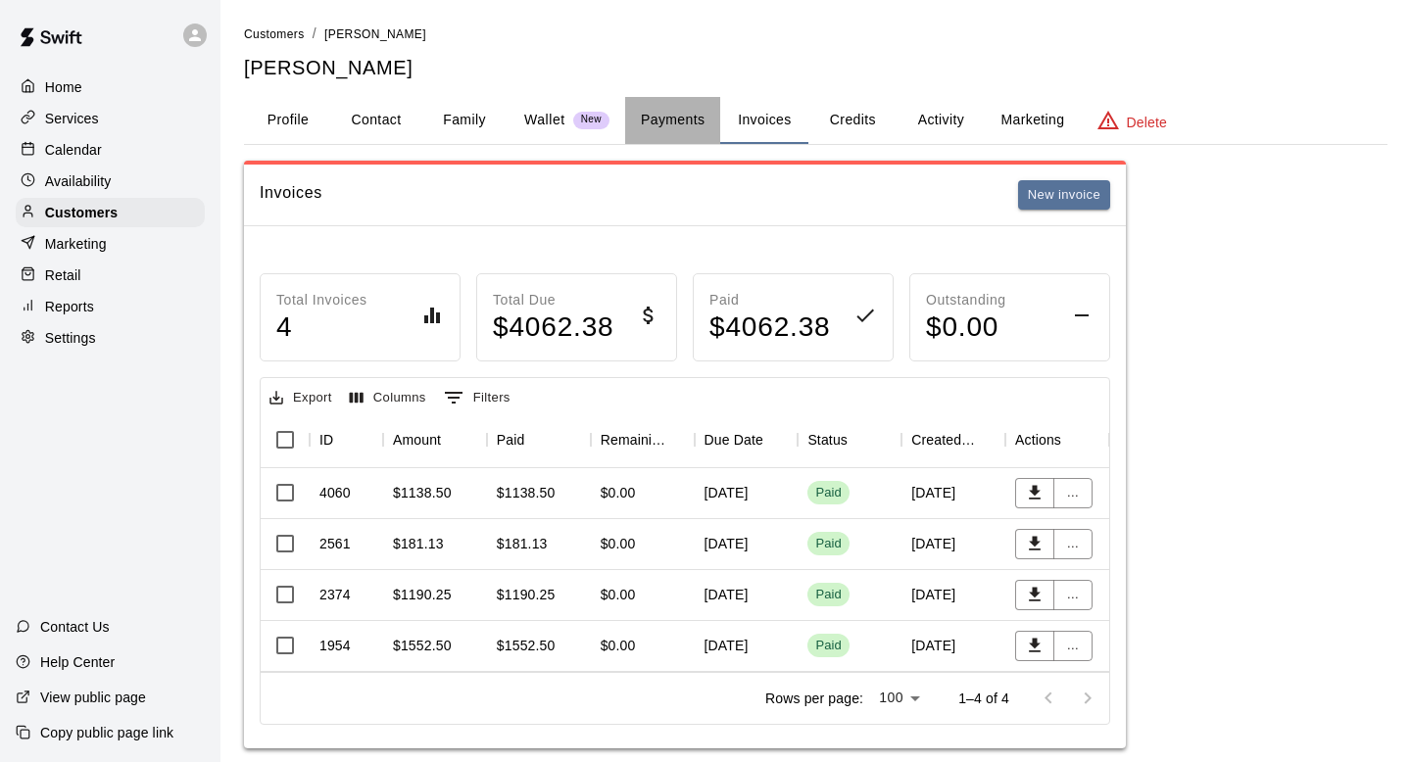
click at [669, 121] on button "Payments" at bounding box center [672, 120] width 95 height 47
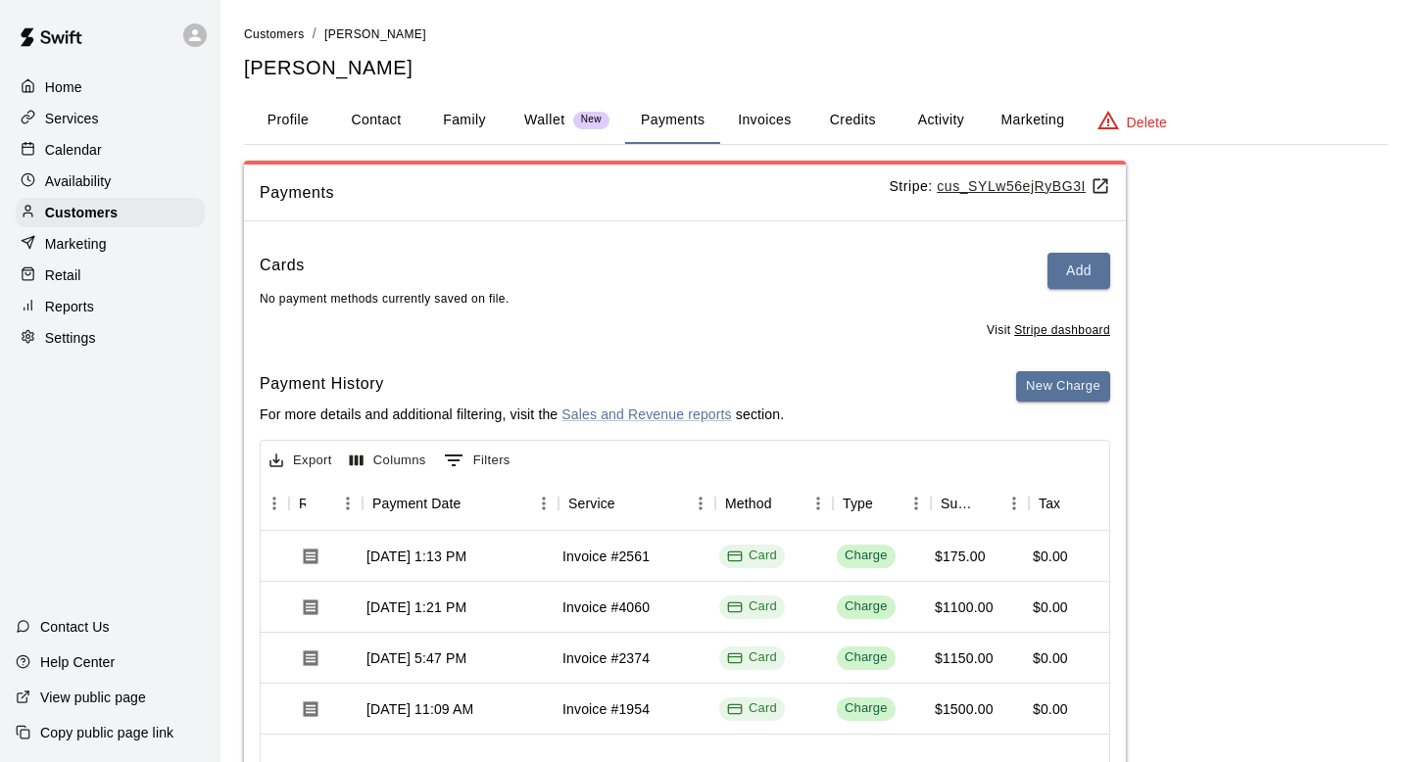
scroll to position [0, 155]
click at [260, 38] on span "Customers" at bounding box center [274, 34] width 61 height 14
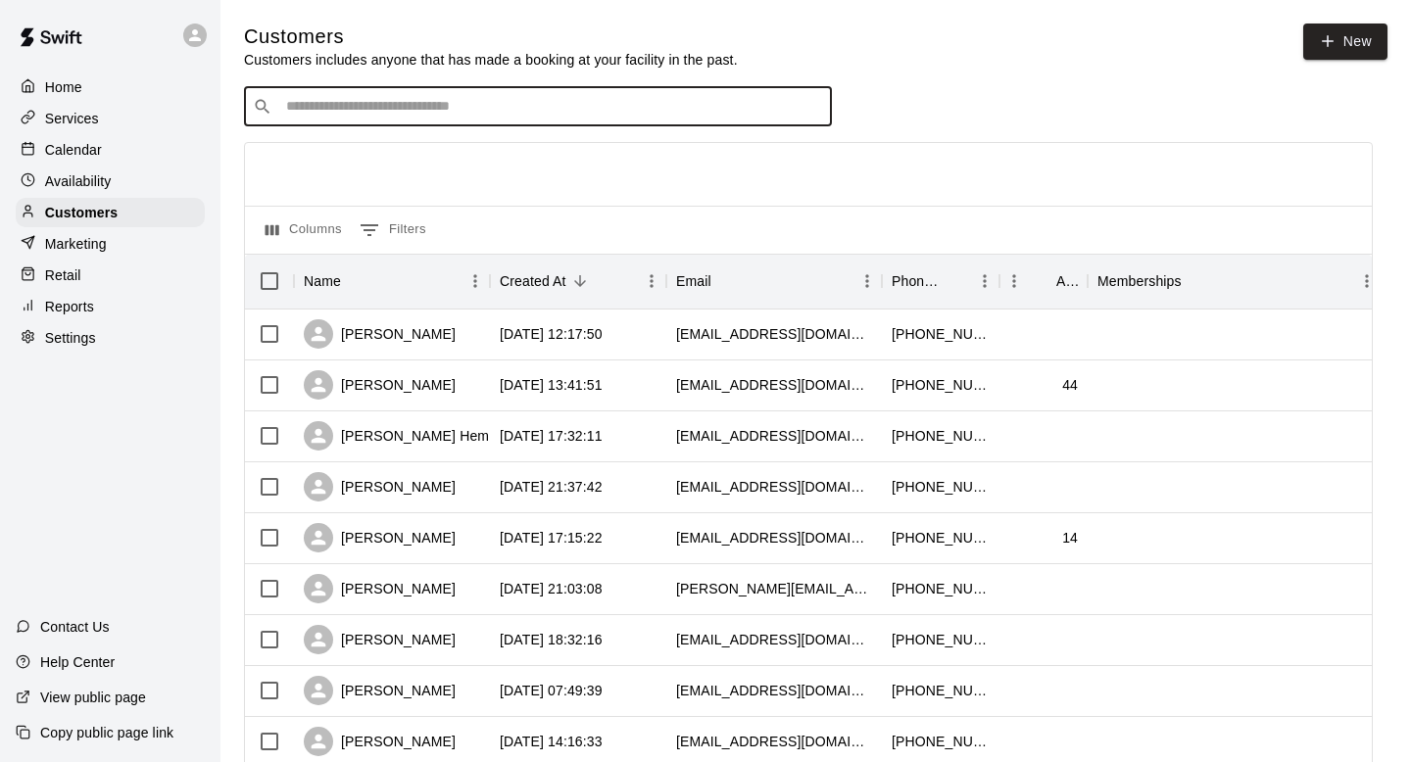
click at [349, 109] on input "Search customers by name or email" at bounding box center [551, 107] width 543 height 20
type input "*****"
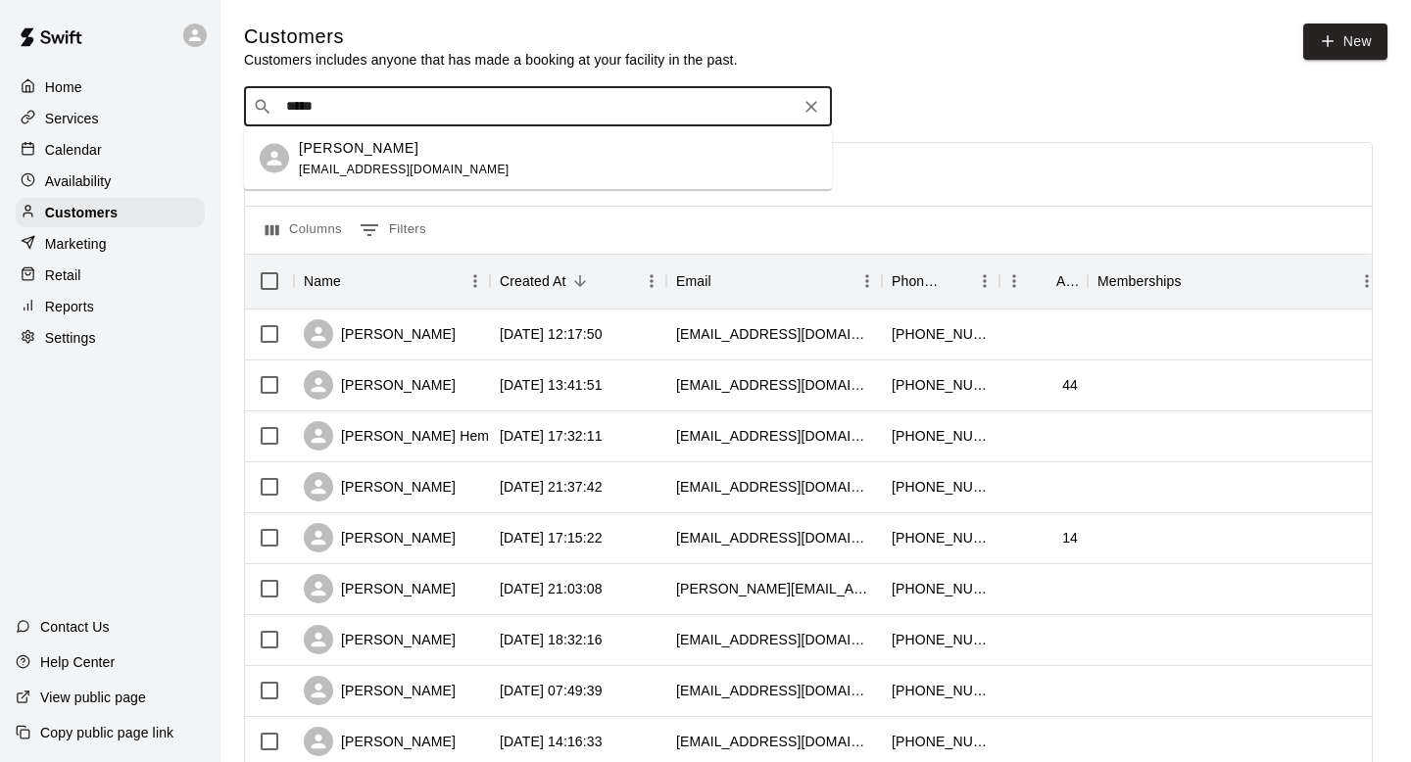
click at [319, 164] on span "connistritt@gmail.com" at bounding box center [404, 169] width 211 height 14
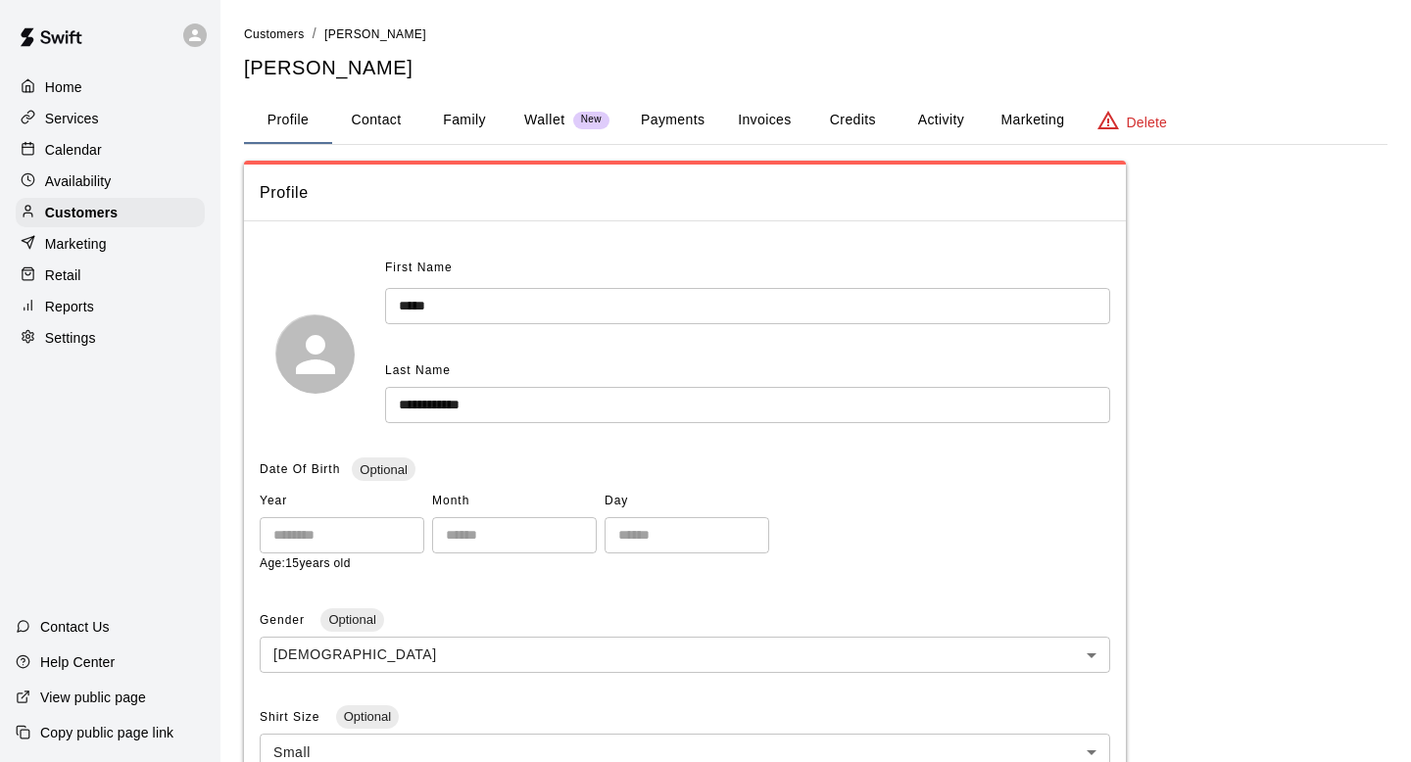
click at [760, 121] on button "Invoices" at bounding box center [764, 120] width 88 height 47
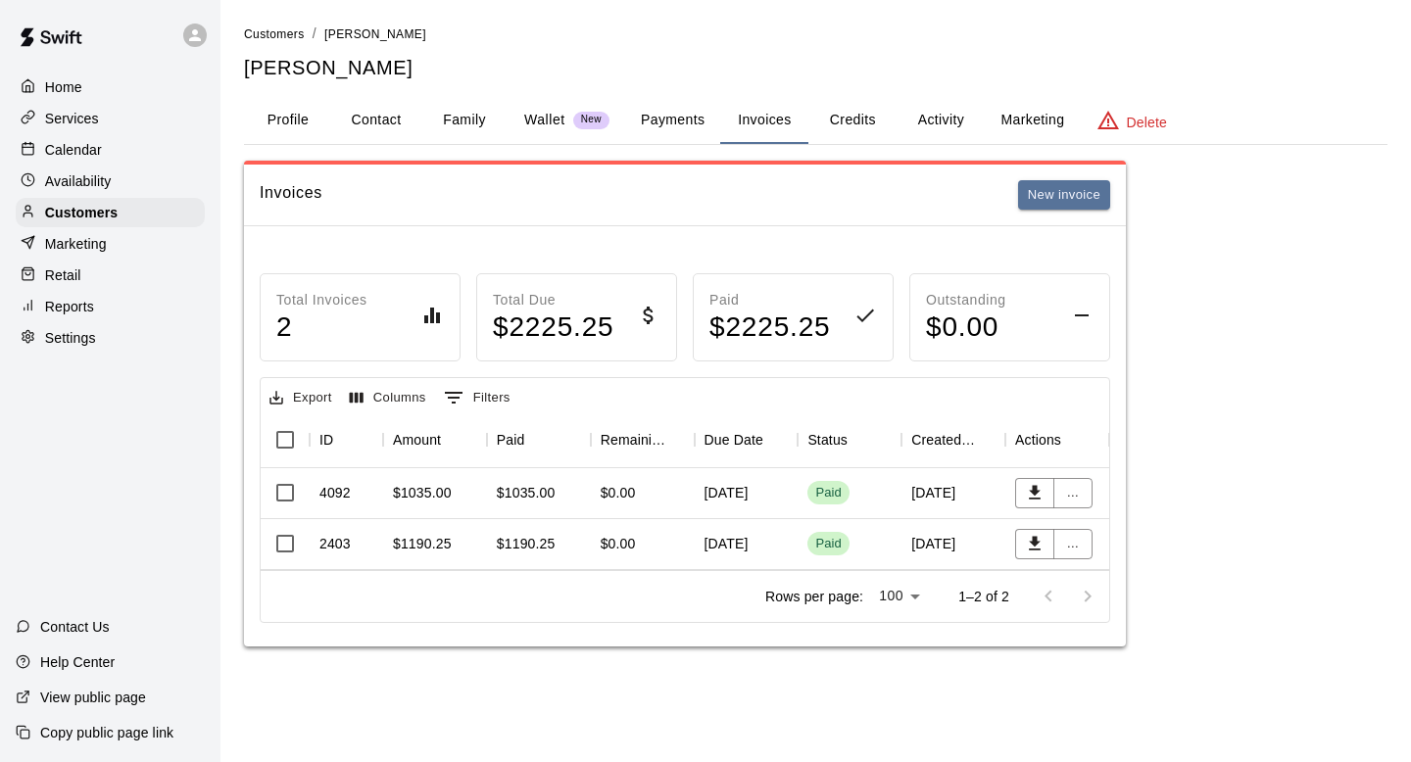
click at [680, 115] on button "Payments" at bounding box center [672, 120] width 95 height 47
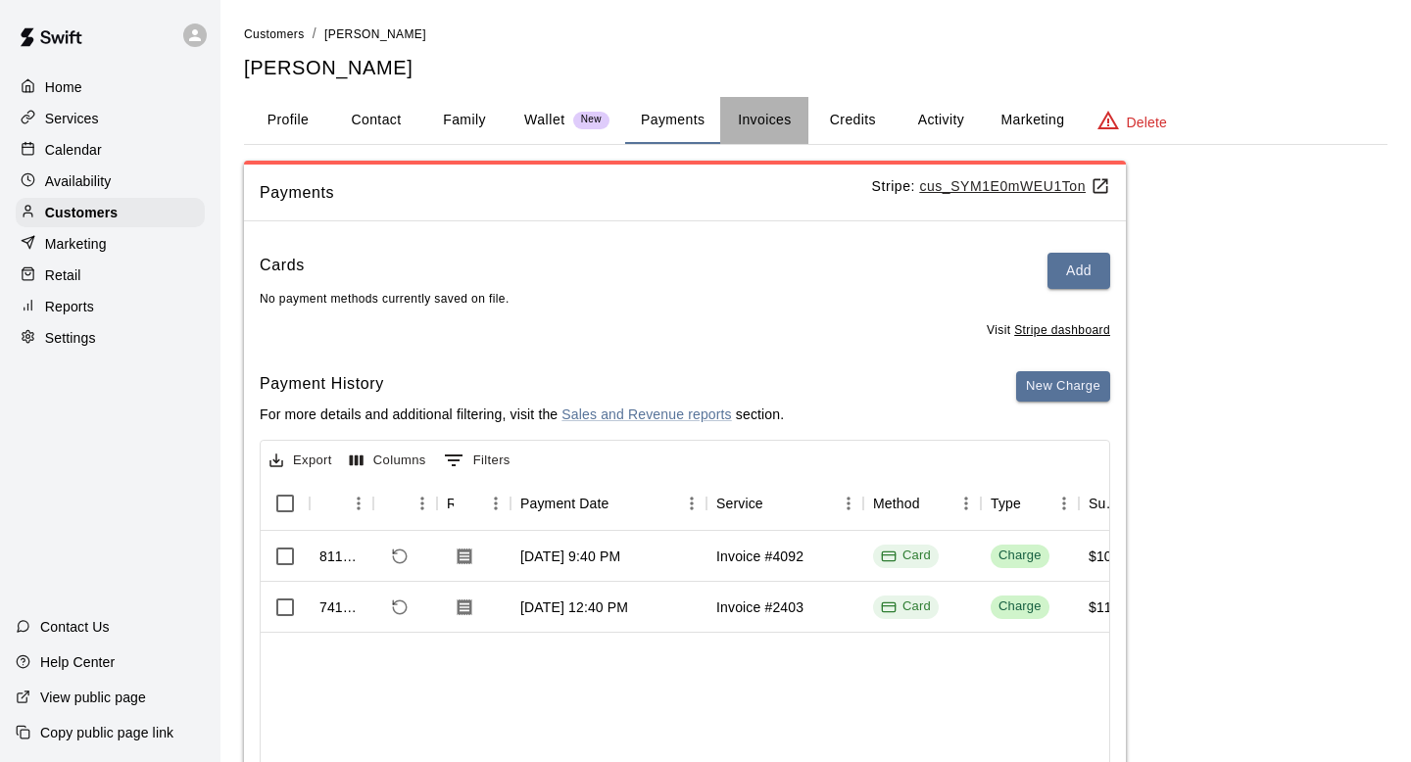
click at [775, 112] on button "Invoices" at bounding box center [764, 120] width 88 height 47
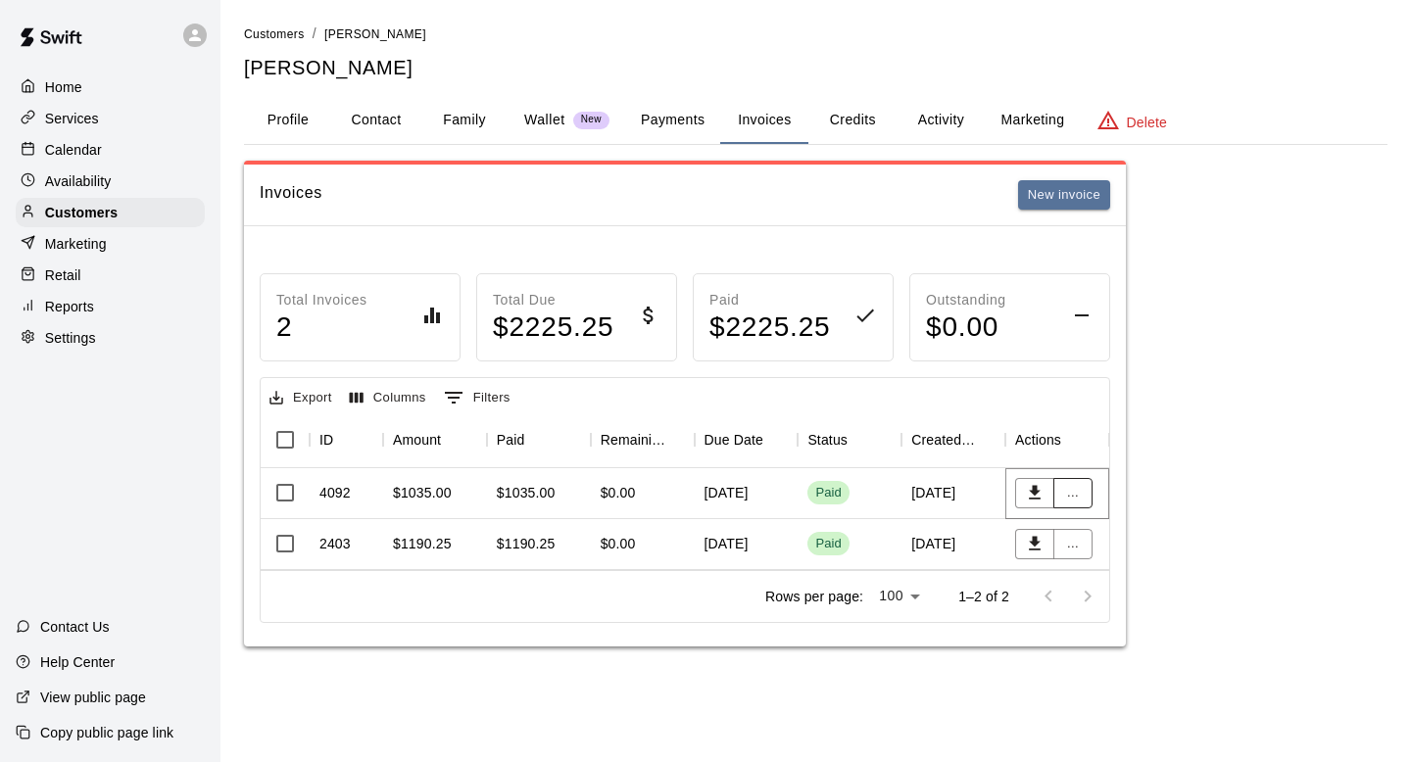
click at [1067, 485] on button "..." at bounding box center [1072, 493] width 39 height 30
click at [1073, 539] on li "View details" at bounding box center [1108, 532] width 111 height 32
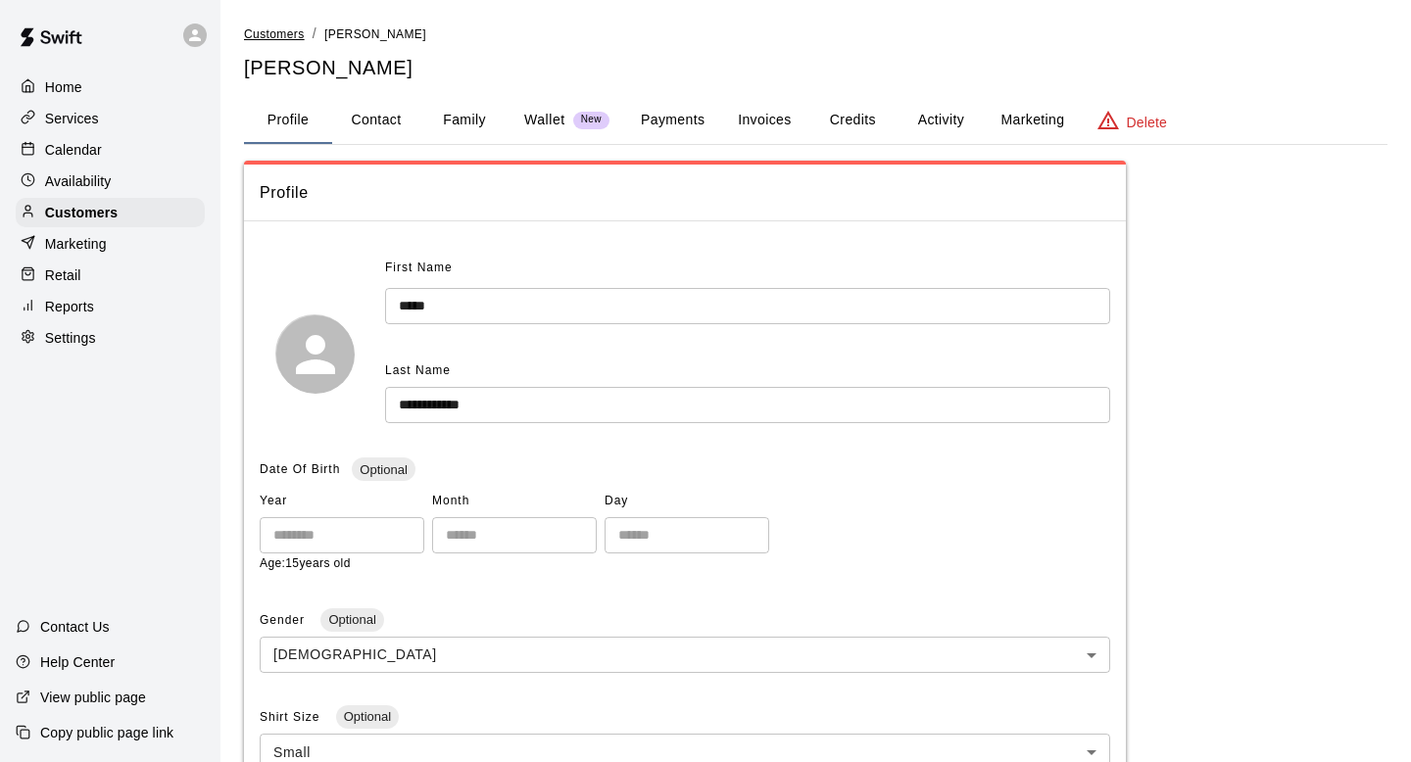
click at [286, 36] on span "Customers" at bounding box center [274, 34] width 61 height 14
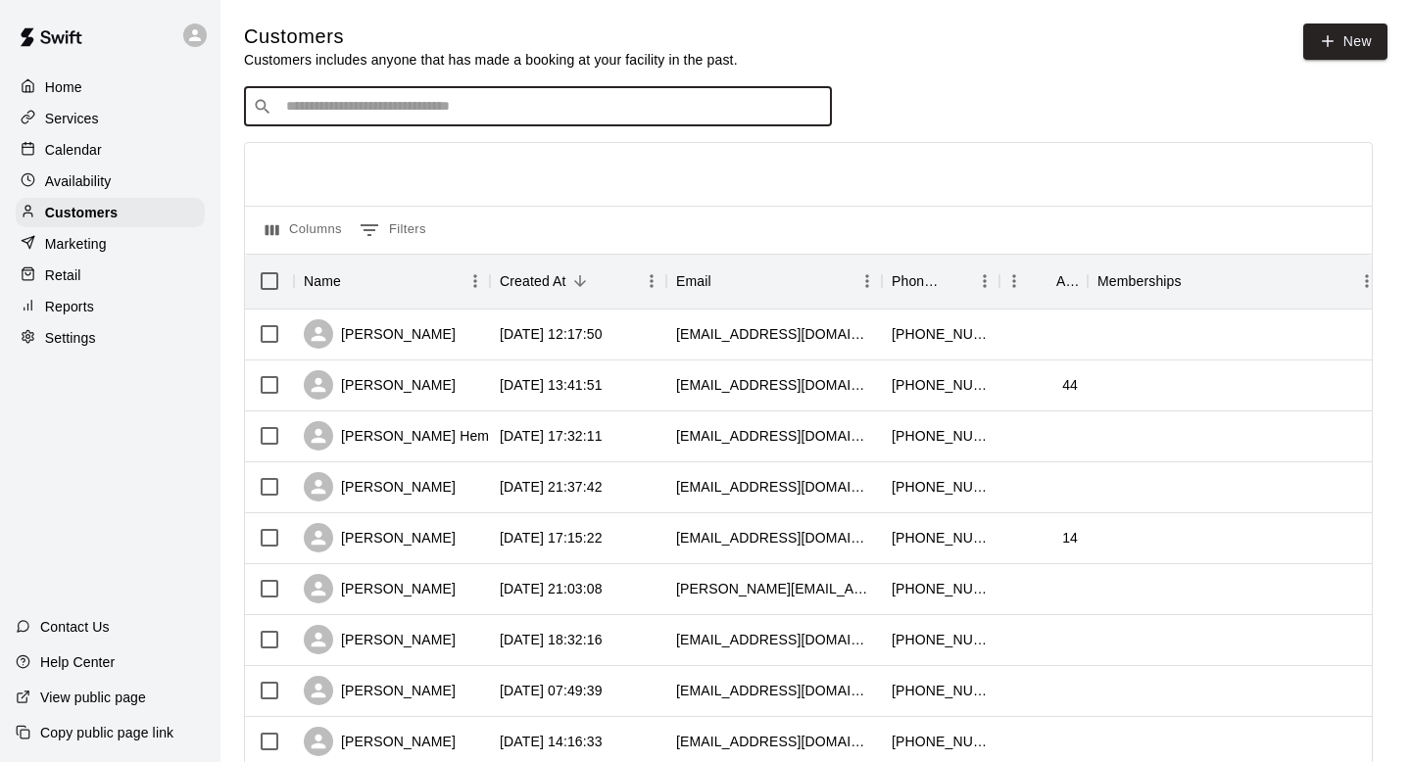
click at [385, 108] on input "Search customers by name or email" at bounding box center [551, 107] width 543 height 20
type input "*****"
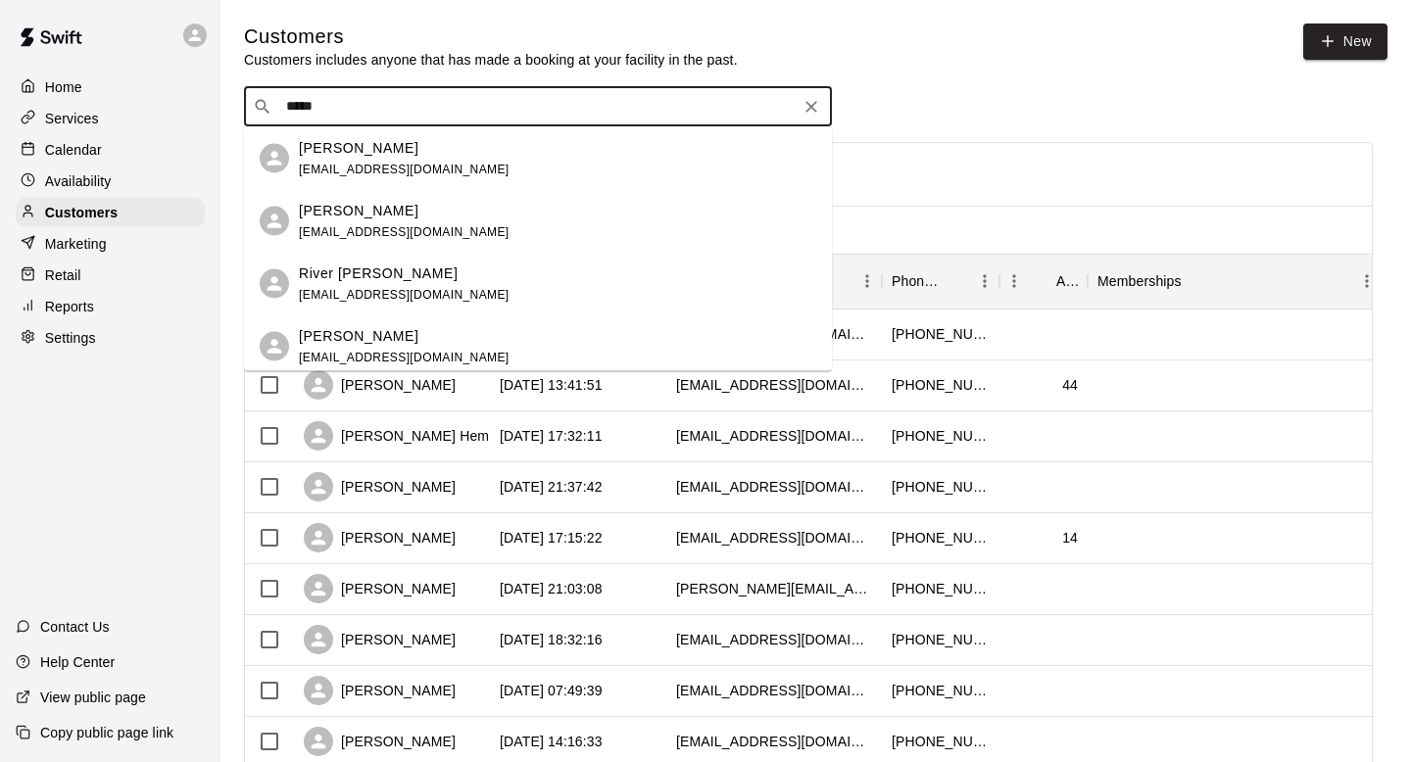
click at [351, 158] on div "Brayden Rivera brivera05@yahoo.com" at bounding box center [404, 158] width 211 height 42
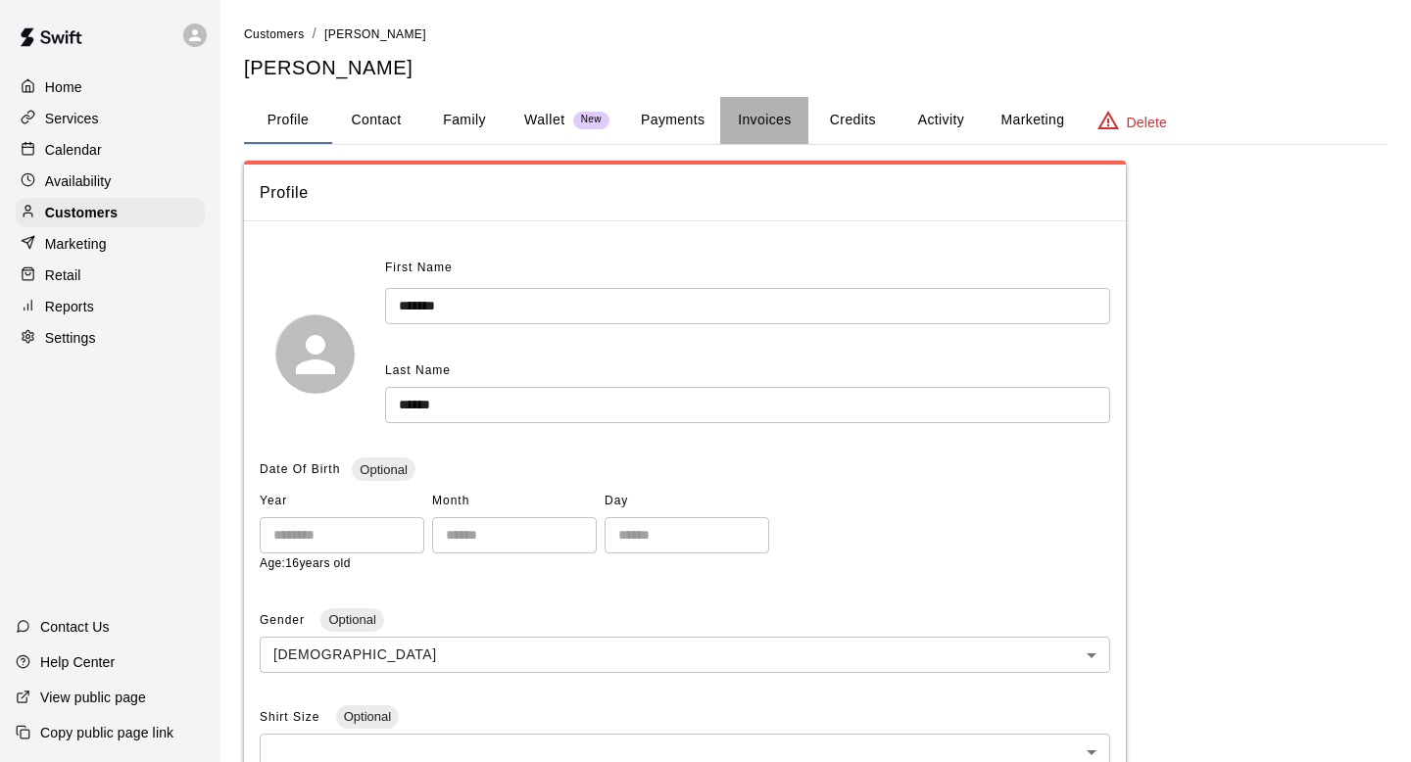
click at [742, 129] on button "Invoices" at bounding box center [764, 120] width 88 height 47
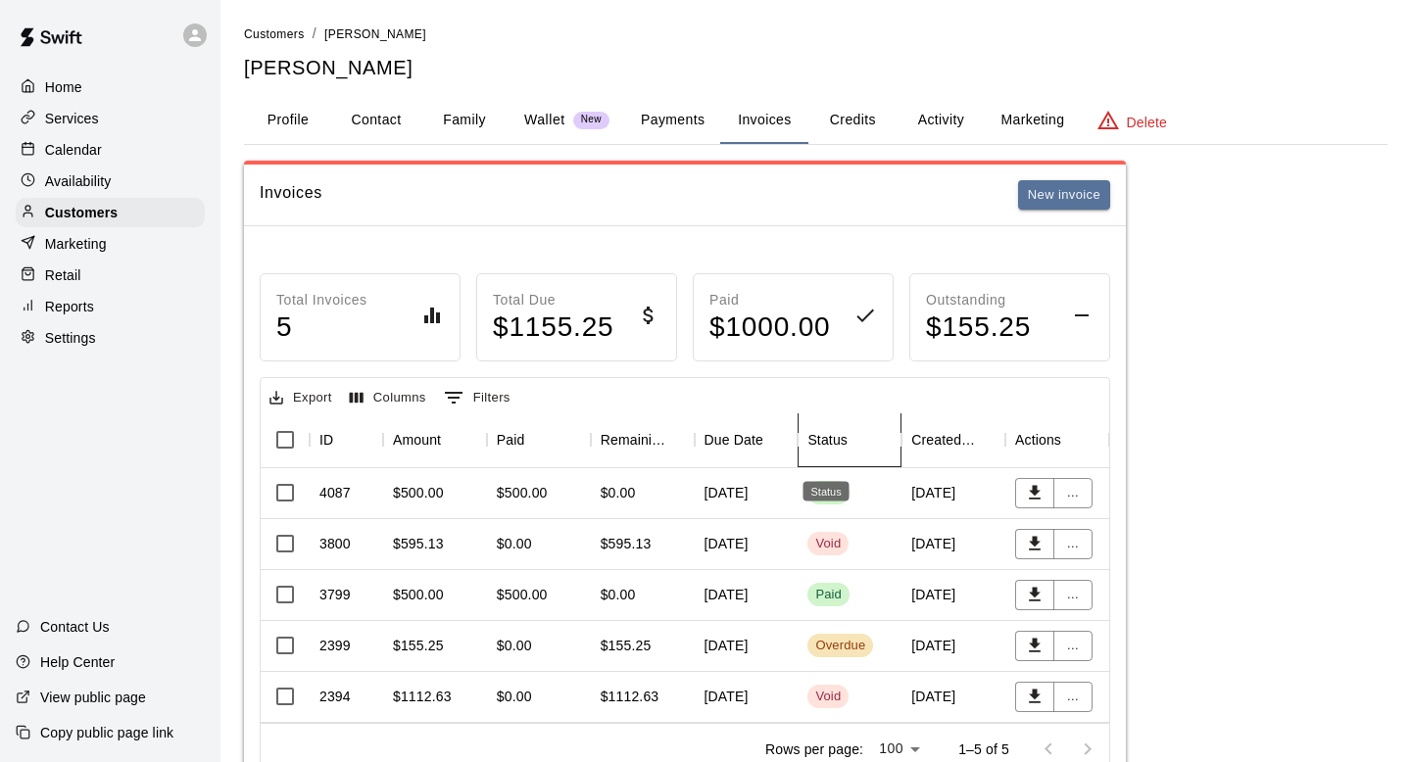
click at [834, 435] on div "Status" at bounding box center [827, 440] width 40 height 55
click at [1080, 548] on button "..." at bounding box center [1072, 544] width 39 height 30
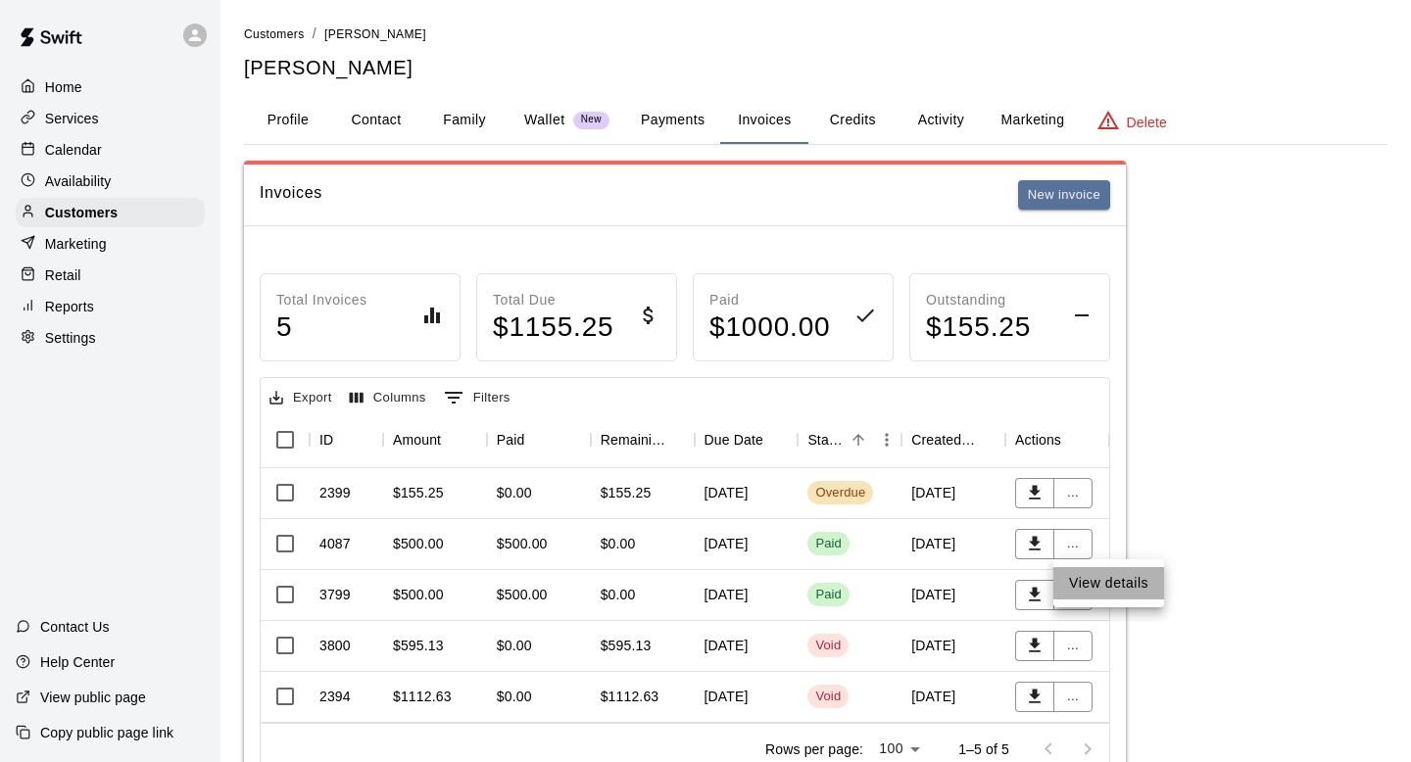
click at [1082, 593] on li "View details" at bounding box center [1108, 583] width 111 height 32
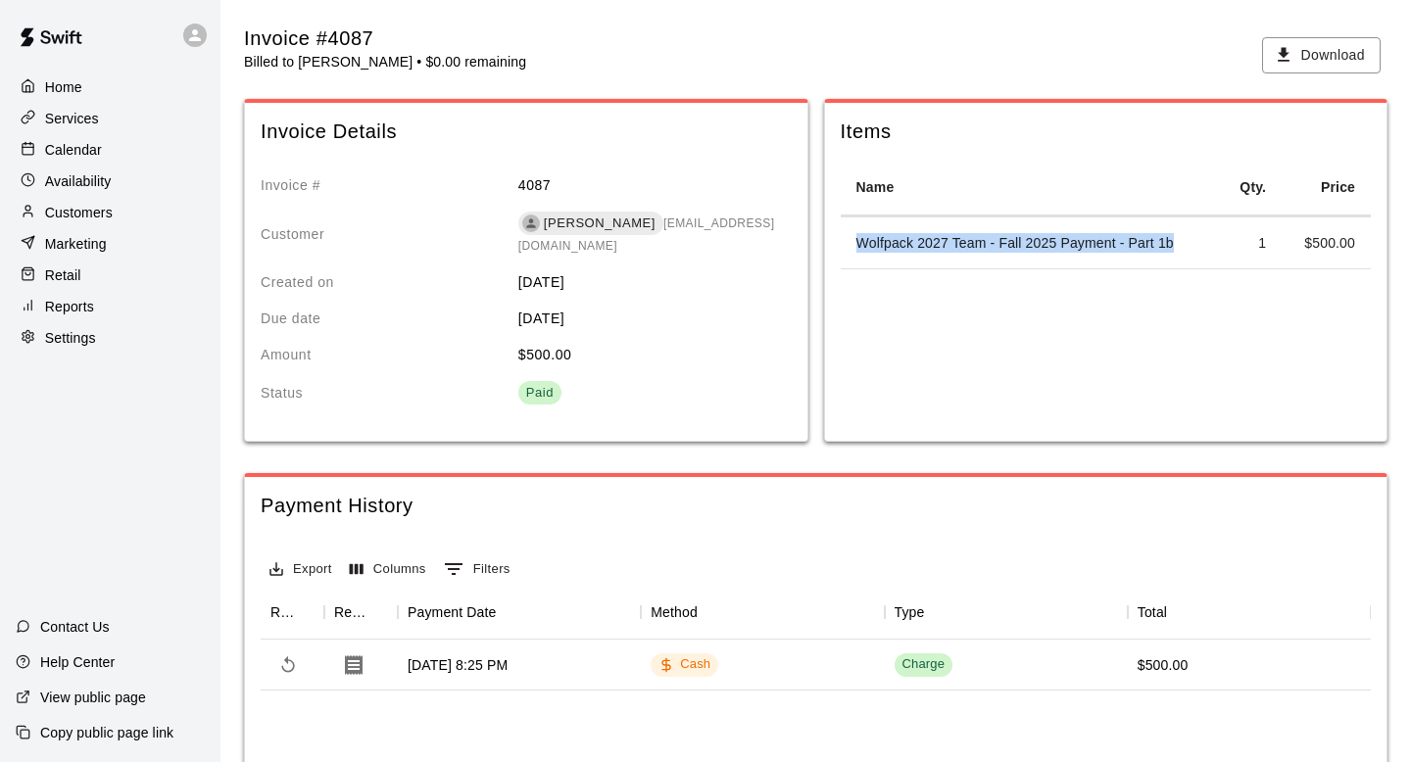
drag, startPoint x: 1192, startPoint y: 245, endPoint x: 858, endPoint y: 238, distance: 333.2
click at [858, 238] on td "Wolfpack 2027 Team - Fall 2025 Payment - Part 1b" at bounding box center [1030, 244] width 379 height 52
copy td "Wolfpack 2027 Team - Fall 2025 Payment - Part 1b"
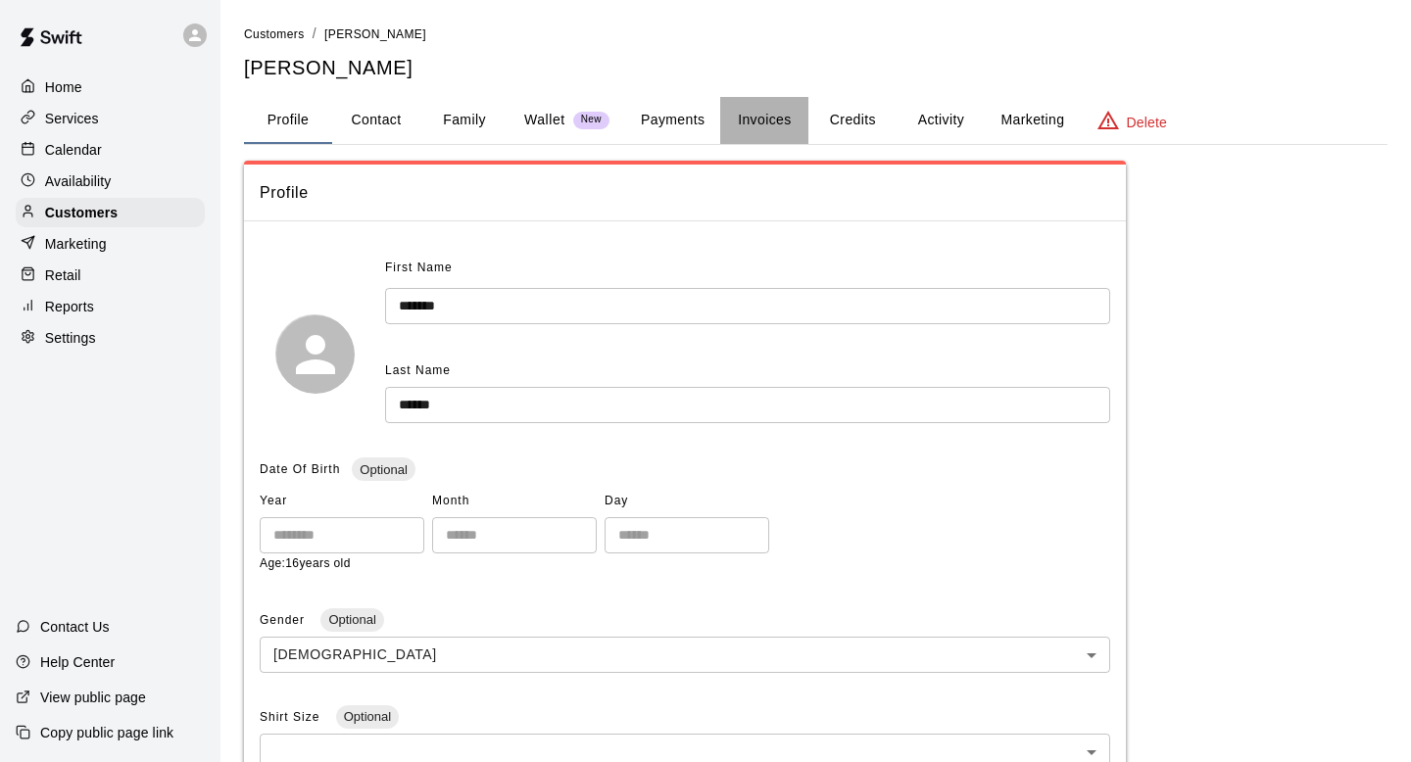
click at [767, 119] on button "Invoices" at bounding box center [764, 120] width 88 height 47
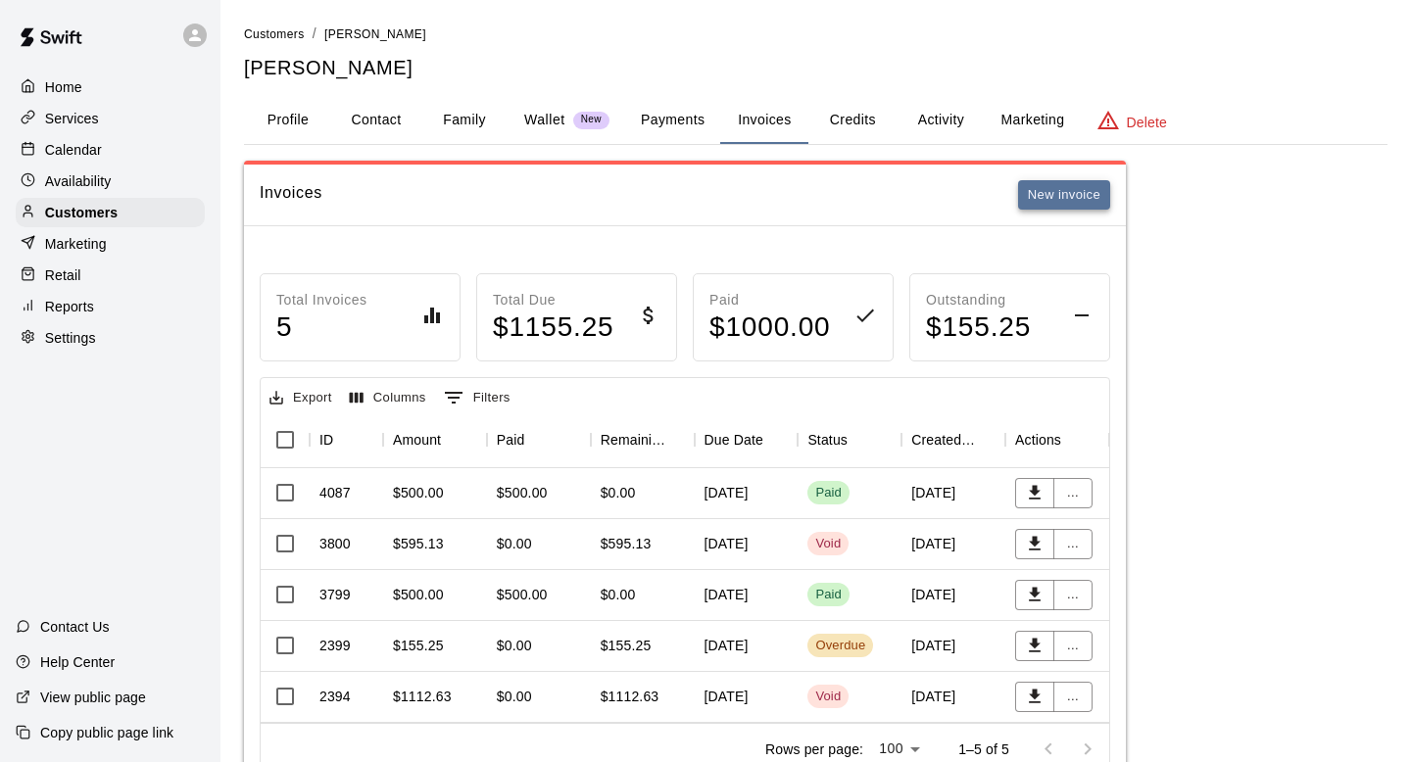
click at [1047, 200] on button "New invoice" at bounding box center [1064, 195] width 92 height 30
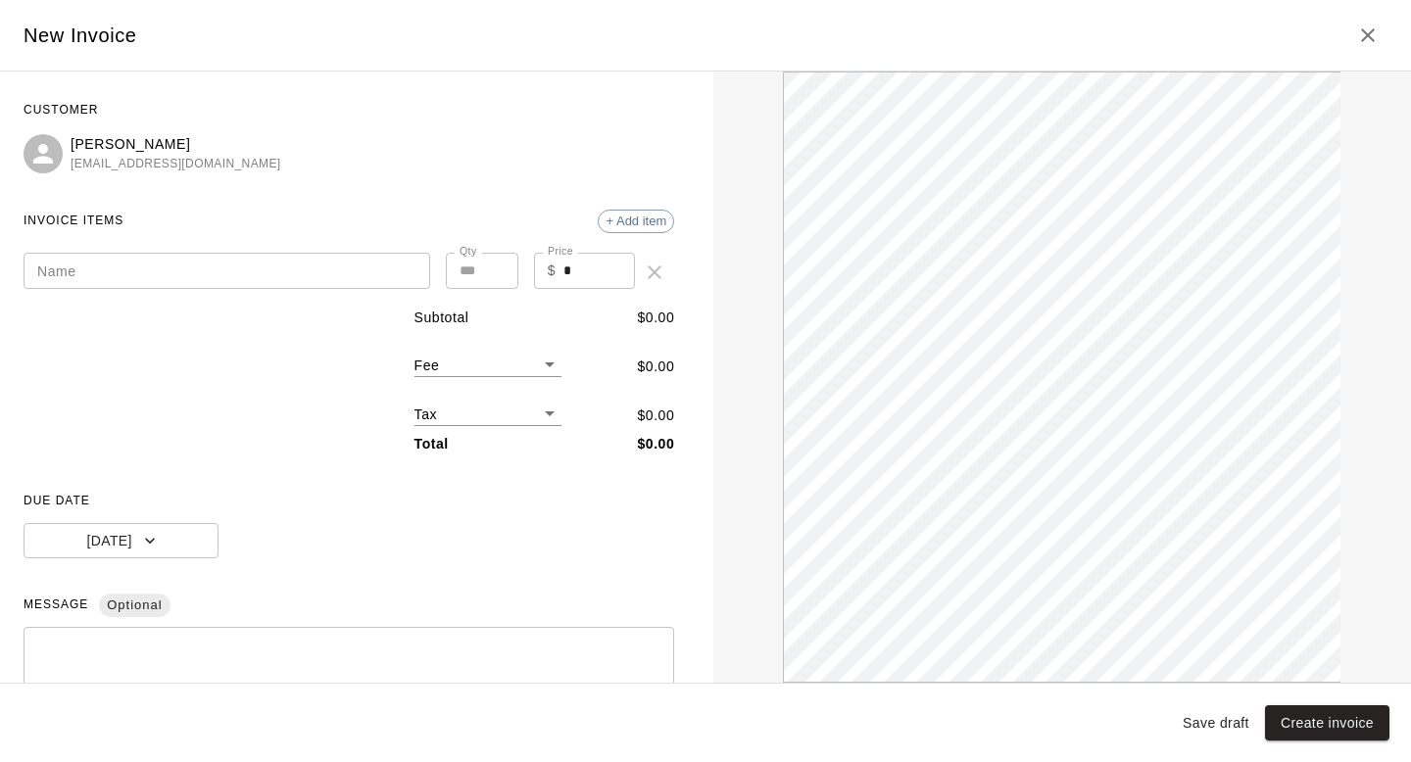
click at [247, 274] on input "Name" at bounding box center [227, 271] width 407 height 36
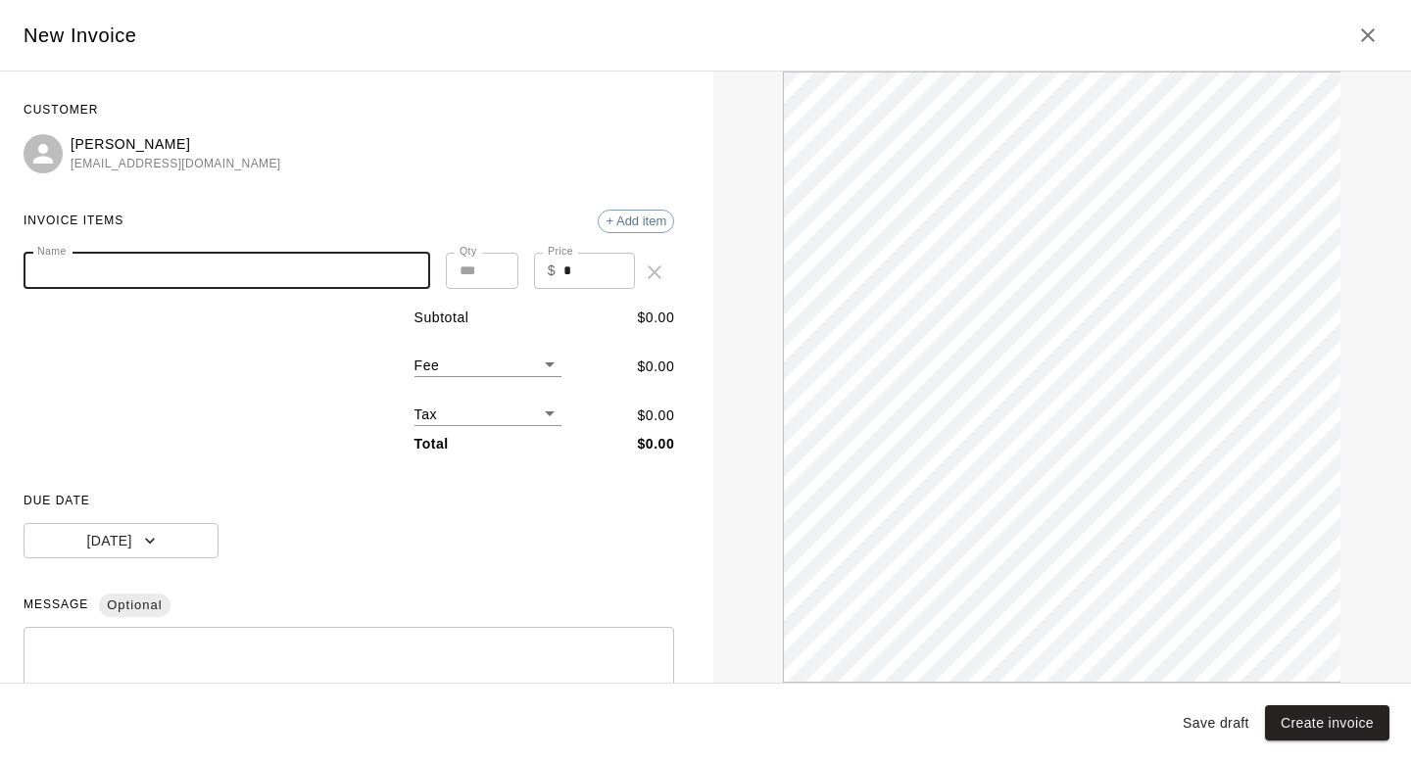
paste input "**********"
type input "**********"
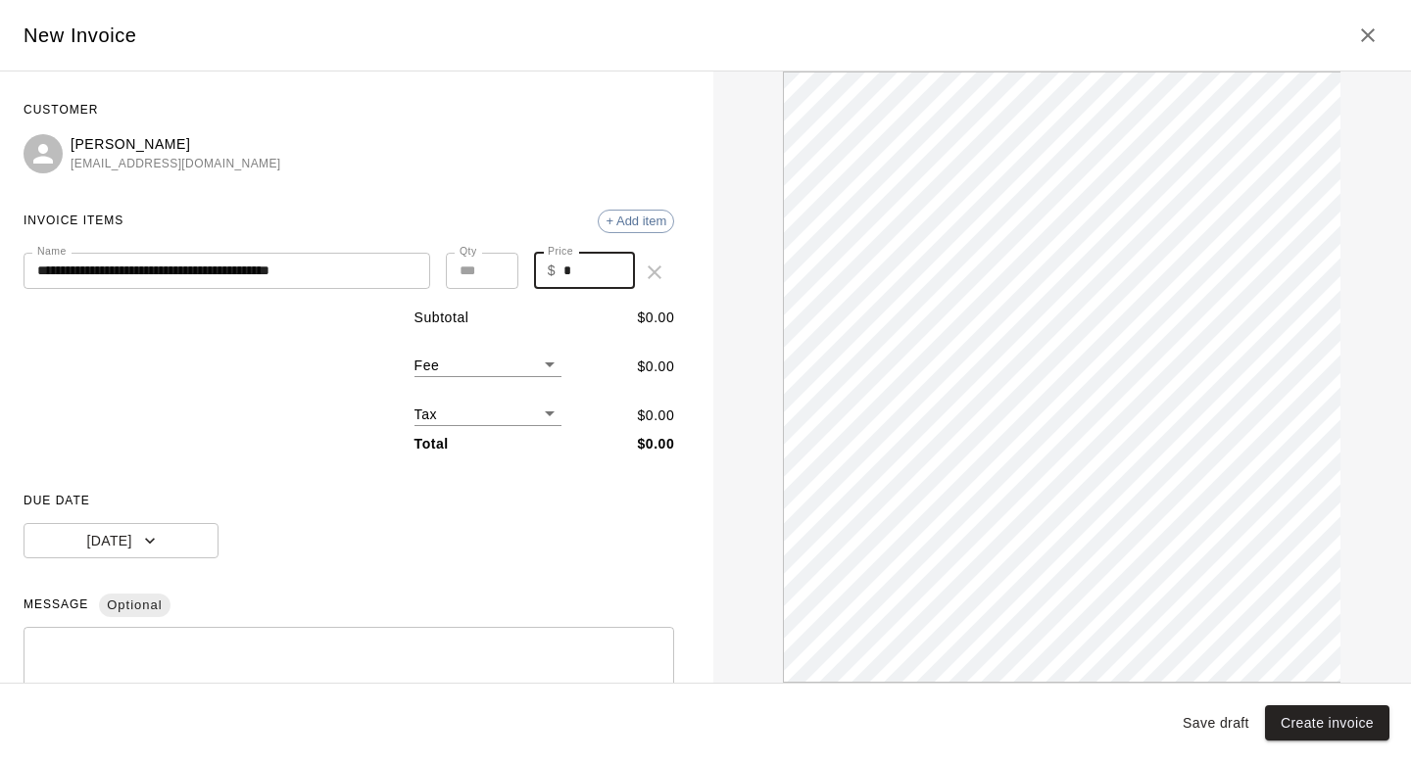
click at [570, 272] on input "*" at bounding box center [599, 271] width 72 height 36
type input "****"
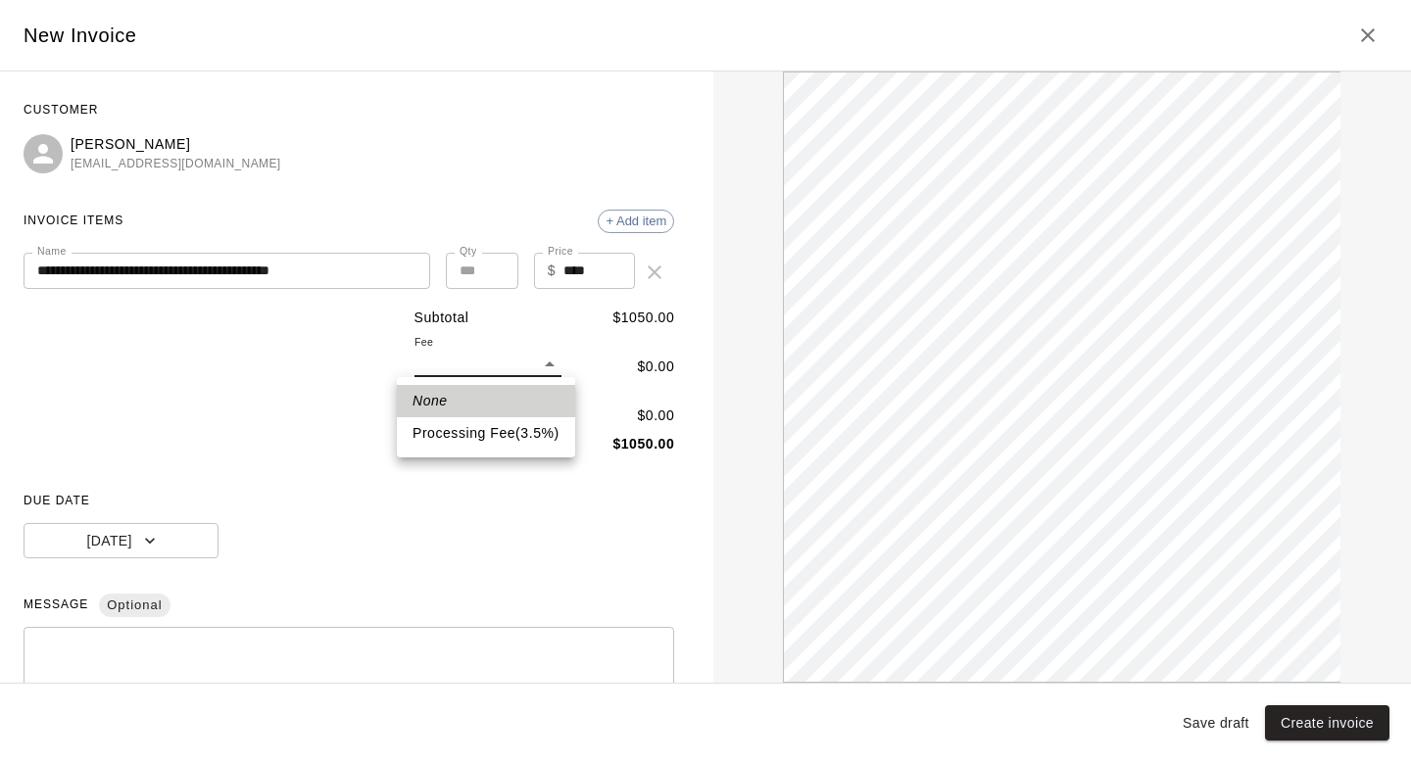
click at [503, 369] on body "**********" at bounding box center [705, 419] width 1411 height 839
click at [482, 442] on li "Processing Fee ( 3.5 % )" at bounding box center [486, 433] width 178 height 32
type input "**"
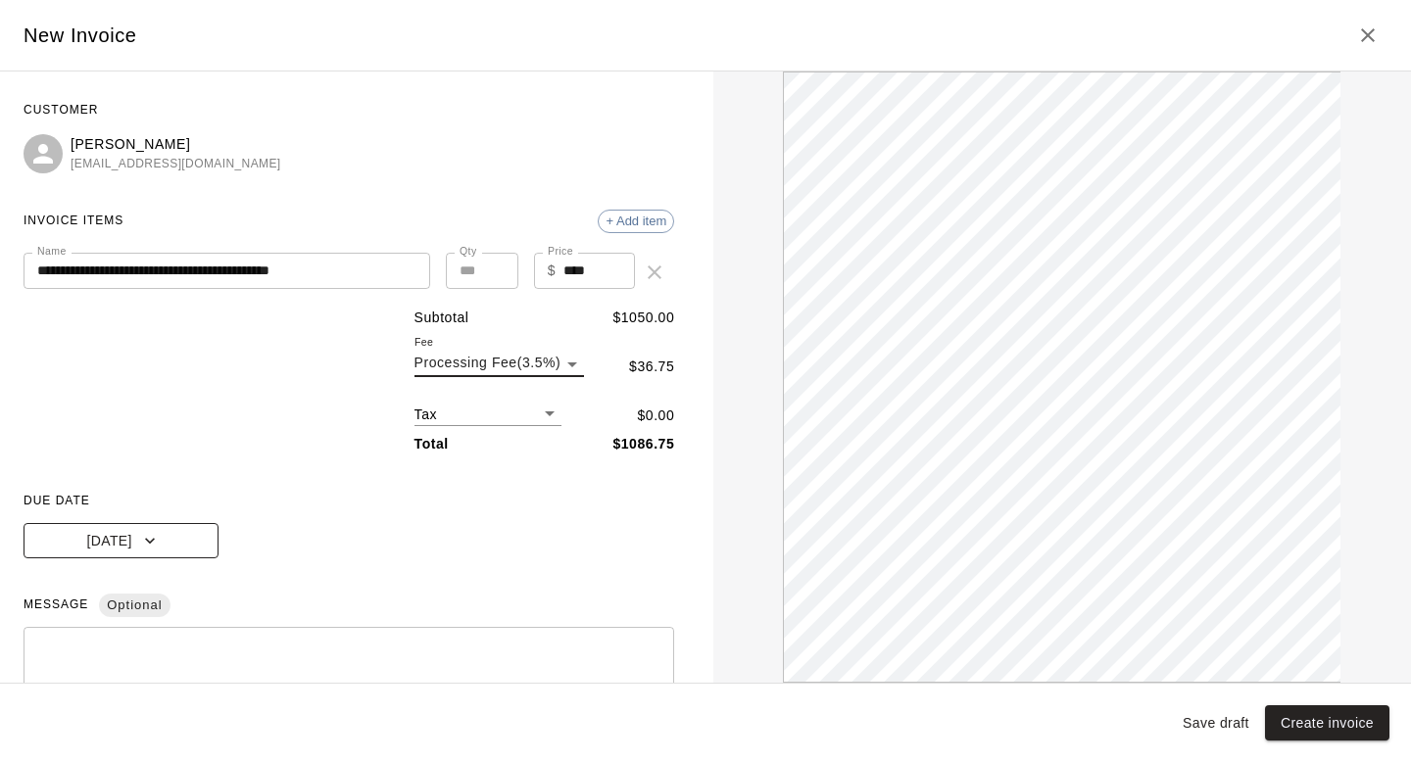
click at [164, 543] on button "Today" at bounding box center [121, 541] width 195 height 36
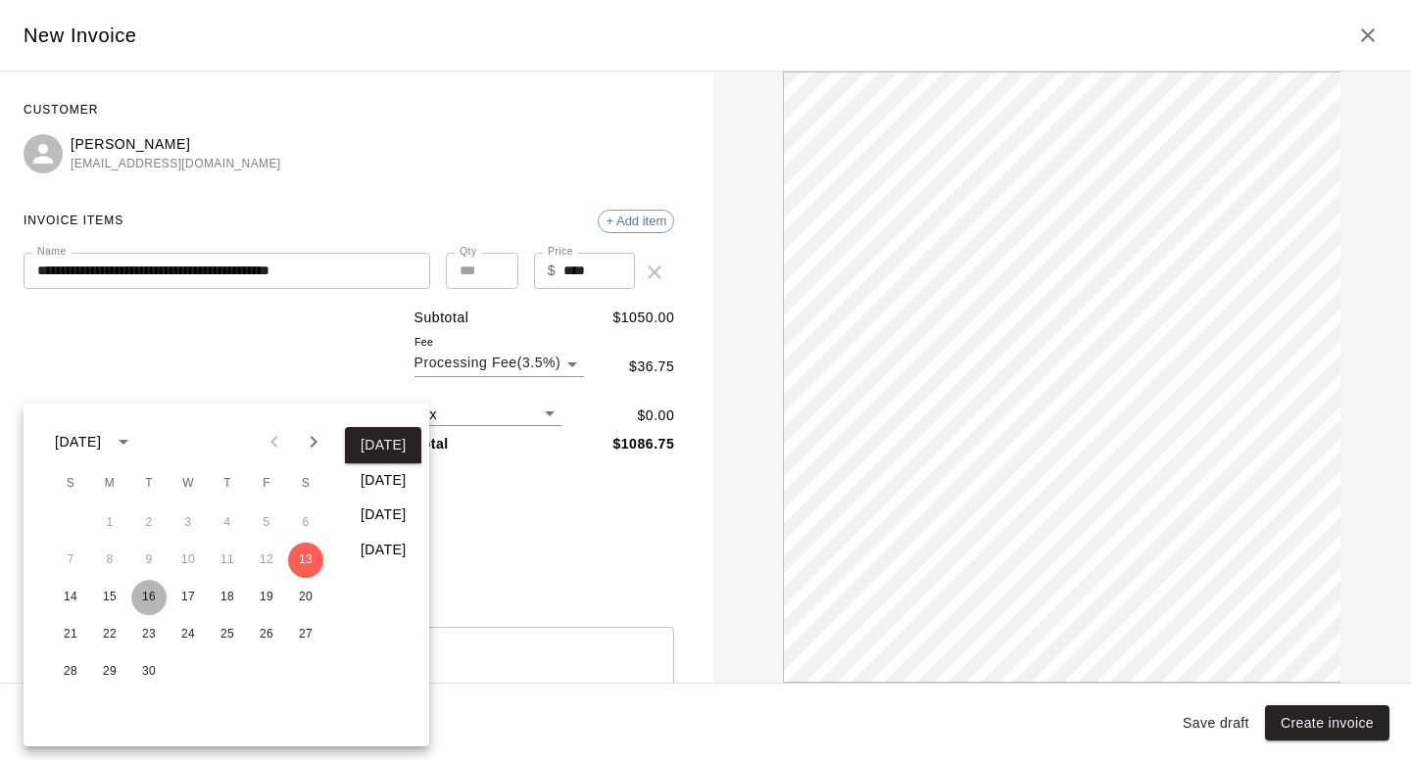
click at [149, 601] on button "16" at bounding box center [148, 597] width 35 height 35
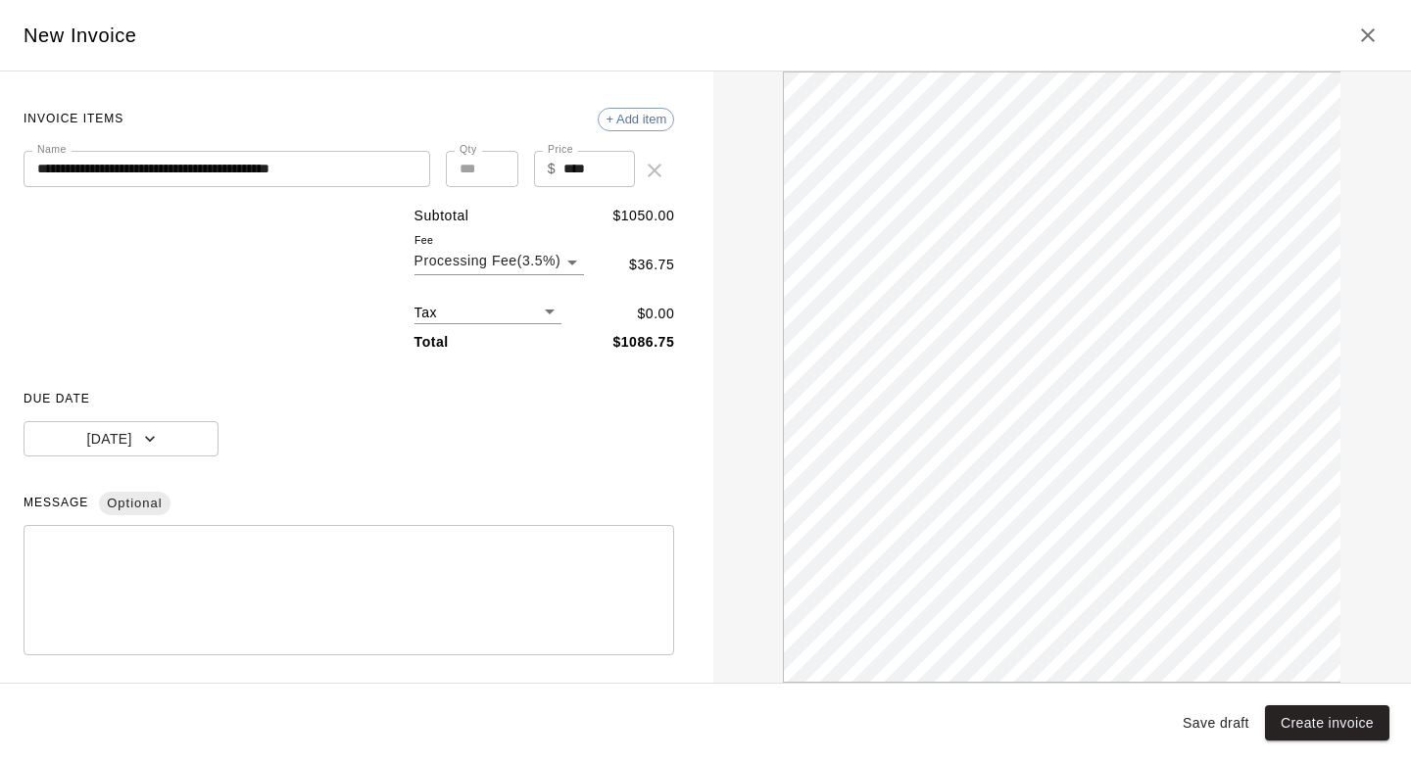
scroll to position [204, 0]
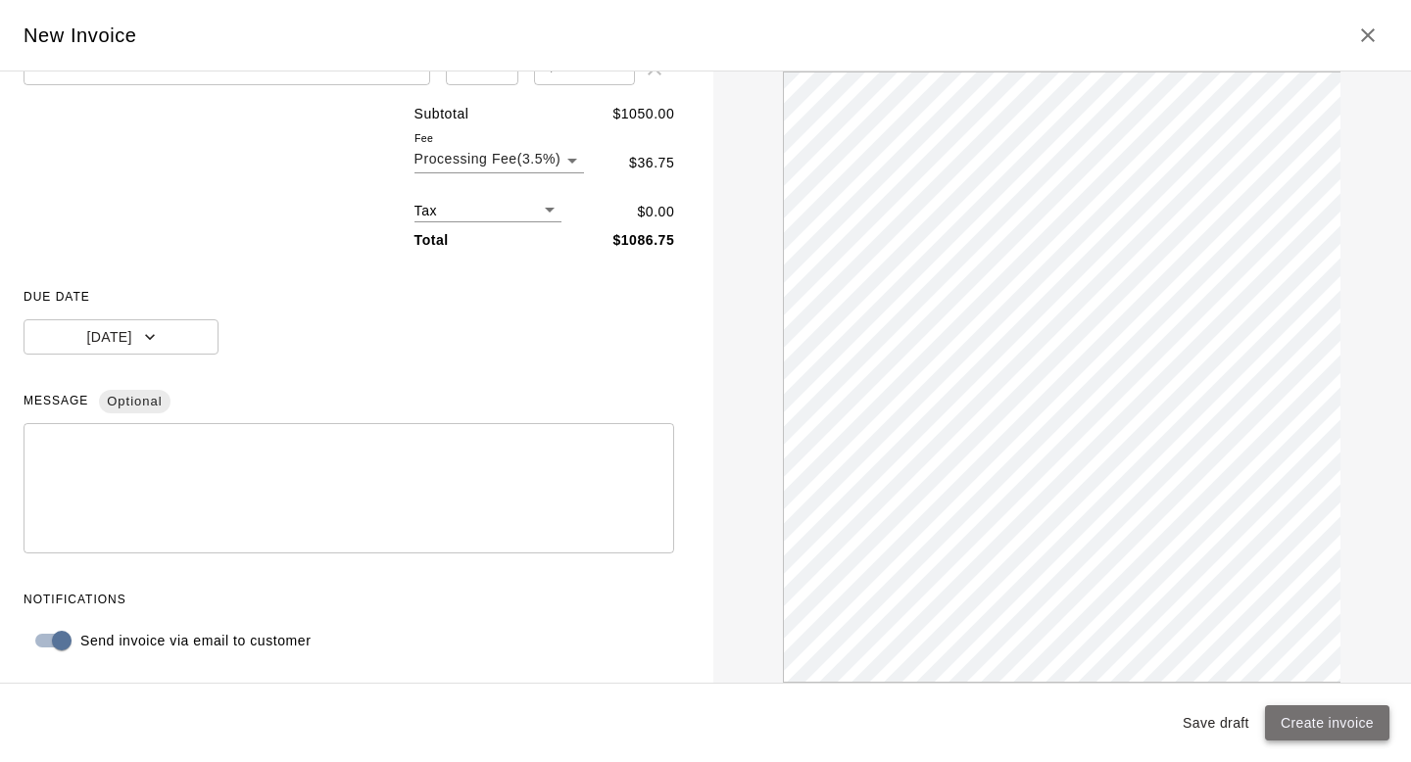
click at [1296, 725] on button "Create invoice" at bounding box center [1327, 724] width 124 height 36
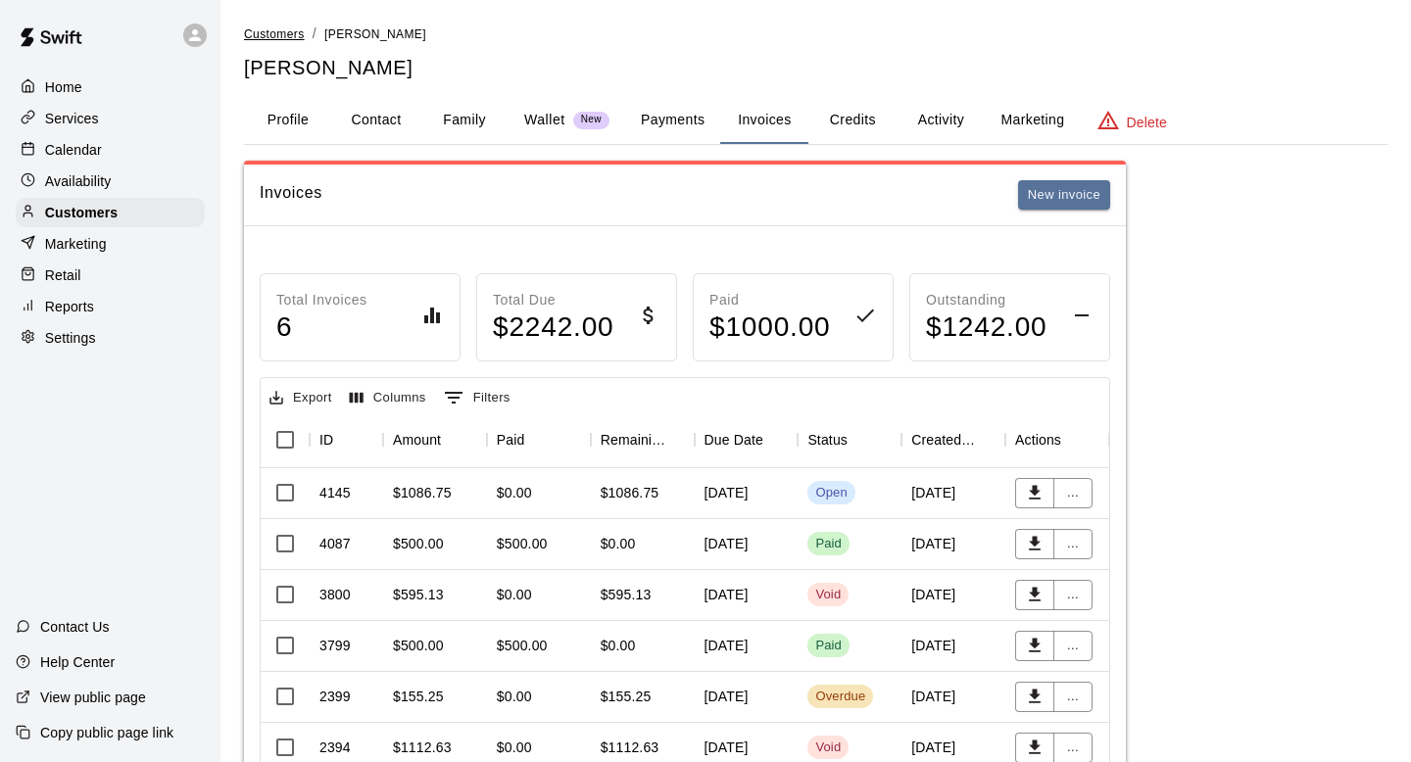
click at [287, 33] on span "Customers" at bounding box center [274, 34] width 61 height 14
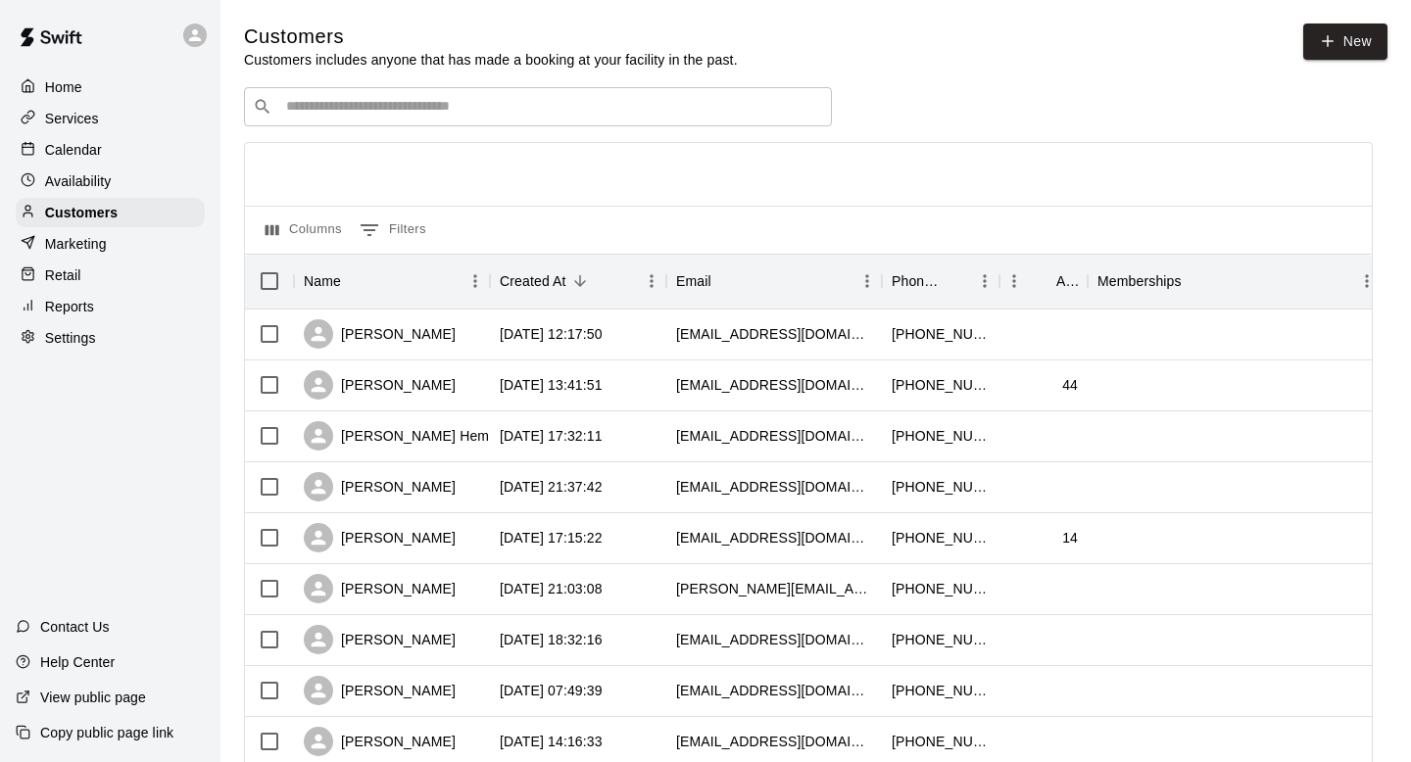
click at [310, 117] on input "Search customers by name or email" at bounding box center [551, 107] width 543 height 20
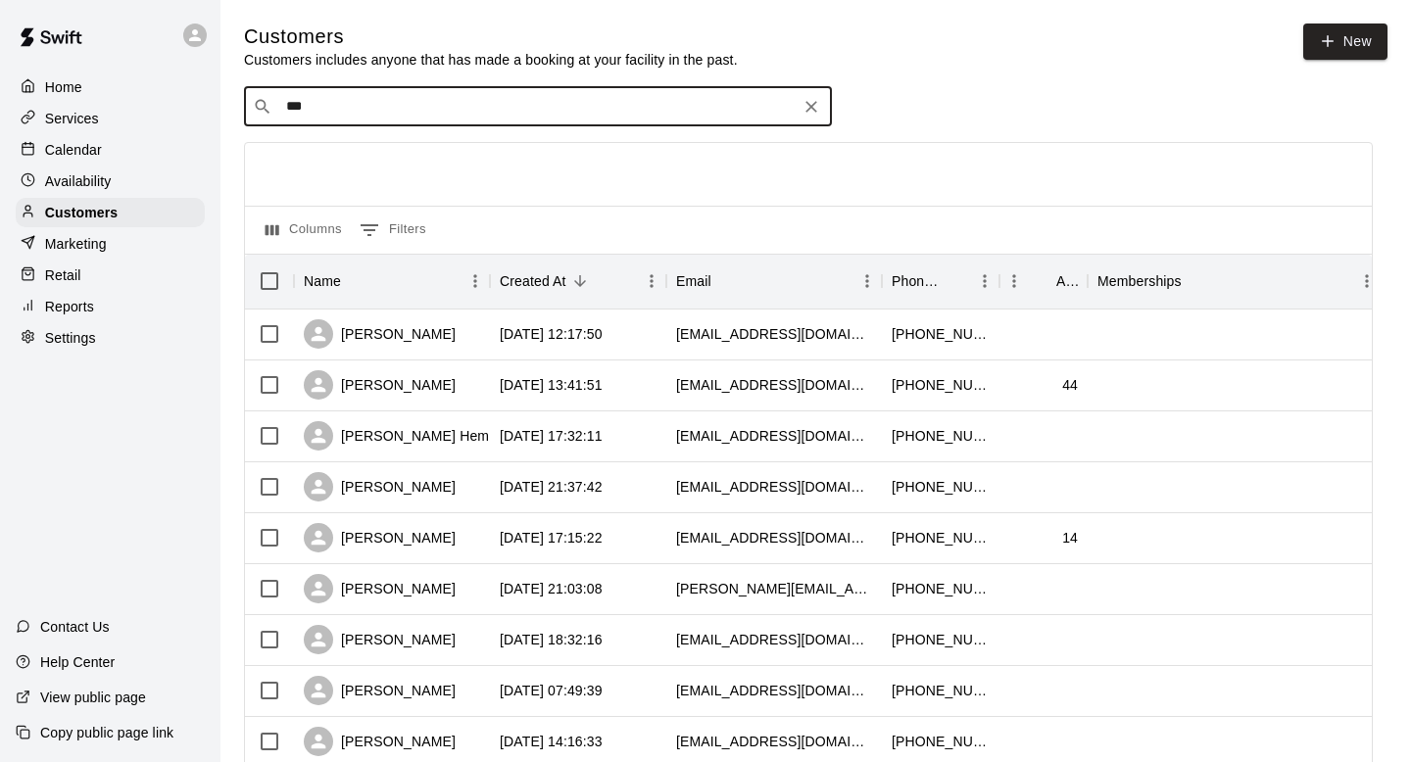
type input "****"
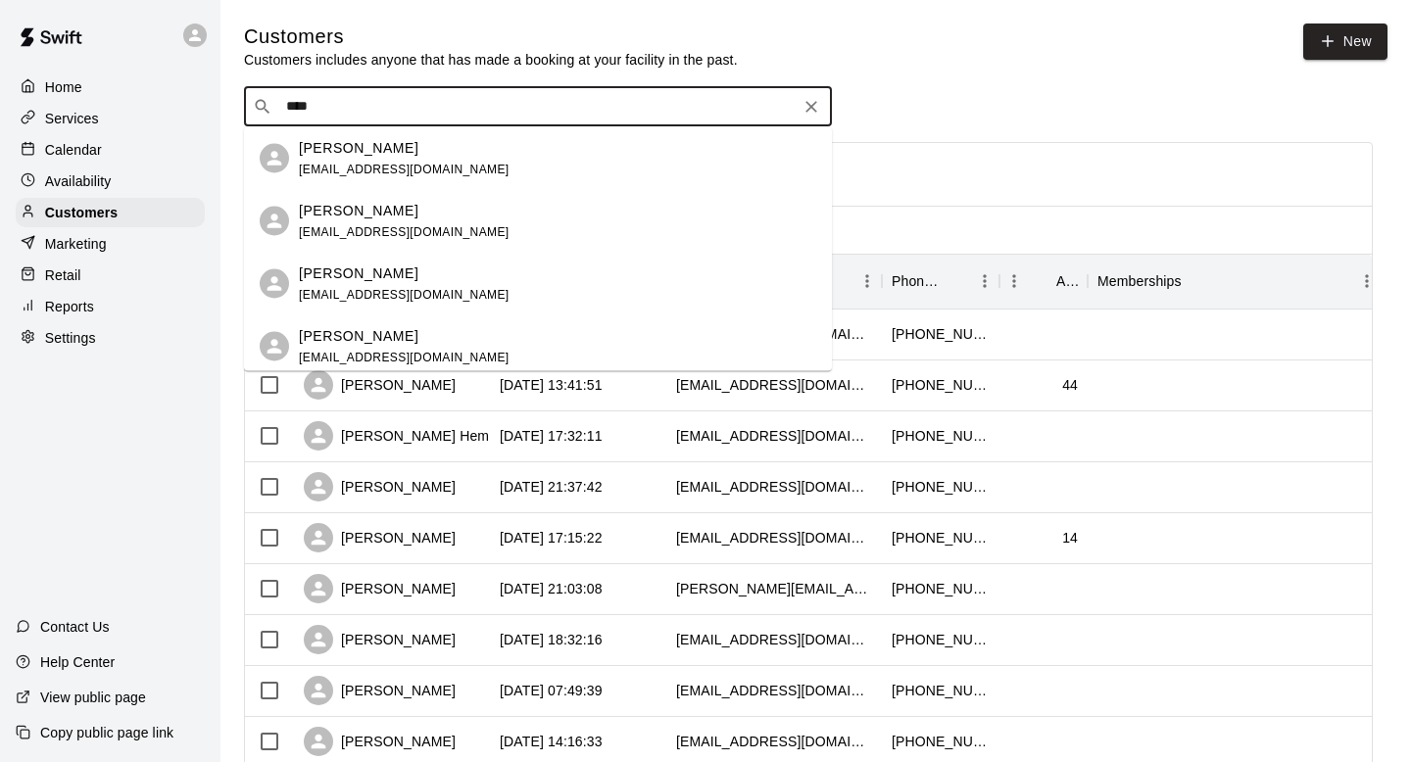
click at [356, 202] on p "[PERSON_NAME]" at bounding box center [359, 210] width 120 height 21
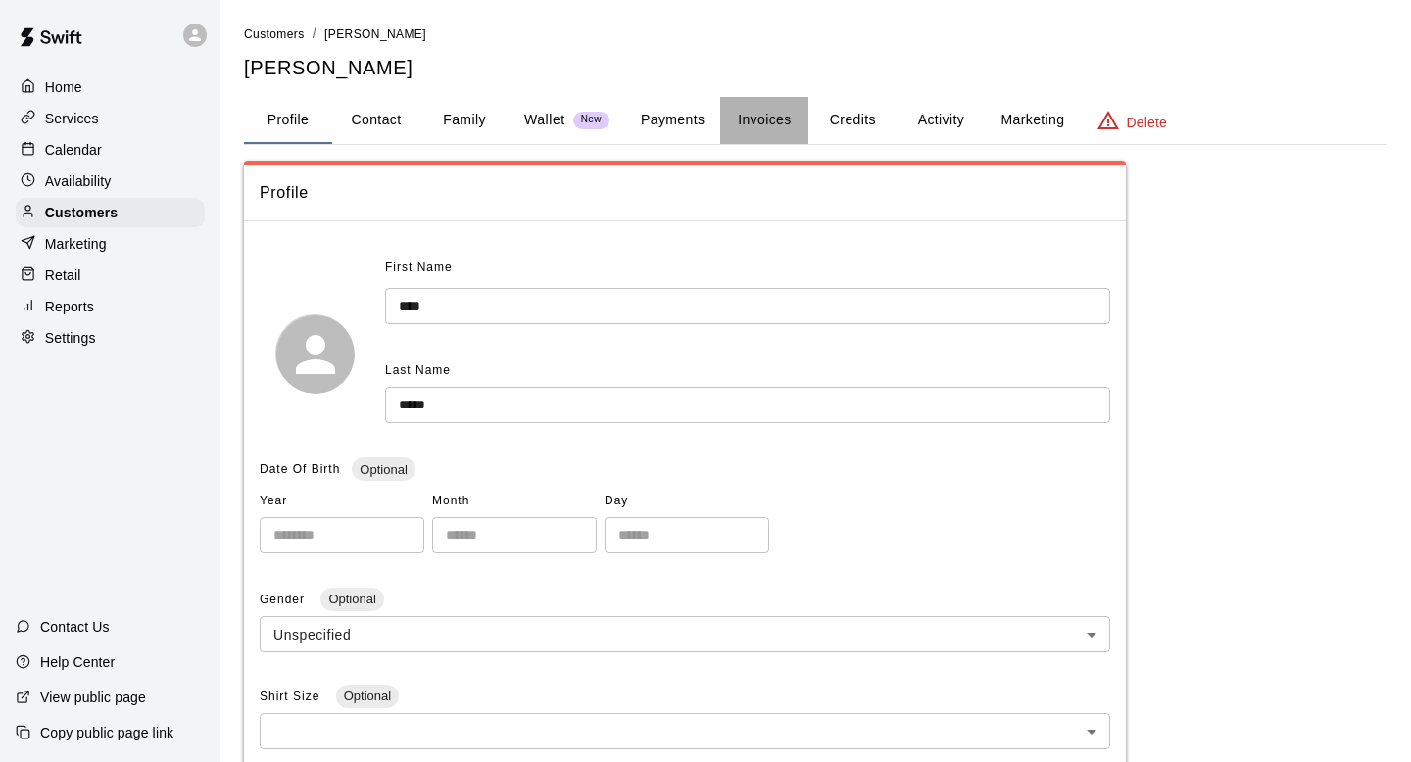
click at [749, 111] on button "Invoices" at bounding box center [764, 120] width 88 height 47
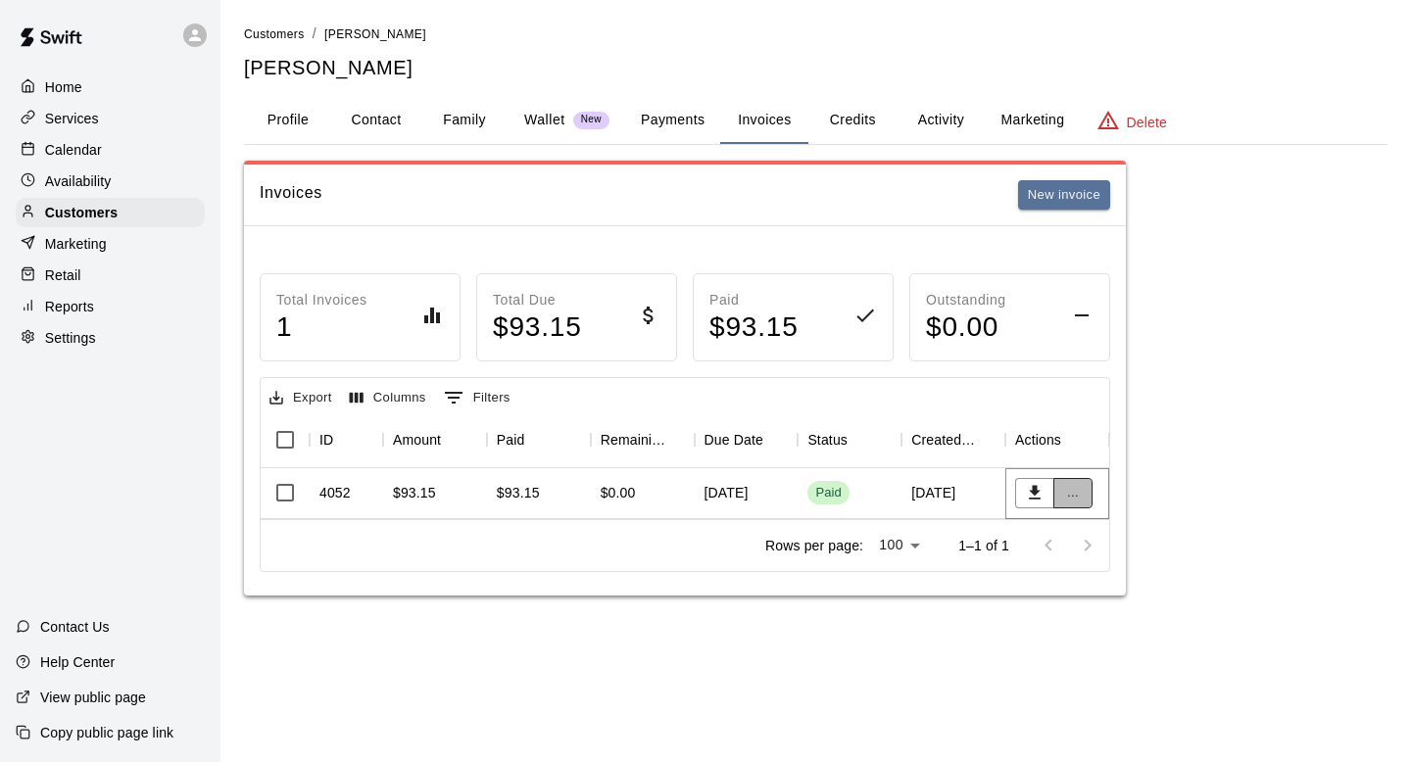
click at [1079, 491] on button "..." at bounding box center [1072, 493] width 39 height 30
click at [1085, 530] on li "View details" at bounding box center [1108, 532] width 111 height 32
